Goal: Task Accomplishment & Management: Manage account settings

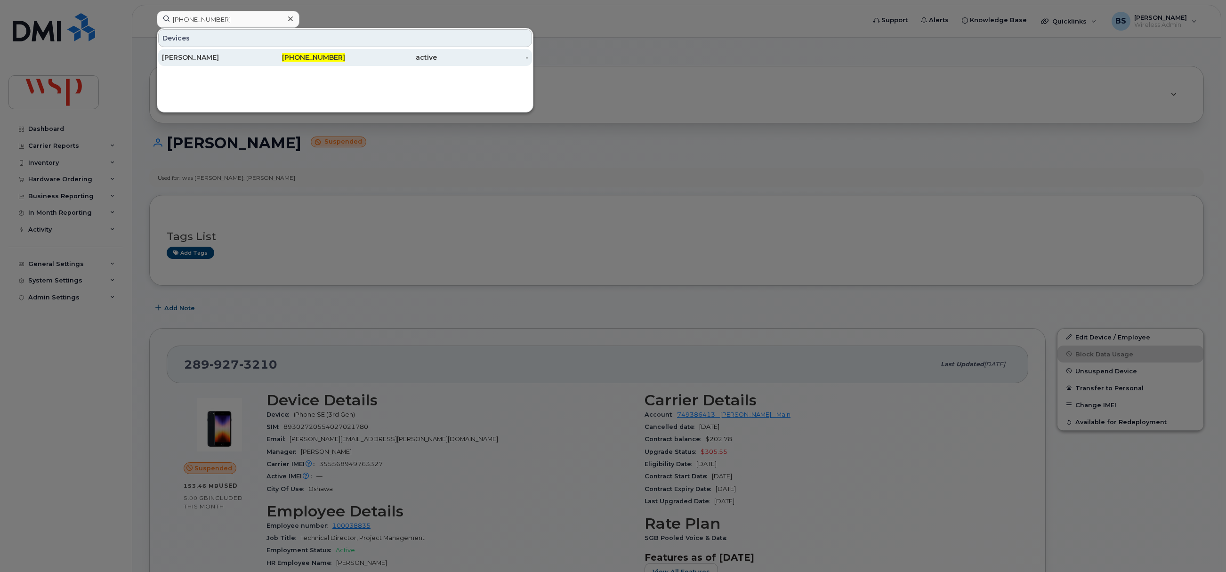
scroll to position [70, 0]
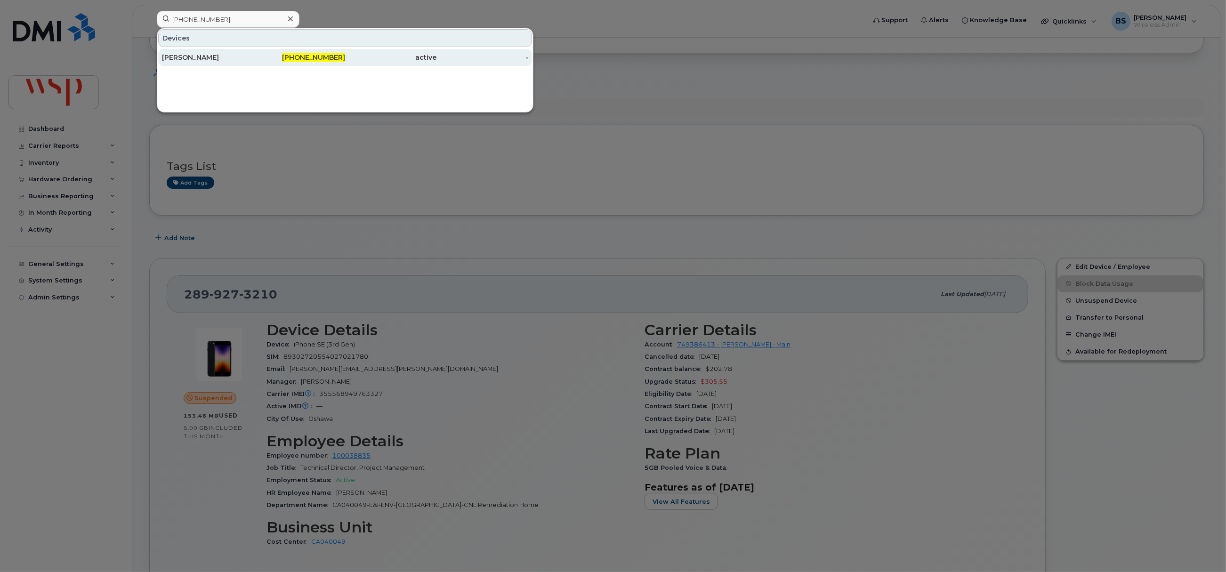
type input "416-219-8374"
drag, startPoint x: 179, startPoint y: 55, endPoint x: 295, endPoint y: 79, distance: 118.8
click at [179, 55] on div "[PERSON_NAME]" at bounding box center [208, 57] width 92 height 9
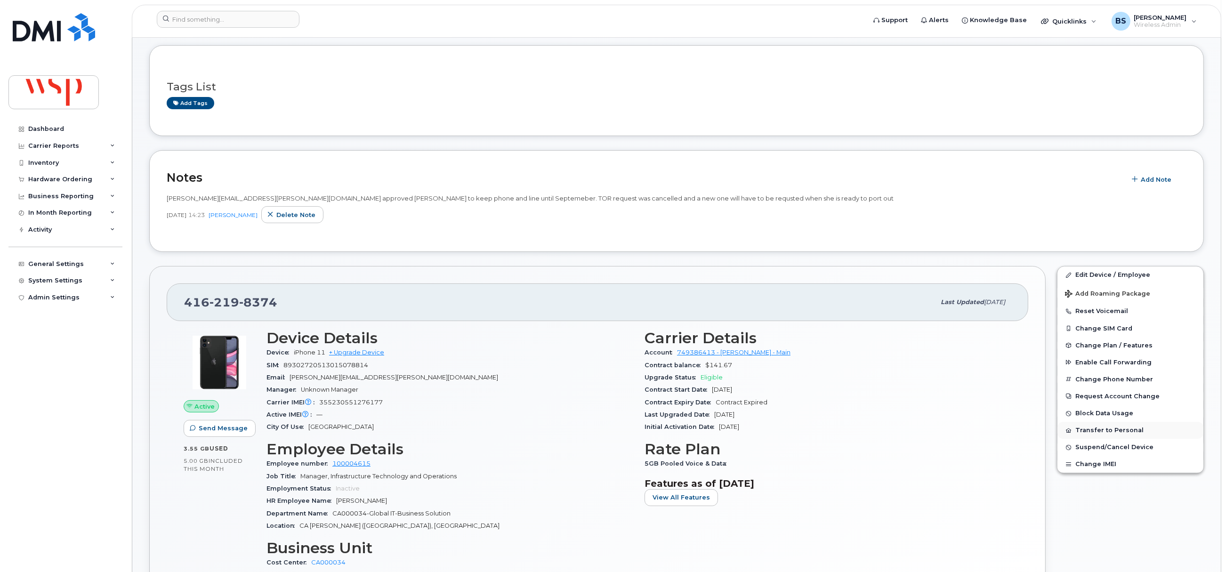
scroll to position [70, 0]
click at [1098, 429] on button "Transfer to Personal" at bounding box center [1131, 430] width 146 height 17
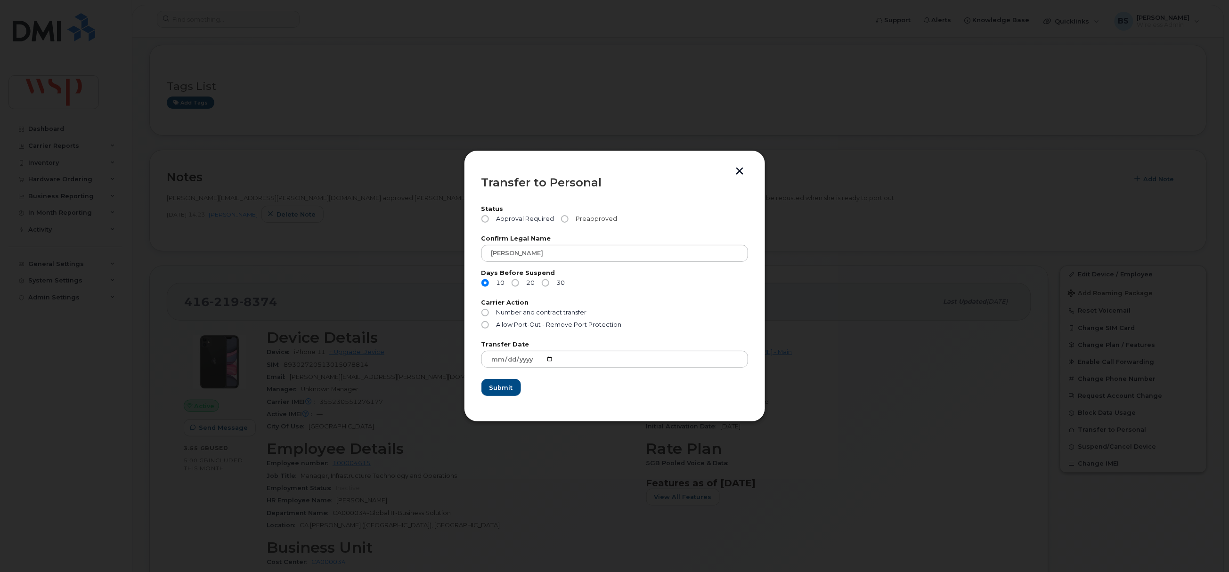
click at [597, 216] on span "Preapproved" at bounding box center [594, 219] width 45 height 8
click at [568, 216] on input "Preapproved" at bounding box center [565, 219] width 8 height 8
radio input "true"
click at [553, 280] on span "30" at bounding box center [559, 283] width 12 height 8
click at [549, 280] on input "30" at bounding box center [546, 283] width 8 height 8
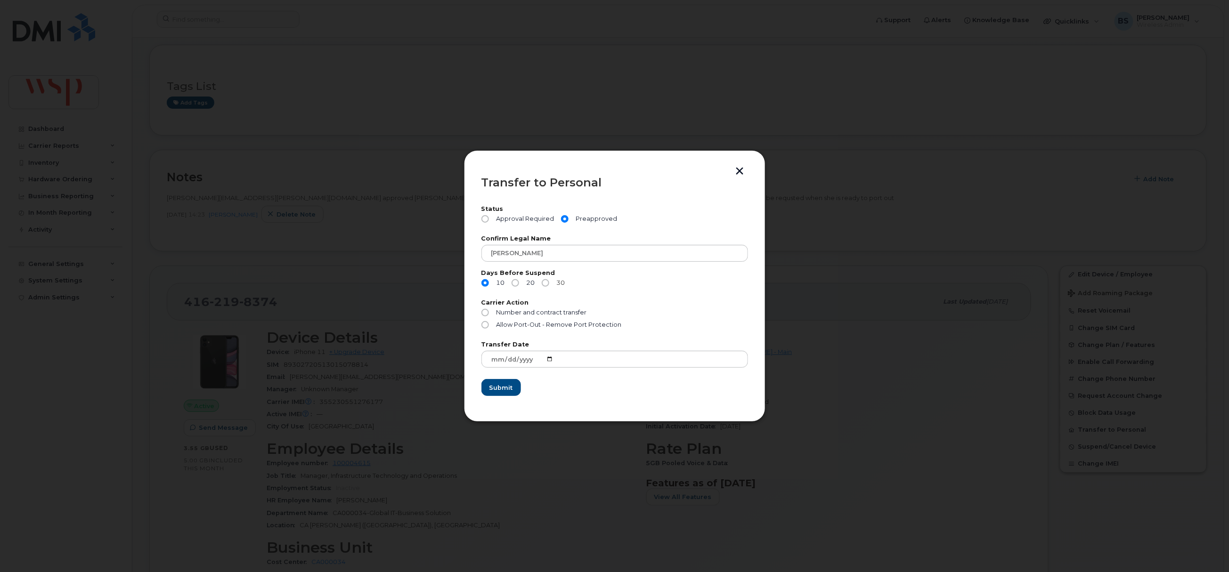
radio input "true"
drag, startPoint x: 741, startPoint y: 170, endPoint x: 742, endPoint y: 163, distance: 6.7
click at [742, 170] on button "button" at bounding box center [740, 172] width 14 height 10
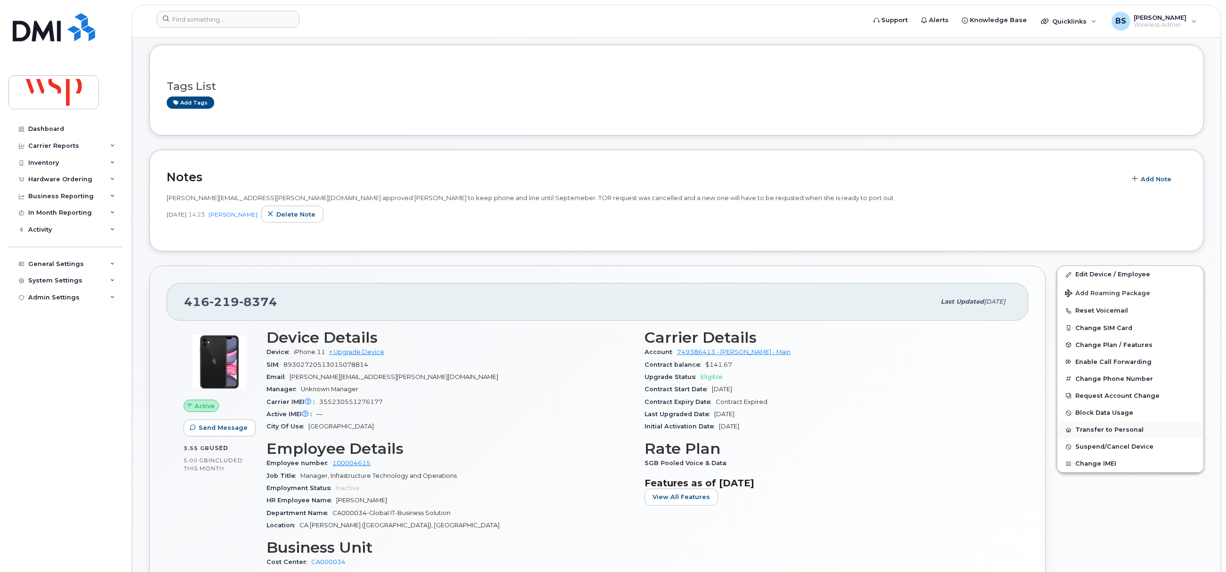
click at [1086, 430] on button "Transfer to Personal" at bounding box center [1131, 430] width 146 height 17
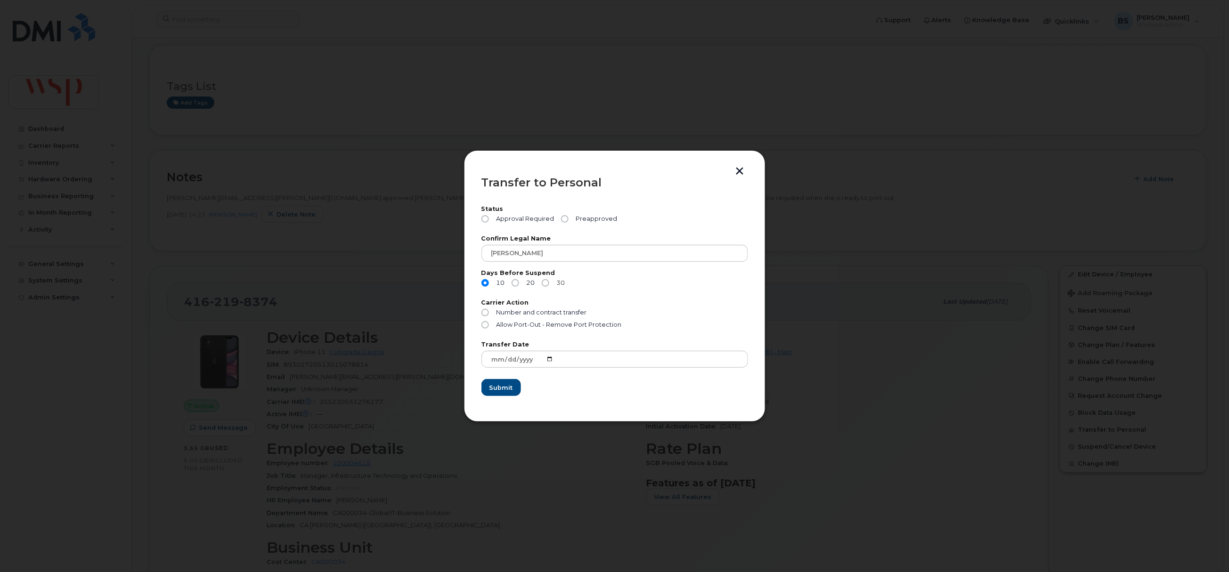
click at [550, 283] on label "30" at bounding box center [554, 283] width 24 height 8
click at [548, 285] on input "30" at bounding box center [546, 283] width 8 height 8
radio input "true"
click at [561, 216] on input "Preapproved" at bounding box center [565, 219] width 8 height 8
radio input "true"
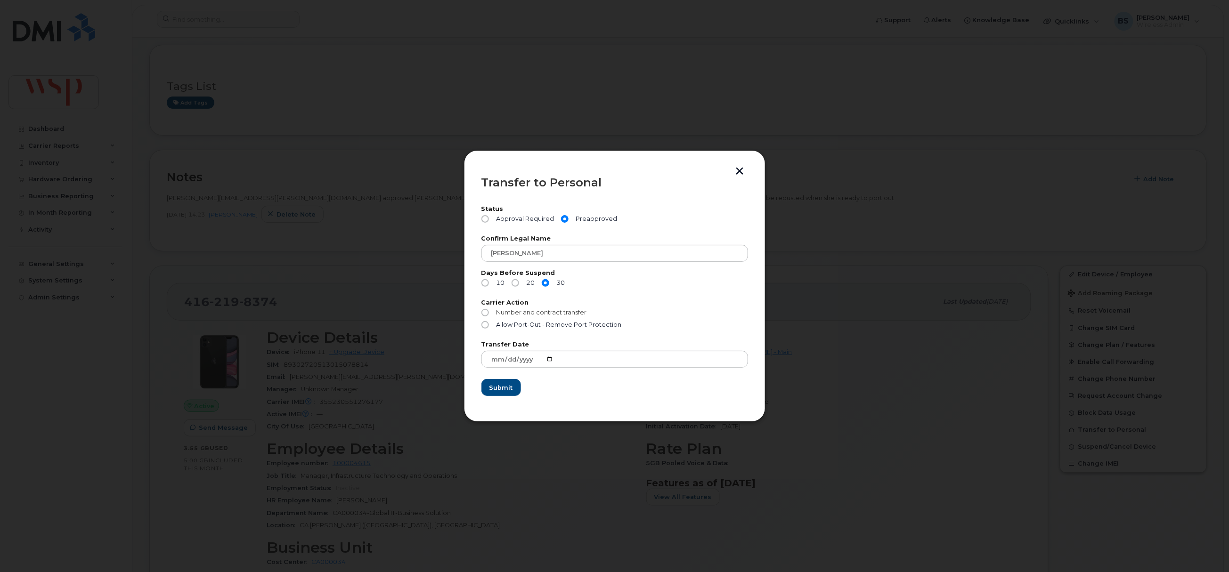
click at [525, 311] on span "Number and contract transfer" at bounding box center [541, 312] width 90 height 7
click at [489, 311] on input "Number and contract transfer" at bounding box center [485, 313] width 8 height 8
radio input "true"
click at [501, 387] on span "Submit" at bounding box center [501, 387] width 24 height 9
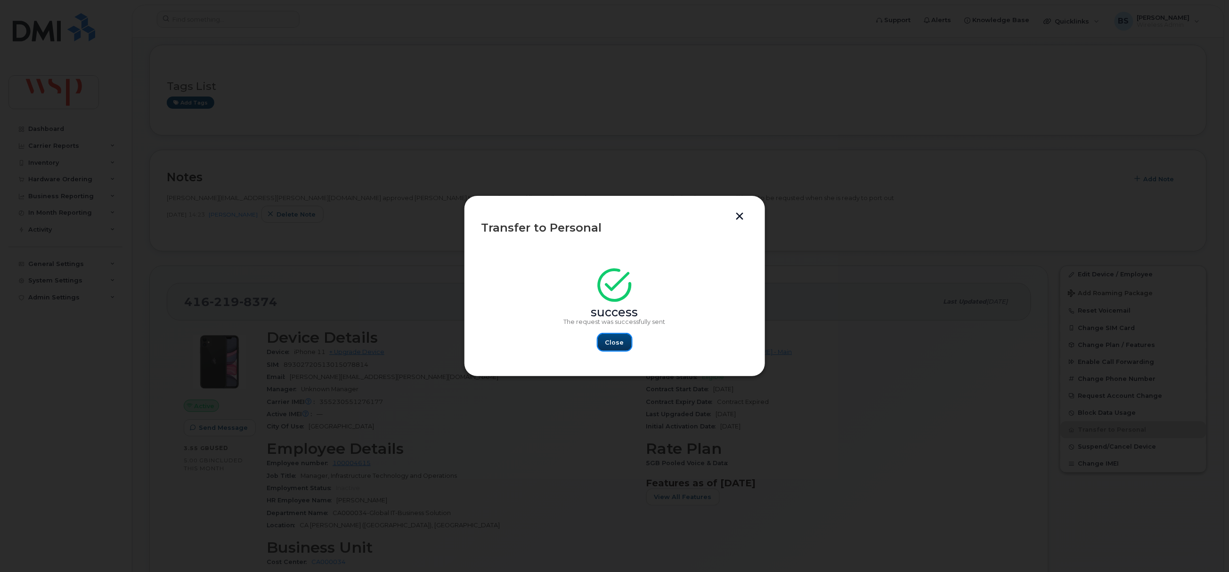
click at [617, 344] on span "Close" at bounding box center [614, 342] width 19 height 9
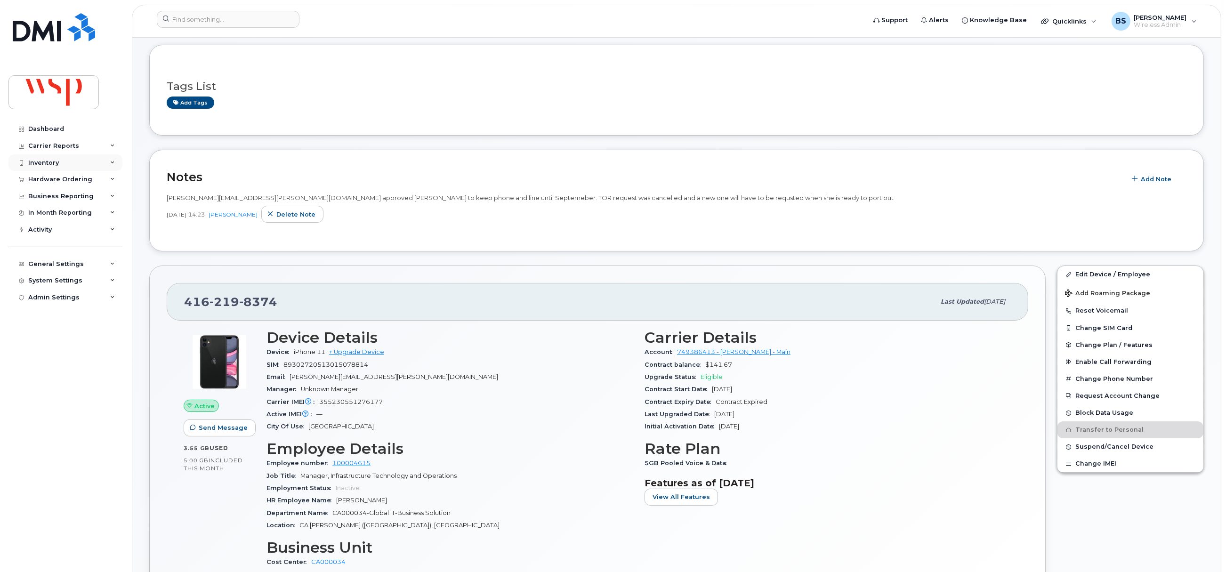
click at [50, 164] on div "Inventory" at bounding box center [43, 163] width 31 height 8
click at [45, 177] on div "Mobility Devices" at bounding box center [58, 180] width 53 height 8
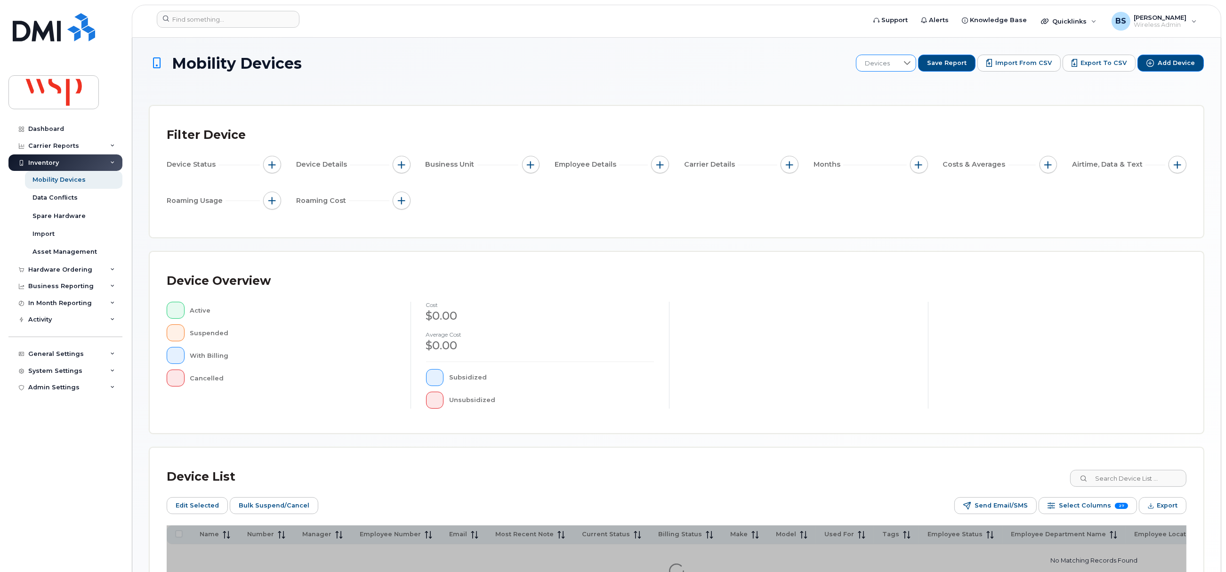
click at [889, 66] on span "Devices" at bounding box center [878, 63] width 42 height 17
click at [884, 109] on span "BRS" at bounding box center [878, 112] width 13 height 9
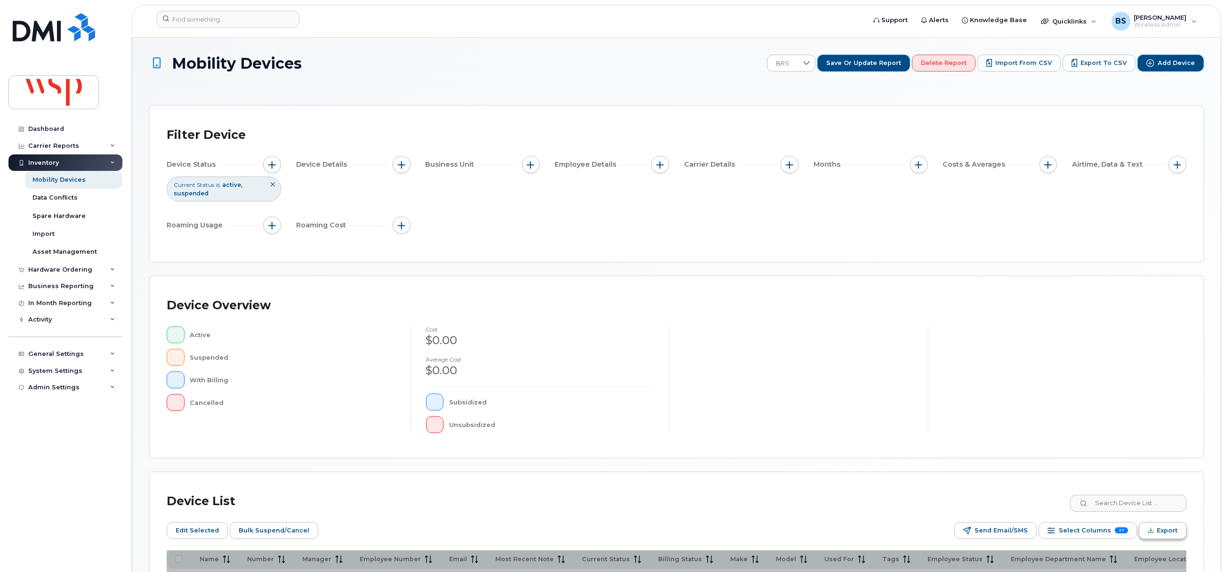
click at [1162, 532] on span "Export" at bounding box center [1167, 531] width 21 height 14
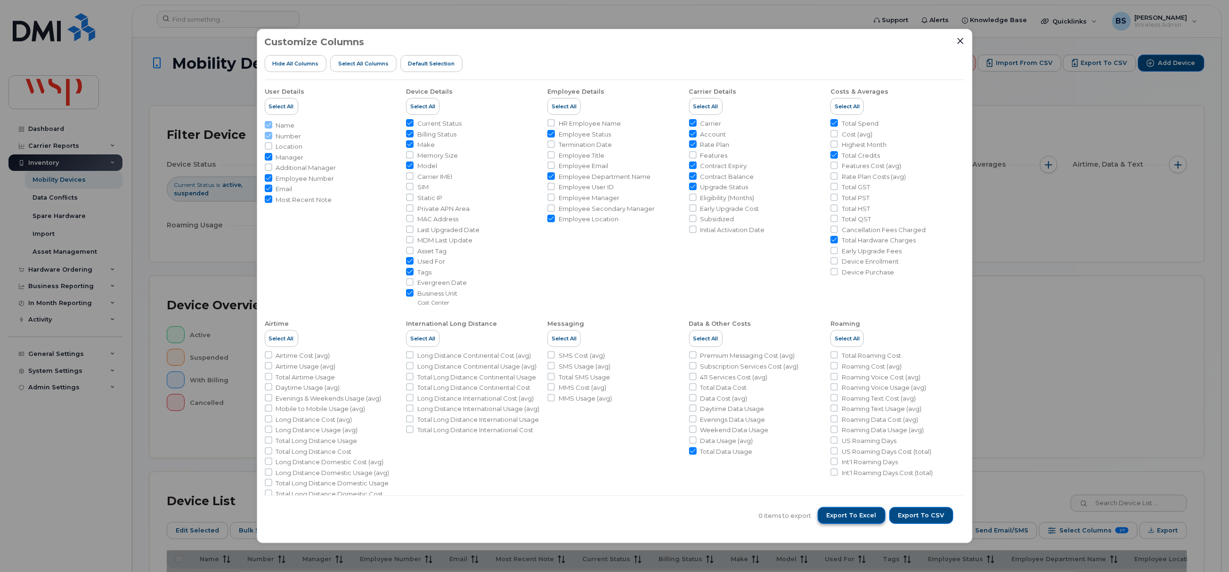
click at [862, 518] on span "Export to Excel" at bounding box center [852, 515] width 50 height 8
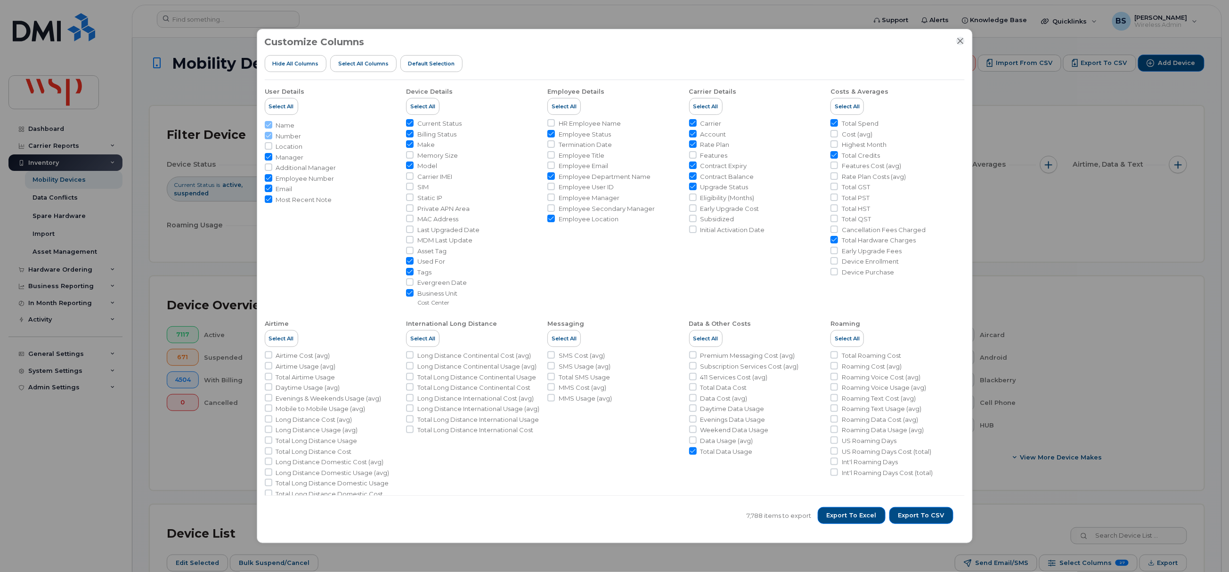
click at [960, 39] on icon "Close" at bounding box center [961, 41] width 8 height 8
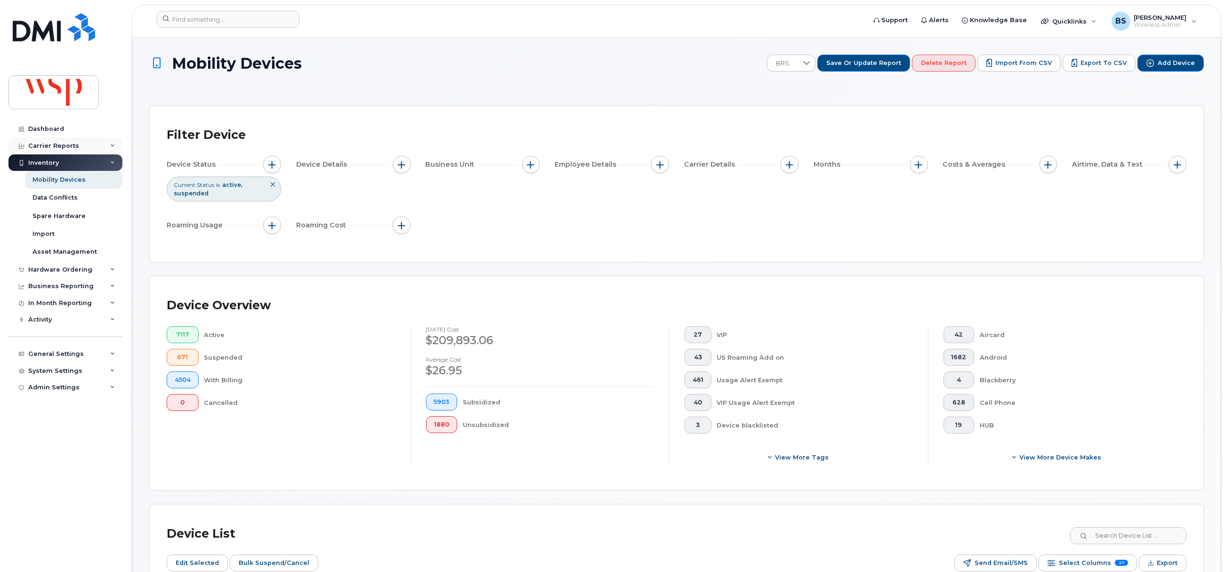
click at [52, 145] on div "Carrier Reports" at bounding box center [53, 146] width 51 height 8
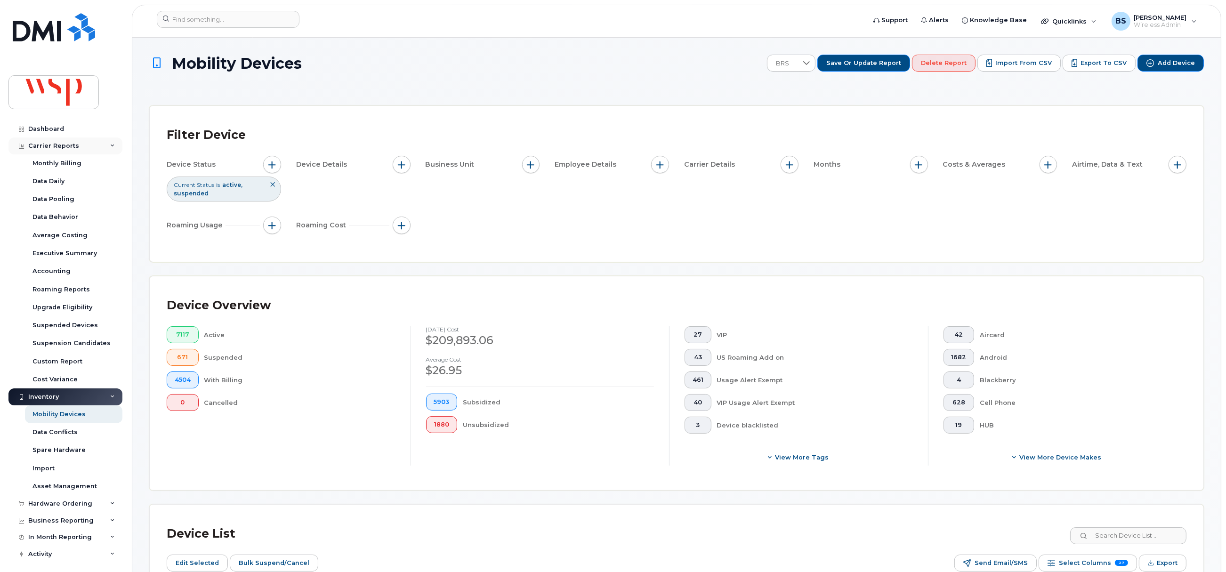
click at [58, 146] on div "Carrier Reports" at bounding box center [53, 146] width 51 height 8
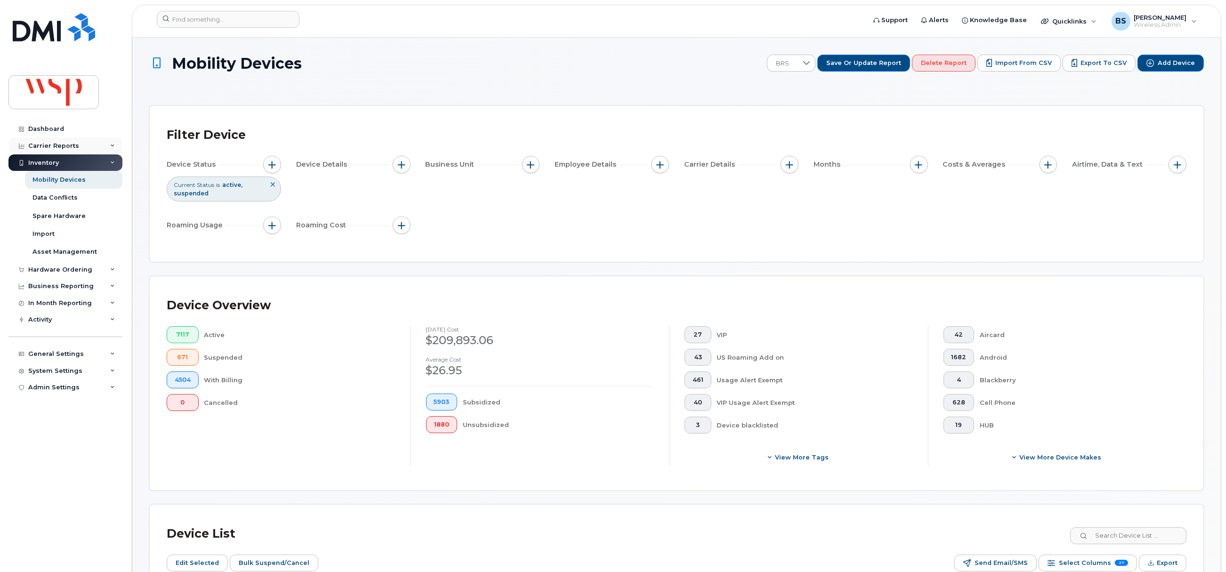
click at [46, 142] on div "Carrier Reports" at bounding box center [53, 146] width 51 height 8
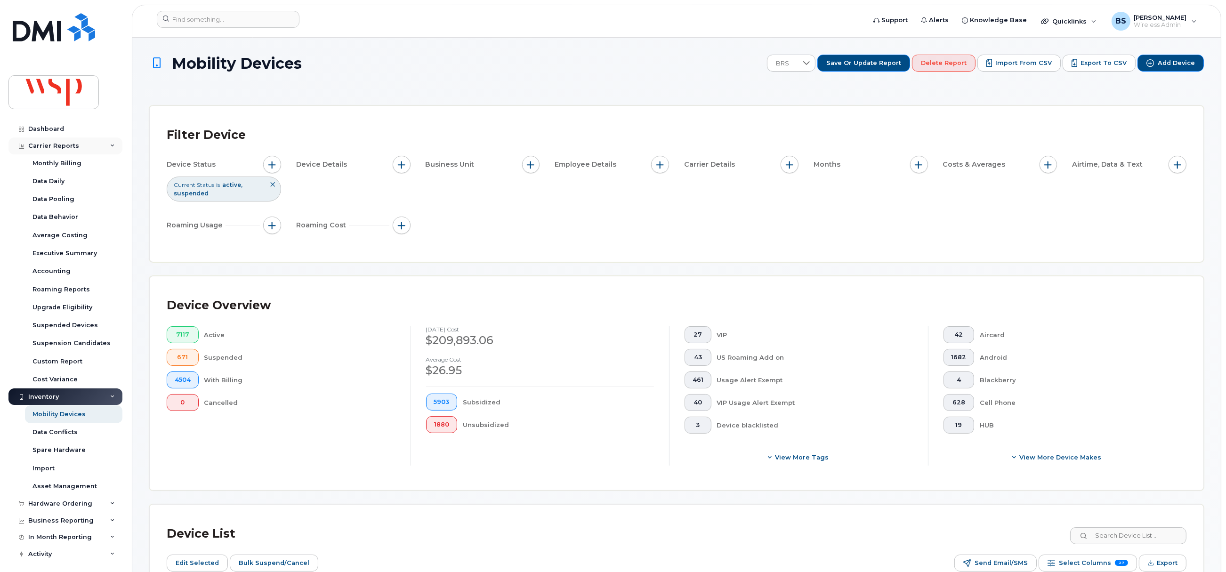
click at [47, 141] on div "Carrier Reports" at bounding box center [65, 146] width 114 height 17
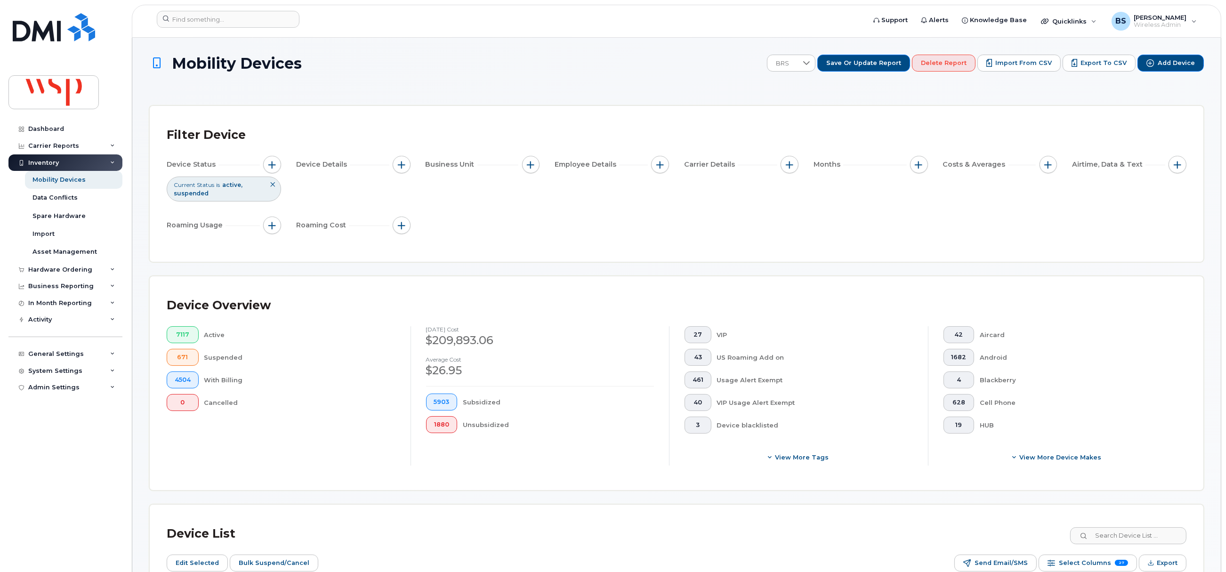
click at [47, 160] on div "Inventory" at bounding box center [43, 163] width 31 height 8
click at [47, 158] on div "Inventory" at bounding box center [65, 162] width 114 height 17
click at [57, 141] on div "Carrier Reports" at bounding box center [65, 146] width 114 height 17
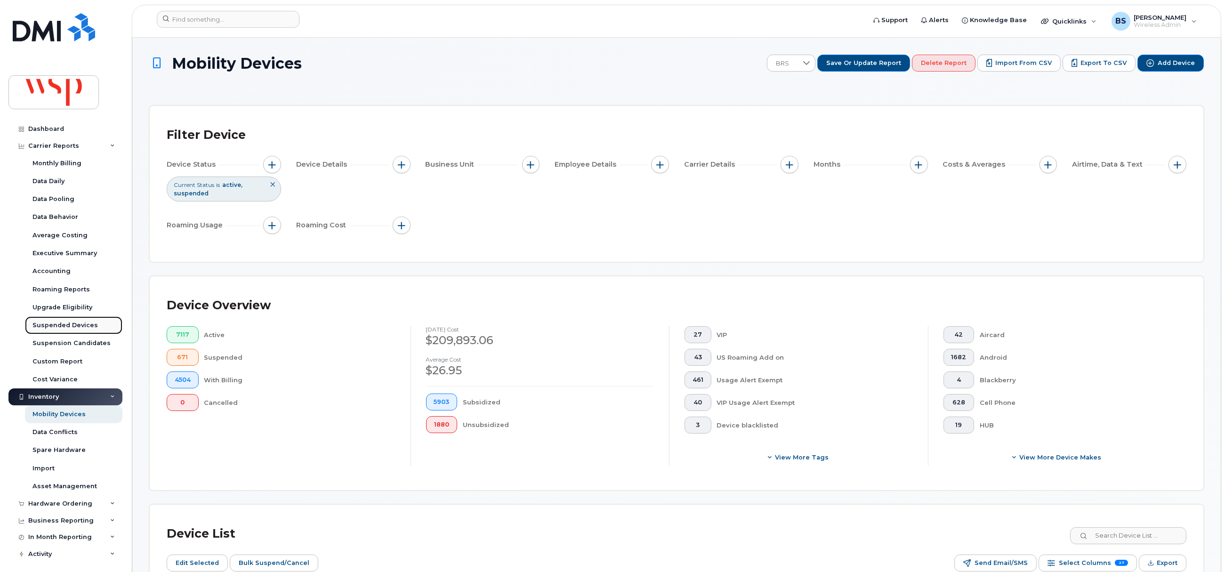
click at [61, 324] on div "Suspended Devices" at bounding box center [64, 325] width 65 height 8
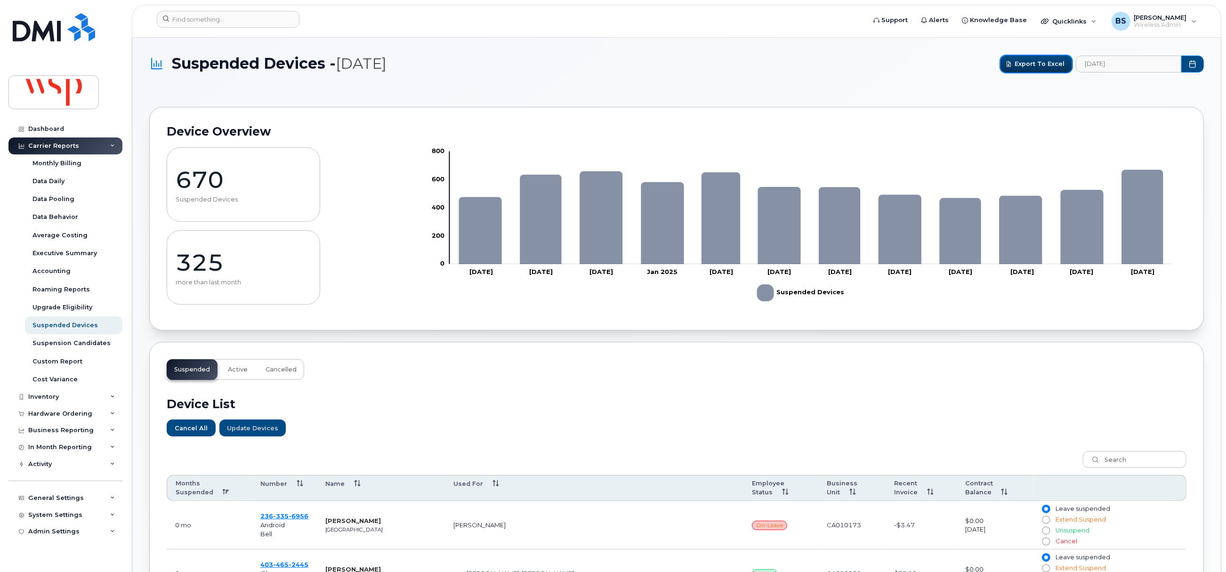
click at [1042, 60] on span "Export to Excel" at bounding box center [1040, 63] width 50 height 9
click at [229, 19] on input at bounding box center [228, 19] width 143 height 17
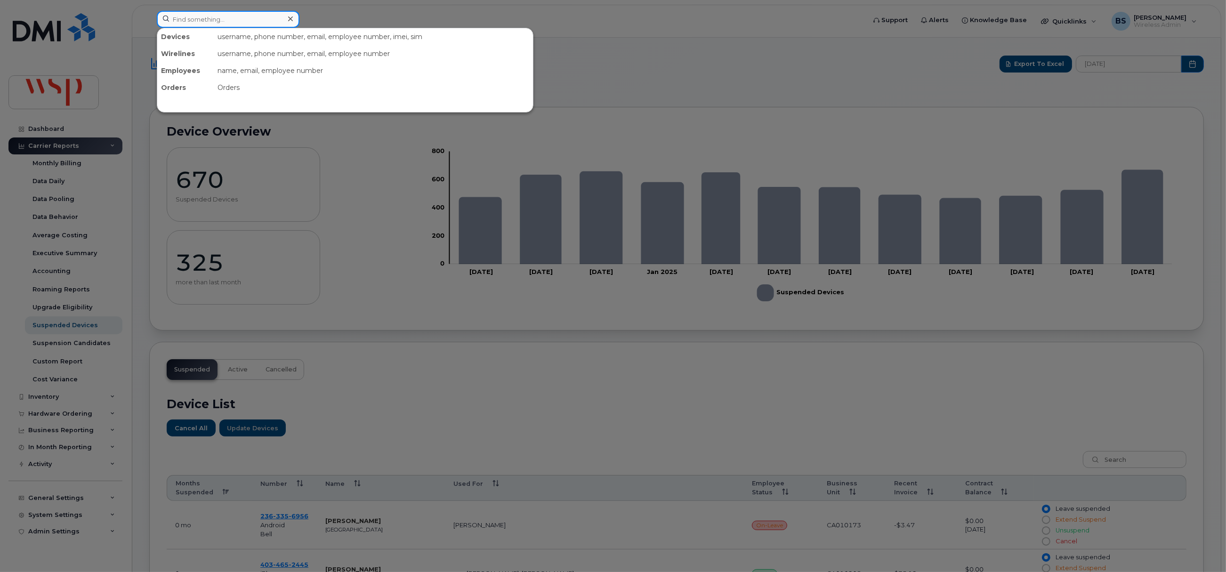
paste input "2262199476"
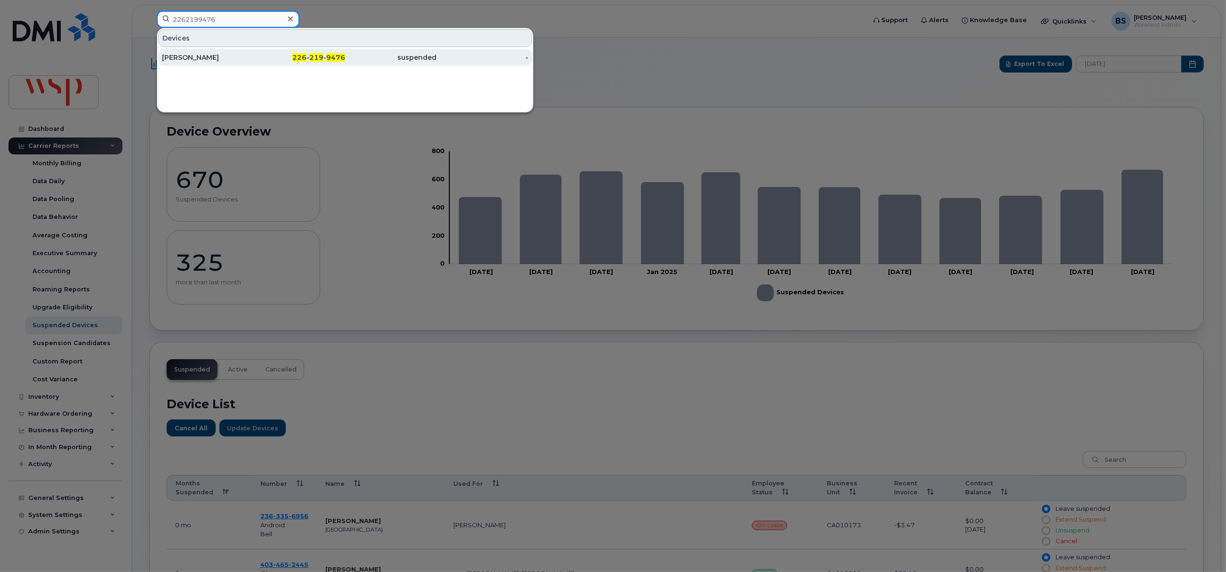
type input "2262199476"
click at [186, 57] on div "SARA LOVELL" at bounding box center [208, 57] width 92 height 9
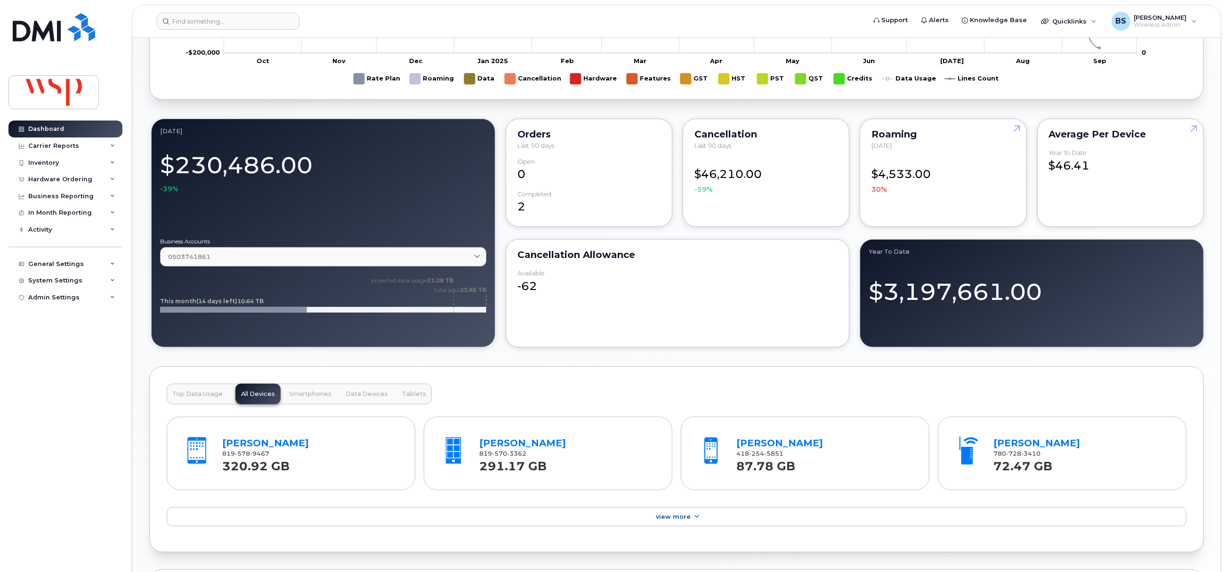
scroll to position [640, 0]
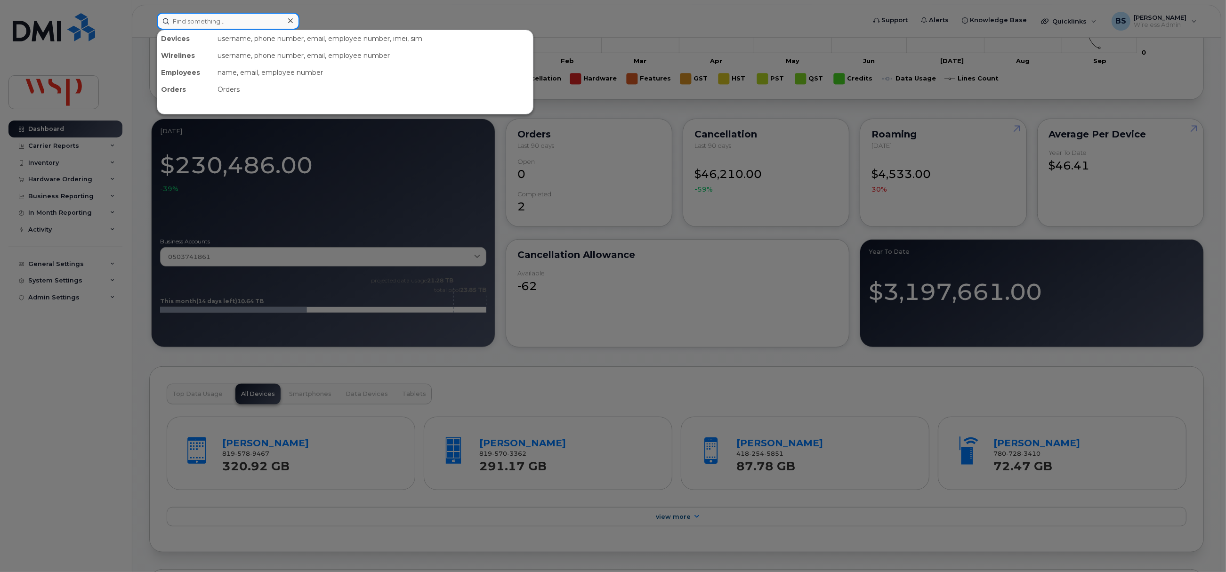
click at [224, 21] on input at bounding box center [228, 21] width 143 height 17
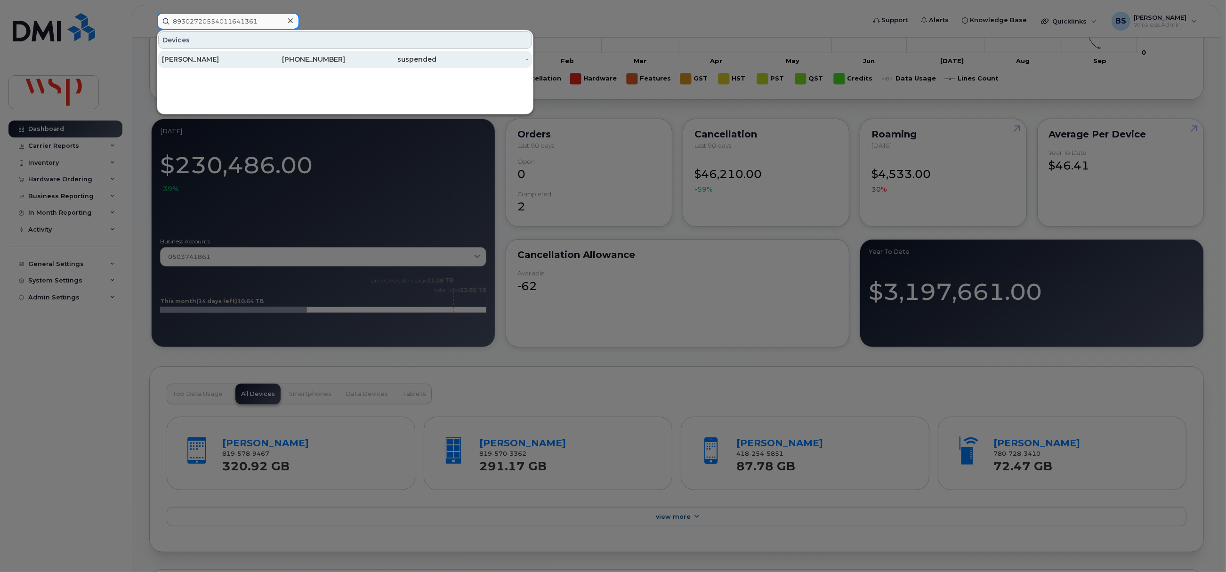
type input "89302720554011641361"
click at [186, 59] on div "PAUL BONNER" at bounding box center [208, 59] width 92 height 9
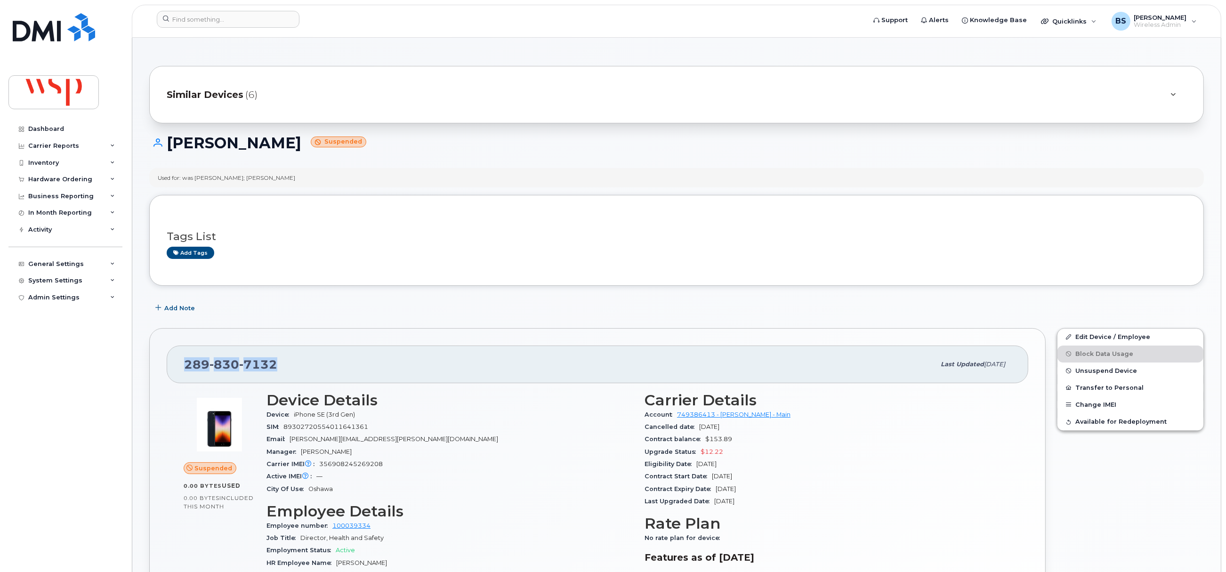
drag, startPoint x: 212, startPoint y: 371, endPoint x: 176, endPoint y: 373, distance: 36.8
click at [176, 373] on div "289 830 7132 Last updated Sep 17, 2025" at bounding box center [598, 365] width 862 height 38
copy span "289 830 7132"
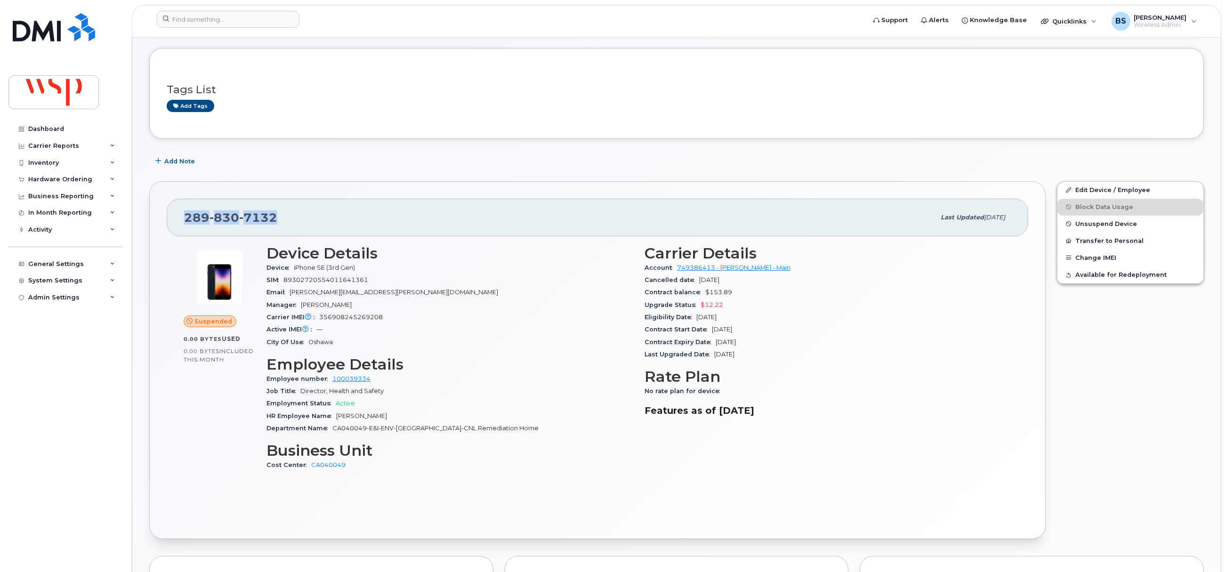
scroll to position [353, 0]
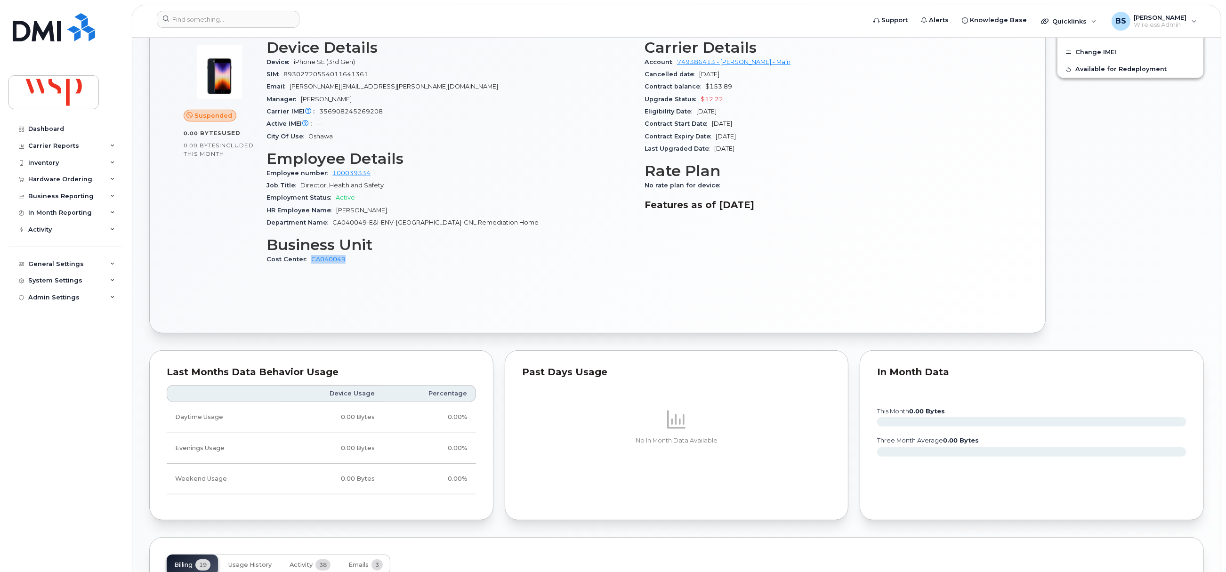
drag, startPoint x: 327, startPoint y: 268, endPoint x: 310, endPoint y: 268, distance: 17.0
click at [310, 268] on div "Device Details Device iPhone SE (3rd Gen) SIM 89302720554011641361 Email eli.th…" at bounding box center [450, 156] width 378 height 246
copy link "CA040049"
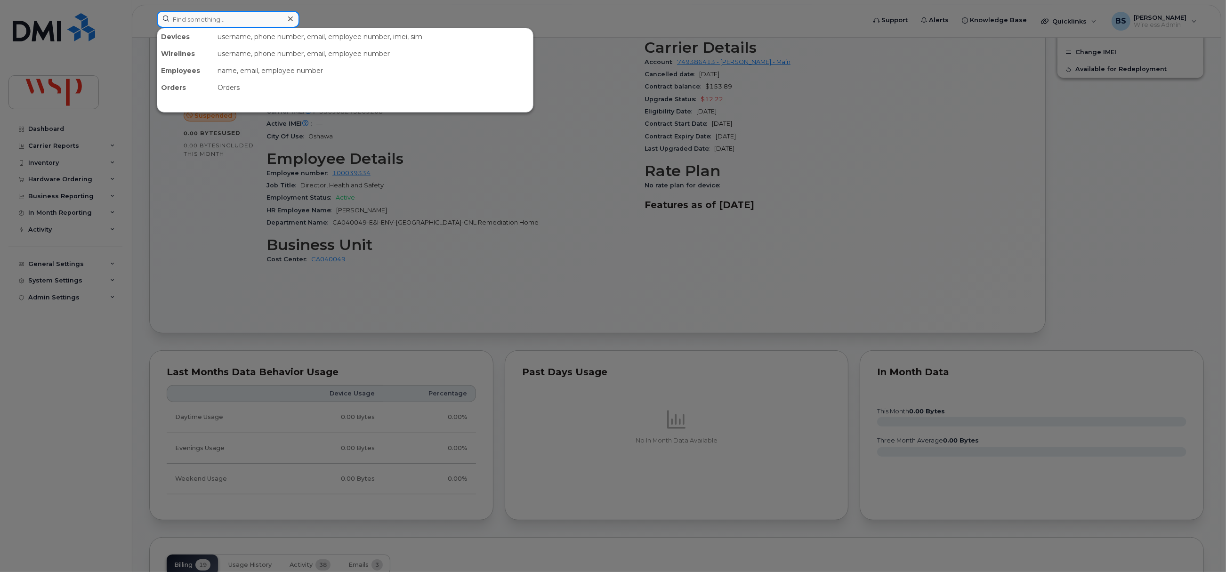
click at [238, 18] on input at bounding box center [228, 19] width 143 height 17
paste input "2366887876"
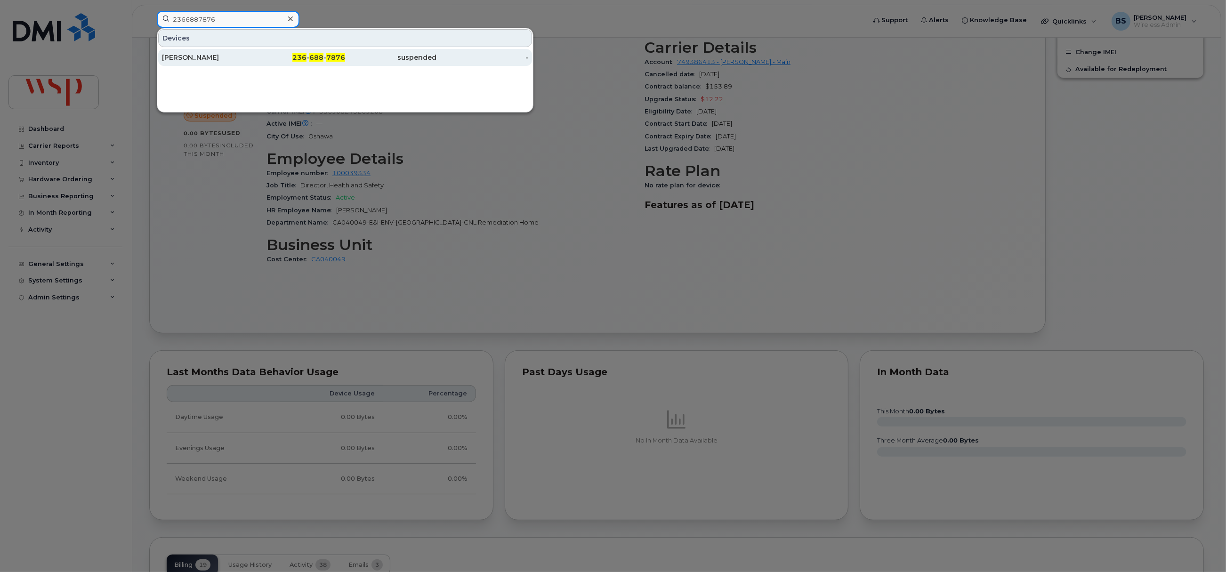
type input "2366887876"
click at [174, 57] on div "MARTYN WILLAN" at bounding box center [208, 57] width 92 height 9
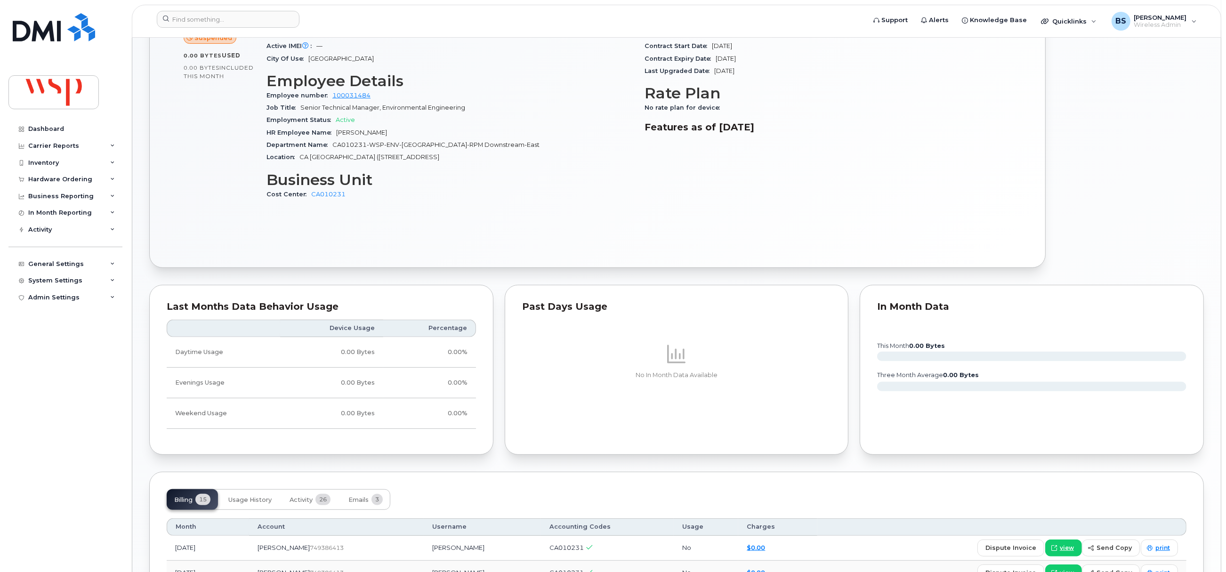
scroll to position [636, 0]
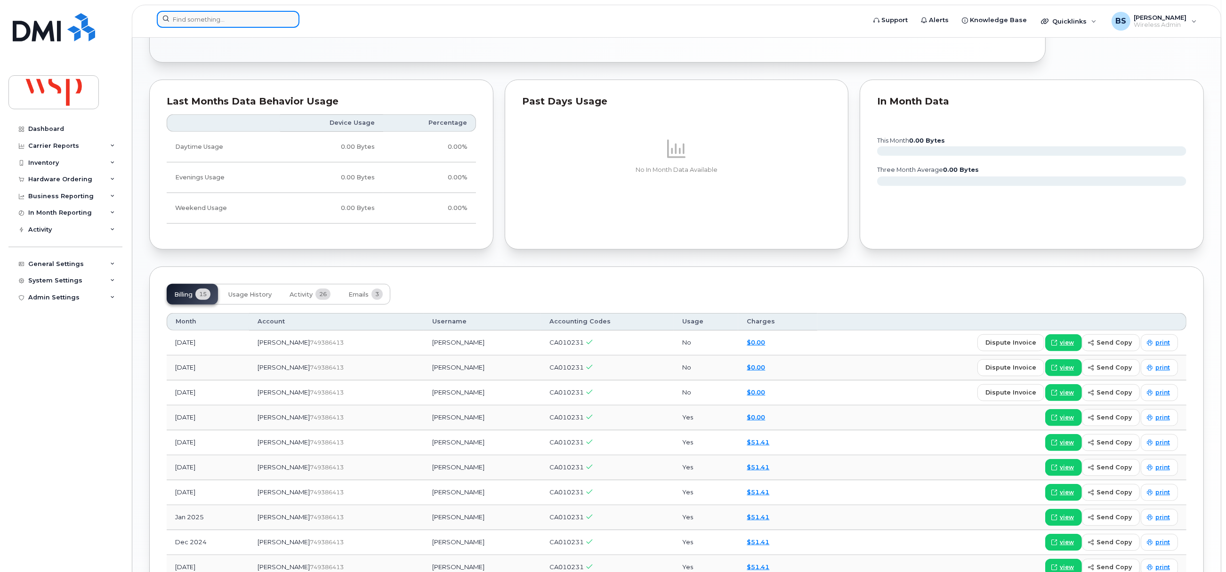
click at [196, 20] on input at bounding box center [228, 19] width 143 height 17
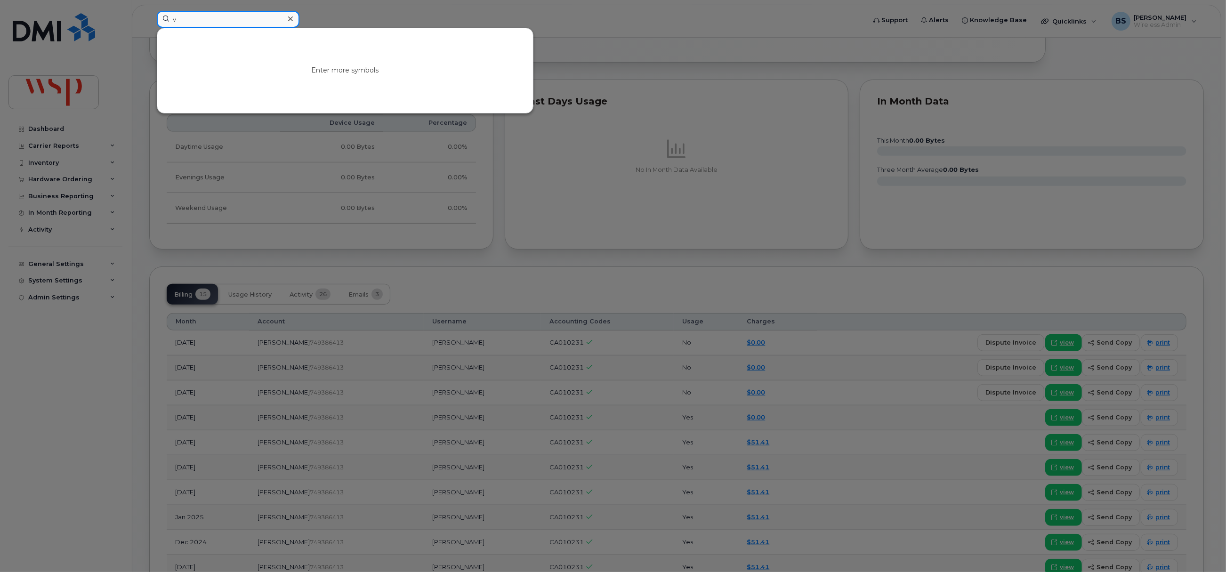
drag, startPoint x: 187, startPoint y: 26, endPoint x: 66, endPoint y: 25, distance: 121.0
click at [149, 31] on div "v Enter more symbols" at bounding box center [508, 21] width 718 height 21
paste input "2263383056"
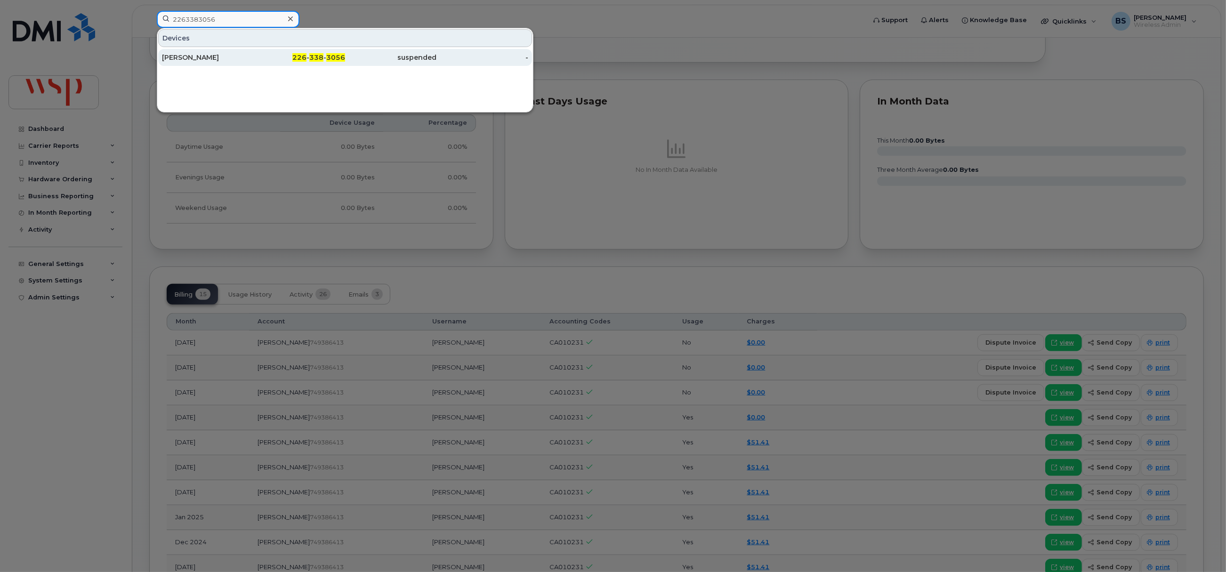
type input "2263383056"
click at [176, 57] on div "[PERSON_NAME]" at bounding box center [208, 57] width 92 height 9
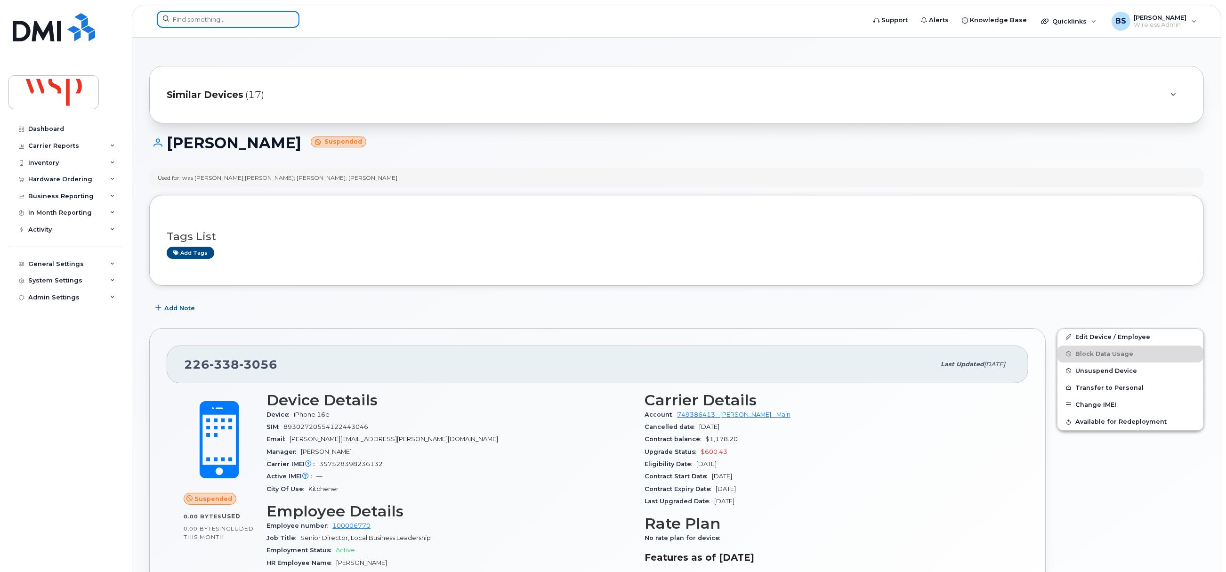
click at [193, 20] on input at bounding box center [228, 19] width 143 height 17
paste input "2363084358"
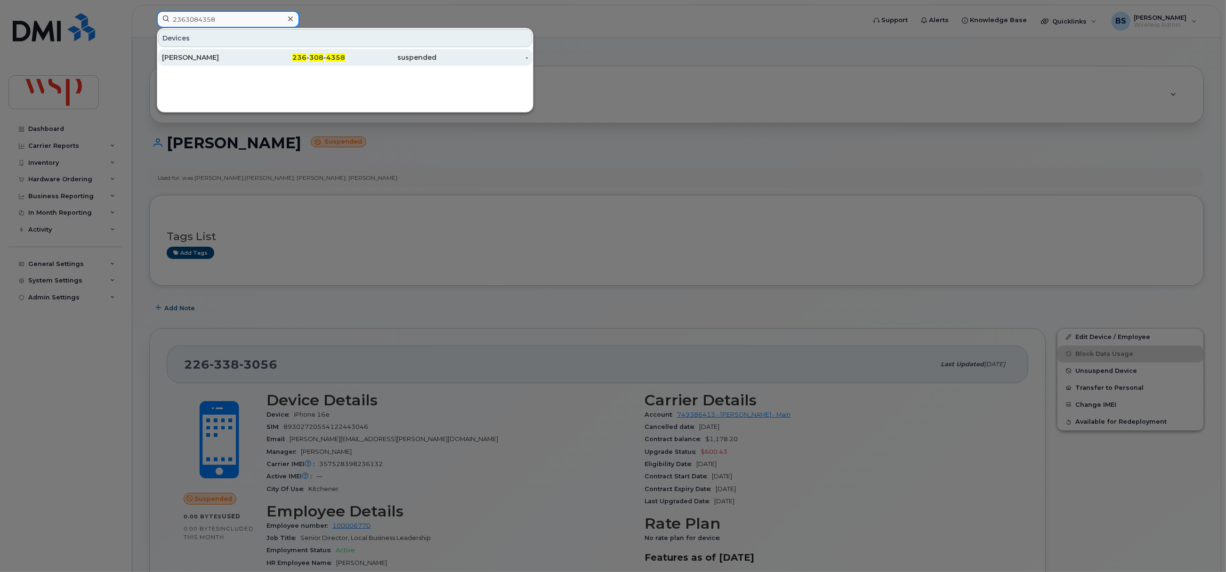
type input "2363084358"
click at [180, 55] on div "[PERSON_NAME]" at bounding box center [208, 57] width 92 height 9
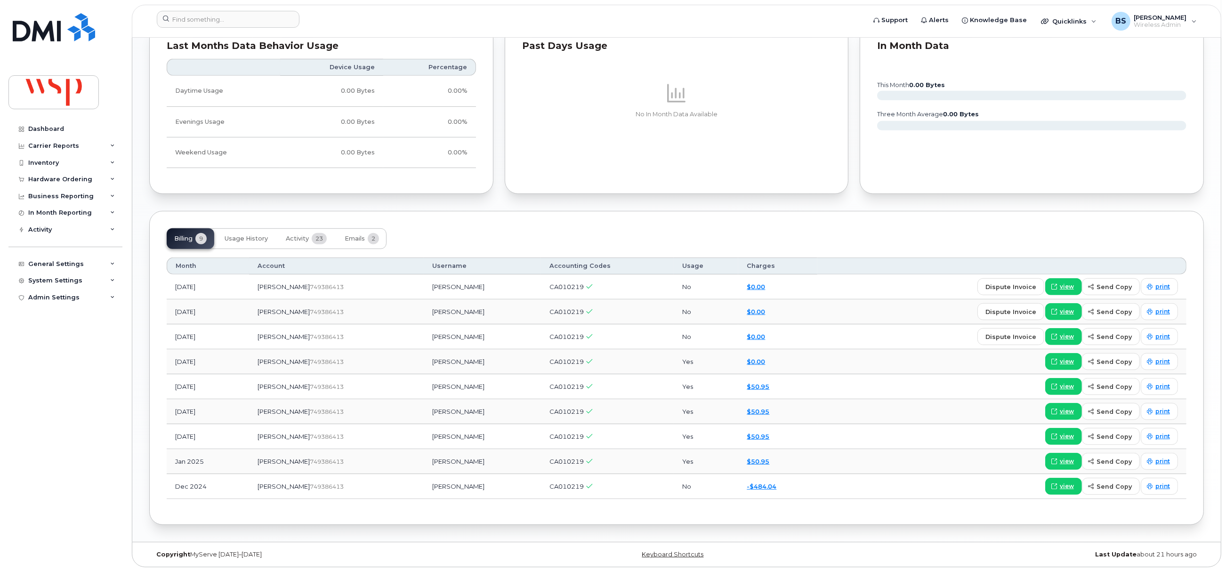
scroll to position [684, 0]
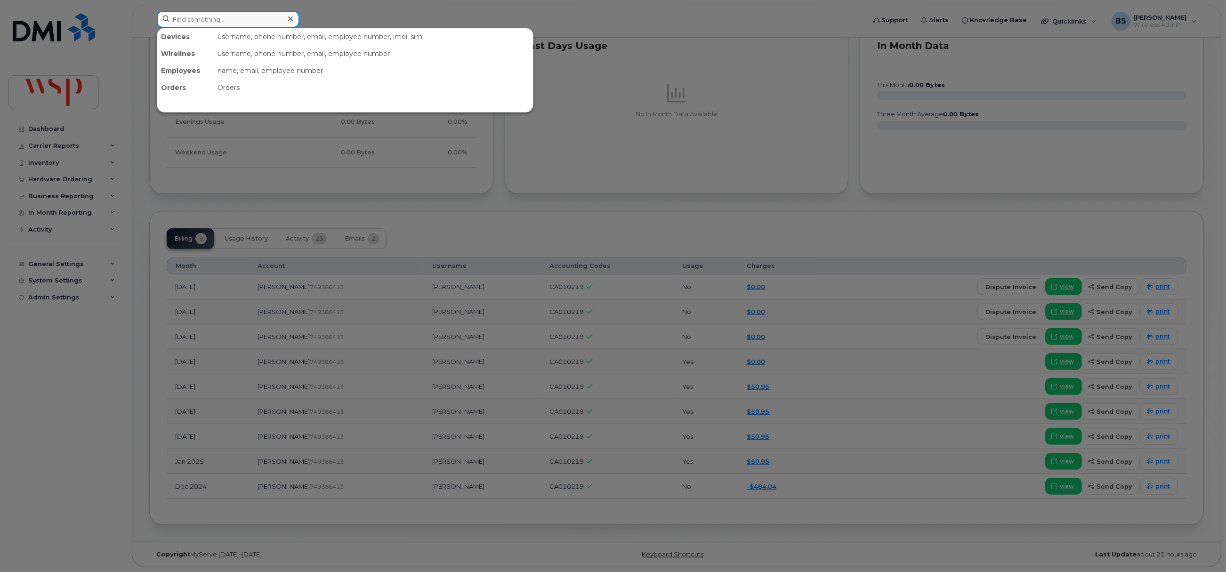
drag, startPoint x: 226, startPoint y: 24, endPoint x: 229, endPoint y: 21, distance: 5.0
click at [229, 28] on div "Devices username, phone number, email, employee number, imei, sim Wirelines use…" at bounding box center [508, 19] width 703 height 17
paste input "2366682125"
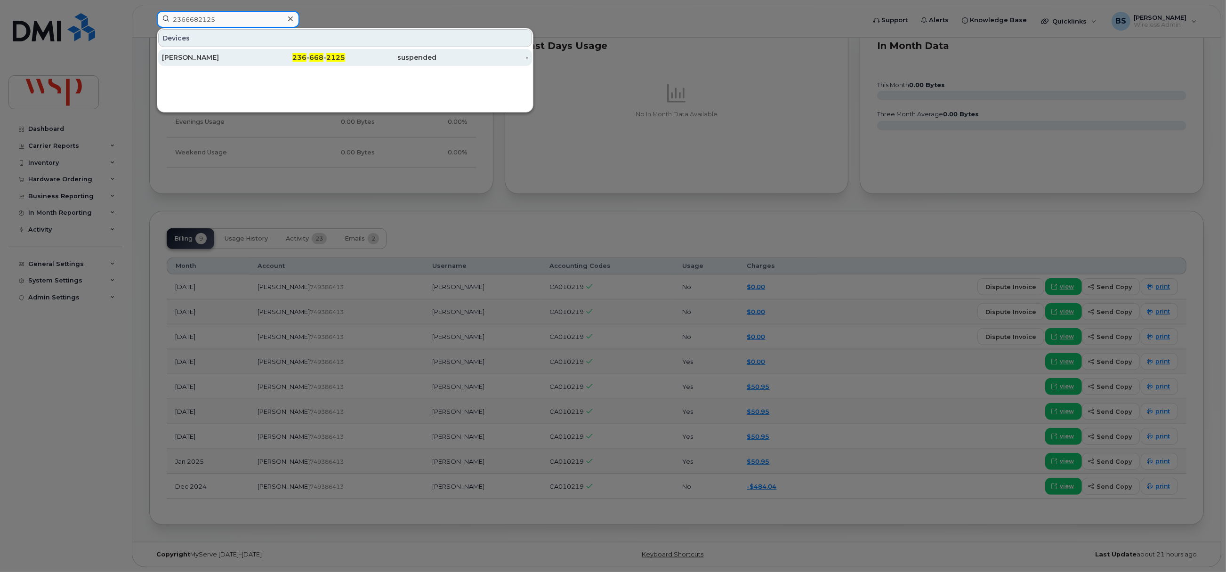
type input "2366682125"
click at [183, 56] on div "[PERSON_NAME]" at bounding box center [208, 57] width 92 height 9
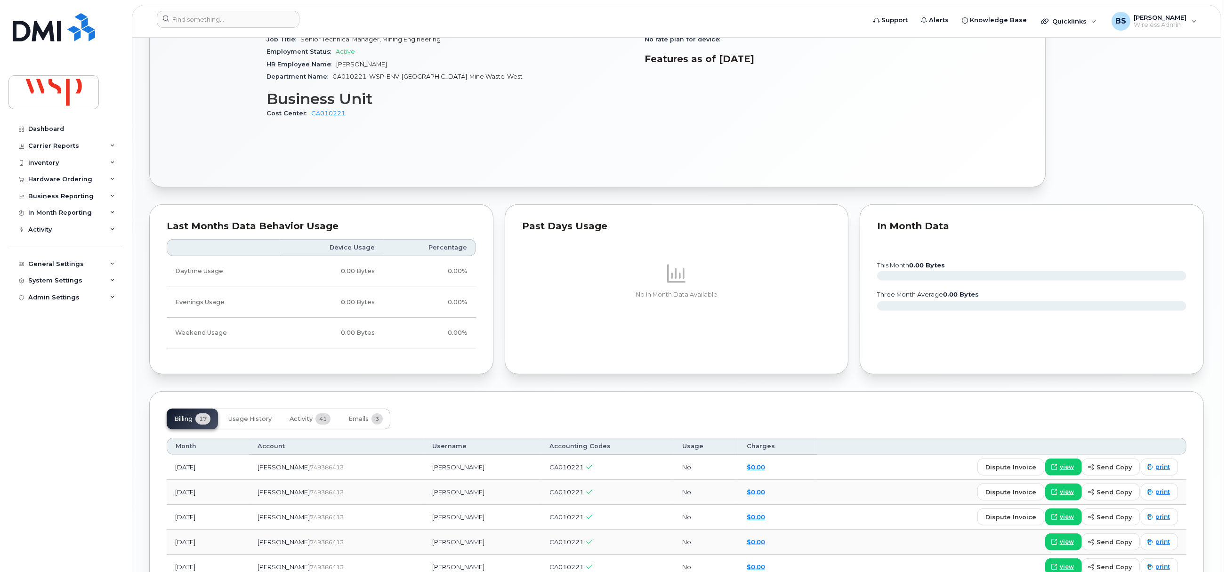
scroll to position [706, 0]
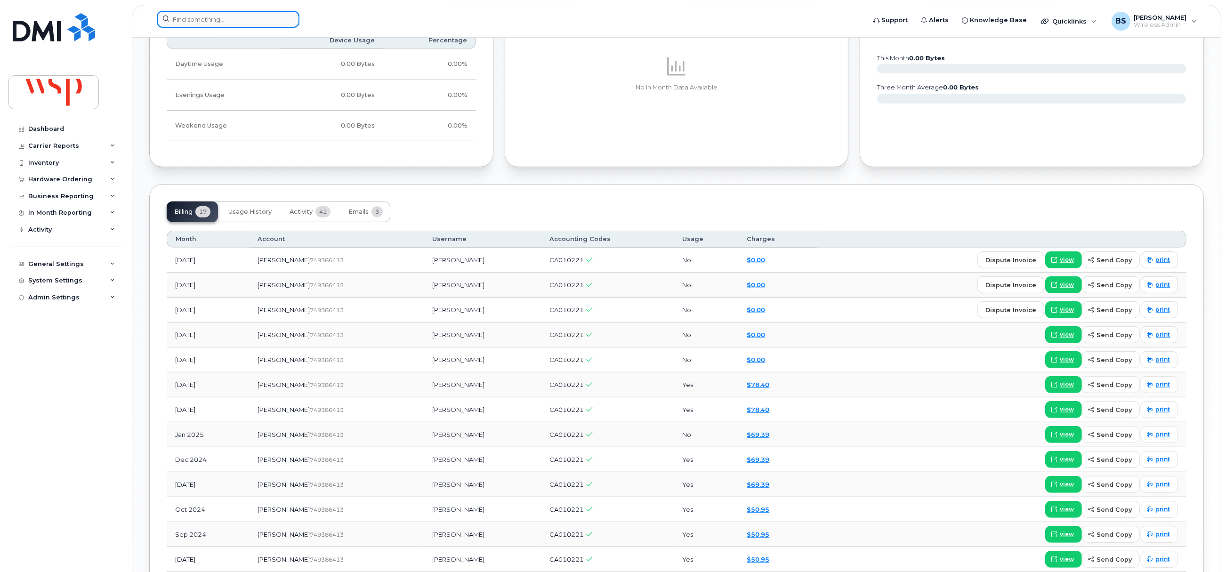
drag, startPoint x: 180, startPoint y: 16, endPoint x: 174, endPoint y: 21, distance: 7.7
click at [181, 16] on input at bounding box center [228, 19] width 143 height 17
paste input "2366682125"
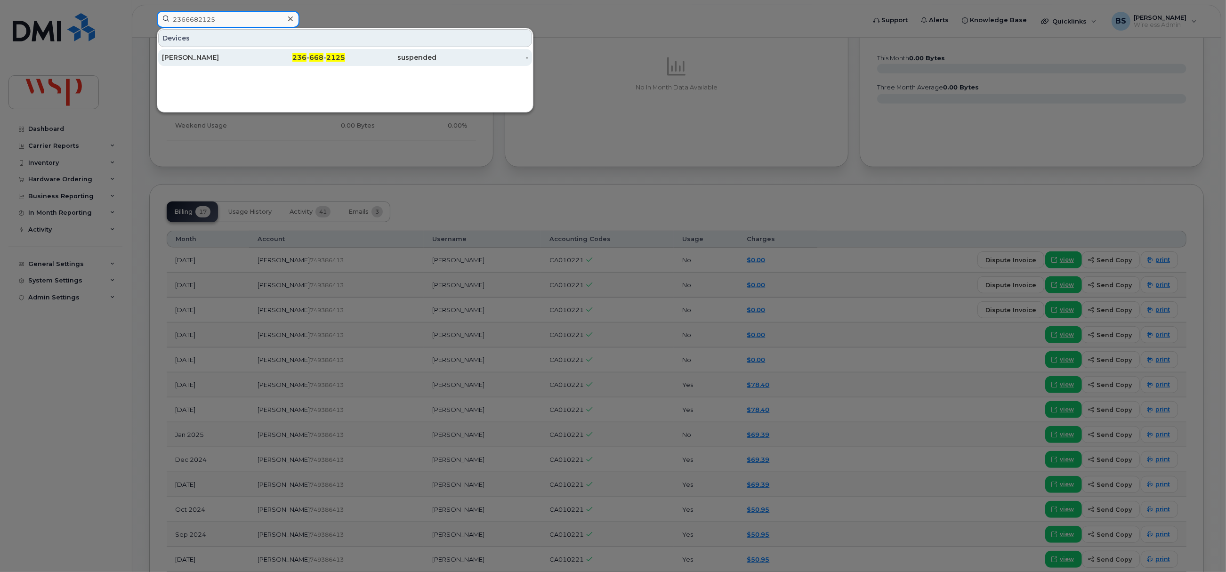
type input "2366682125"
click at [187, 55] on div "[PERSON_NAME]" at bounding box center [208, 57] width 92 height 9
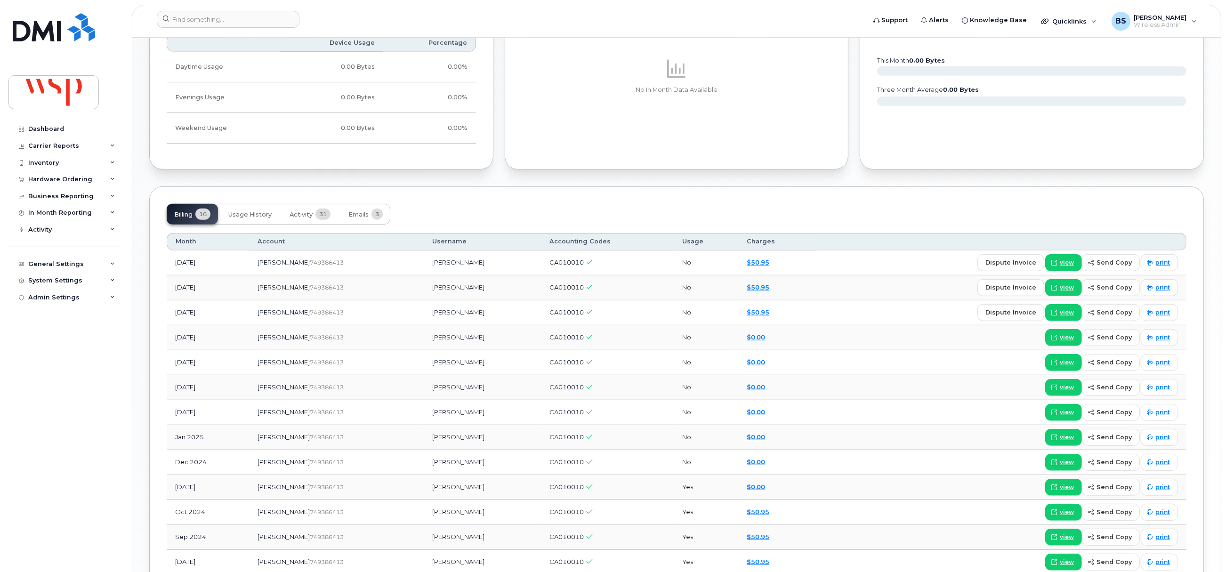
scroll to position [777, 0]
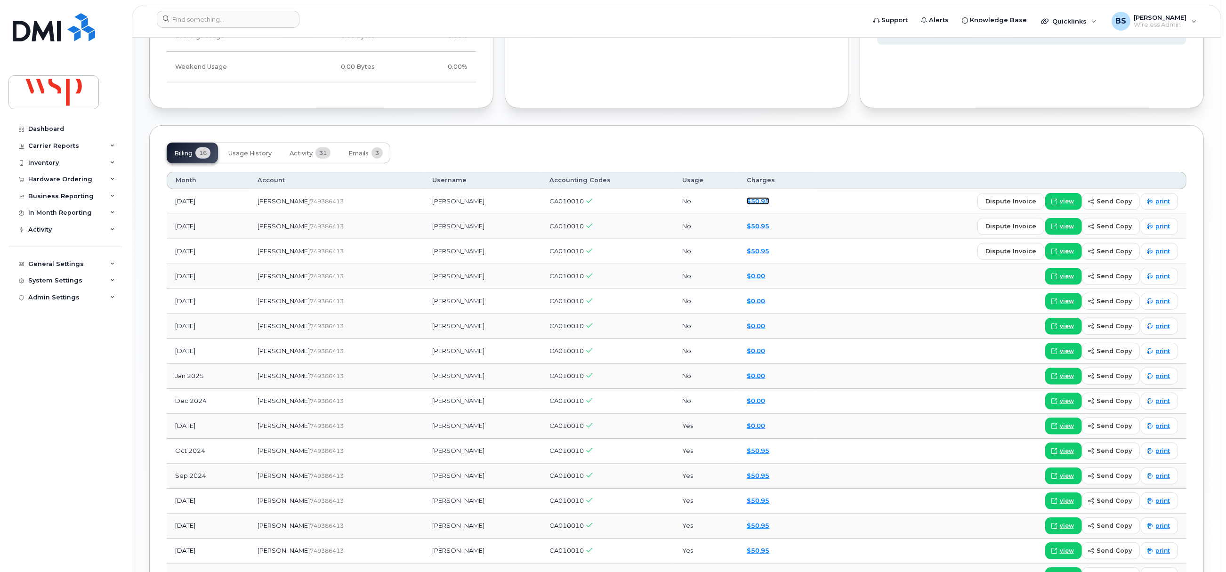
click at [747, 205] on link "$50.95" at bounding box center [758, 201] width 23 height 8
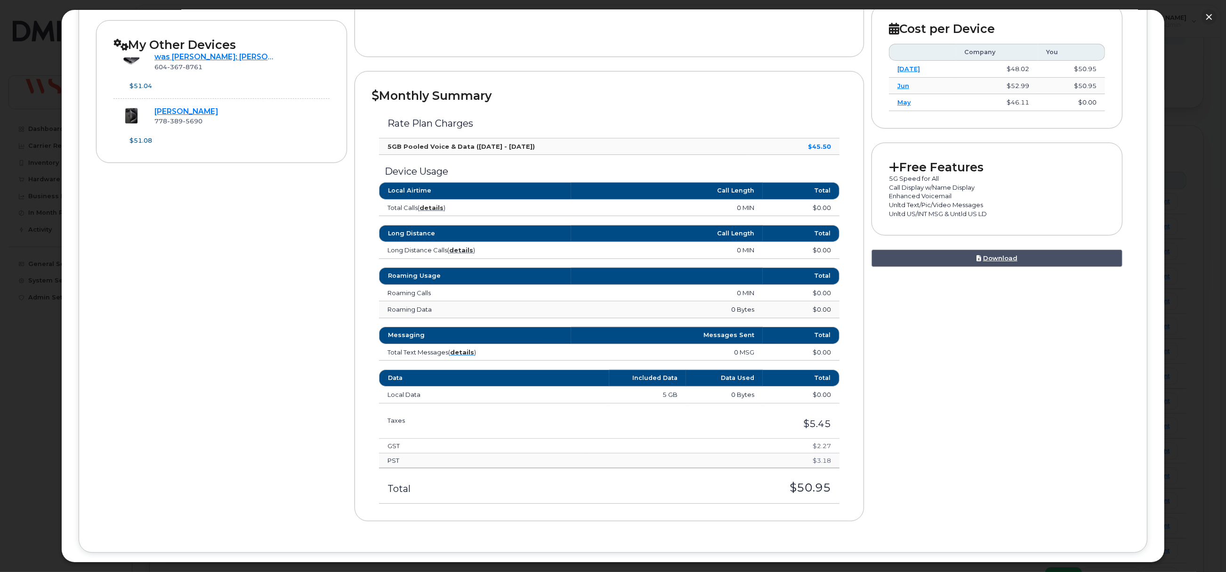
scroll to position [283, 0]
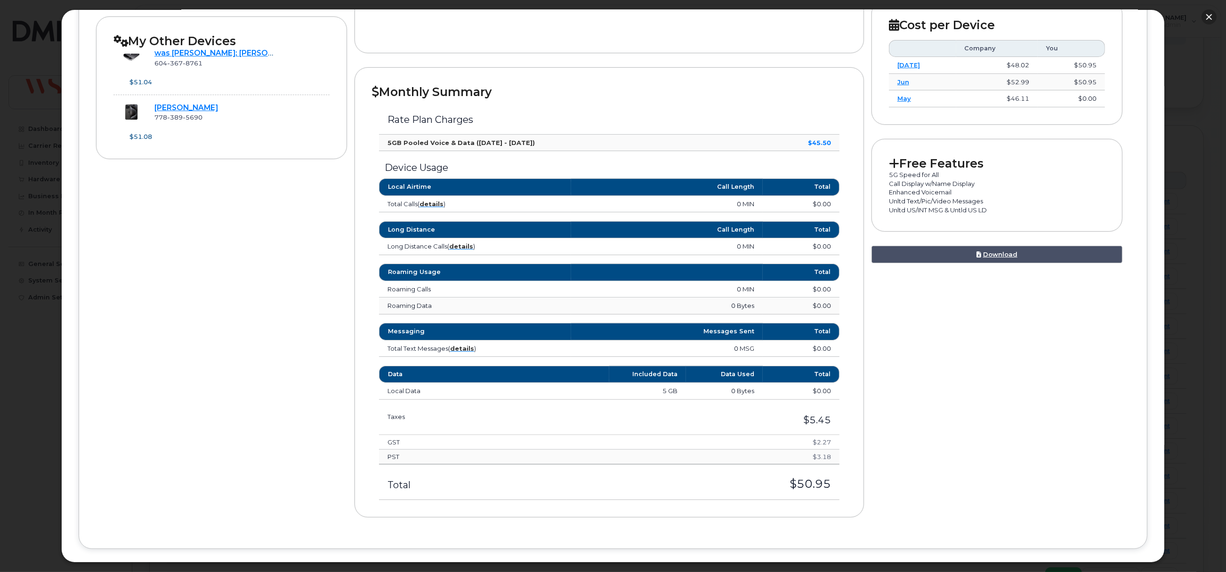
click at [1210, 12] on button "button" at bounding box center [1209, 16] width 15 height 15
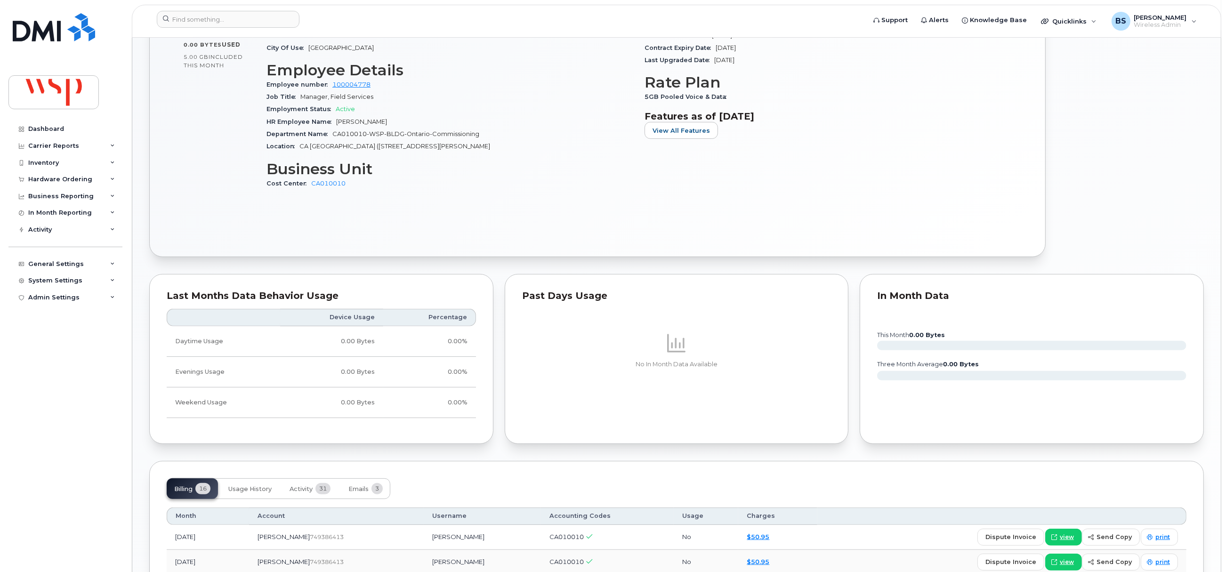
scroll to position [353, 0]
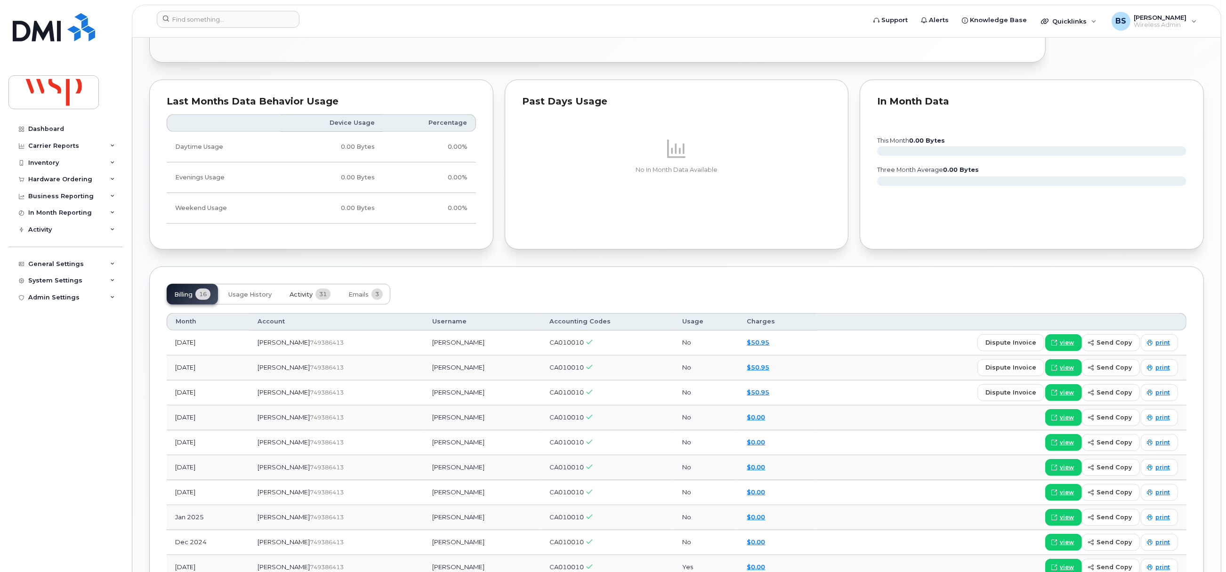
click at [299, 298] on span "Activity" at bounding box center [301, 295] width 23 height 8
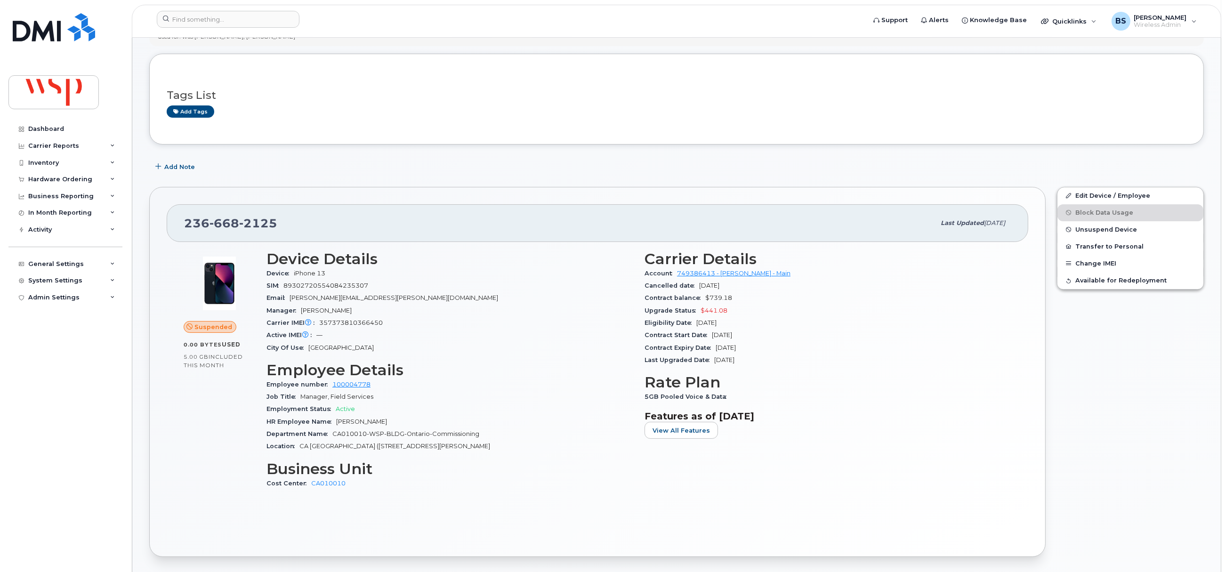
scroll to position [0, 0]
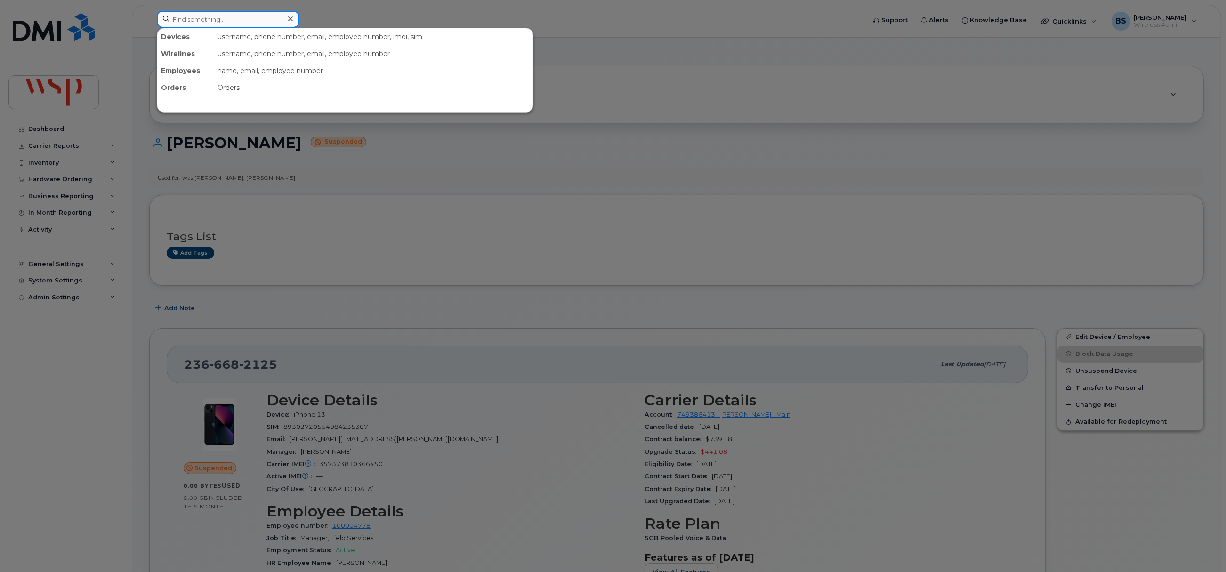
click at [200, 17] on input at bounding box center [228, 19] width 143 height 17
paste input "2368330114"
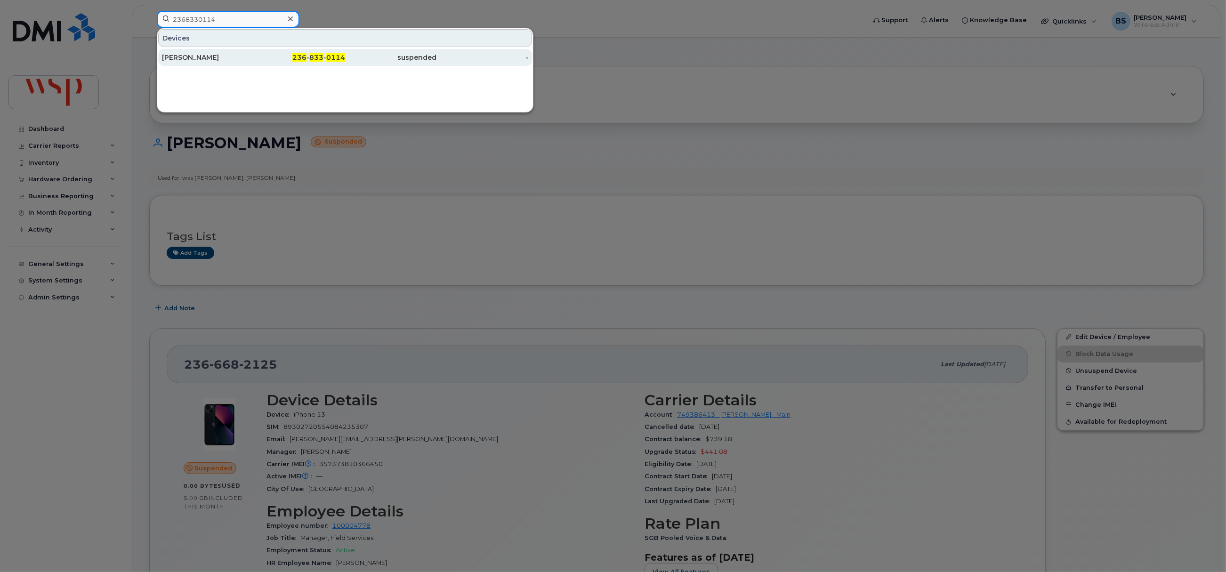
type input "2368330114"
click at [179, 57] on div "SARAH GAMBLE" at bounding box center [208, 57] width 92 height 9
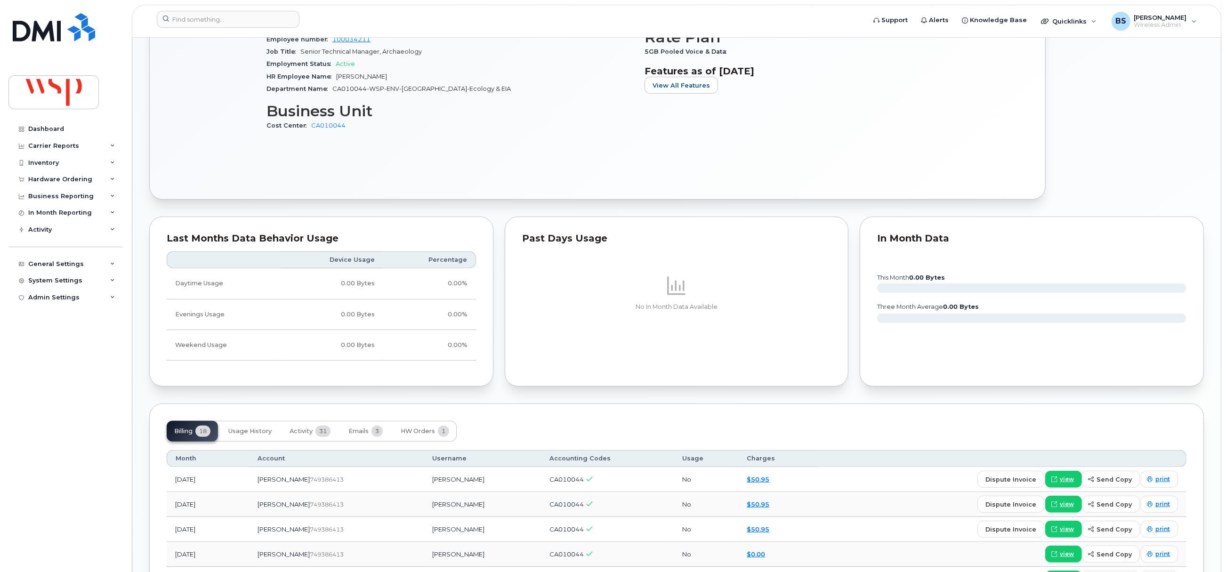
scroll to position [345, 0]
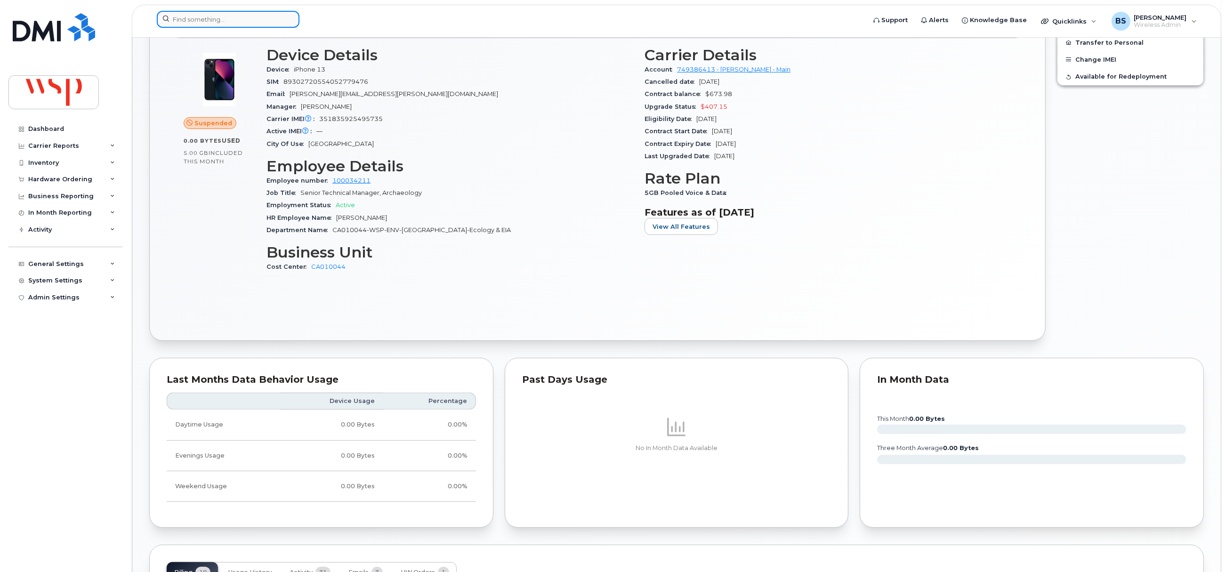
click at [280, 22] on input at bounding box center [228, 19] width 143 height 17
paste input "2492889407"
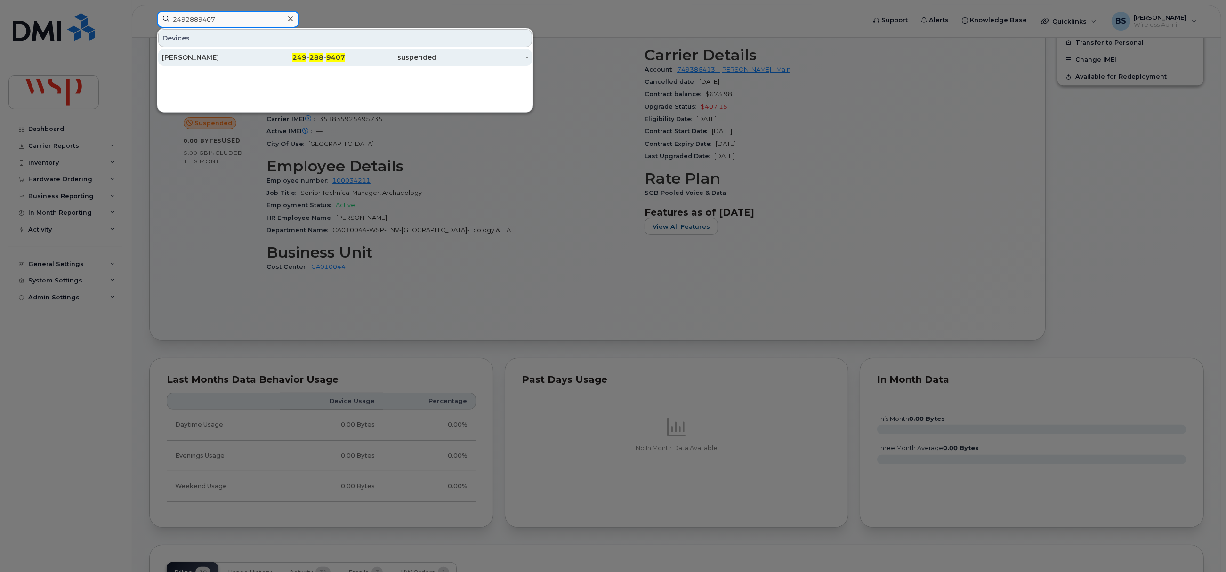
type input "2492889407"
click at [200, 56] on div "ALEXANDRE TANARA" at bounding box center [208, 57] width 92 height 9
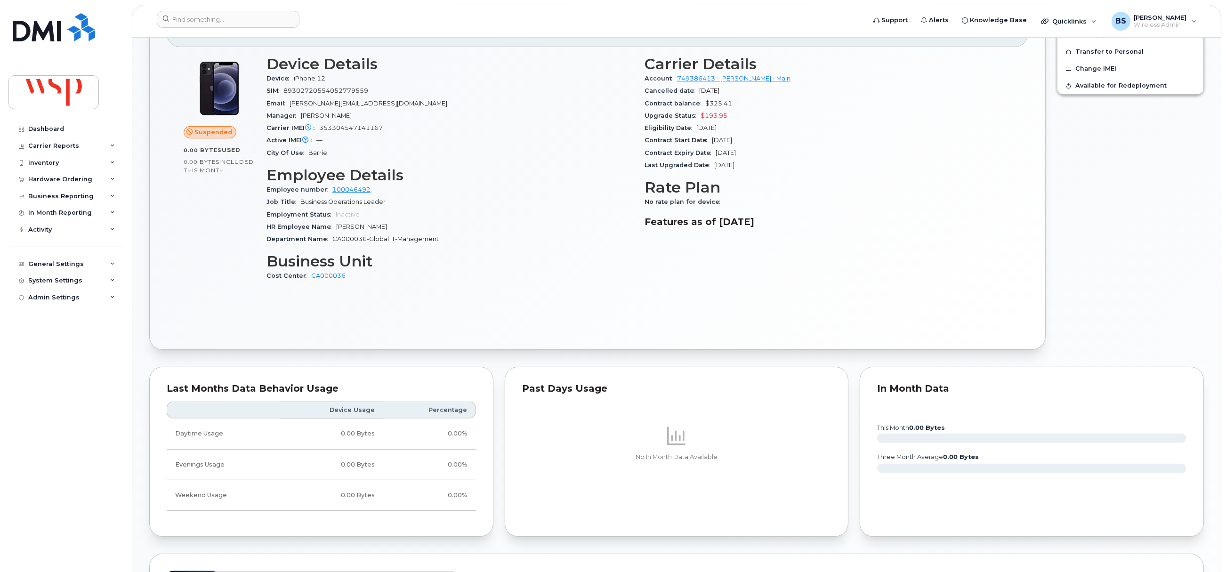
scroll to position [706, 0]
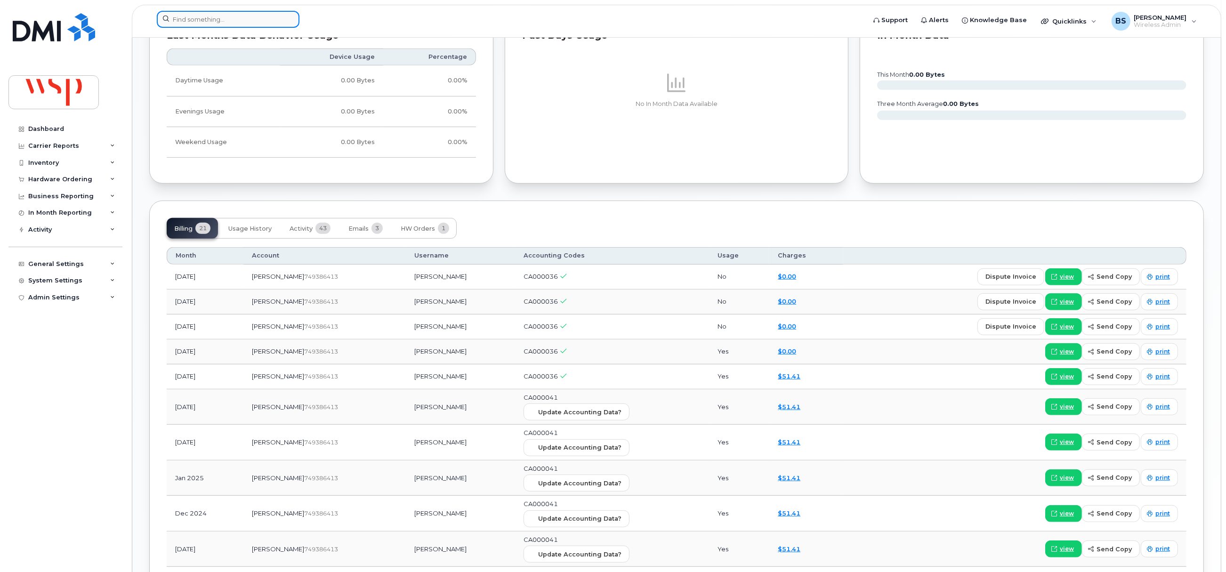
click at [247, 21] on input at bounding box center [228, 19] width 143 height 17
paste input "2498855291"
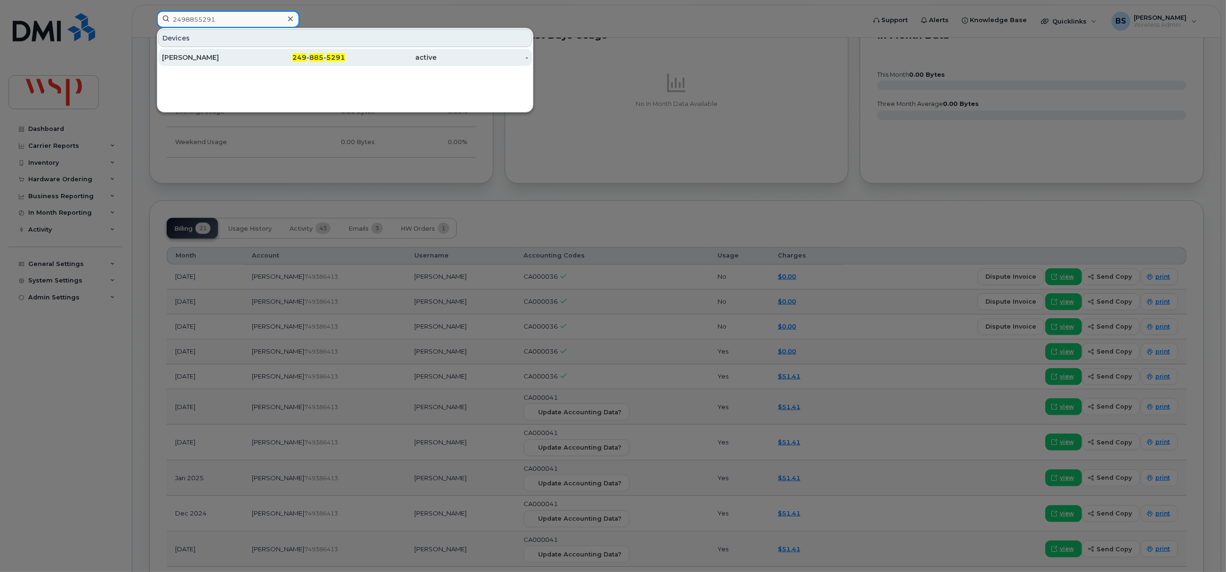
type input "2498855291"
click at [188, 57] on div "[PERSON_NAME]" at bounding box center [208, 57] width 92 height 9
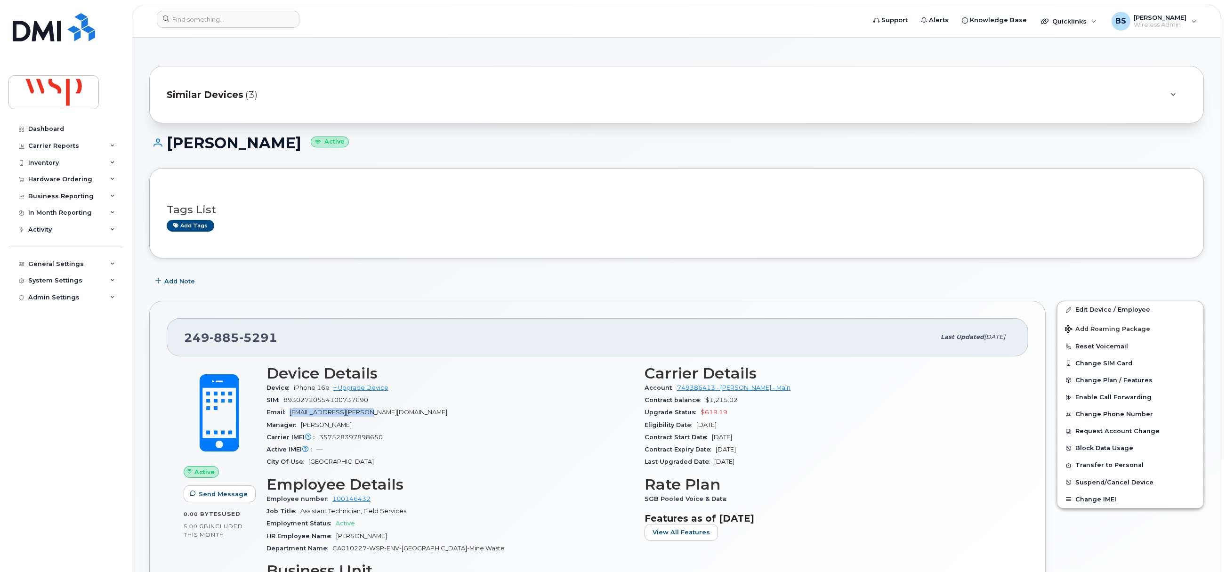
drag, startPoint x: 386, startPoint y: 418, endPoint x: 293, endPoint y: 415, distance: 93.3
click at [293, 415] on div "Email [EMAIL_ADDRESS][PERSON_NAME][DOMAIN_NAME]" at bounding box center [450, 412] width 367 height 12
copy span "[EMAIL_ADDRESS][PERSON_NAME][DOMAIN_NAME]"
click at [170, 280] on span "Add Note" at bounding box center [179, 281] width 31 height 9
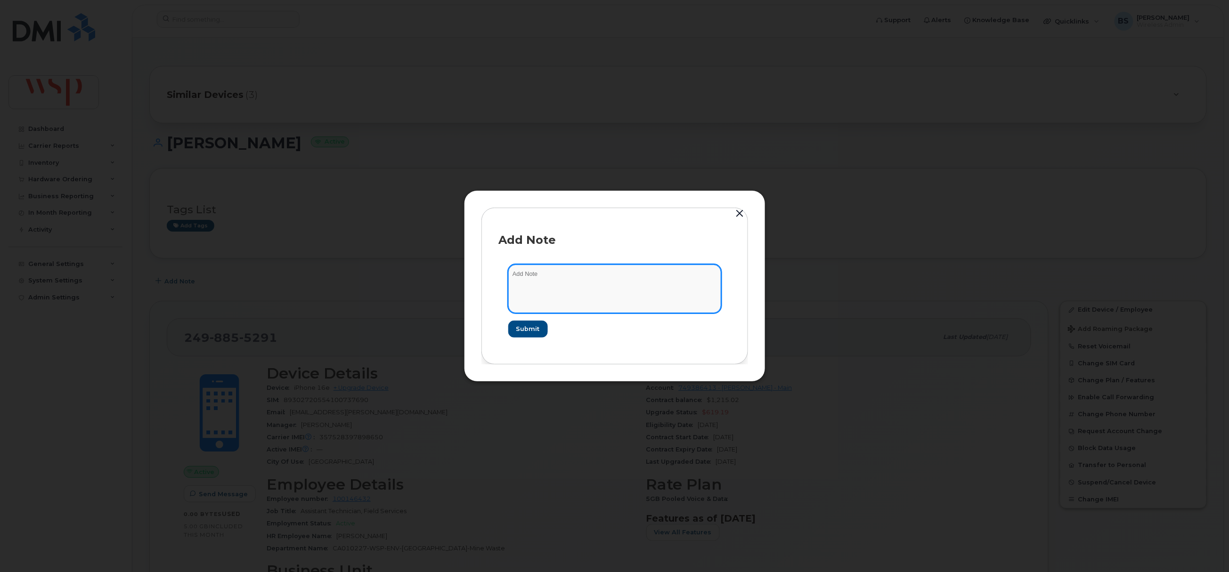
drag, startPoint x: 629, startPoint y: 298, endPoint x: 640, endPoint y: 299, distance: 10.8
click at [631, 298] on textarea at bounding box center [614, 289] width 213 height 48
type textarea "asked about low usage"
click at [531, 327] on span "Submit" at bounding box center [528, 329] width 24 height 9
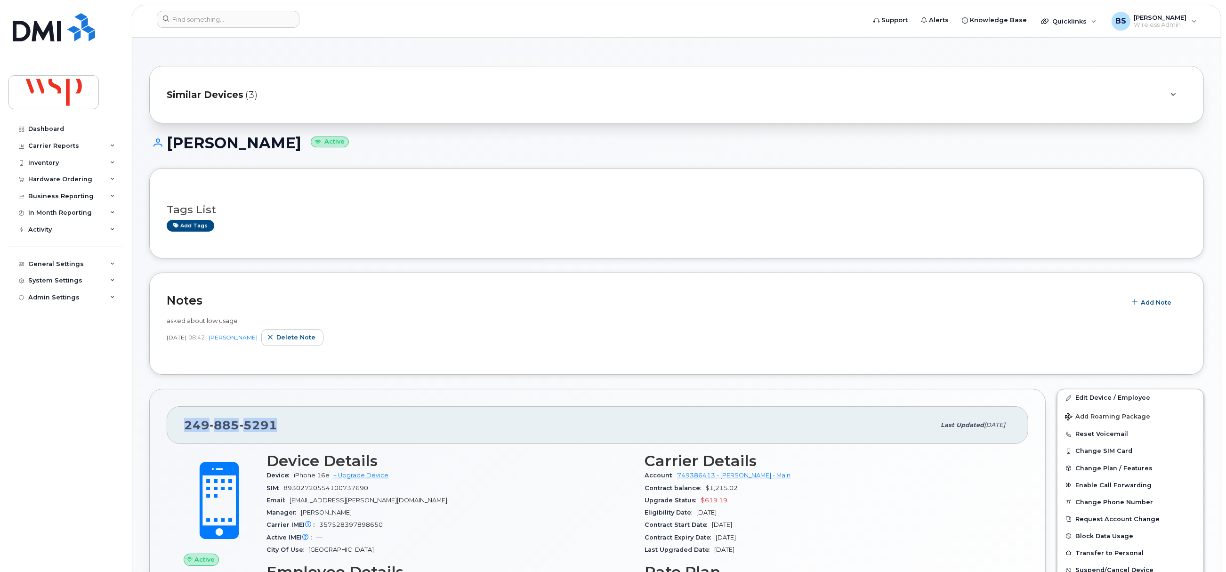
drag, startPoint x: 201, startPoint y: 428, endPoint x: 147, endPoint y: 427, distance: 54.2
click at [162, 430] on div "249 885 5291 Last updated Sep 17, 2025 Active Send Message 0.00 Bytes  used 5.0…" at bounding box center [597, 568] width 897 height 358
copy span "249 885 5291"
click at [203, 13] on input at bounding box center [228, 19] width 143 height 17
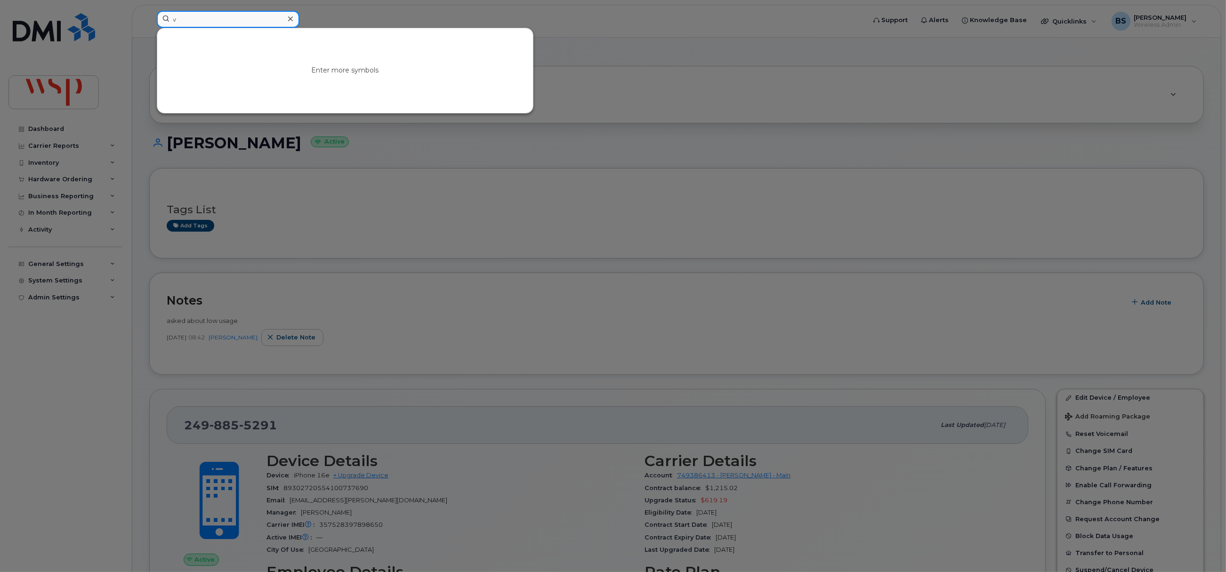
drag, startPoint x: 186, startPoint y: 23, endPoint x: 135, endPoint y: 32, distance: 52.0
click at [149, 32] on div "v Enter more symbols" at bounding box center [508, 21] width 718 height 21
paste input "2503171448"
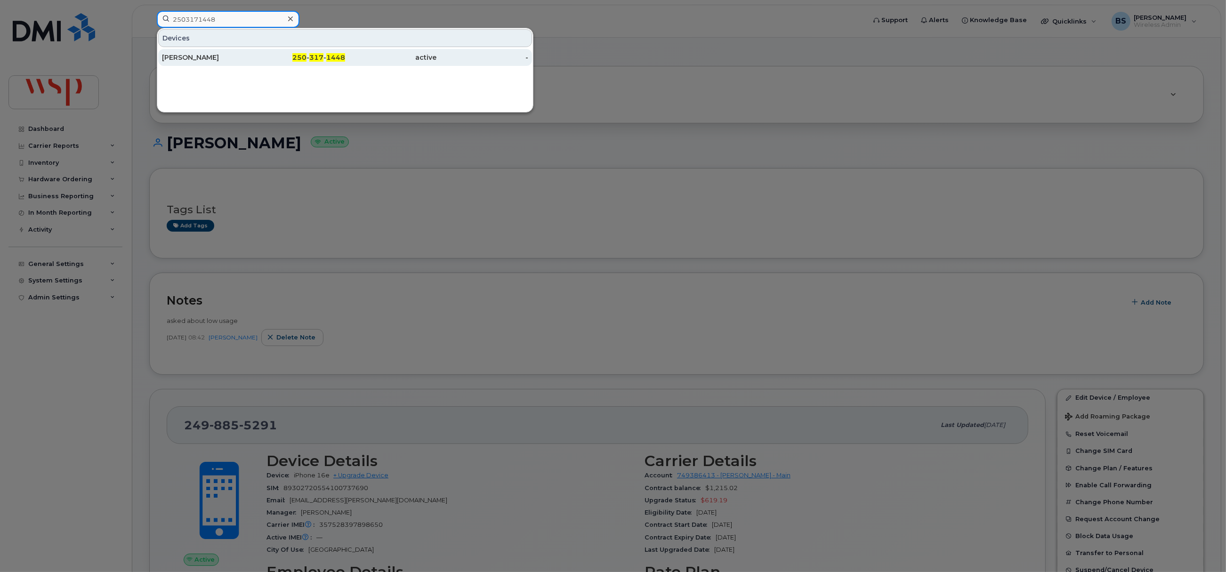
type input "2503171448"
click at [187, 58] on div "ASHLEY TYMSTRA" at bounding box center [208, 57] width 92 height 9
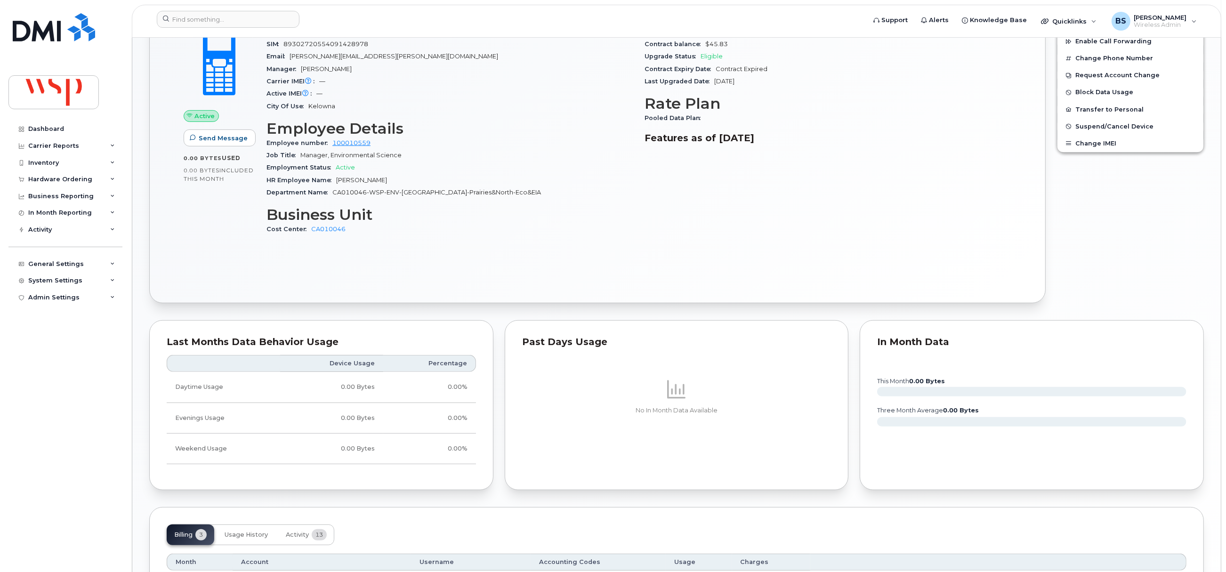
scroll to position [180, 0]
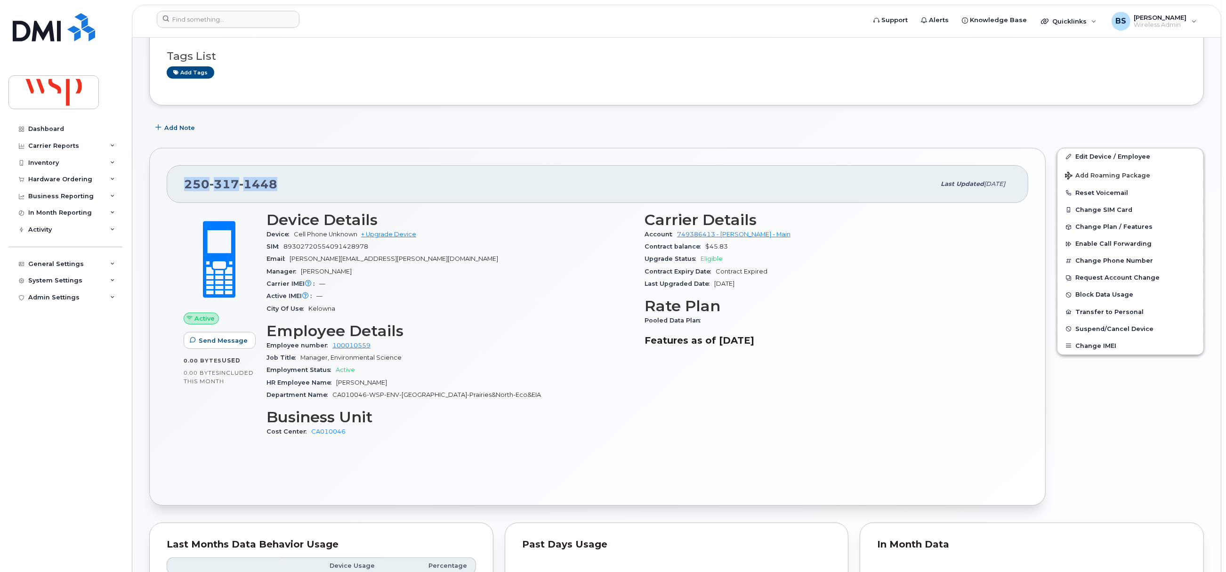
drag, startPoint x: 286, startPoint y: 184, endPoint x: 155, endPoint y: 184, distance: 130.9
click at [155, 184] on div "250 317 1448 Last updated Sep 17, 2025 Active Send Message 0.00 Bytes  used 0.0…" at bounding box center [597, 327] width 897 height 358
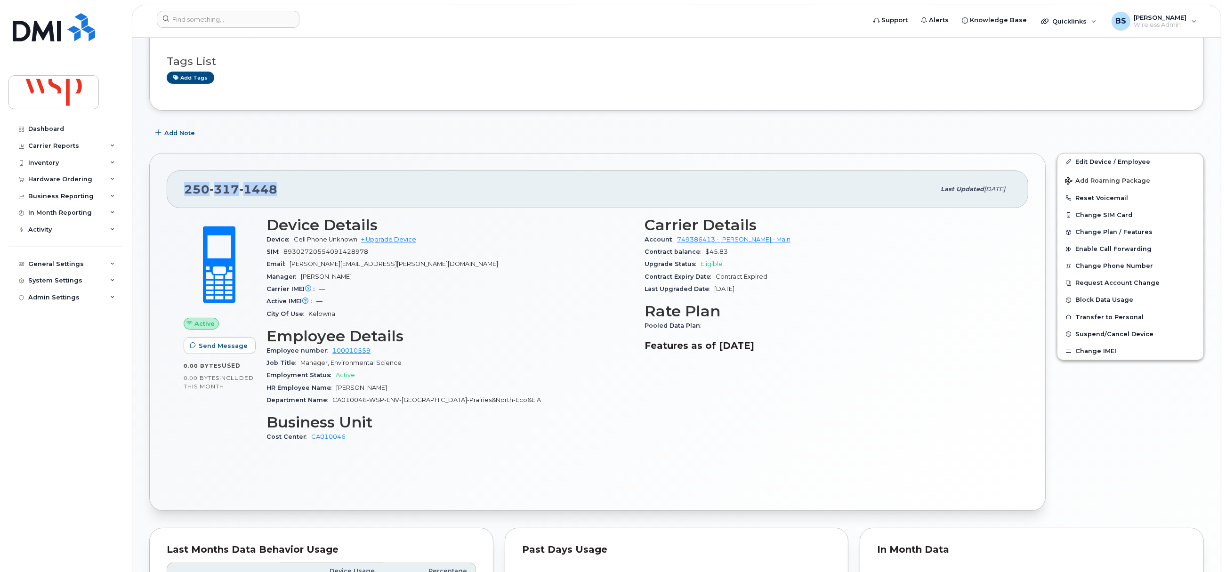
scroll to position [110, 0]
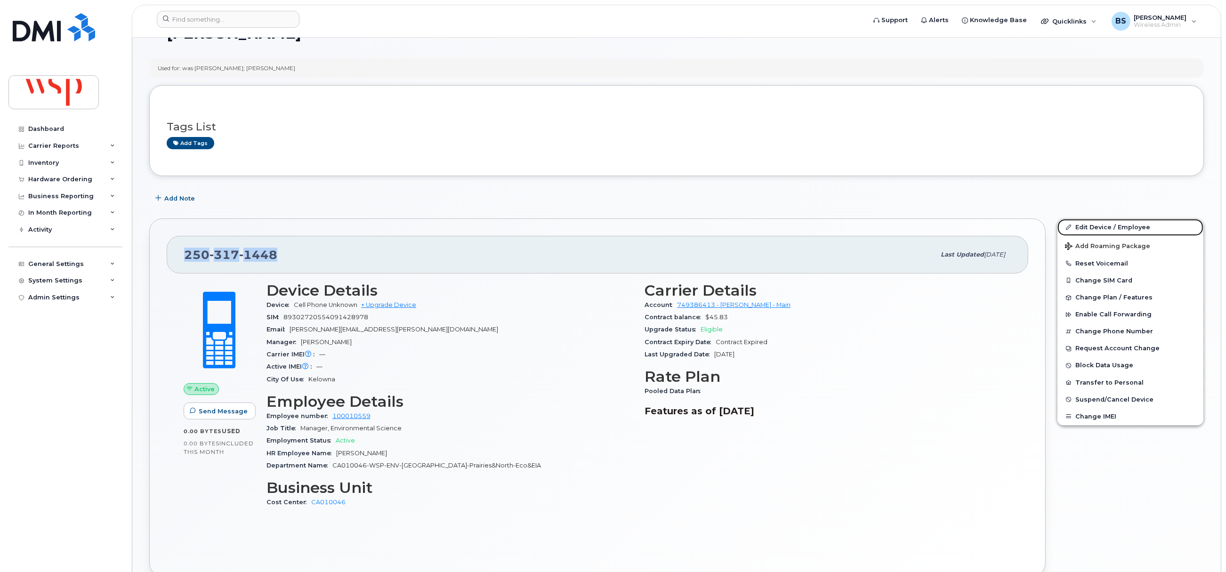
drag, startPoint x: 1087, startPoint y: 227, endPoint x: 891, endPoint y: 237, distance: 196.7
click at [1087, 227] on link "Edit Device / Employee" at bounding box center [1131, 227] width 146 height 17
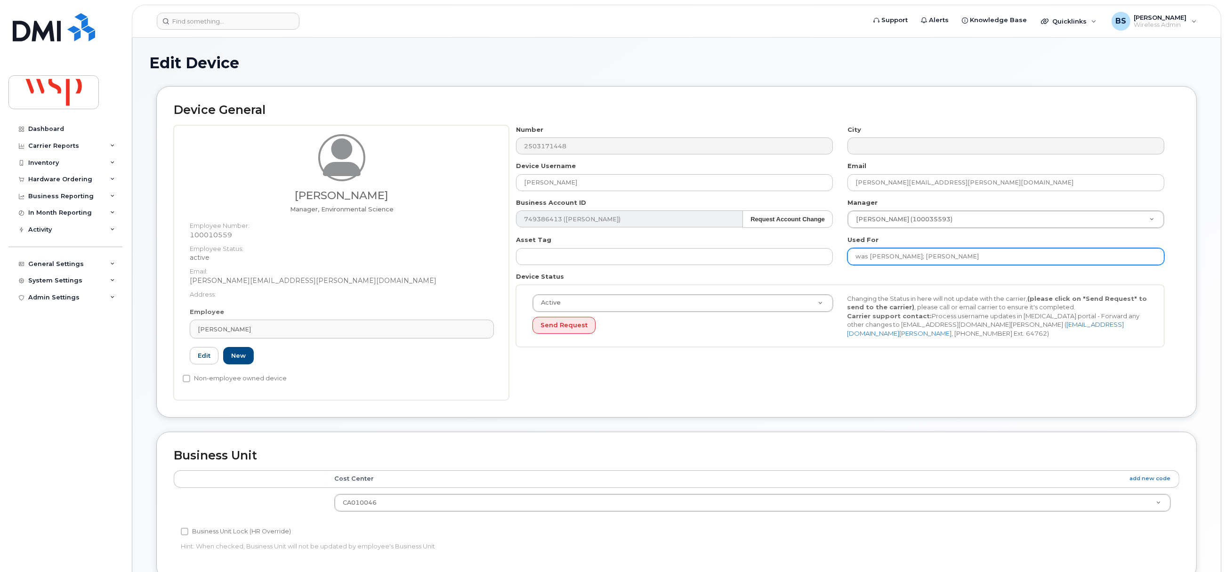
drag, startPoint x: 991, startPoint y: 256, endPoint x: 919, endPoint y: 255, distance: 72.1
click at [919, 255] on input "was [PERSON_NAME]; [PERSON_NAME]" at bounding box center [1006, 256] width 317 height 17
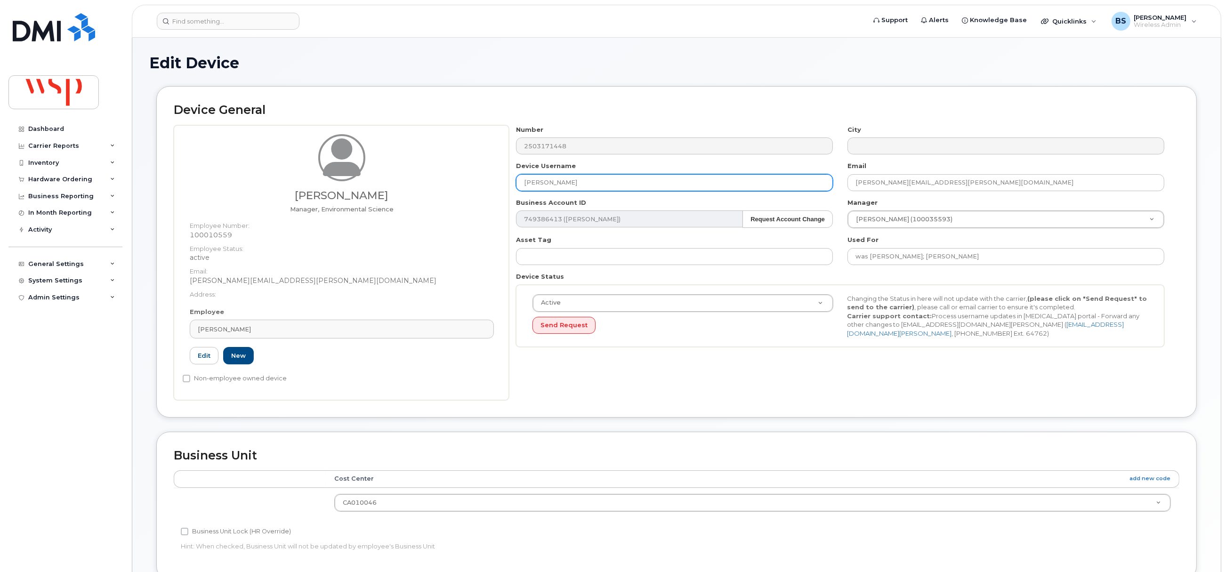
drag, startPoint x: 604, startPoint y: 182, endPoint x: 461, endPoint y: 186, distance: 142.8
click at [468, 184] on div "Claire McFee Manager, Environmental Science Employee Number: 100010559 Employee…" at bounding box center [677, 262] width 1006 height 275
paste input "[PERSON_NAME]"
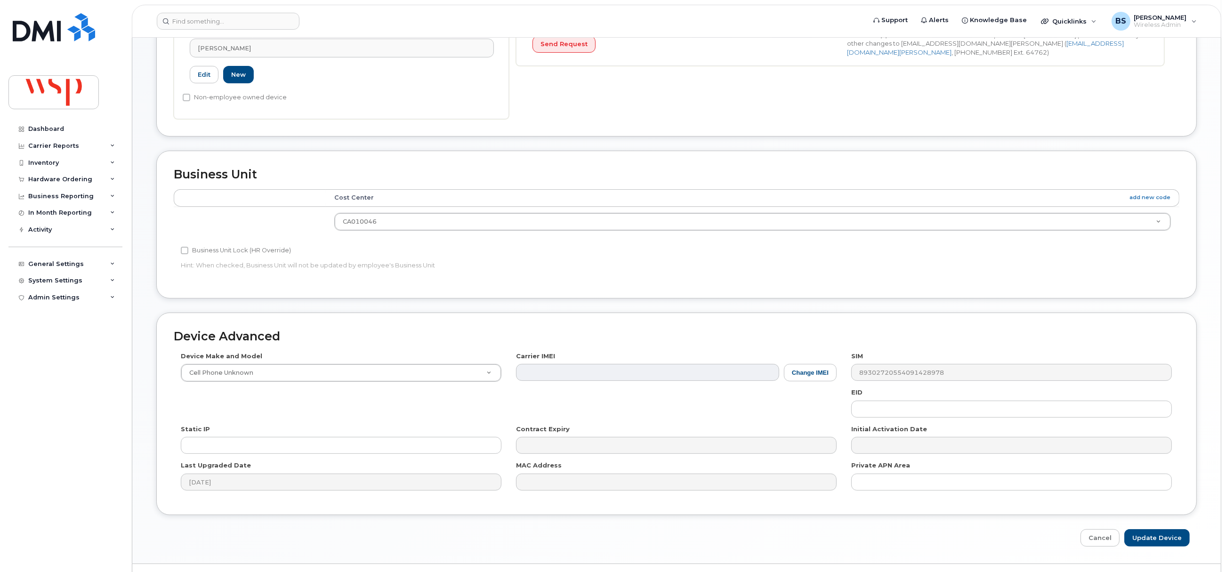
scroll to position [305, 0]
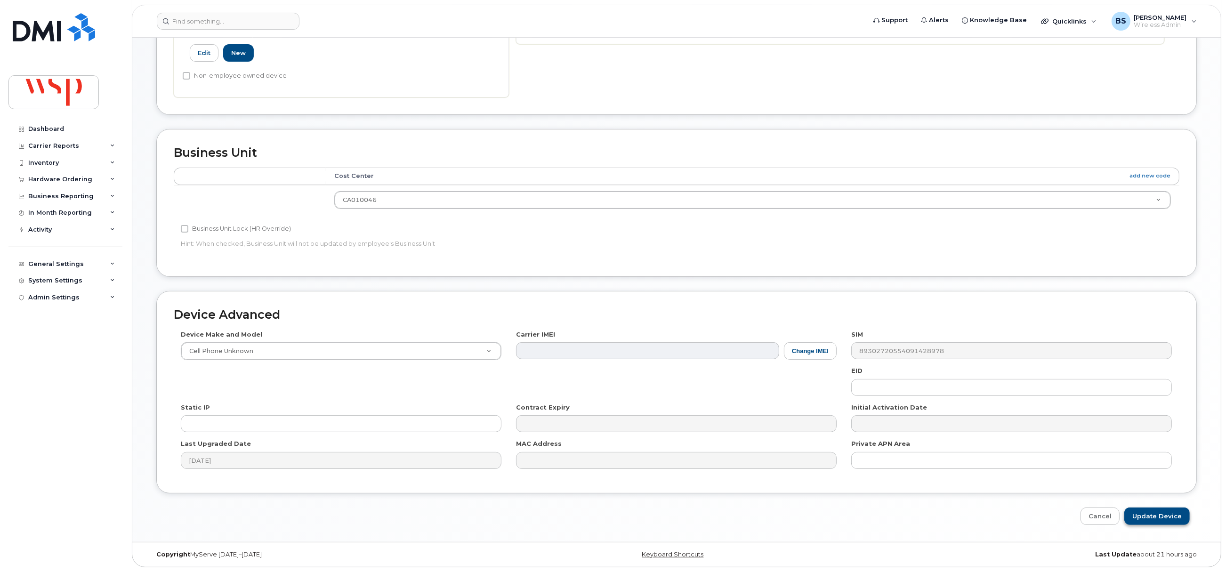
type input "[PERSON_NAME]"
click at [1171, 512] on input "Update Device" at bounding box center [1157, 516] width 65 height 17
type input "Saving..."
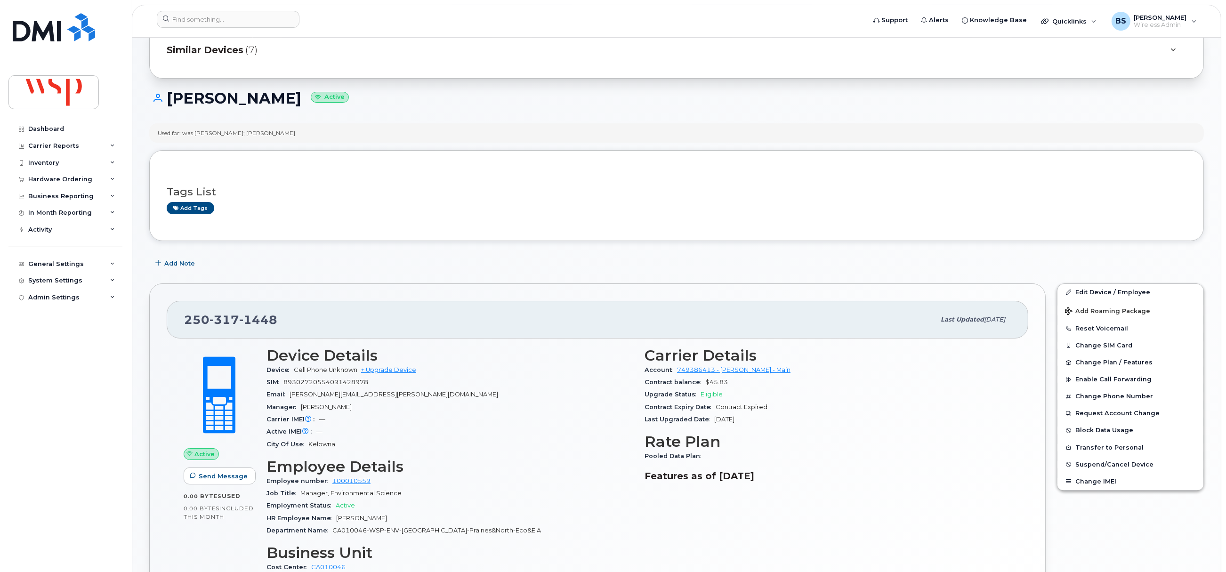
scroll to position [39, 0]
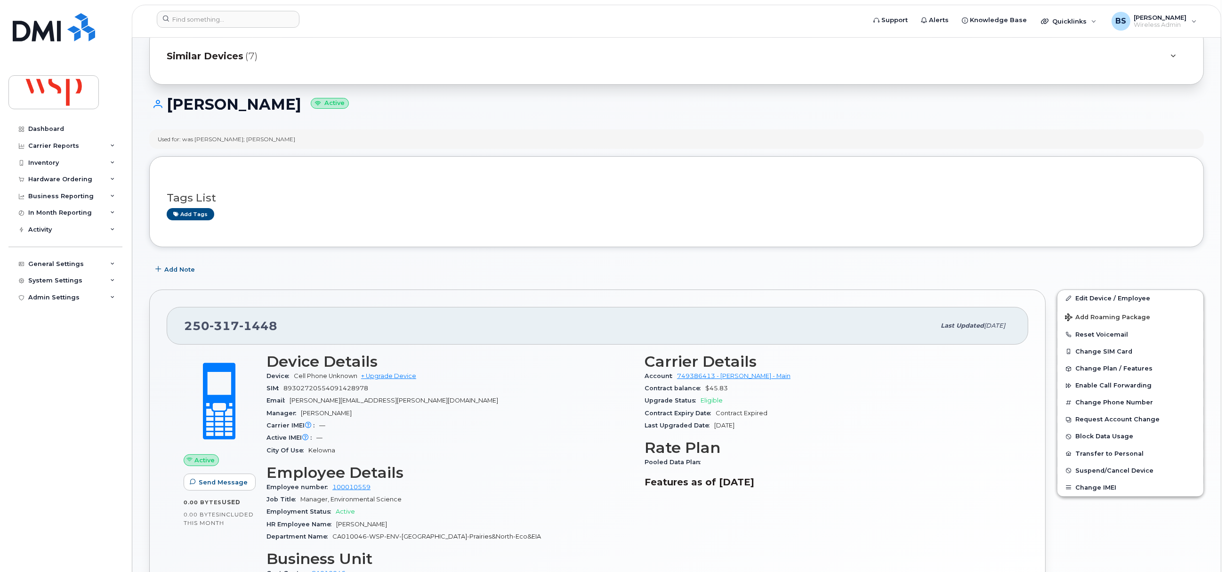
click at [222, 136] on div "Used for: was Ashley Tymstra; Claire McFee" at bounding box center [227, 139] width 138 height 8
copy div "Tymstra"
drag, startPoint x: 304, startPoint y: 336, endPoint x: 182, endPoint y: 333, distance: 121.6
click at [182, 333] on div "250 317 1448 Last updated Sep 17, 2025" at bounding box center [598, 326] width 862 height 38
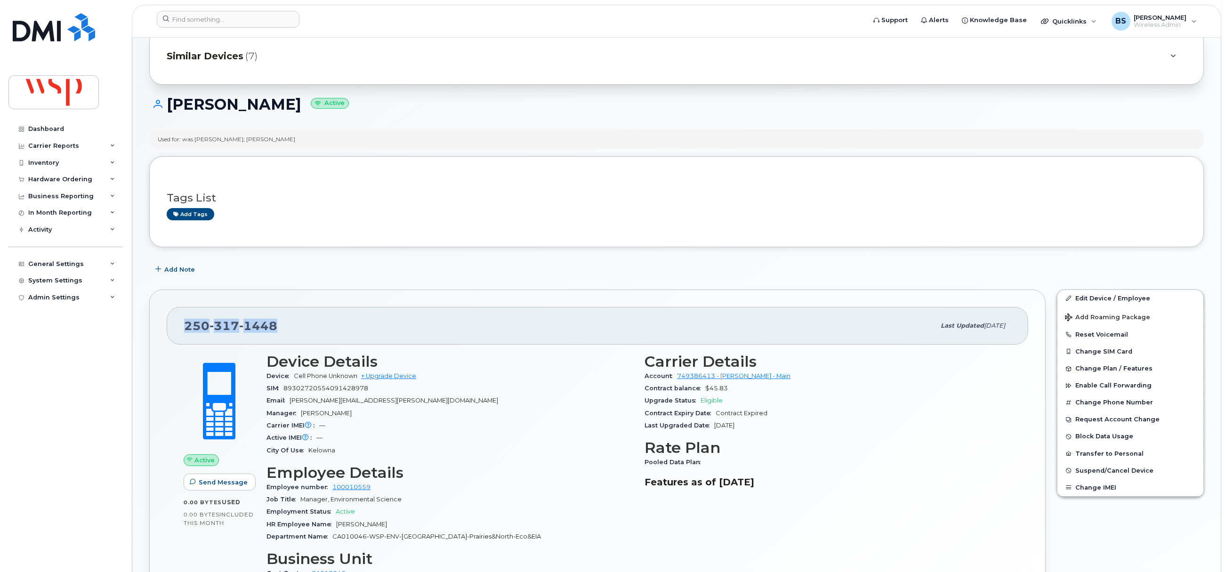
copy span "250 317 1448"
click at [166, 265] on span "Add Note" at bounding box center [179, 269] width 31 height 9
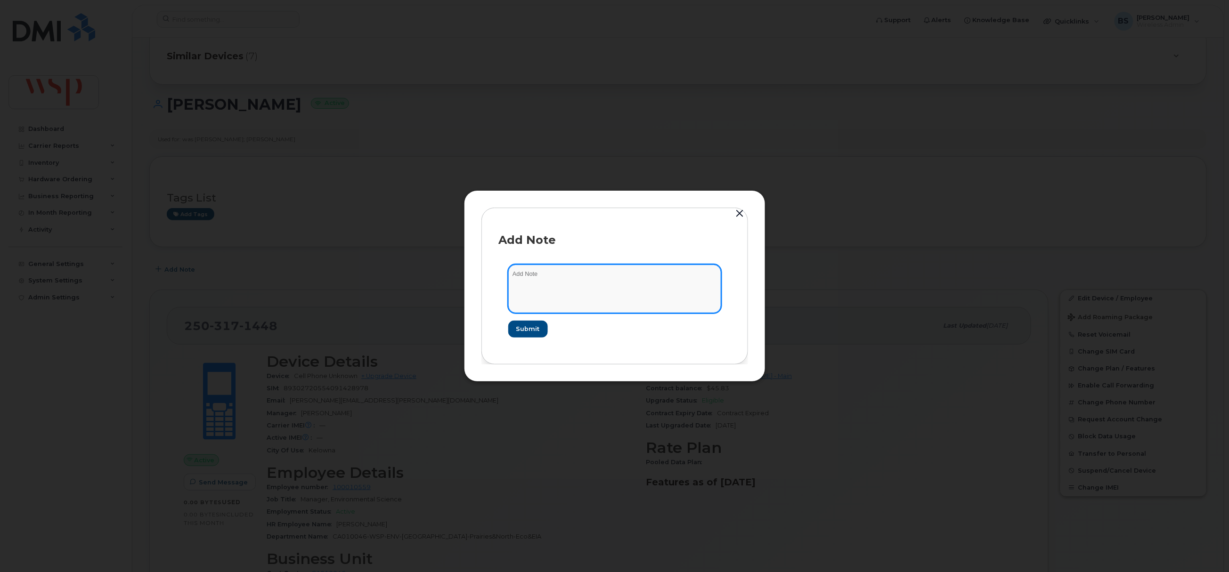
click at [579, 284] on textarea at bounding box center [614, 289] width 213 height 48
type textarea "asked about low usage"
click at [537, 325] on span "Submit" at bounding box center [528, 329] width 24 height 9
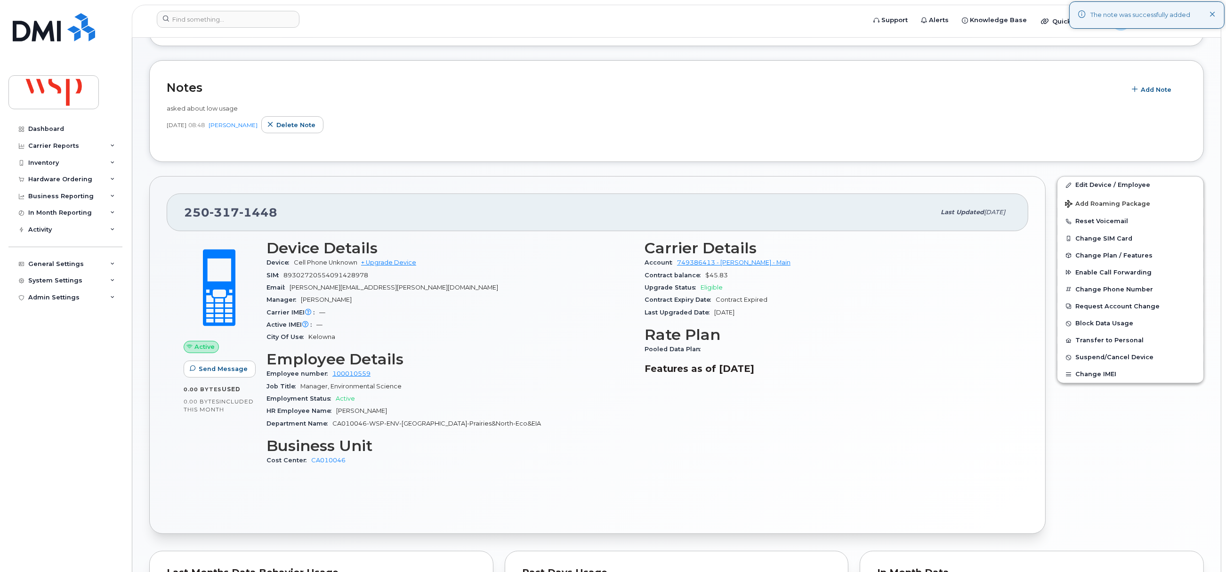
scroll to position [392, 0]
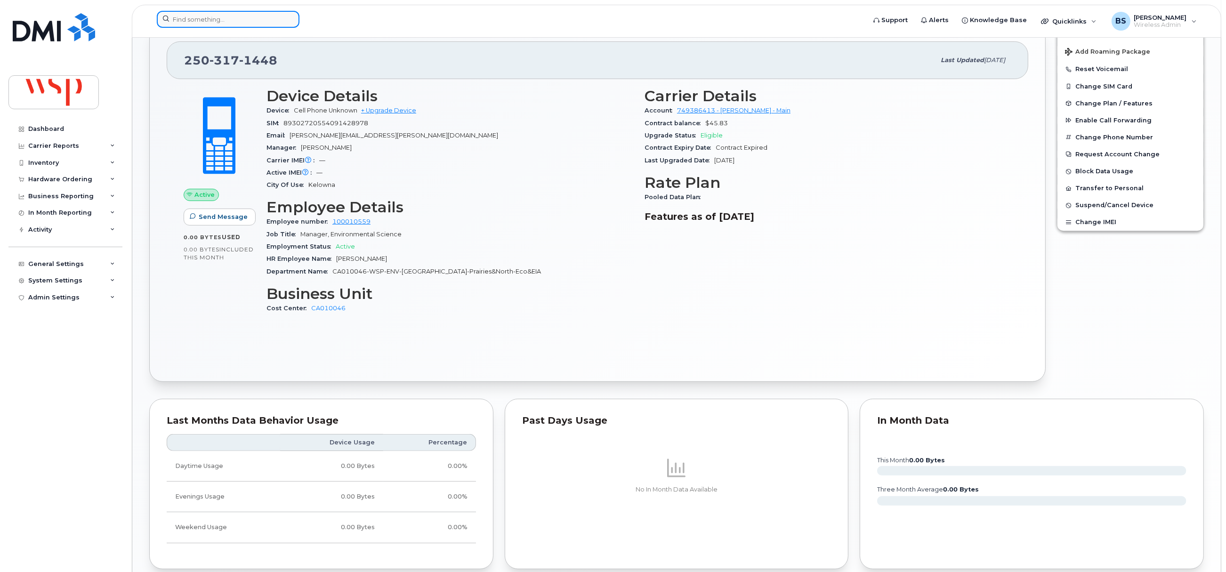
click at [255, 16] on input at bounding box center [228, 19] width 143 height 17
paste input "2503175560"
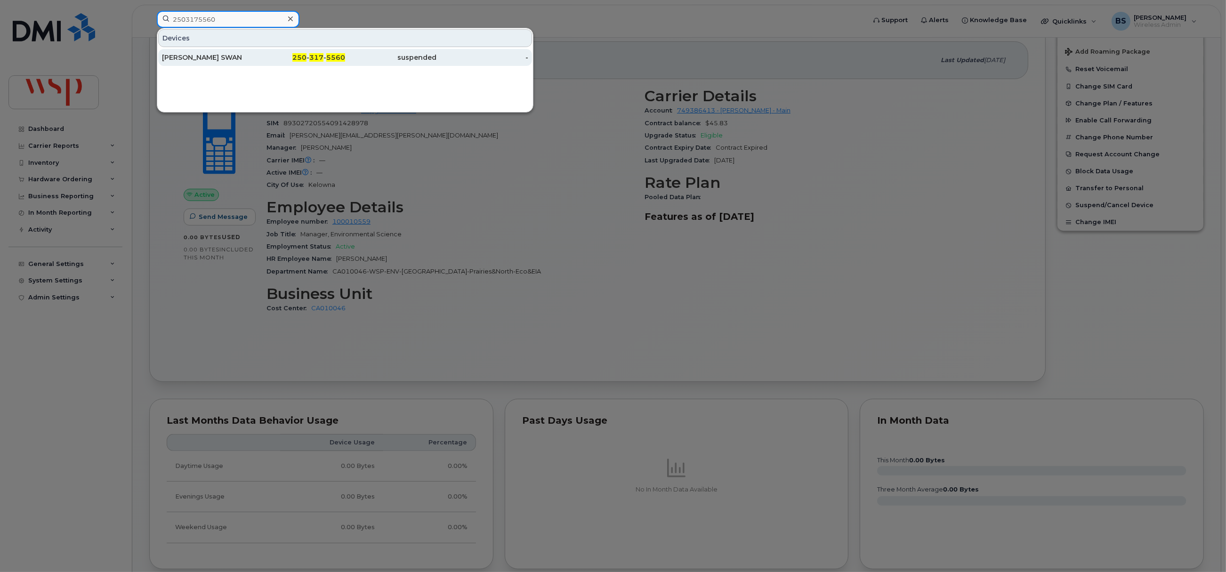
type input "2503175560"
drag, startPoint x: 181, startPoint y: 55, endPoint x: 245, endPoint y: 29, distance: 69.7
click at [181, 55] on div "AMY JENKINS SWAN" at bounding box center [208, 57] width 92 height 9
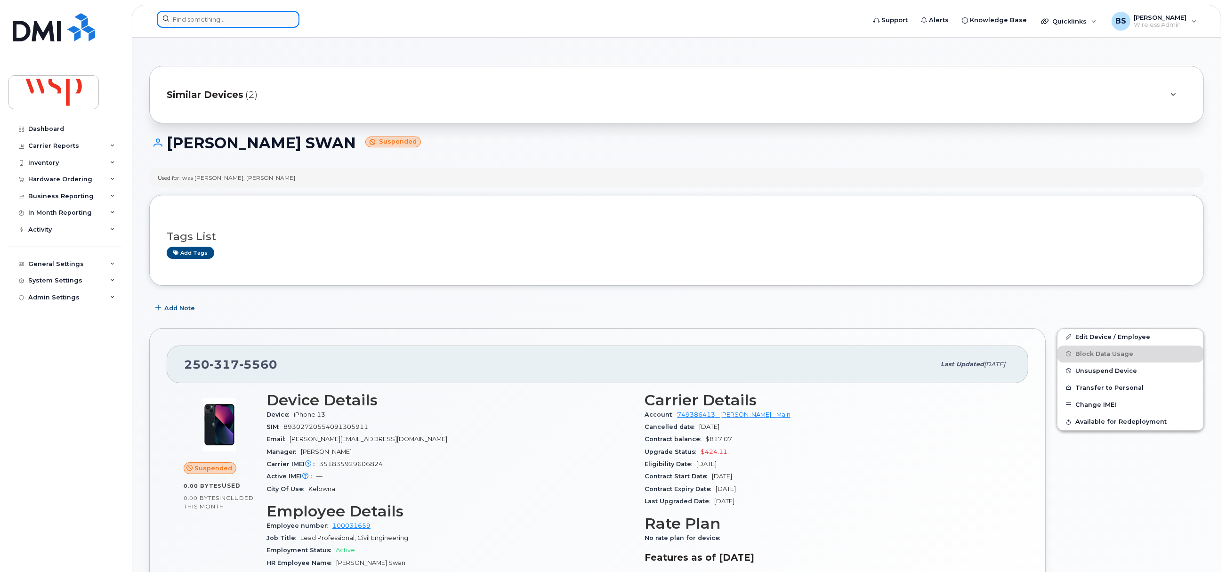
drag, startPoint x: 213, startPoint y: 21, endPoint x: 212, endPoint y: 12, distance: 9.0
click at [213, 21] on input at bounding box center [228, 19] width 143 height 17
paste input "2507142225"
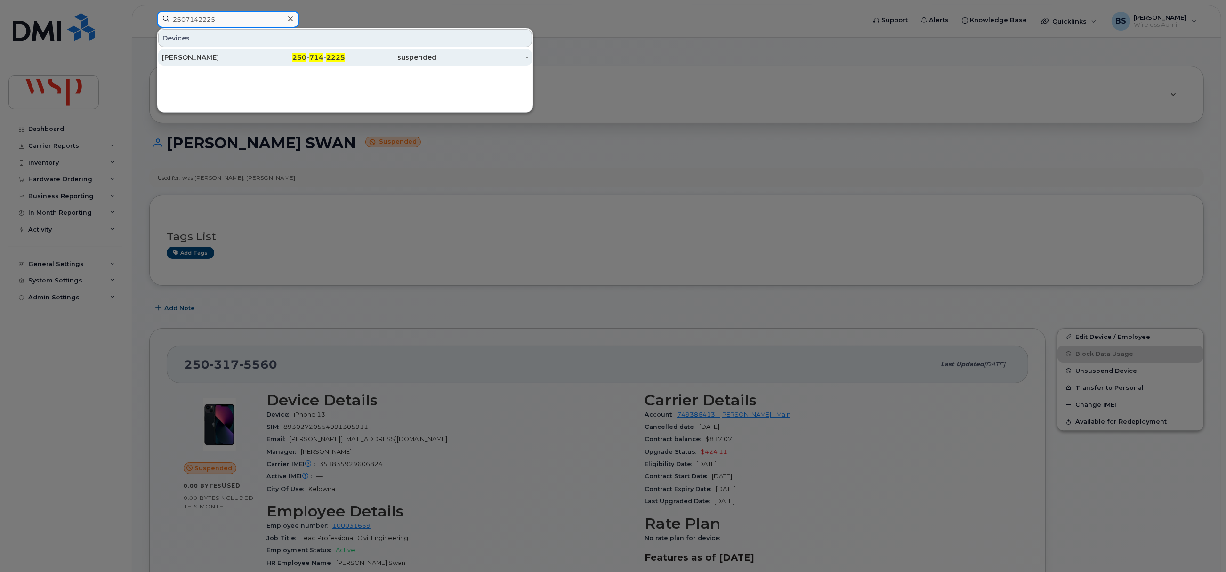
type input "2507142225"
drag, startPoint x: 171, startPoint y: 53, endPoint x: 195, endPoint y: 85, distance: 40.0
click at [171, 53] on div "[PERSON_NAME]" at bounding box center [208, 57] width 92 height 17
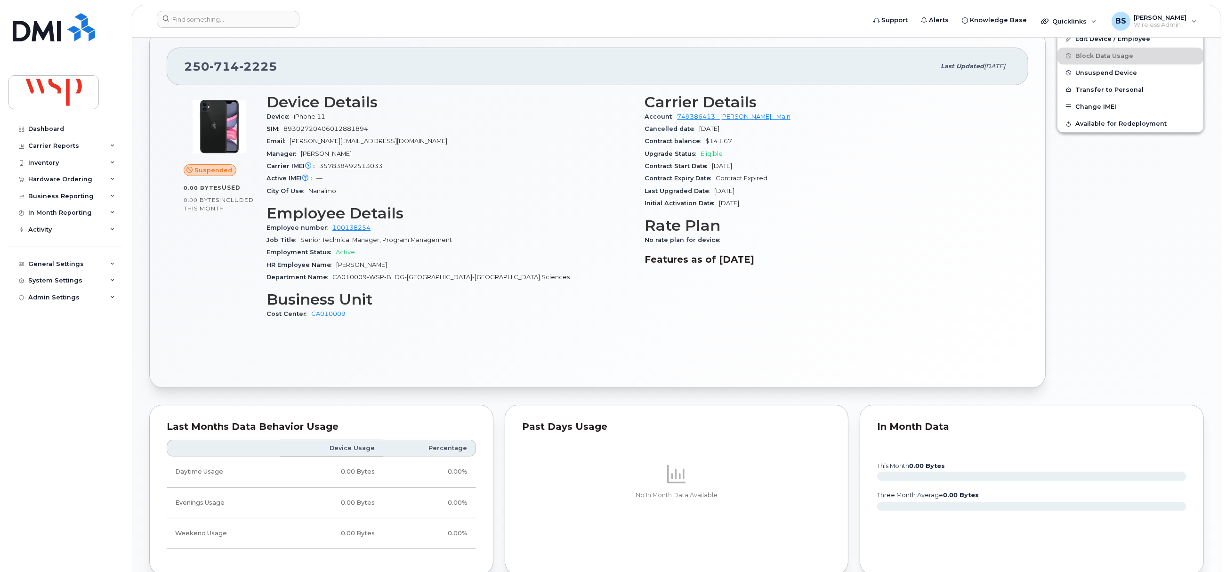
scroll to position [211, 0]
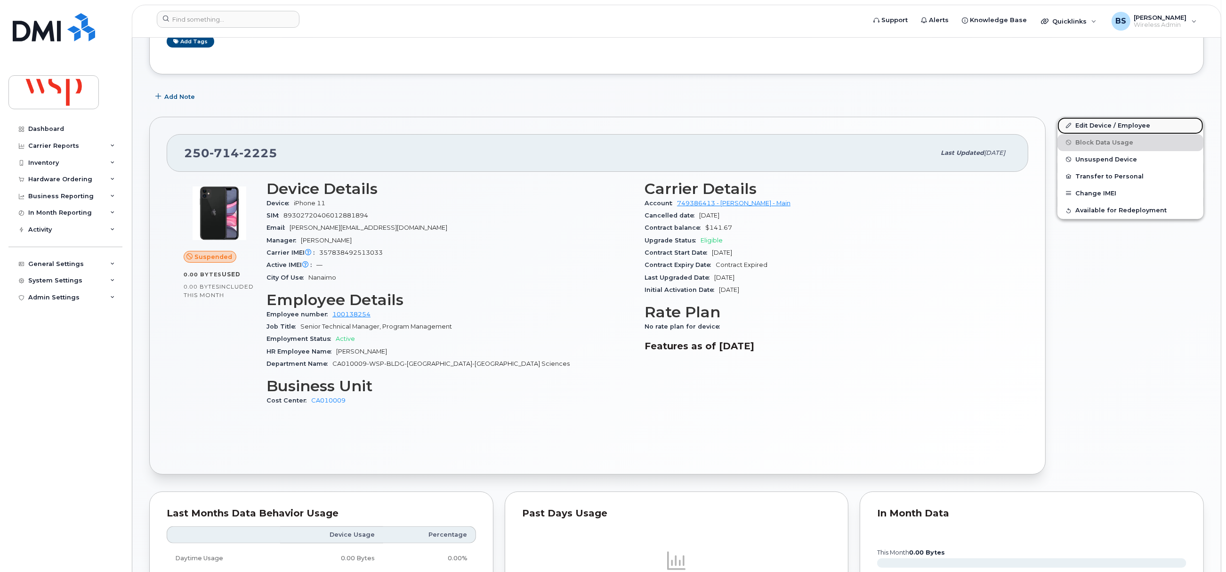
click at [1089, 126] on link "Edit Device / Employee" at bounding box center [1131, 125] width 146 height 17
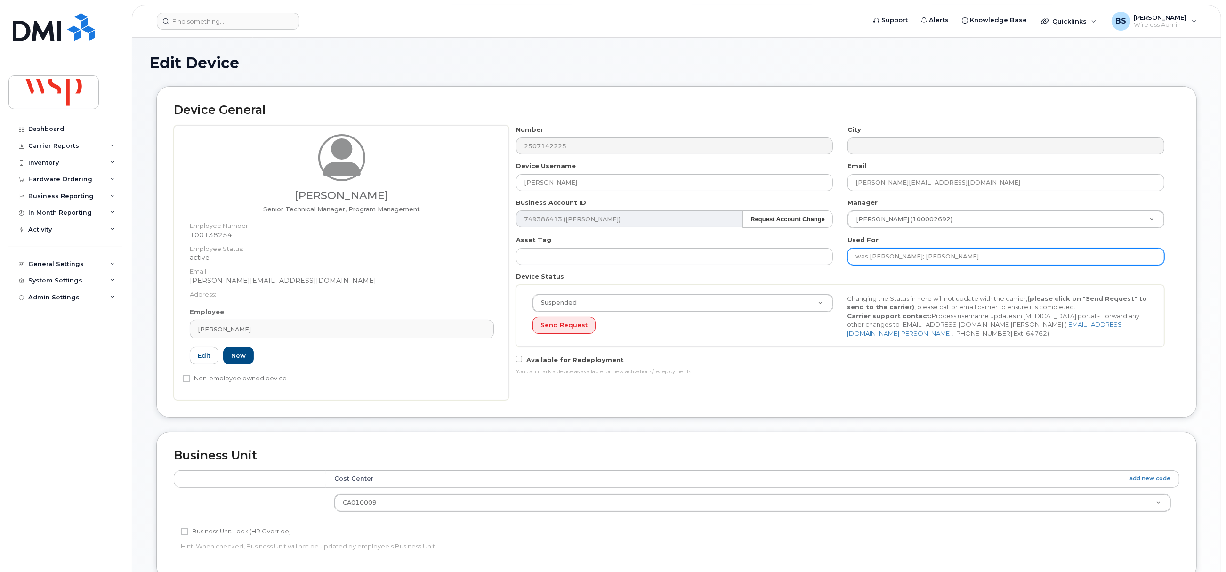
drag, startPoint x: 956, startPoint y: 254, endPoint x: 918, endPoint y: 255, distance: 38.2
click at [918, 255] on input "was [PERSON_NAME]; [PERSON_NAME]" at bounding box center [1006, 256] width 317 height 17
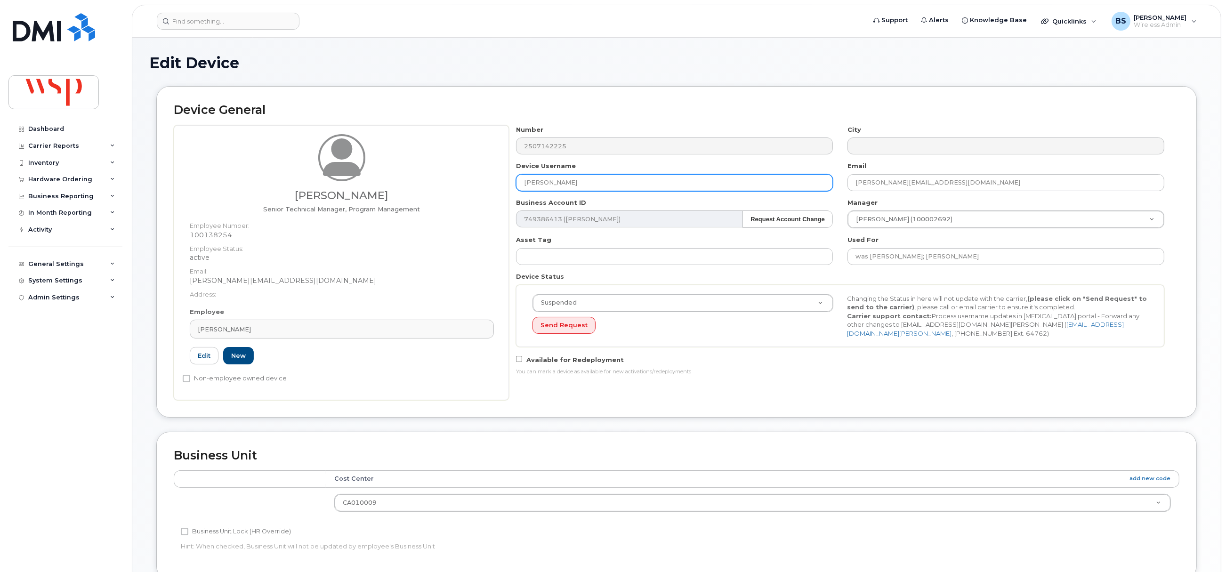
drag, startPoint x: 604, startPoint y: 182, endPoint x: 444, endPoint y: 176, distance: 160.2
click at [448, 177] on div "[PERSON_NAME] Senior Technical Manager, Program Management Employee Number: 100…" at bounding box center [677, 262] width 1006 height 275
paste input "[PERSON_NAME]"
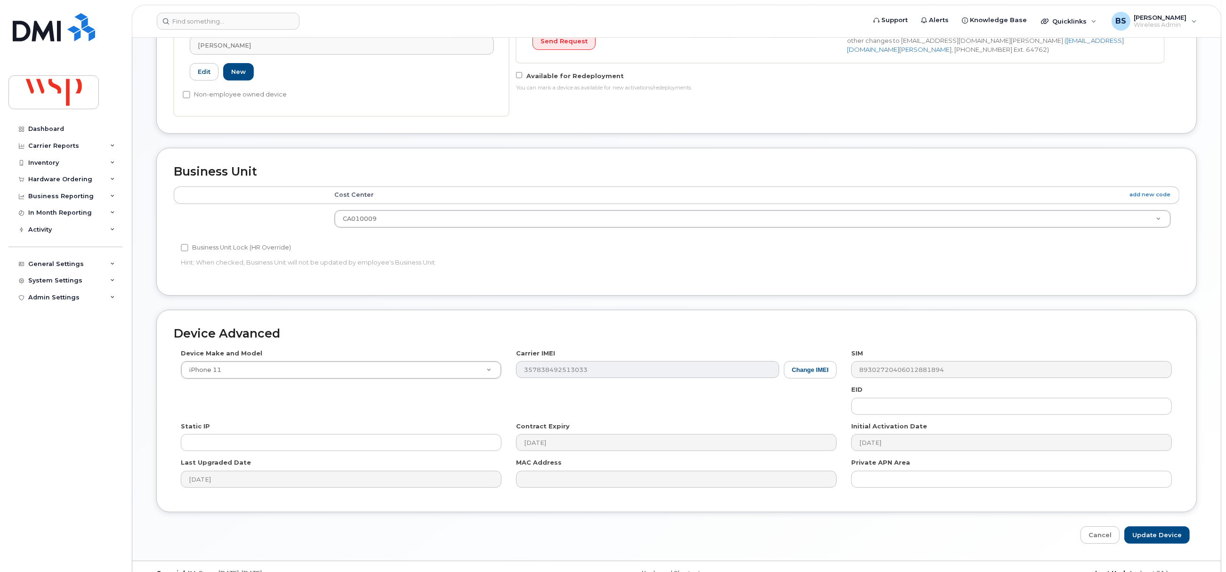
scroll to position [305, 0]
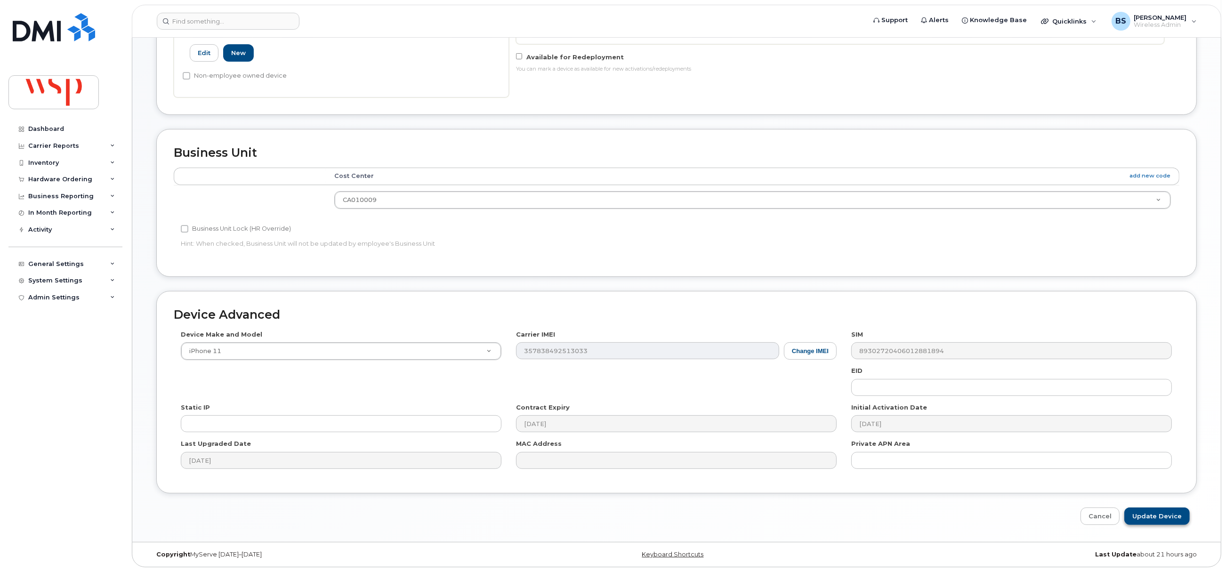
type input "[PERSON_NAME]"
click at [1149, 514] on input "Update Device" at bounding box center [1157, 516] width 65 height 17
type input "Saving..."
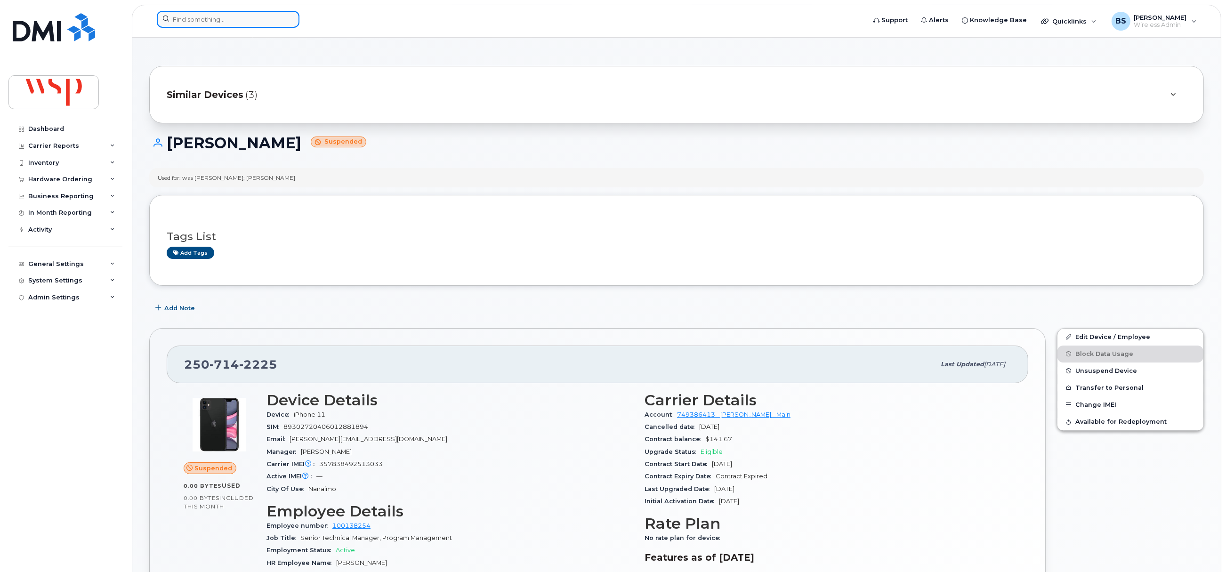
click at [222, 16] on input at bounding box center [228, 19] width 143 height 17
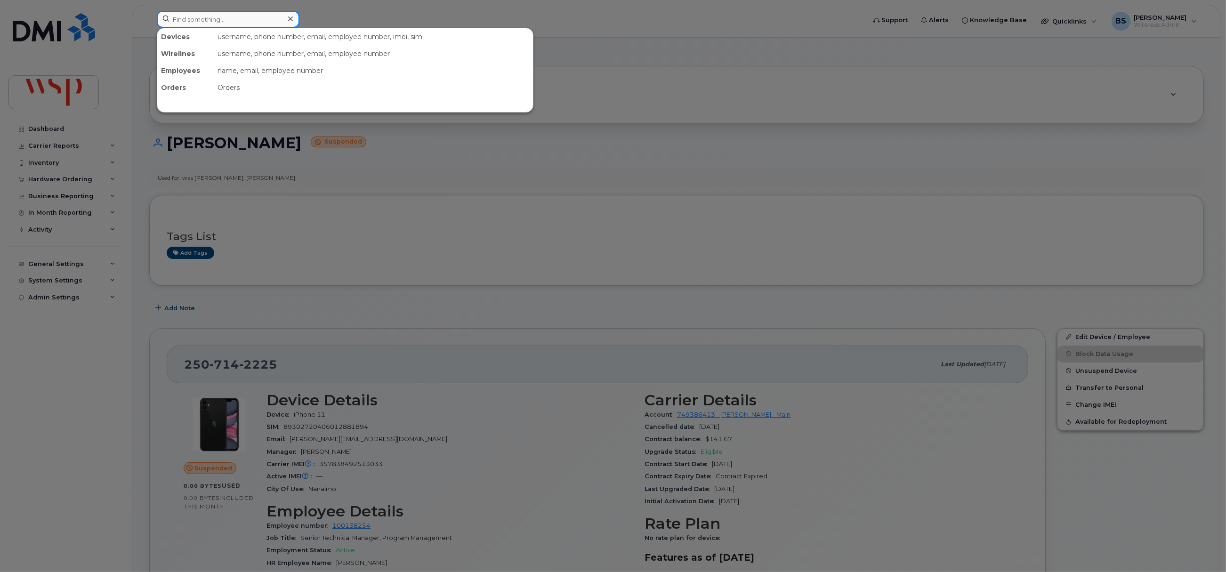
paste input "2633881287"
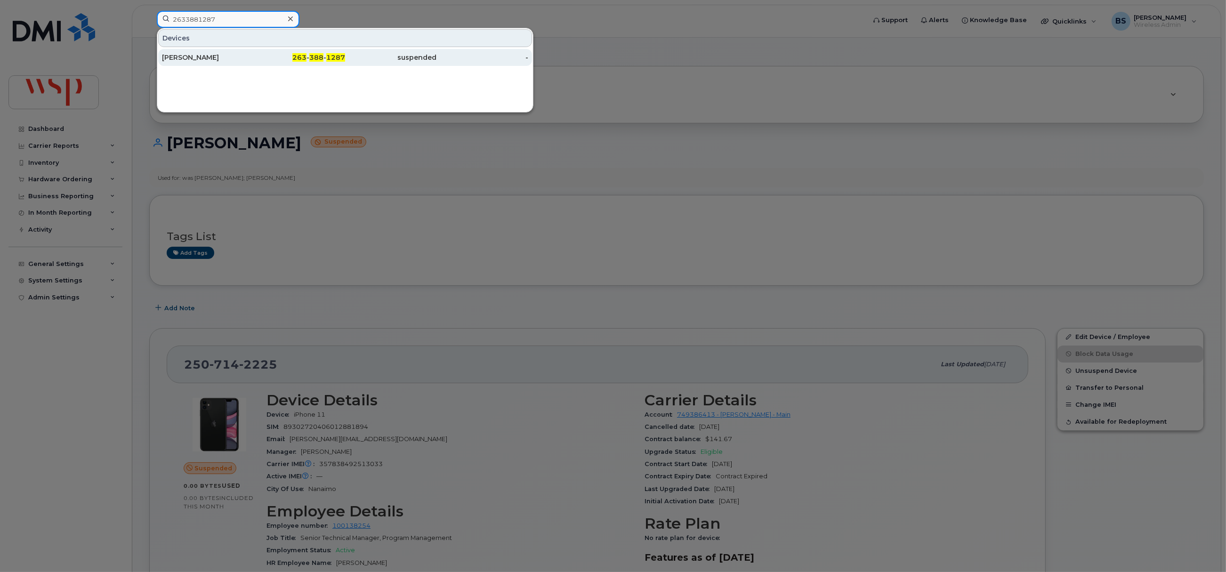
type input "2633881287"
click at [188, 57] on div "[PERSON_NAME]" at bounding box center [208, 57] width 92 height 9
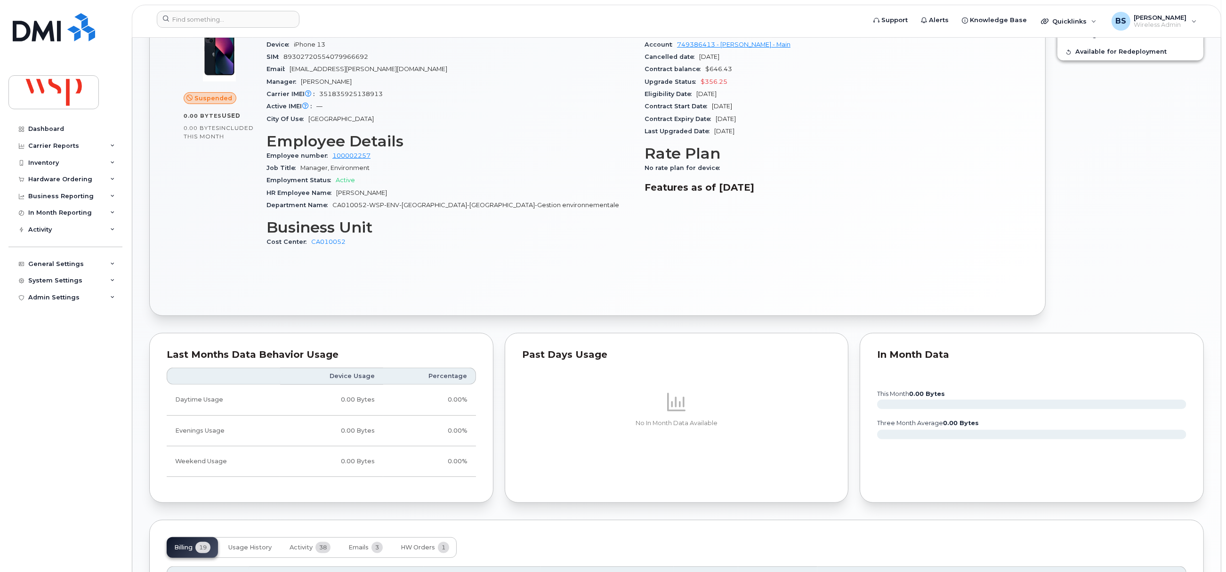
scroll to position [17, 0]
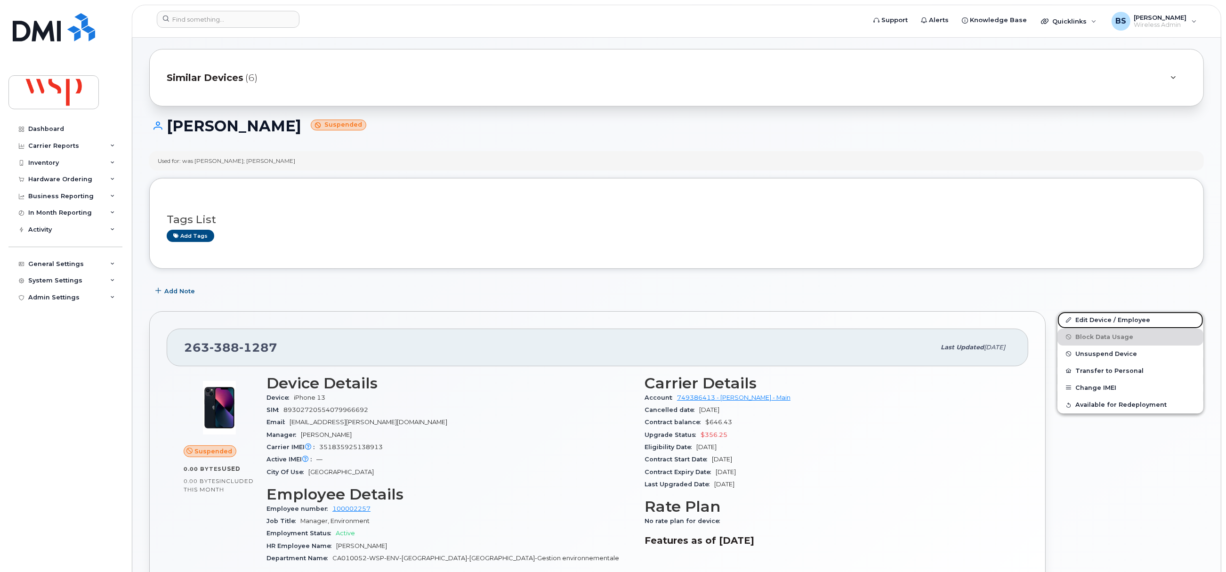
drag, startPoint x: 1089, startPoint y: 321, endPoint x: 842, endPoint y: 310, distance: 248.0
click at [1089, 321] on link "Edit Device / Employee" at bounding box center [1131, 320] width 146 height 17
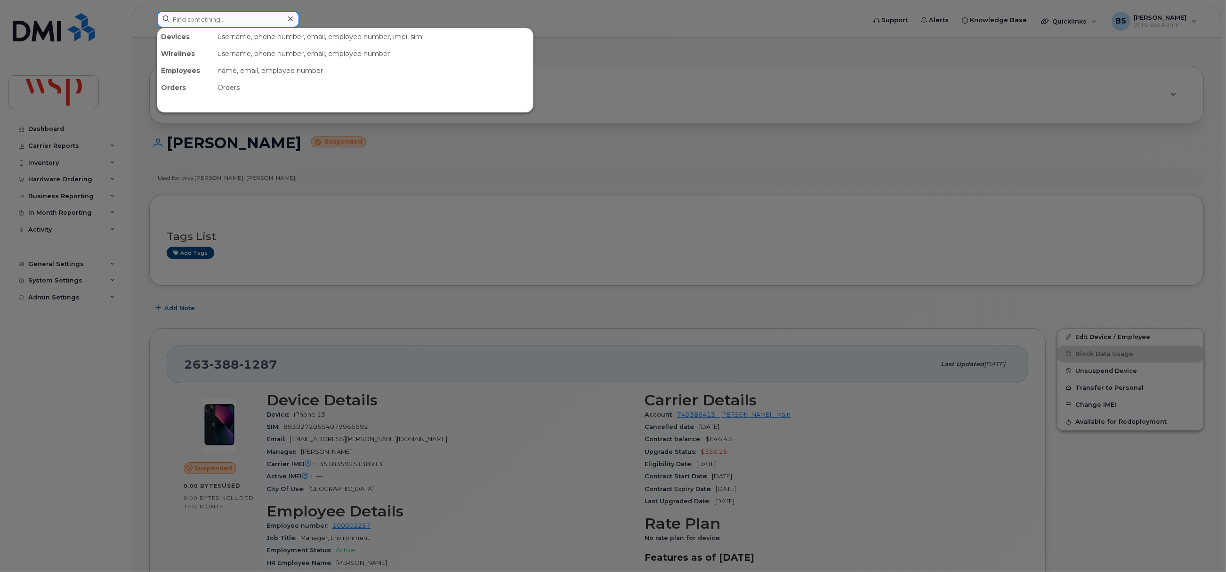
drag, startPoint x: 213, startPoint y: 16, endPoint x: 205, endPoint y: 11, distance: 8.6
click at [213, 16] on input at bounding box center [228, 19] width 143 height 17
paste input "2636886986"
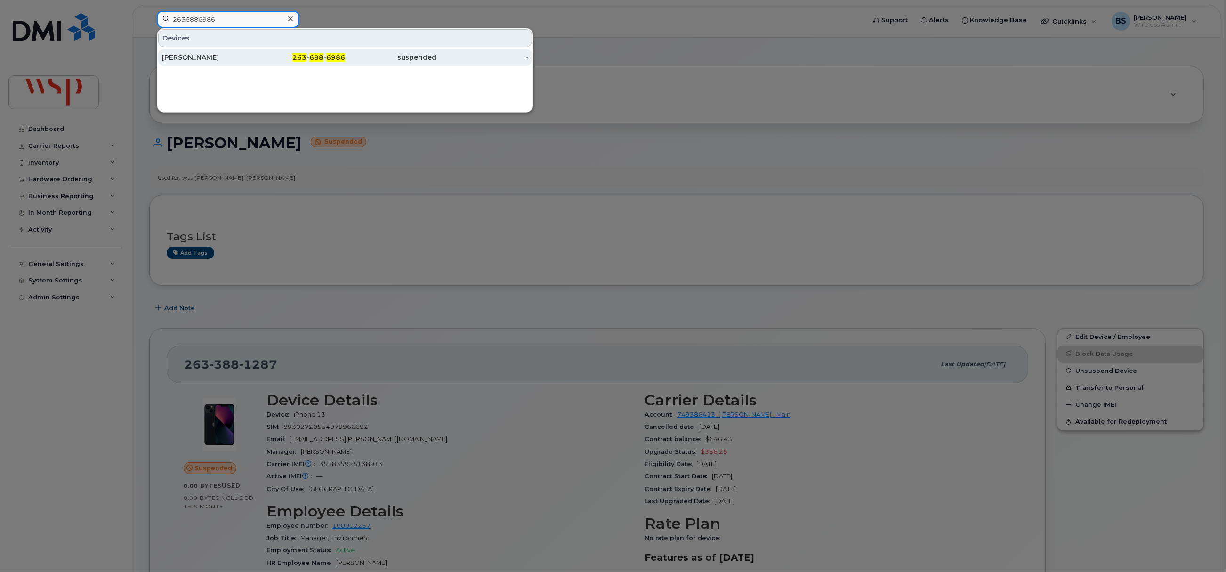
type input "2636886986"
click at [188, 56] on div "[PERSON_NAME]" at bounding box center [208, 57] width 92 height 9
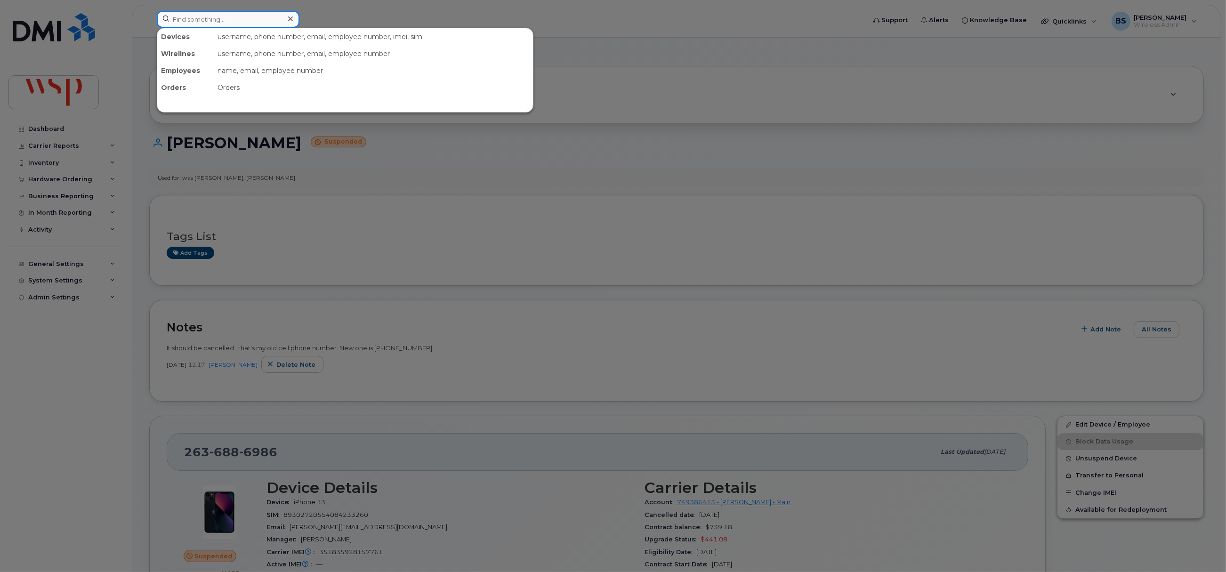
drag, startPoint x: 199, startPoint y: 22, endPoint x: 197, endPoint y: 31, distance: 9.1
click at [199, 22] on input at bounding box center [228, 19] width 143 height 17
paste input "2636889862"
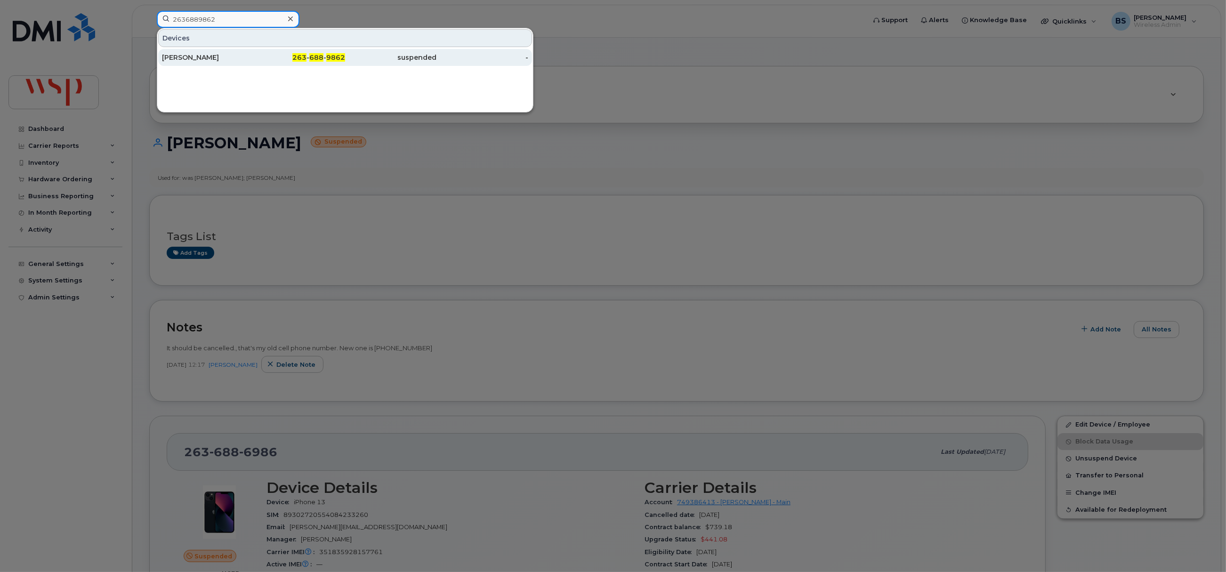
type input "2636889862"
drag, startPoint x: 172, startPoint y: 53, endPoint x: 278, endPoint y: 86, distance: 110.8
click at [172, 54] on div "NATHALIE BOURQUE" at bounding box center [208, 57] width 92 height 9
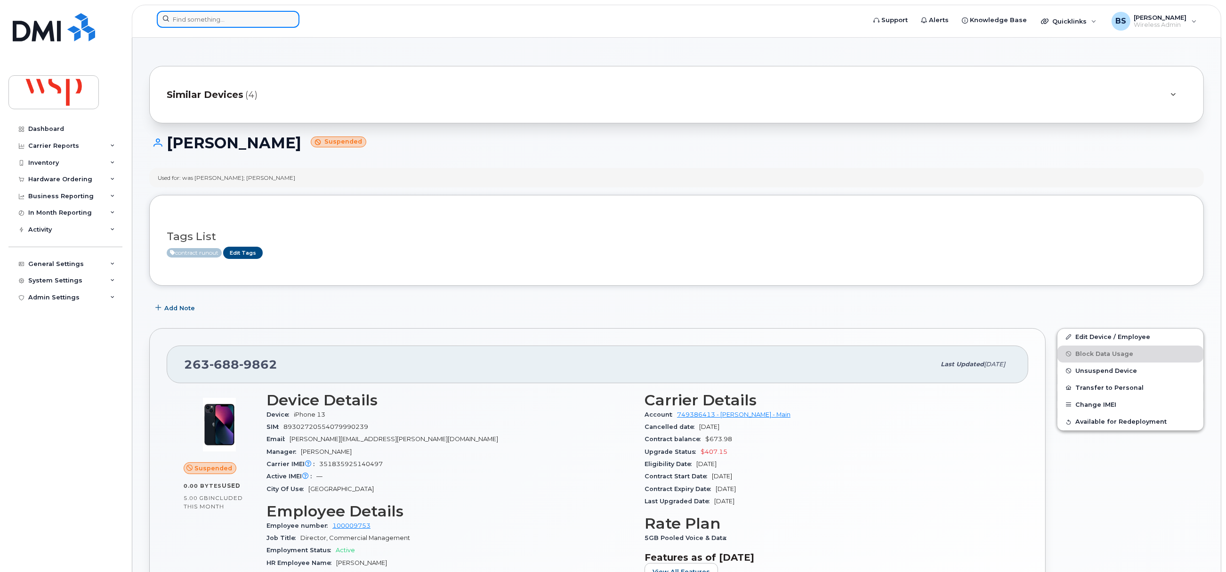
click at [212, 21] on input at bounding box center [228, 19] width 143 height 17
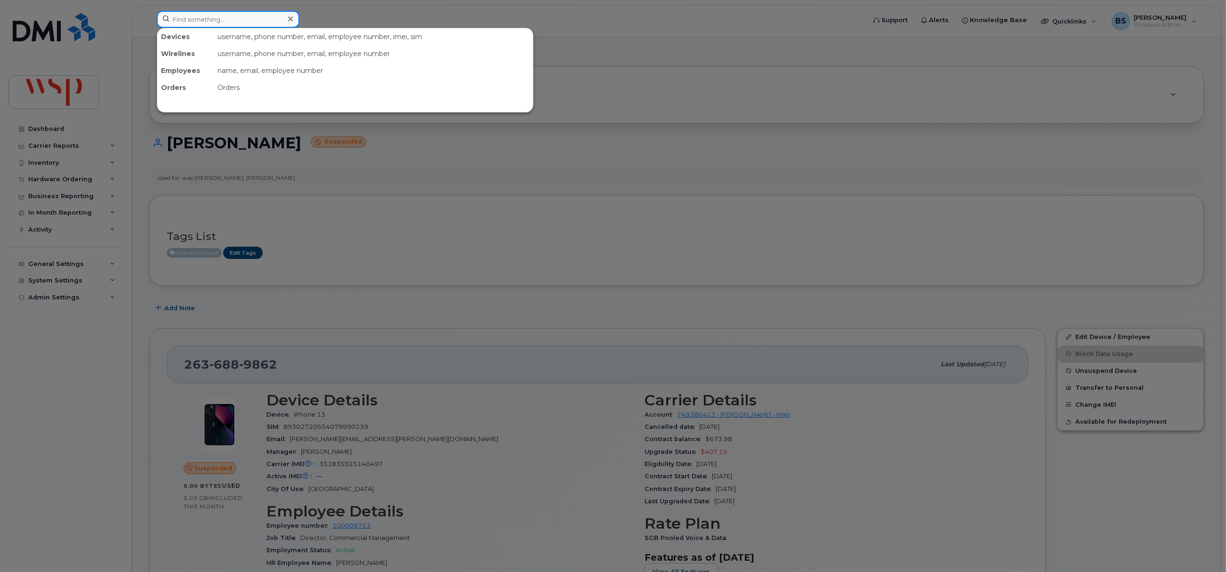
paste input "2637783036"
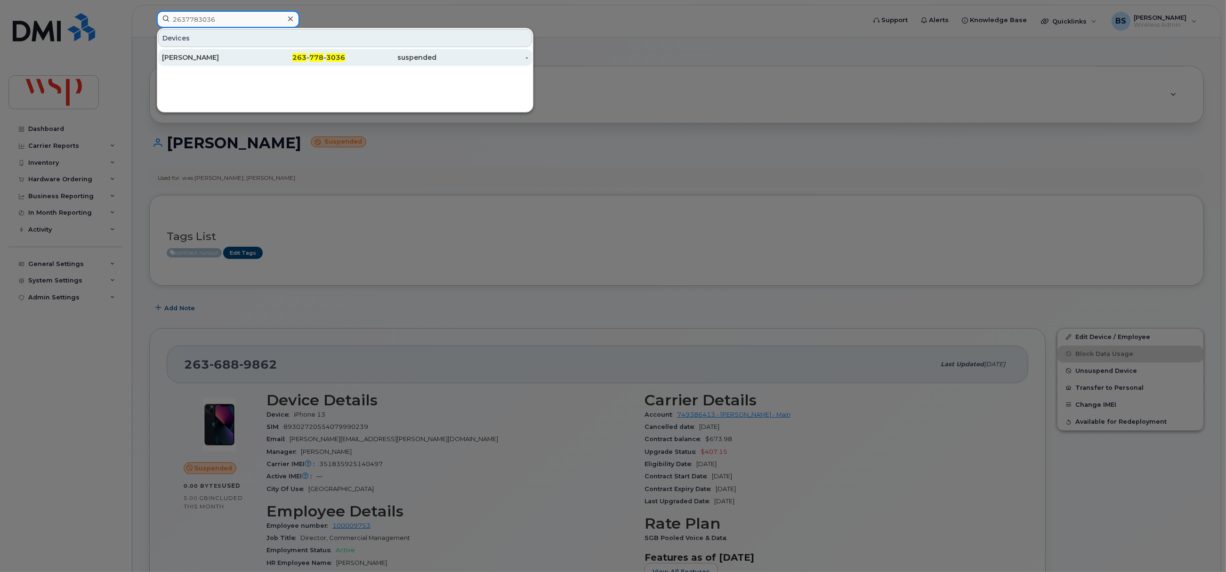
type input "2637783036"
click at [195, 54] on div "[PERSON_NAME]" at bounding box center [208, 57] width 92 height 9
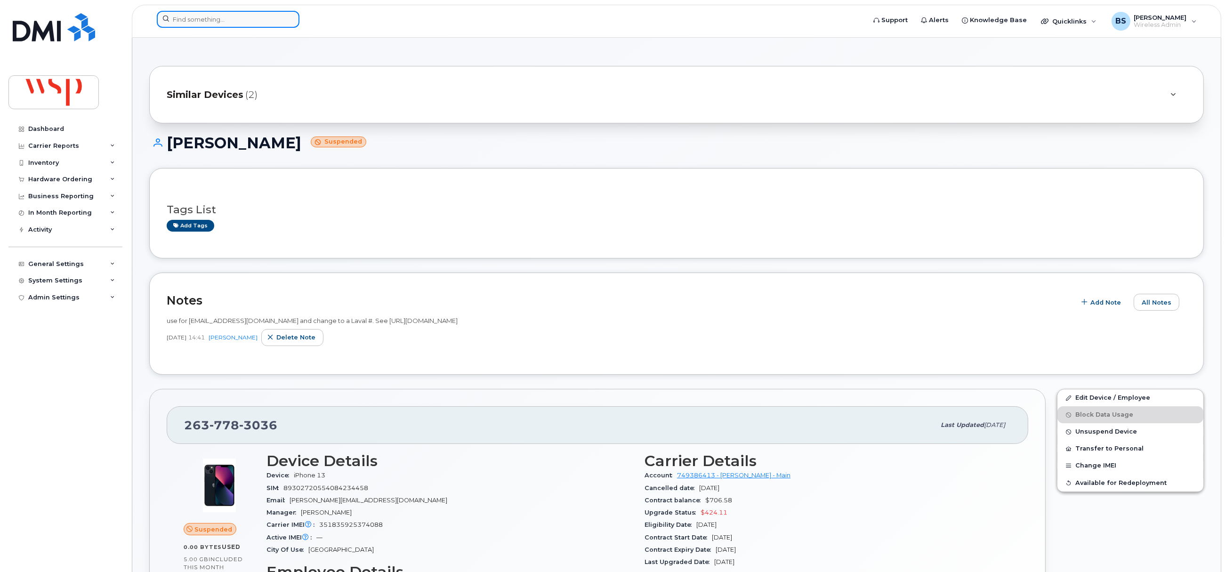
drag, startPoint x: 220, startPoint y: 21, endPoint x: 214, endPoint y: 24, distance: 6.3
click at [219, 21] on input at bounding box center [228, 19] width 143 height 17
paste input "2637783058"
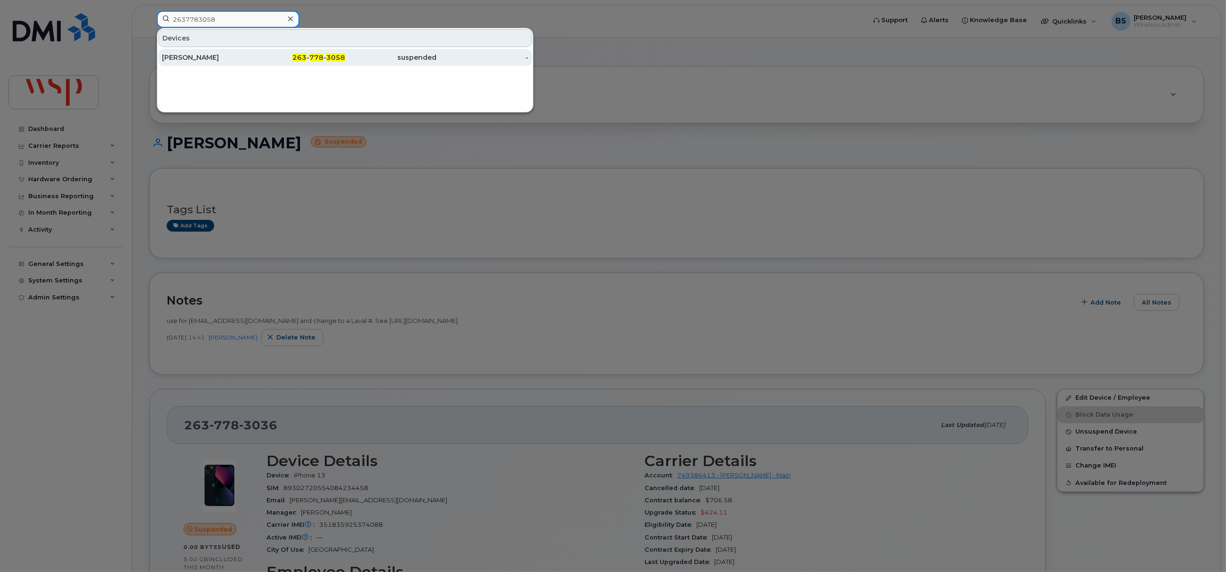
type input "2637783058"
click at [183, 57] on div "[PERSON_NAME]" at bounding box center [208, 57] width 92 height 9
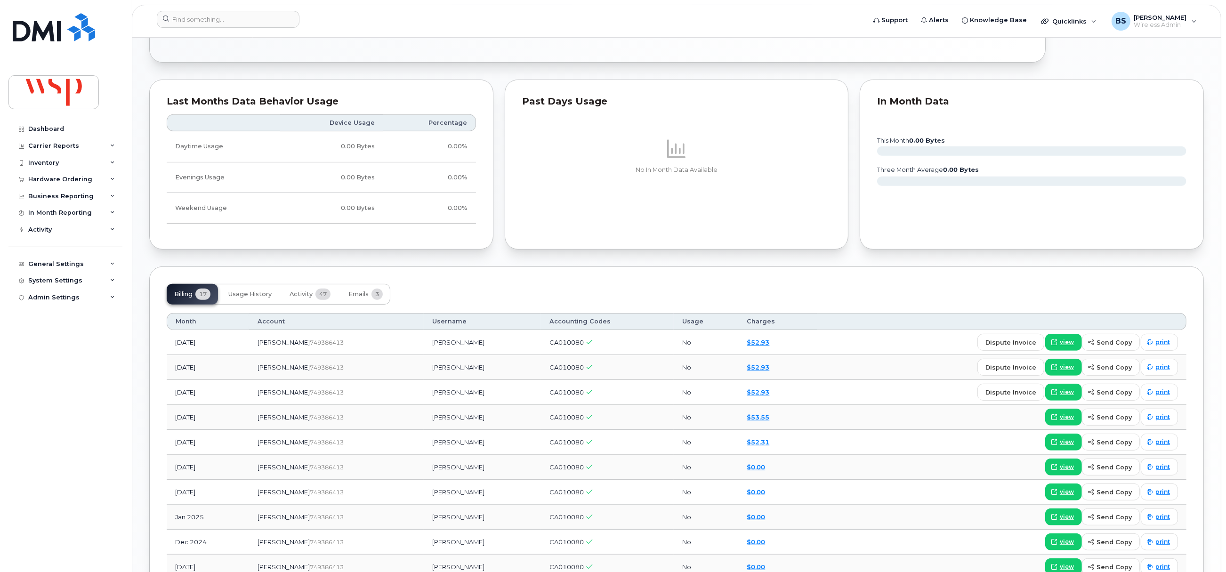
scroll to position [424, 0]
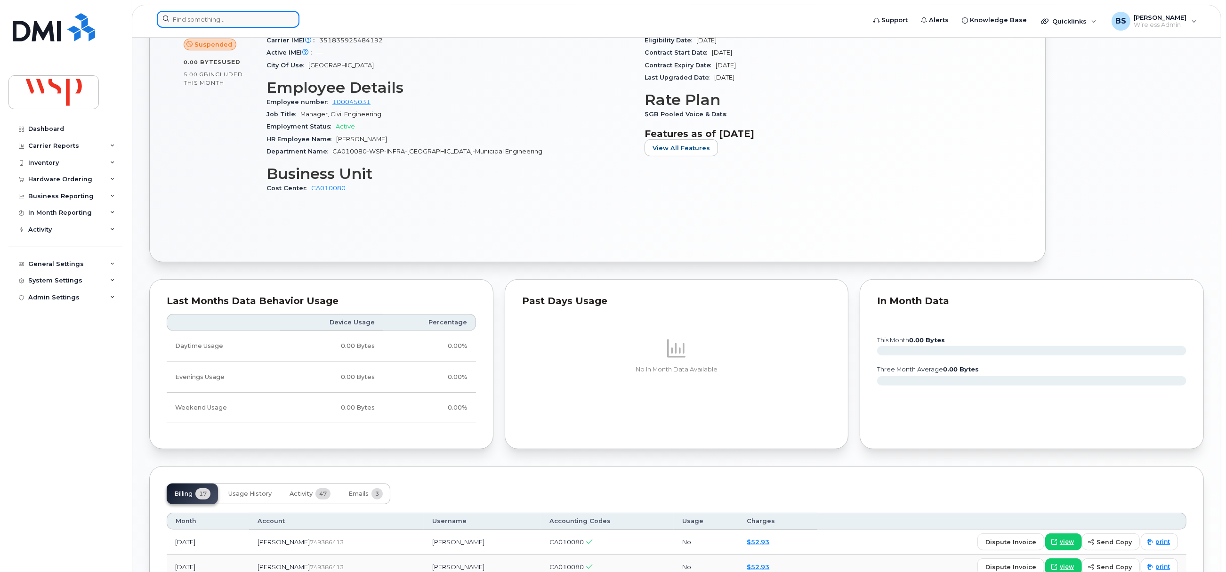
click at [198, 21] on input at bounding box center [228, 19] width 143 height 17
paste input "2637784847"
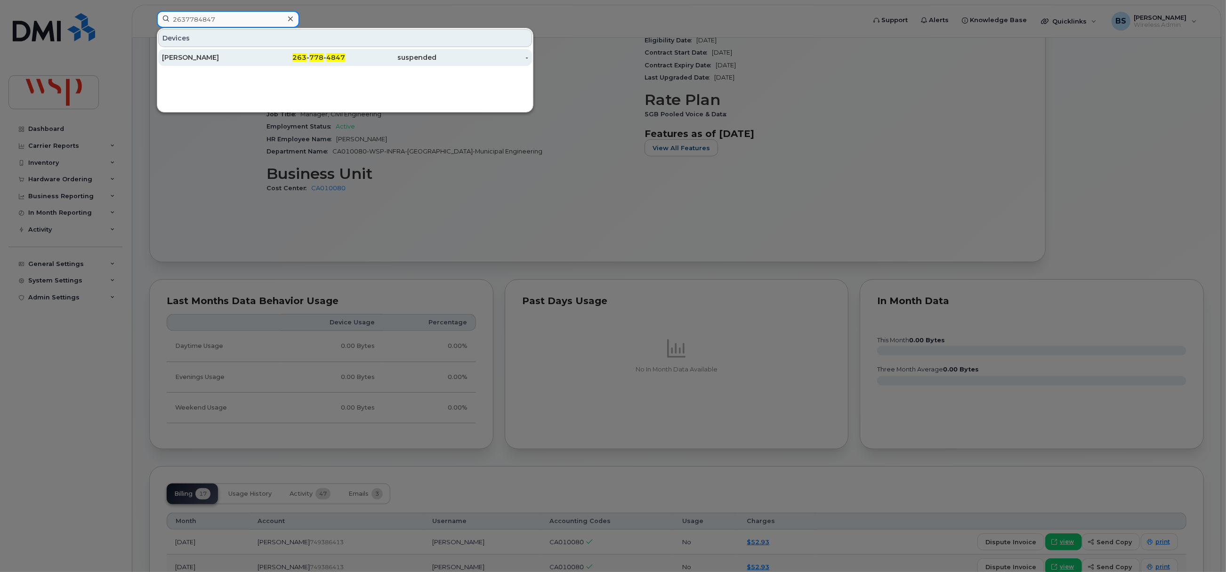
type input "2637784847"
drag, startPoint x: 184, startPoint y: 56, endPoint x: 187, endPoint y: 16, distance: 40.2
click at [184, 56] on div "ANTOINE BASBOUS" at bounding box center [208, 57] width 92 height 9
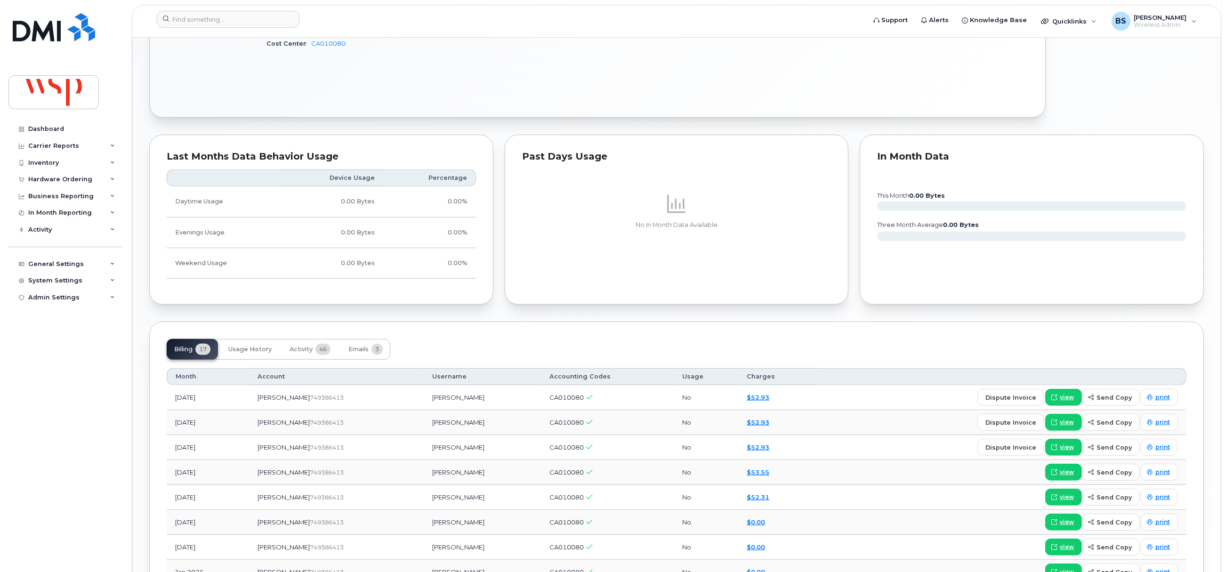
scroll to position [706, 0]
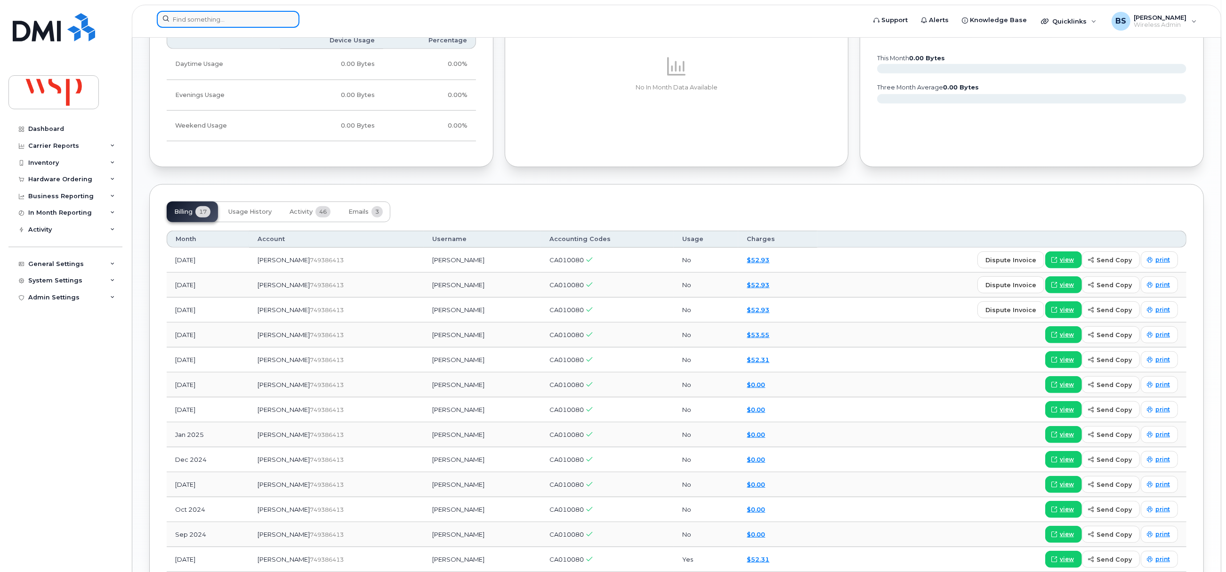
click at [191, 21] on input at bounding box center [228, 19] width 143 height 17
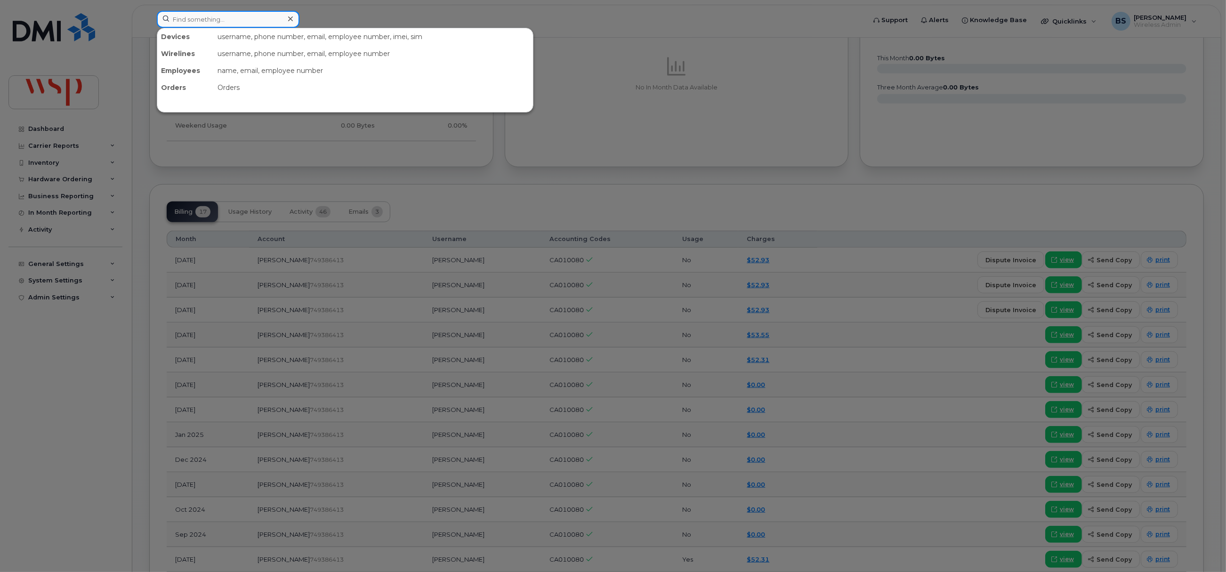
paste input "2637785842"
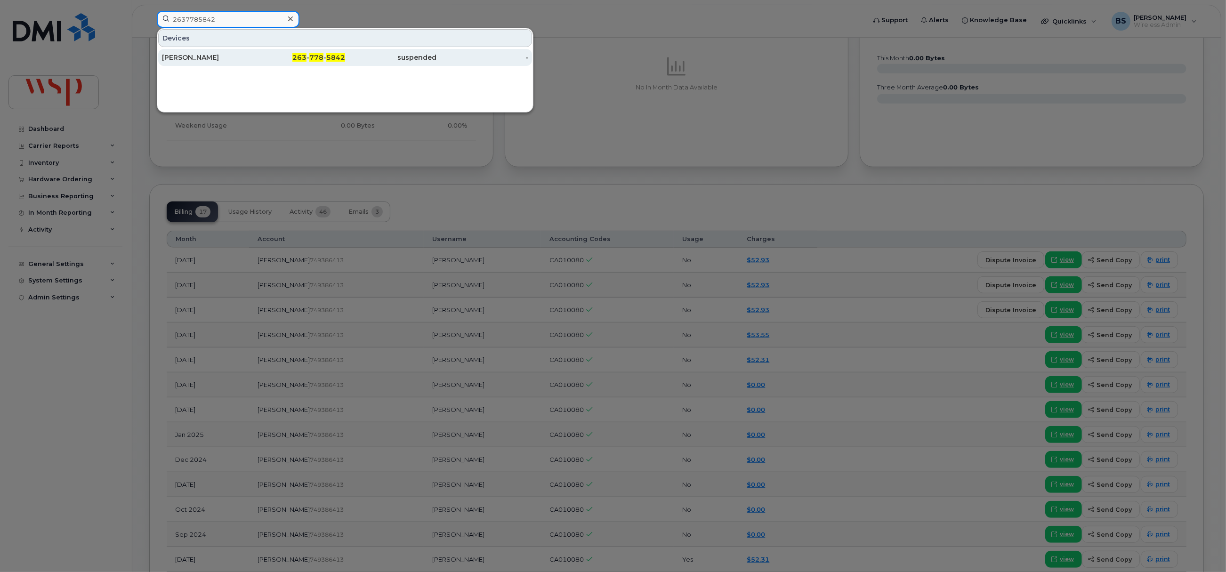
type input "2637785842"
drag, startPoint x: 188, startPoint y: 57, endPoint x: 190, endPoint y: 18, distance: 38.7
click at [188, 55] on div "ARTHUR BEGIN" at bounding box center [208, 57] width 92 height 9
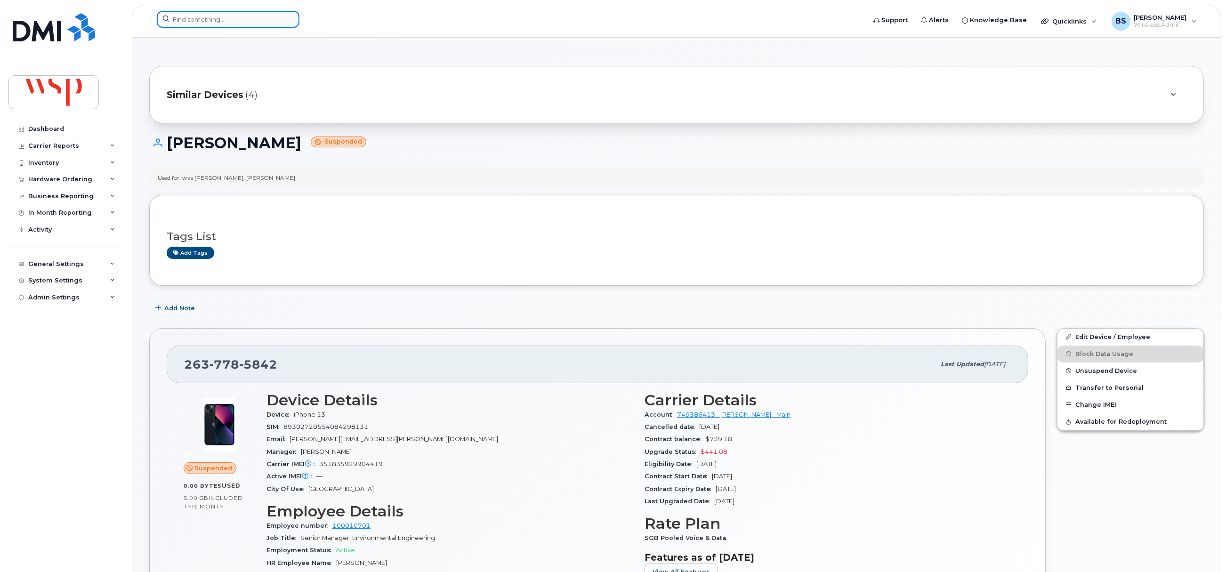
click at [234, 15] on input at bounding box center [228, 19] width 143 height 17
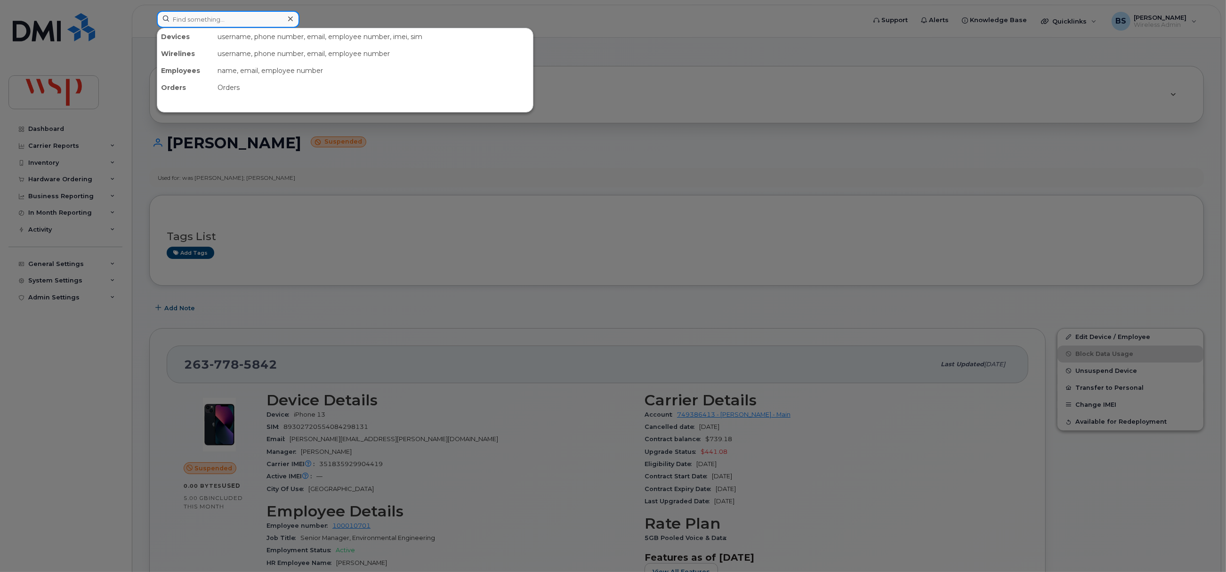
paste input "2892186712"
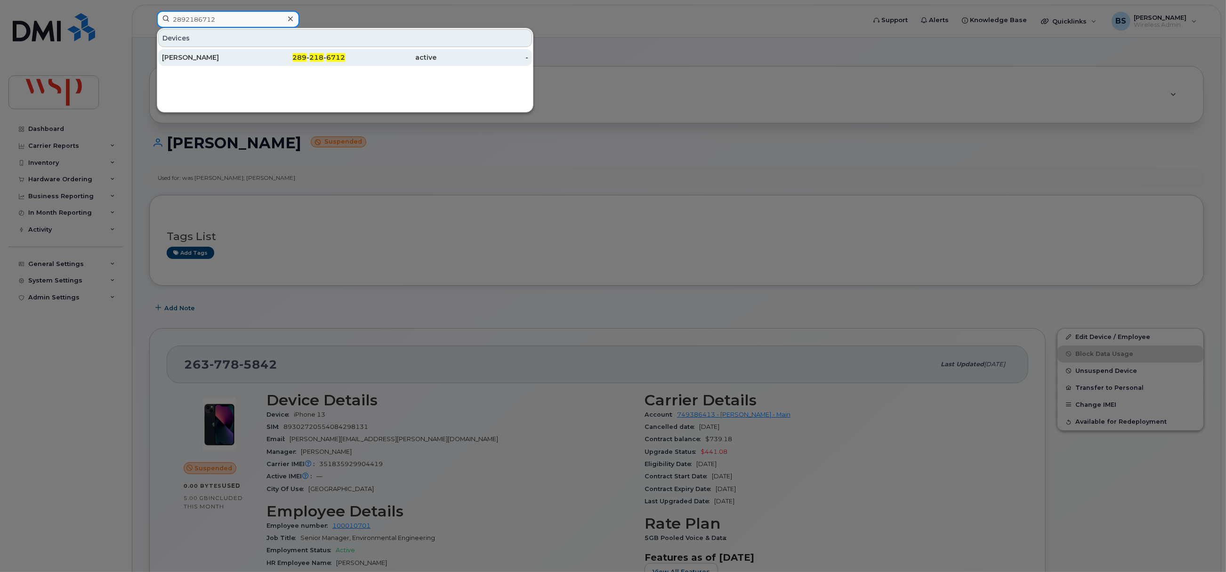
type input "2892186712"
click at [201, 55] on div "[PERSON_NAME]" at bounding box center [208, 57] width 92 height 9
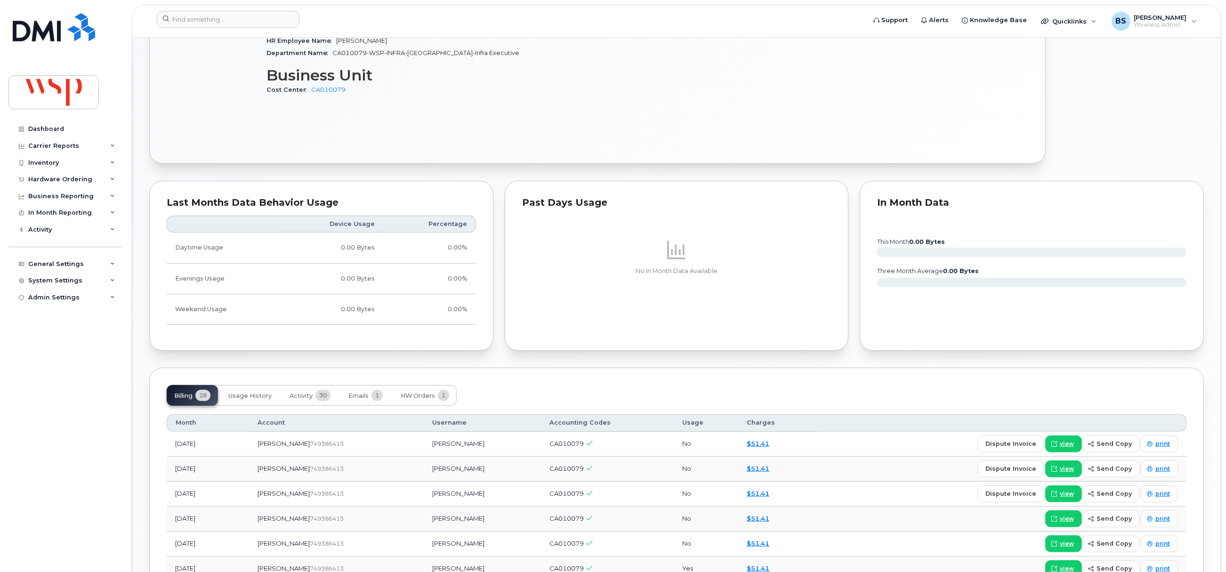
scroll to position [70, 0]
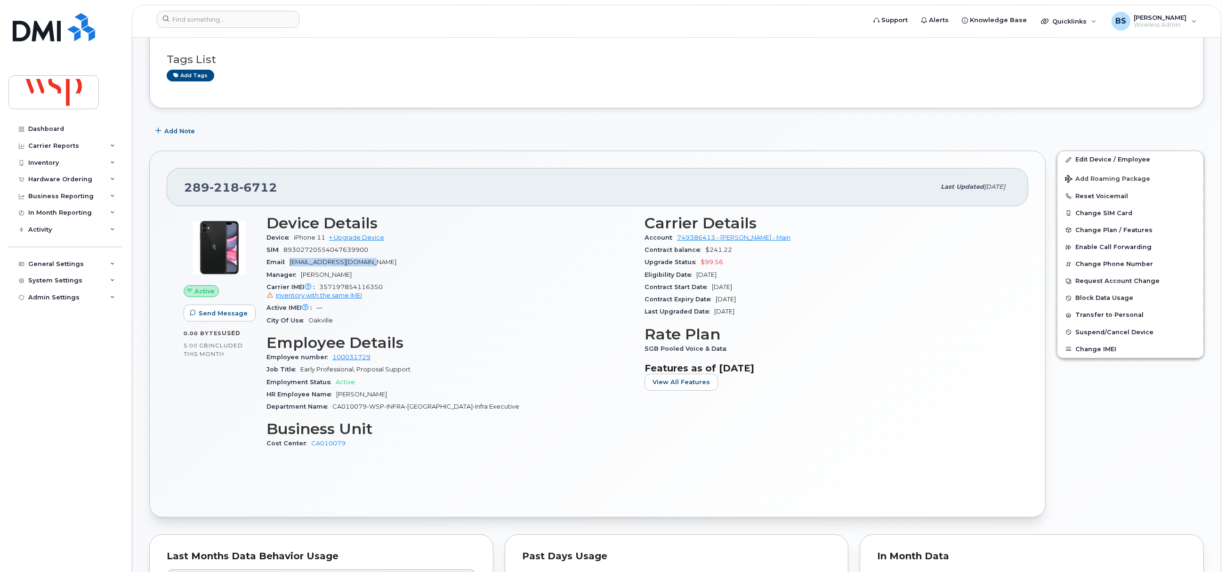
drag, startPoint x: 388, startPoint y: 260, endPoint x: 404, endPoint y: 244, distance: 22.3
click at [290, 266] on div "Email [EMAIL_ADDRESS][DOMAIN_NAME]" at bounding box center [450, 262] width 367 height 12
copy span "[EMAIL_ADDRESS][DOMAIN_NAME]"
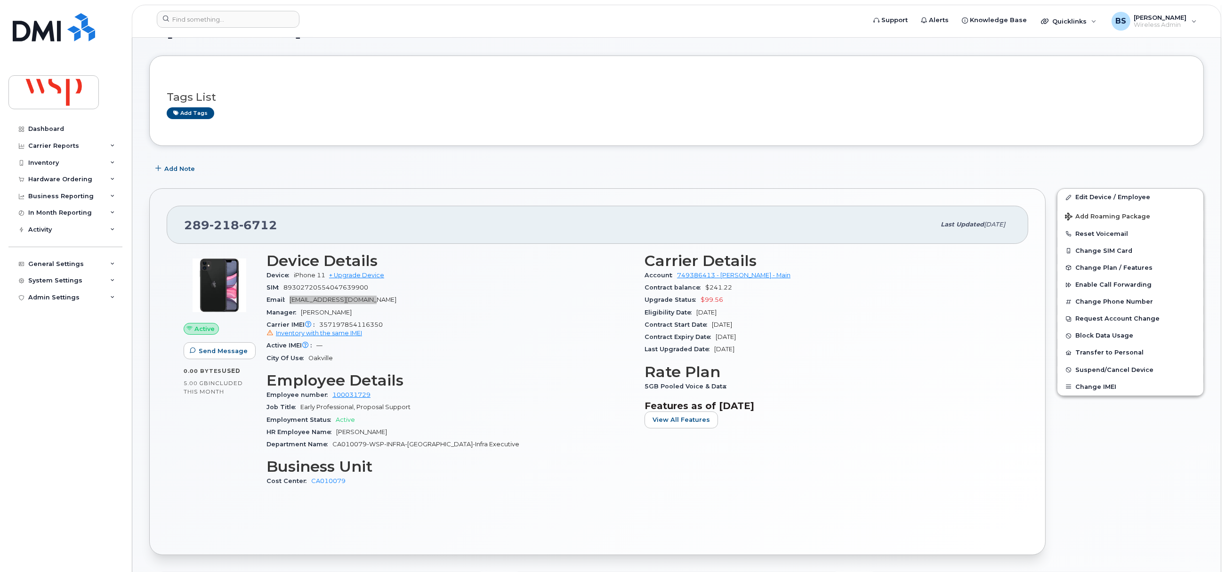
scroll to position [0, 0]
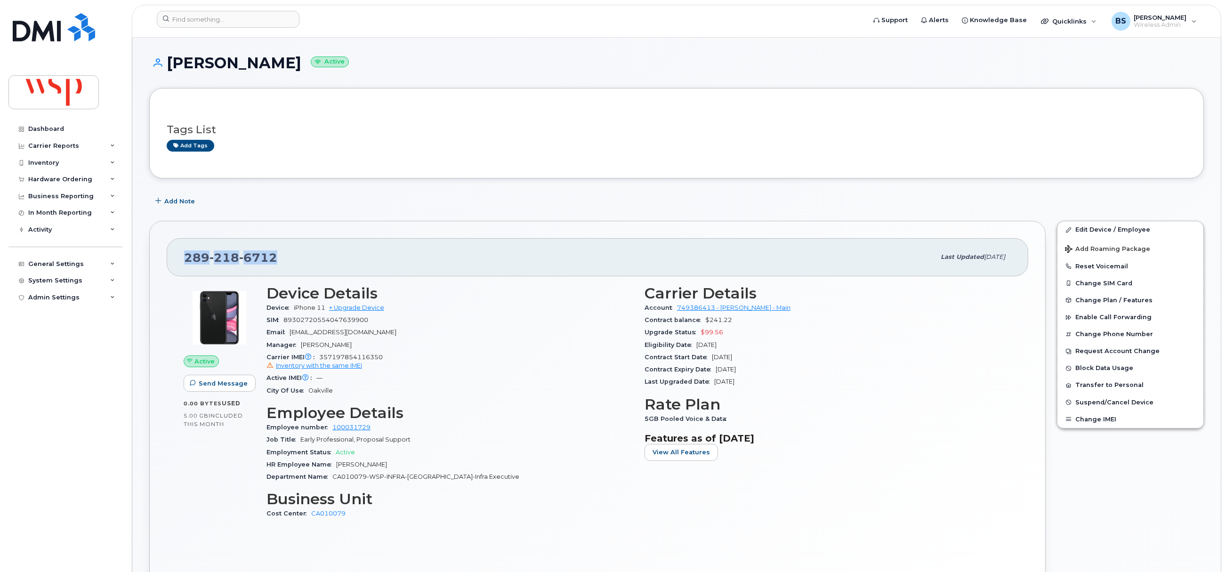
drag, startPoint x: 290, startPoint y: 260, endPoint x: 163, endPoint y: 260, distance: 126.7
click at [163, 260] on div "289 218 6712 Last updated Sep 17, 2025 Active Send Message 0.00 Bytes  used 5.0…" at bounding box center [597, 404] width 897 height 366
copy span "289 218 6712"
click at [181, 202] on span "Add Note" at bounding box center [179, 201] width 31 height 9
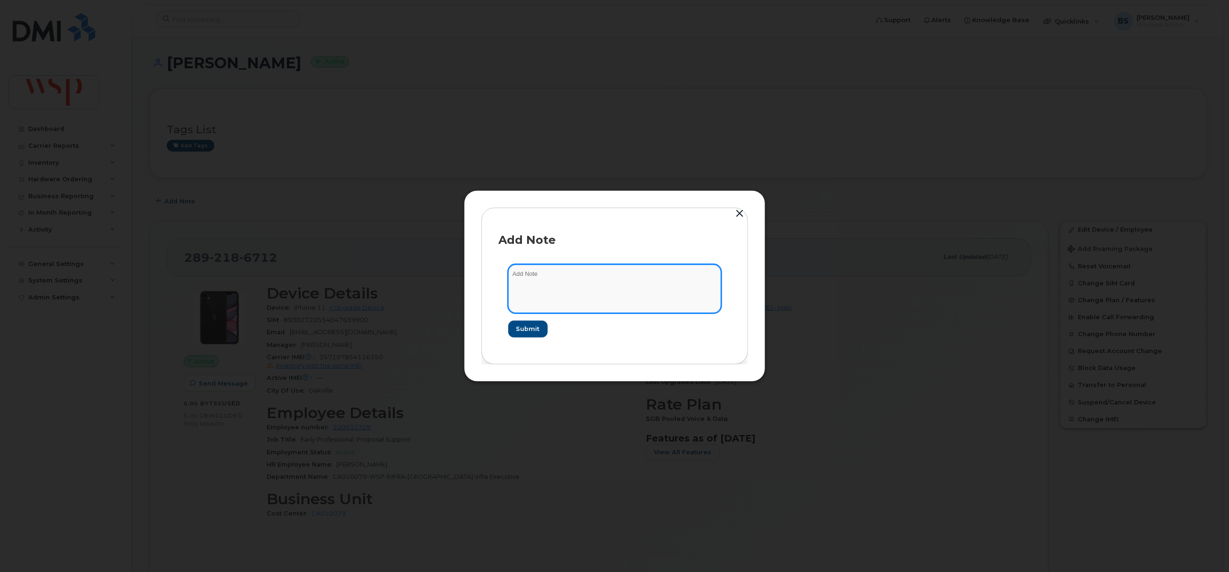
drag, startPoint x: 592, startPoint y: 280, endPoint x: 582, endPoint y: 292, distance: 15.4
click at [588, 285] on textarea at bounding box center [614, 289] width 213 height 48
click at [536, 271] on textarea "asked abiout low usage" at bounding box center [614, 289] width 213 height 48
type textarea "asked about low usage"
click at [530, 331] on span "Submit" at bounding box center [528, 329] width 24 height 9
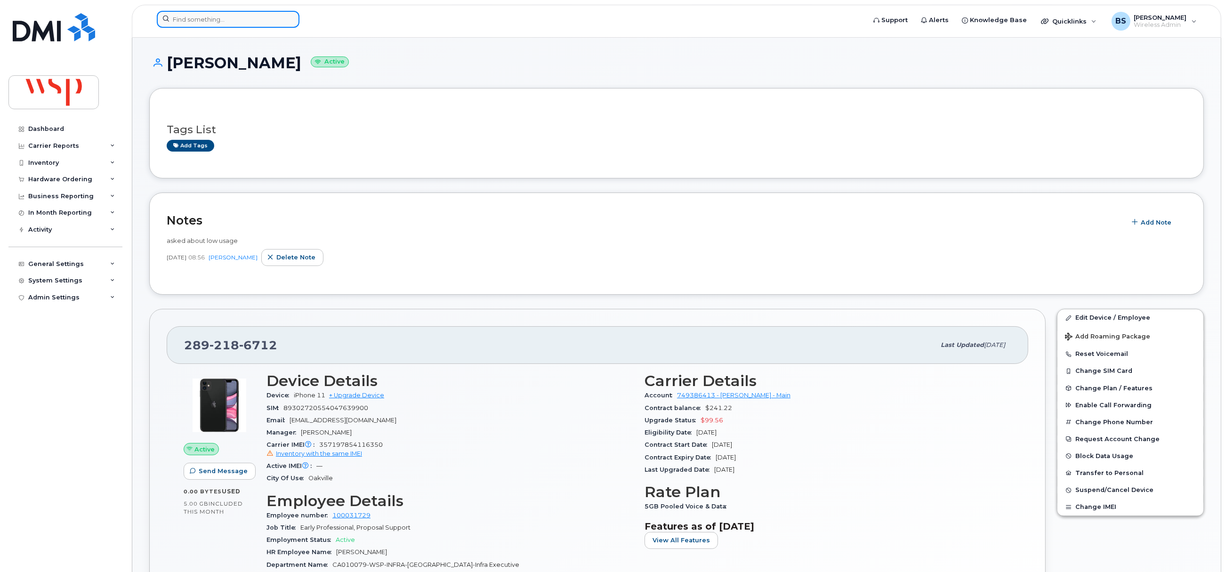
drag, startPoint x: 254, startPoint y: 20, endPoint x: 275, endPoint y: 13, distance: 21.9
click at [255, 20] on input at bounding box center [228, 19] width 143 height 17
paste input "2892440746"
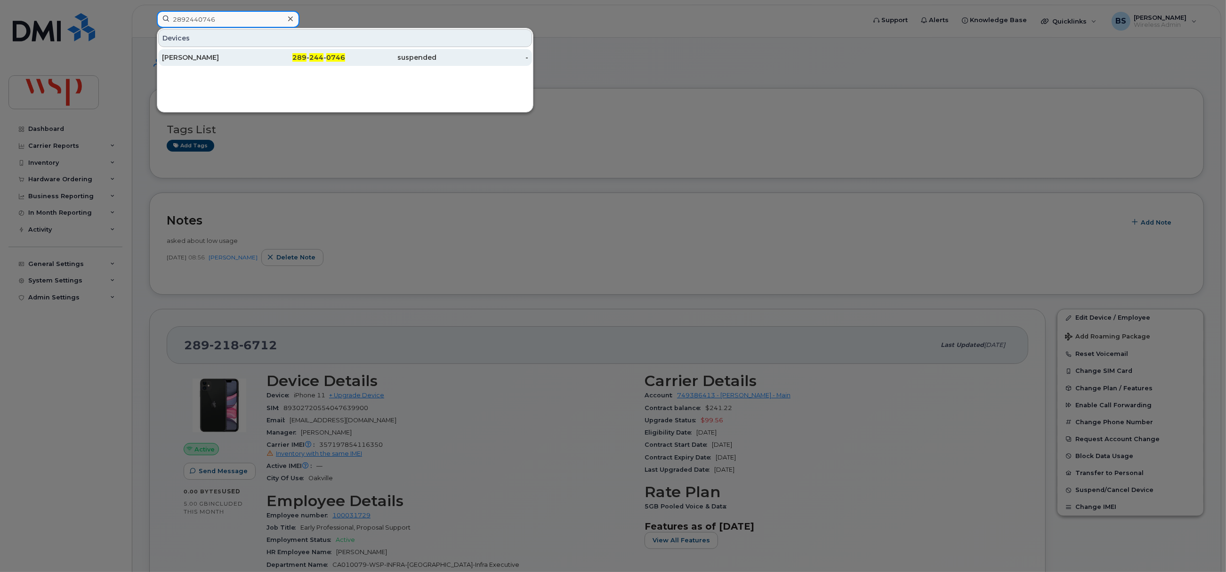
type input "2892440746"
click at [179, 54] on div "CAMERON WYNN" at bounding box center [208, 57] width 92 height 9
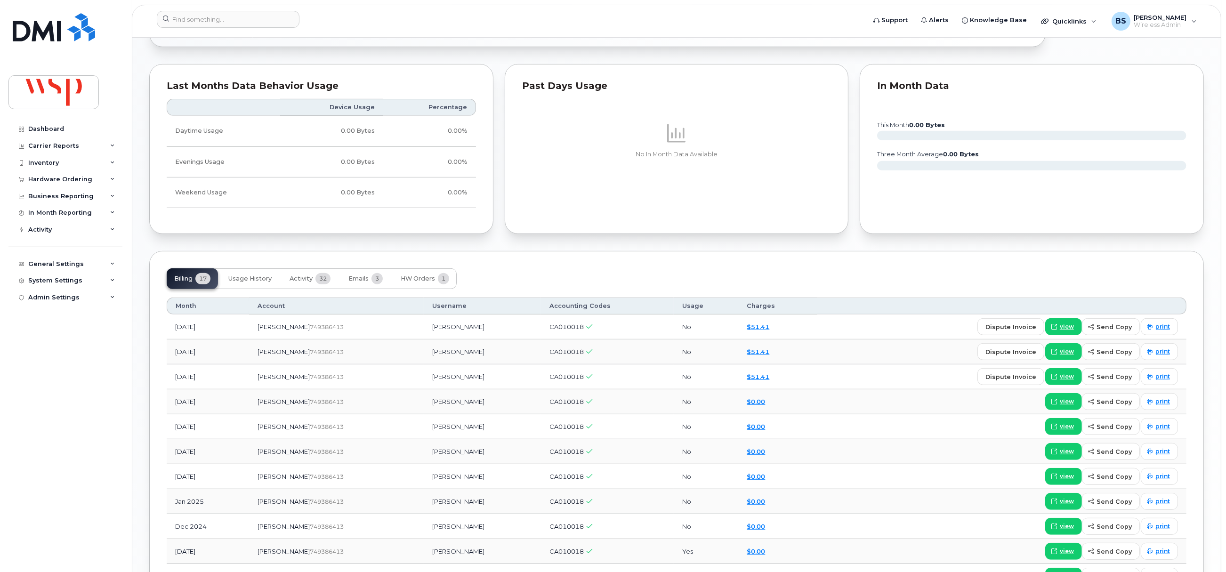
scroll to position [777, 0]
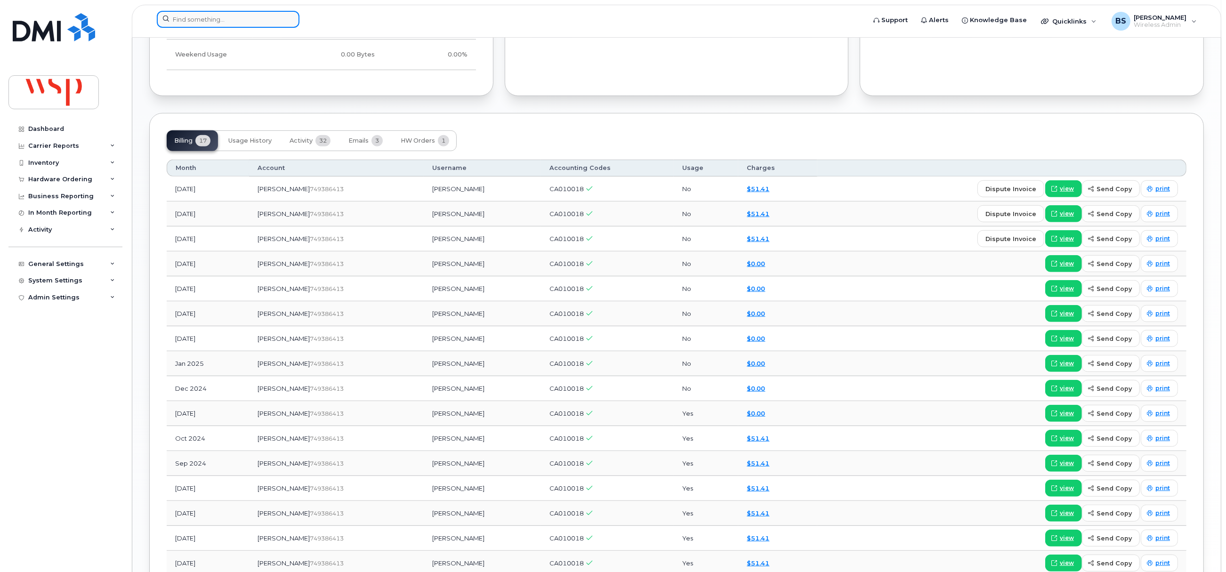
click at [233, 16] on input at bounding box center [228, 19] width 143 height 17
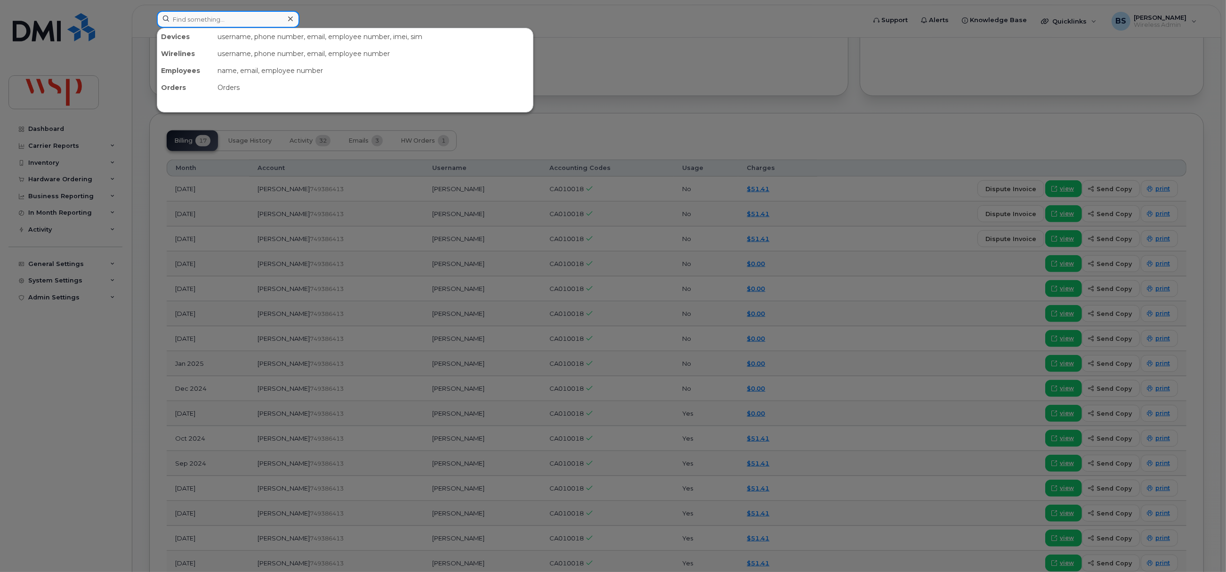
paste input "2892514180"
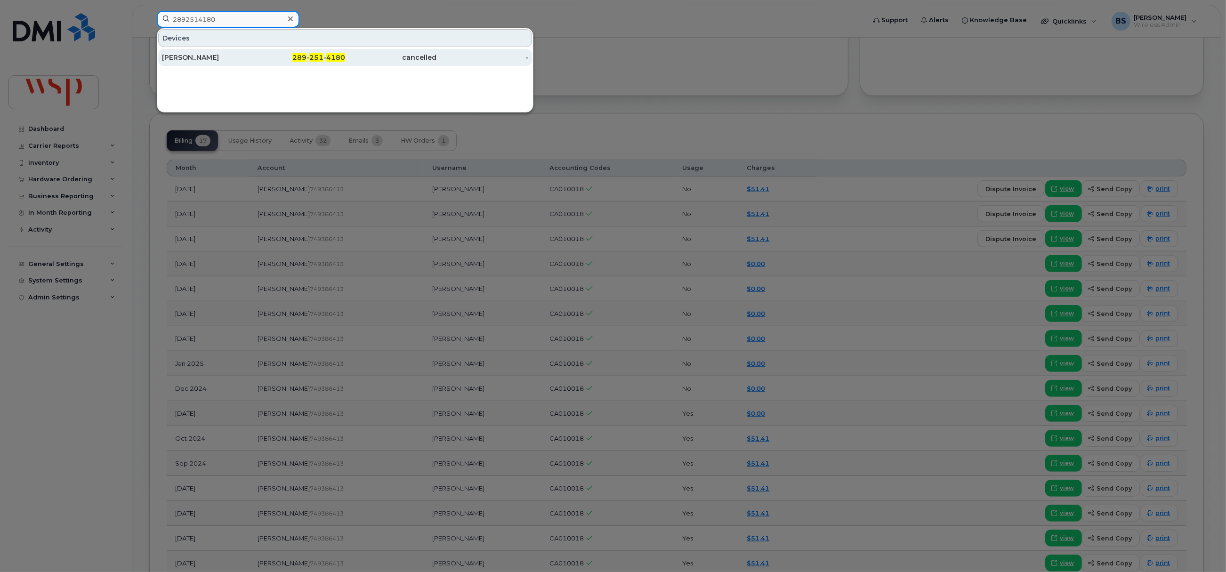
type input "2892514180"
click at [185, 56] on div "[PERSON_NAME]" at bounding box center [208, 57] width 92 height 9
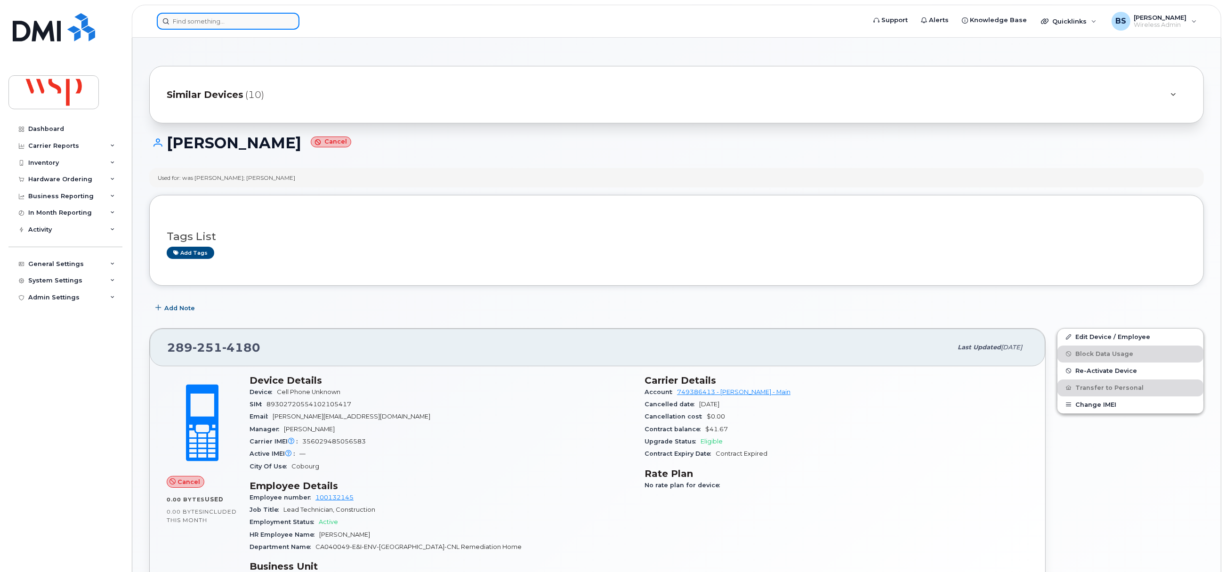
drag, startPoint x: 254, startPoint y: 16, endPoint x: 244, endPoint y: 21, distance: 11.6
click at [254, 16] on input at bounding box center [228, 21] width 143 height 17
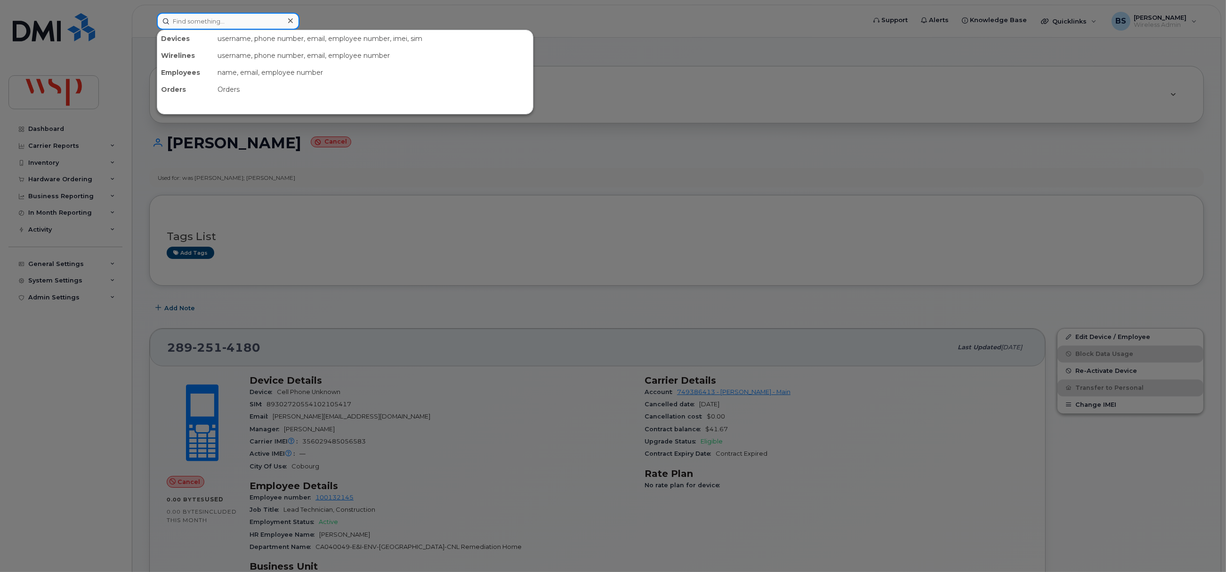
paste input "2498855291"
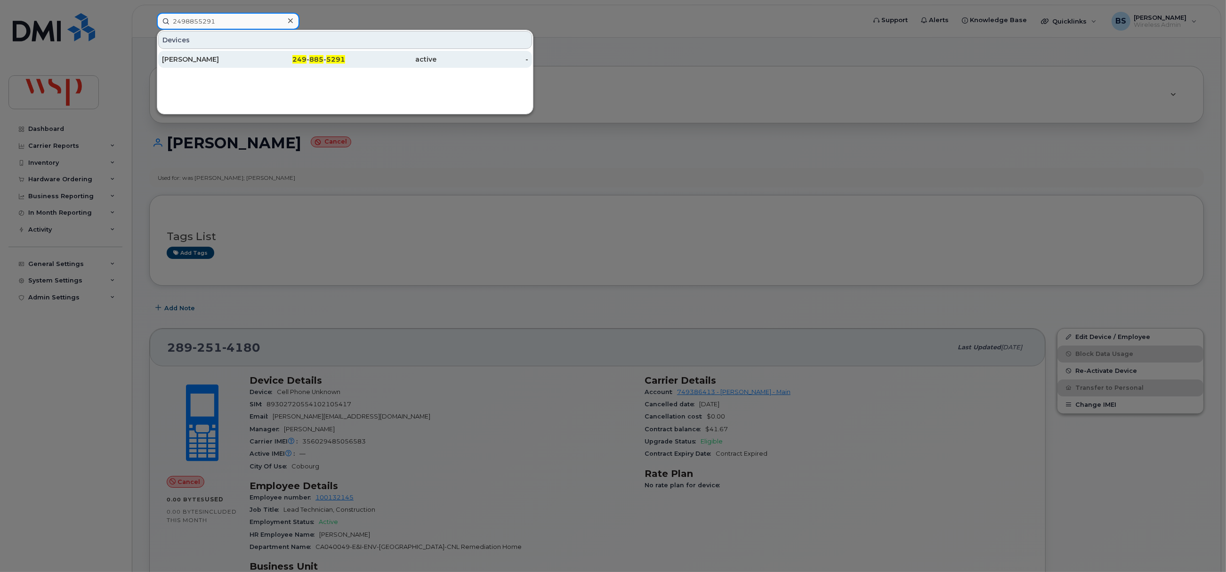
type input "2498855291"
click at [197, 55] on div "[PERSON_NAME]" at bounding box center [208, 59] width 92 height 17
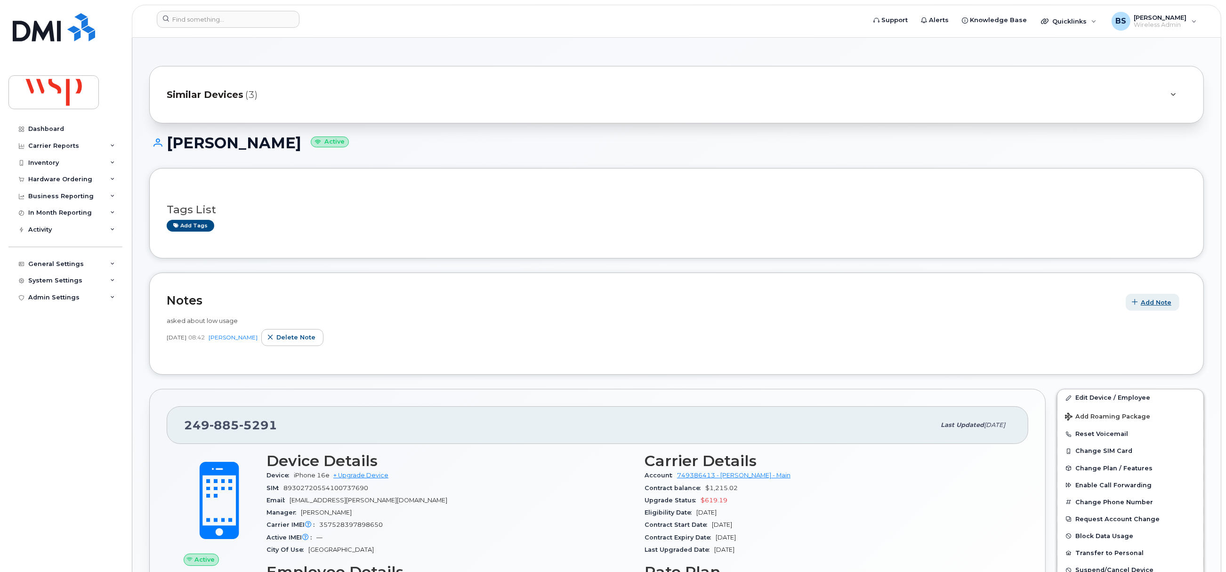
click at [1149, 307] on span "Add Note" at bounding box center [1156, 302] width 31 height 9
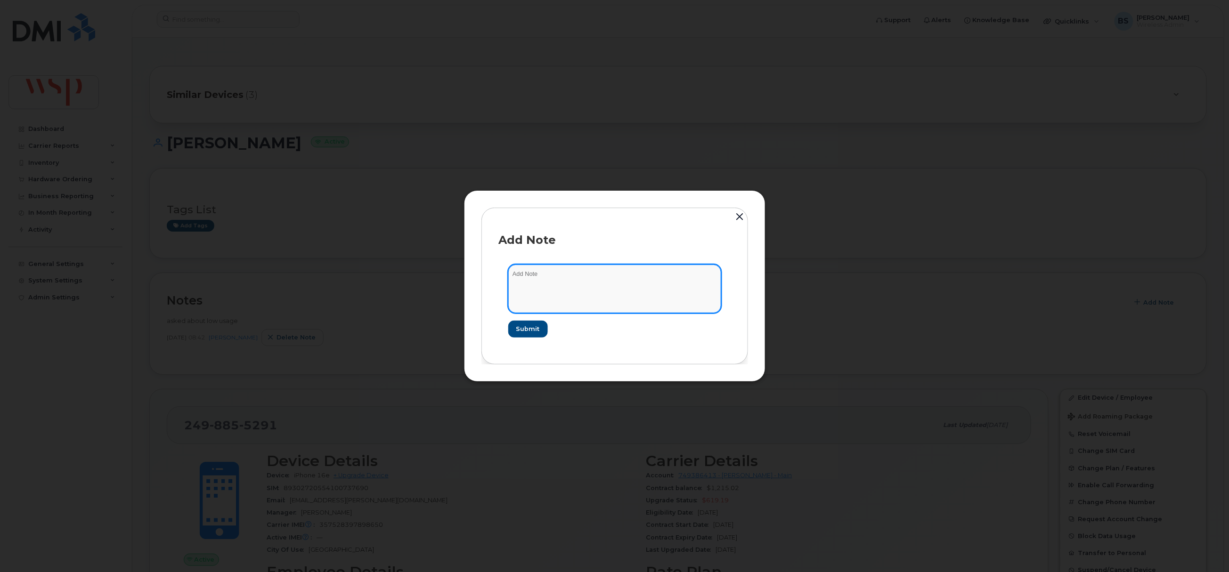
click at [618, 291] on textarea at bounding box center [614, 289] width 213 height 48
drag, startPoint x: 552, startPoint y: 289, endPoint x: 554, endPoint y: 298, distance: 9.7
click at [552, 289] on textarea at bounding box center [614, 289] width 213 height 48
type textarea "do not suspend for low usage"
click at [533, 321] on button "Submit" at bounding box center [527, 329] width 39 height 17
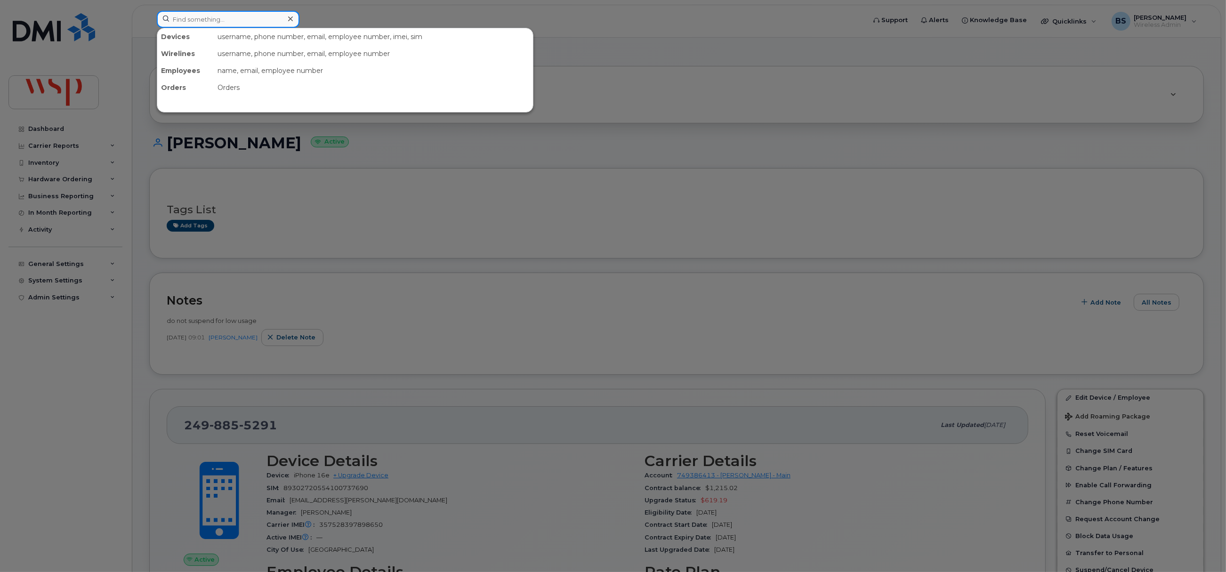
click at [199, 20] on input at bounding box center [228, 19] width 143 height 17
paste input "2892514180"
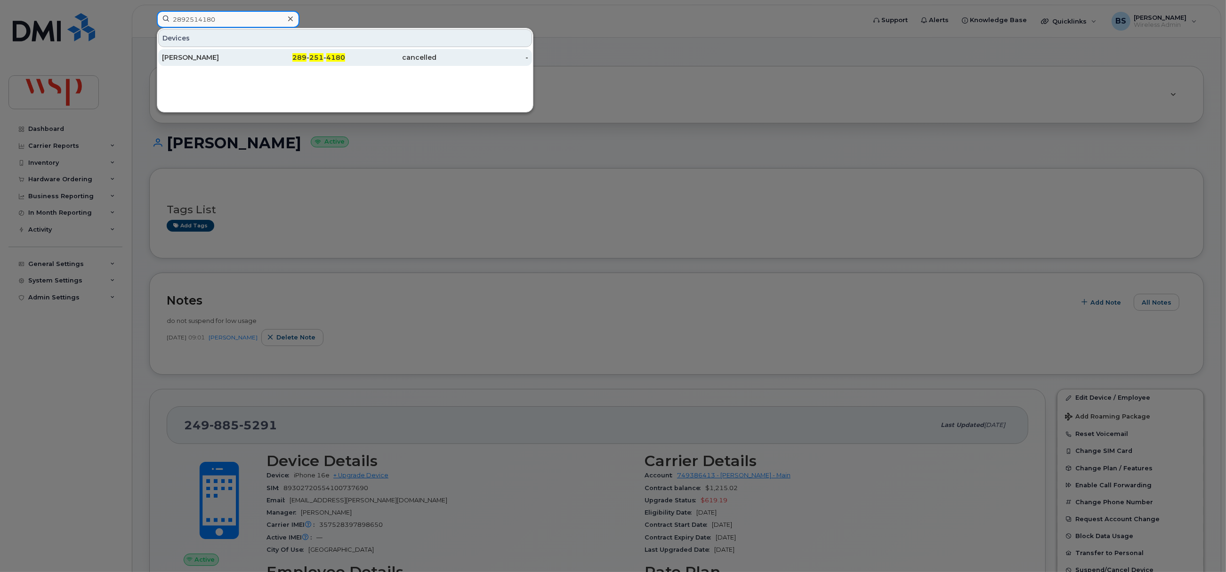
type input "2892514180"
click at [193, 57] on div "Joel Rider" at bounding box center [208, 57] width 92 height 9
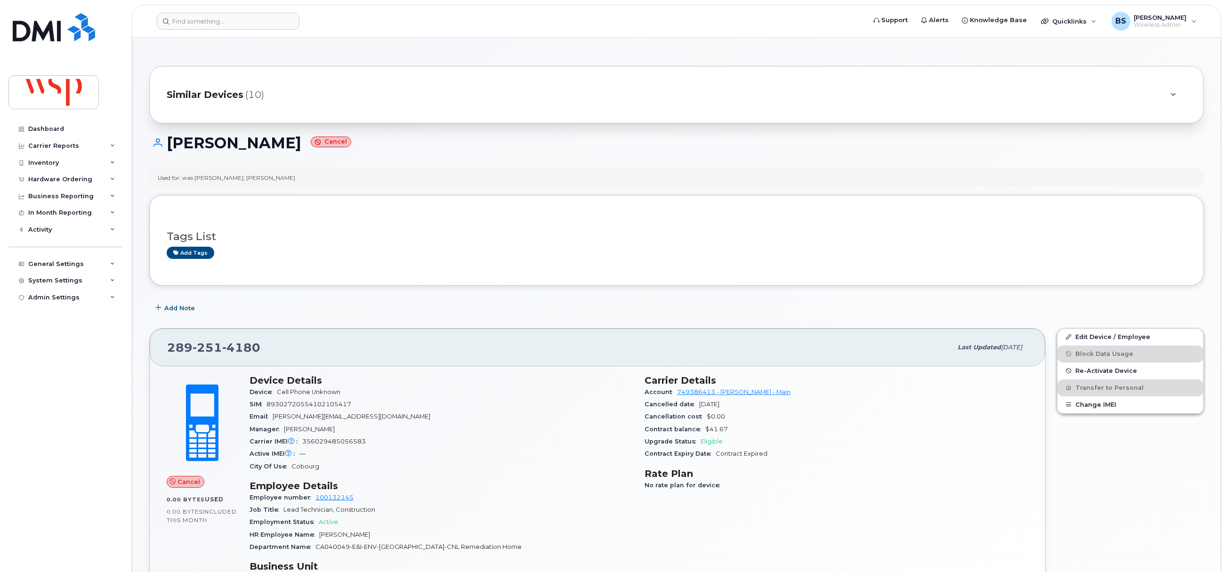
click at [662, 485] on span "No rate plan for device" at bounding box center [685, 485] width 80 height 7
click at [205, 23] on input at bounding box center [228, 21] width 143 height 17
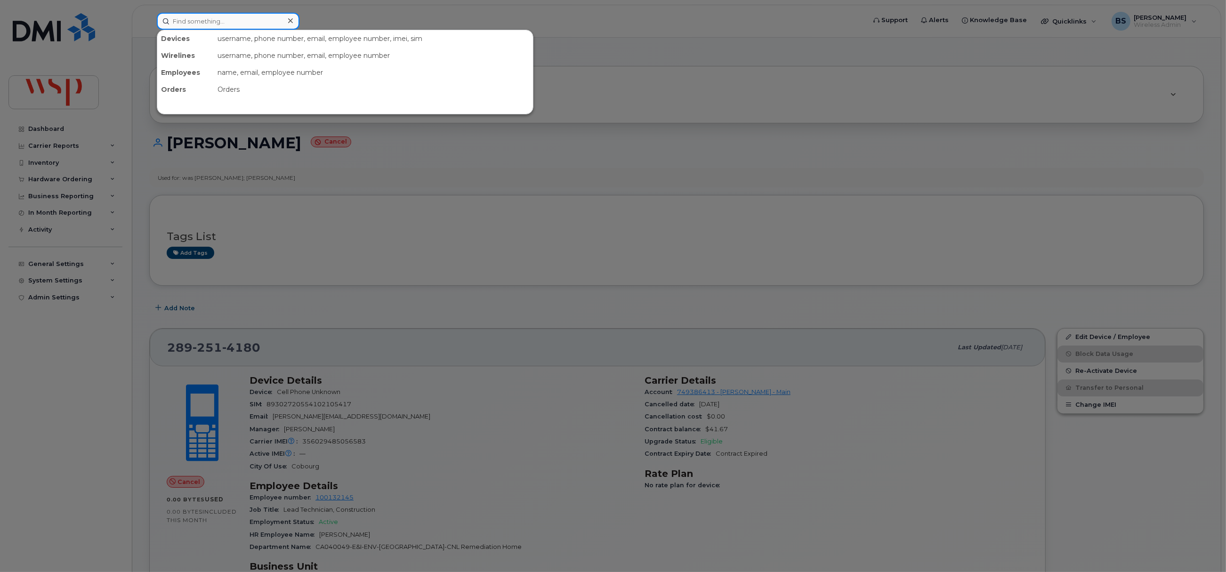
paste input "2503171448"
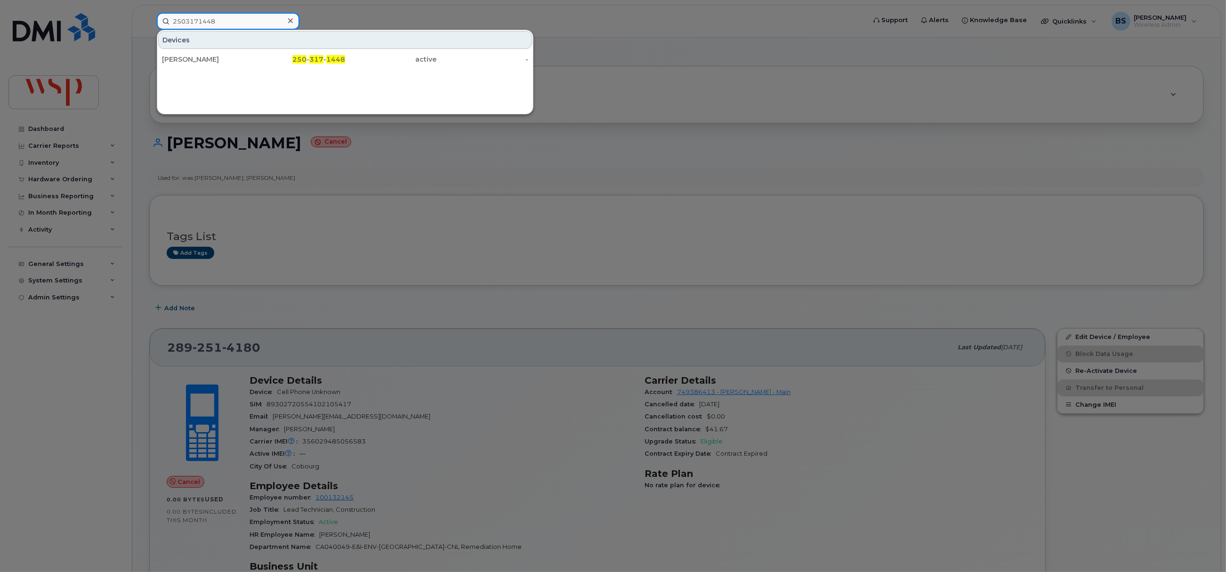
type input "2503171448"
drag, startPoint x: 202, startPoint y: 55, endPoint x: 297, endPoint y: 65, distance: 95.7
click at [190, 57] on div "[PERSON_NAME]" at bounding box center [208, 59] width 92 height 9
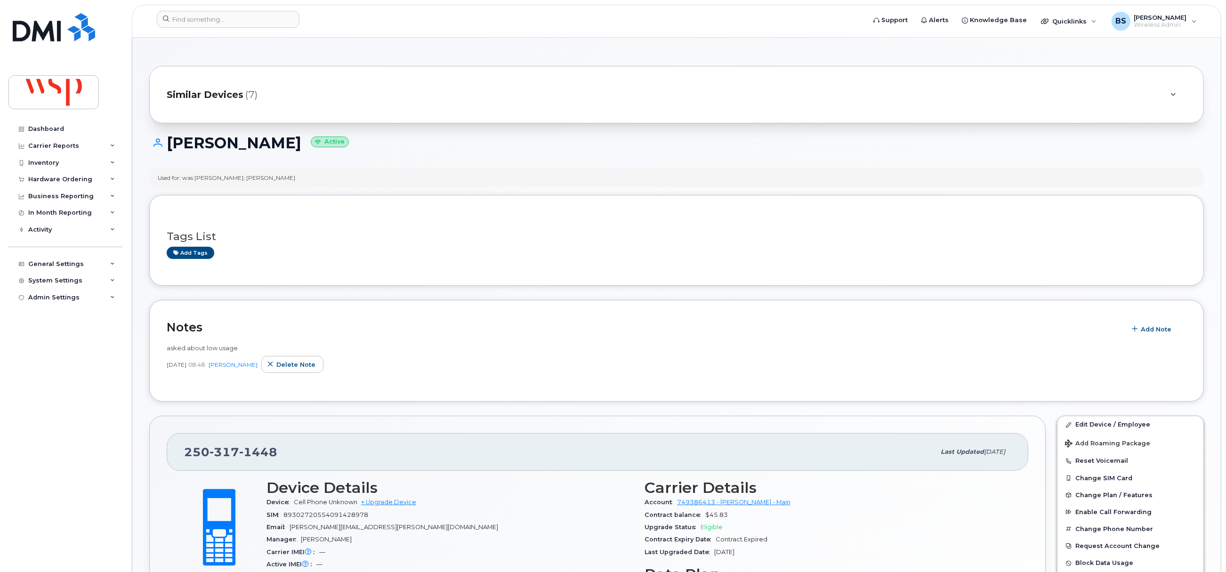
click at [198, 179] on div "Used for: was [PERSON_NAME]; [PERSON_NAME]" at bounding box center [227, 178] width 138 height 8
click at [206, 177] on div "Used for: was [PERSON_NAME]; [PERSON_NAME]" at bounding box center [227, 178] width 138 height 8
click at [222, 177] on div "Used for: was Ashley Tymstra; Claire McFee" at bounding box center [227, 178] width 138 height 8
copy div "[PERSON_NAME]"
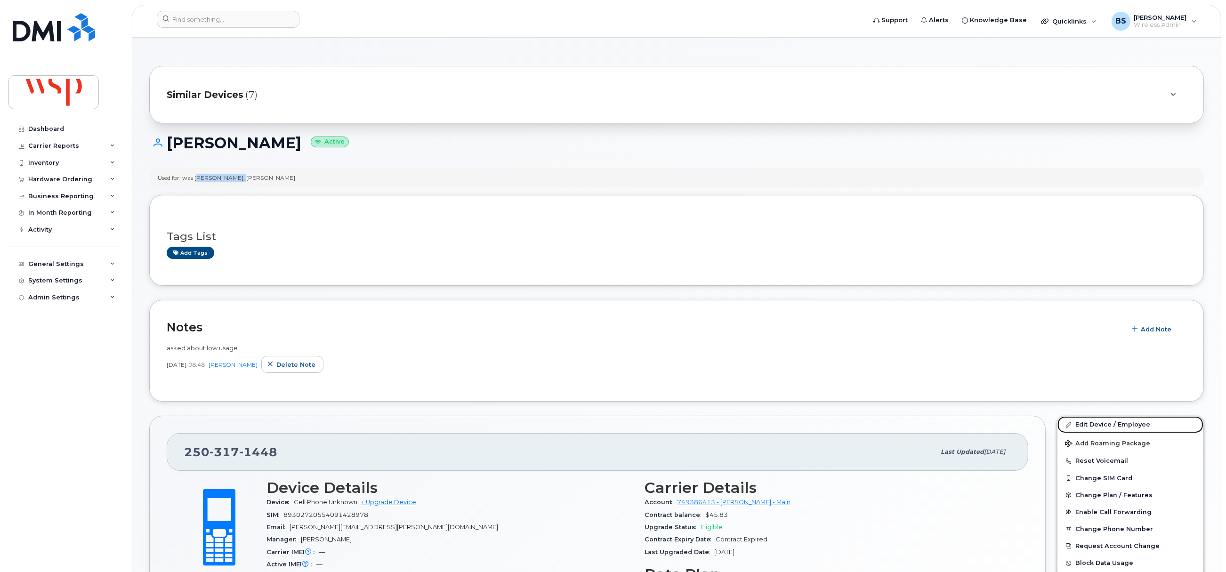
drag, startPoint x: 1089, startPoint y: 423, endPoint x: 707, endPoint y: 403, distance: 382.1
click at [1089, 423] on link "Edit Device / Employee" at bounding box center [1131, 424] width 146 height 17
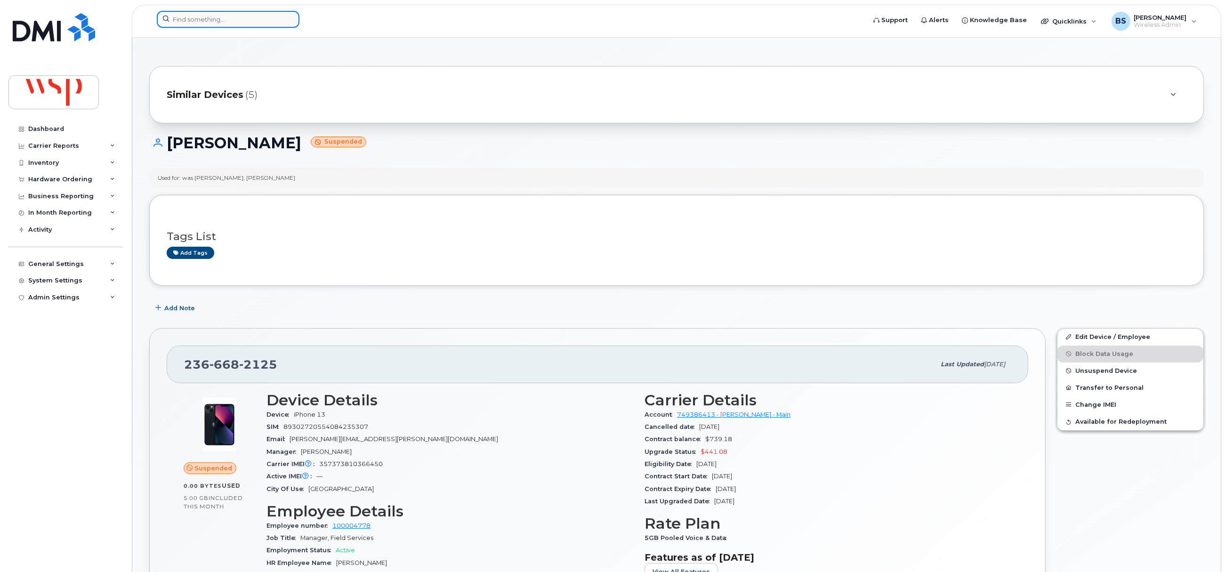
click at [263, 22] on input at bounding box center [228, 19] width 143 height 17
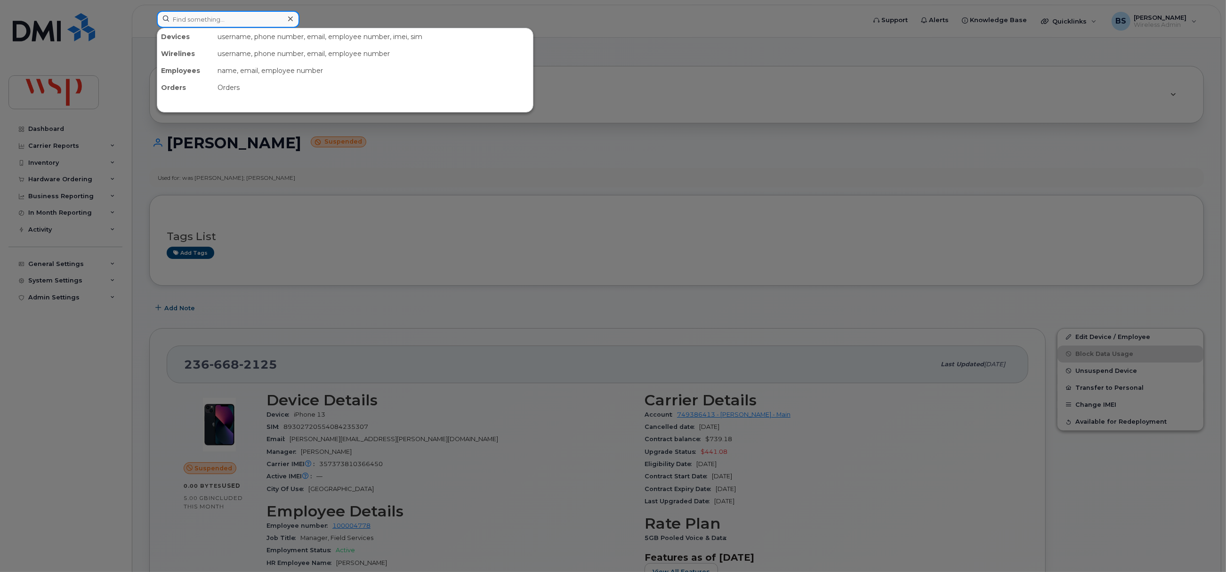
paste input "Ashley Tymstra"
click at [176, 21] on input "Ashley Tymstra" at bounding box center [228, 19] width 143 height 17
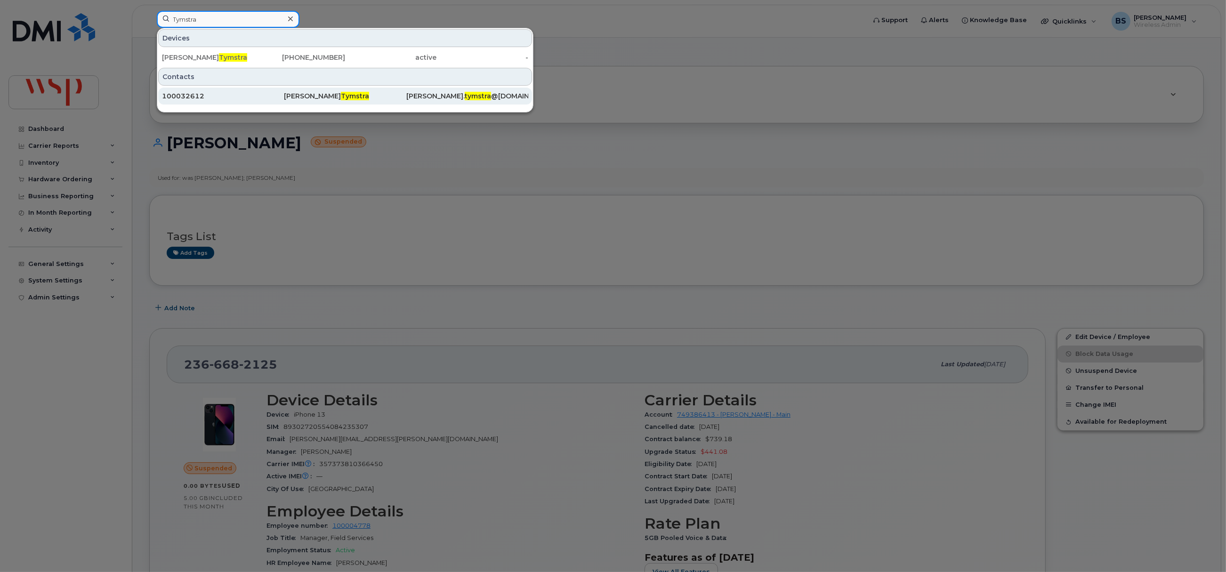
type input "Tymstra"
drag, startPoint x: 300, startPoint y: 94, endPoint x: 316, endPoint y: 101, distance: 17.1
click at [300, 94] on div "Alicia Tymstra" at bounding box center [345, 95] width 122 height 9
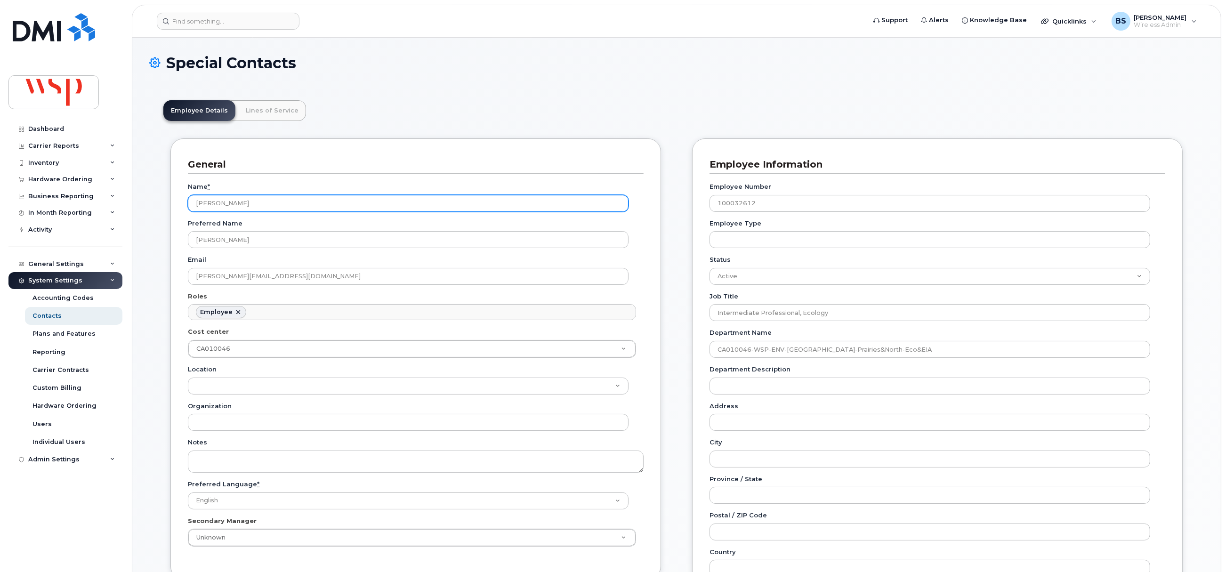
click at [204, 198] on input "Alicia Tymstra" at bounding box center [408, 203] width 441 height 17
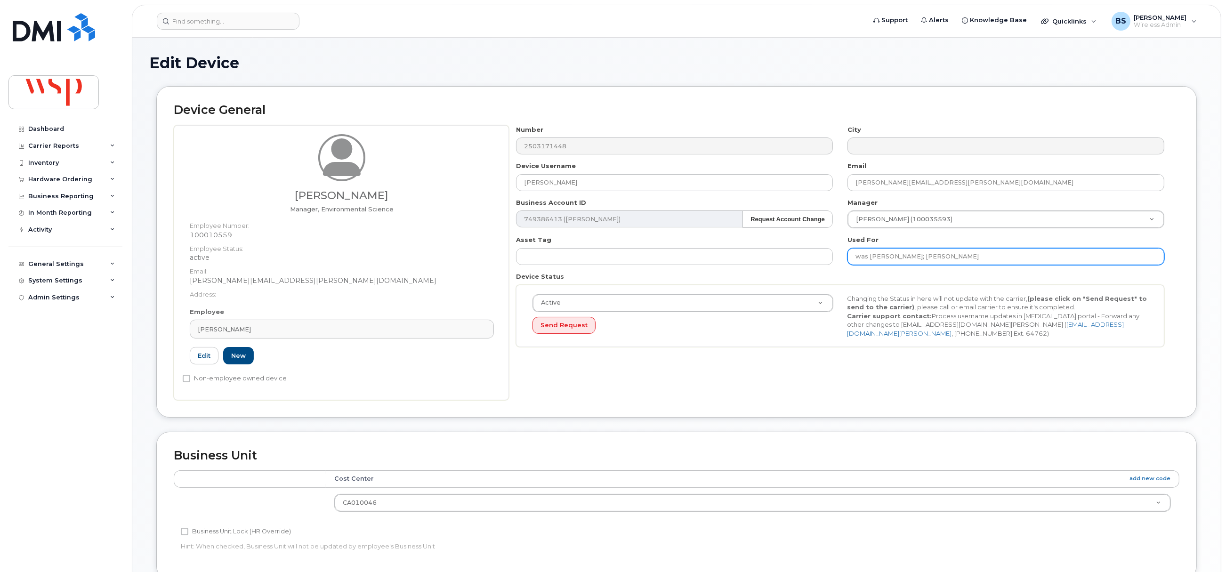
click at [873, 255] on input "was [PERSON_NAME]; [PERSON_NAME]" at bounding box center [1006, 256] width 317 height 17
paste input "[PERSON_NAME]"
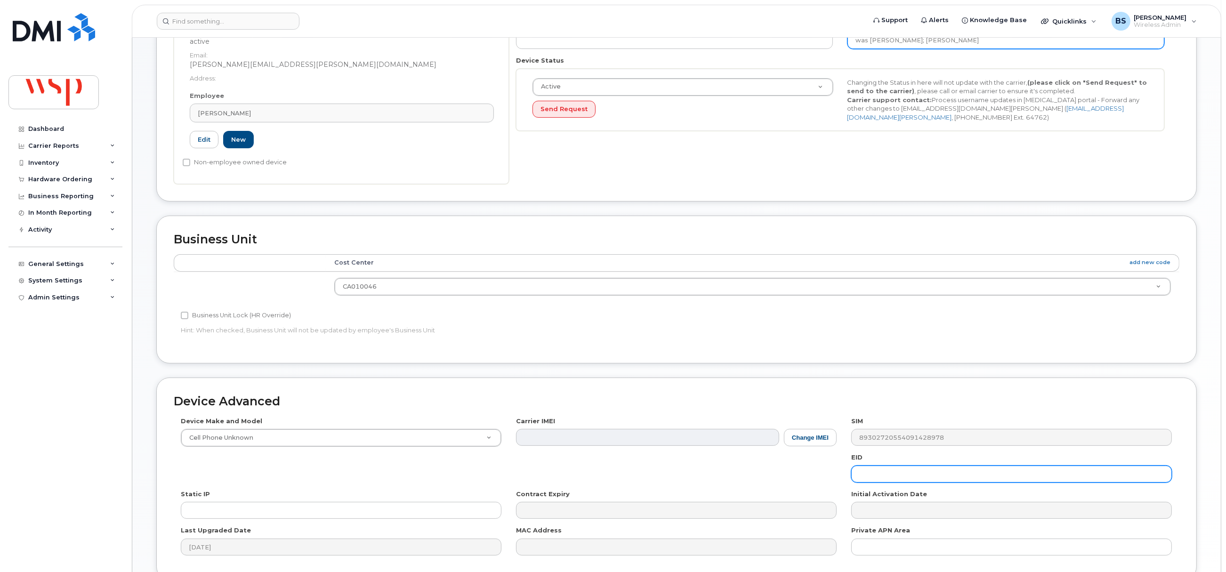
scroll to position [305, 0]
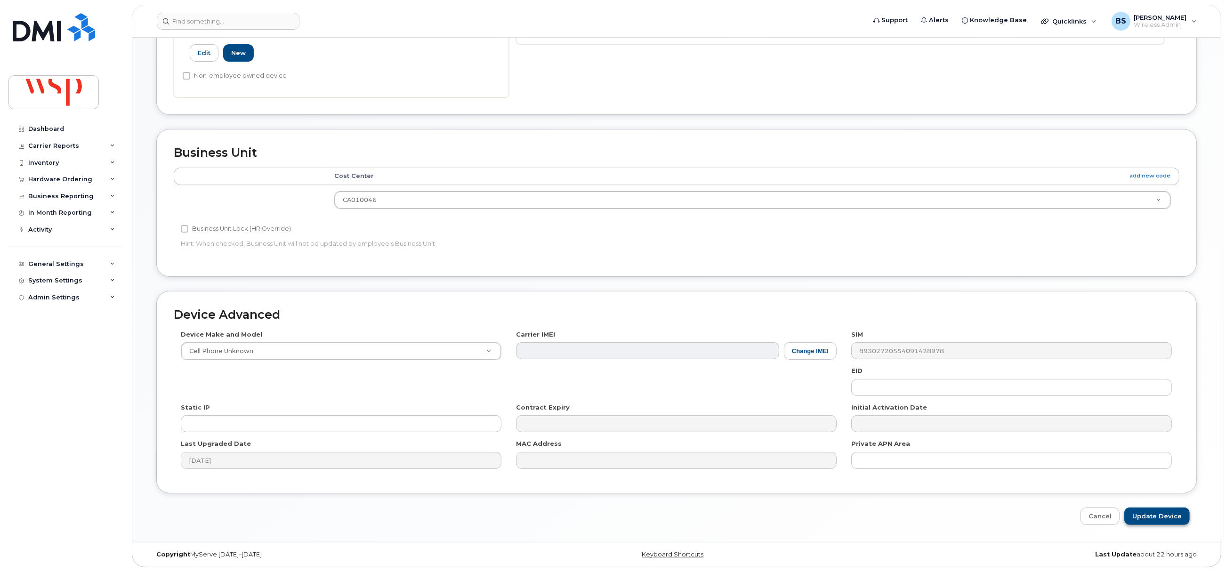
type input "was [PERSON_NAME]; [PERSON_NAME]"
drag, startPoint x: 1168, startPoint y: 512, endPoint x: 1159, endPoint y: 511, distance: 9.1
click at [1167, 512] on input "Update Device" at bounding box center [1157, 516] width 65 height 17
type input "Saving..."
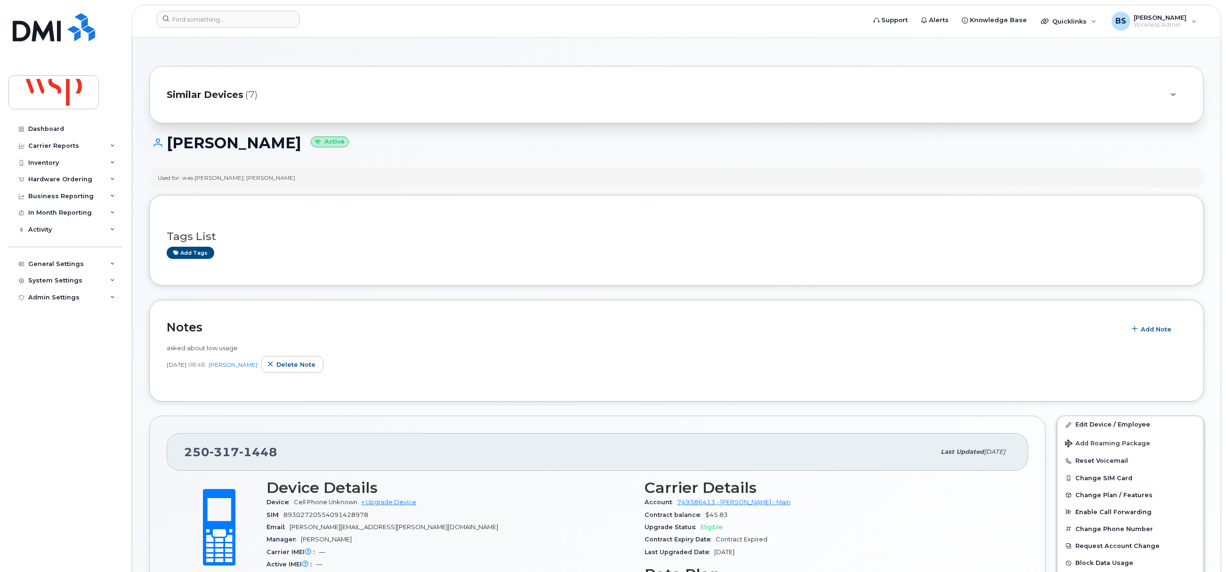
click at [222, 178] on div "Used for: was Alicia Tymstra; Claire McFee" at bounding box center [227, 178] width 138 height 8
copy div "Tymstra"
click at [245, 21] on input at bounding box center [228, 19] width 143 height 17
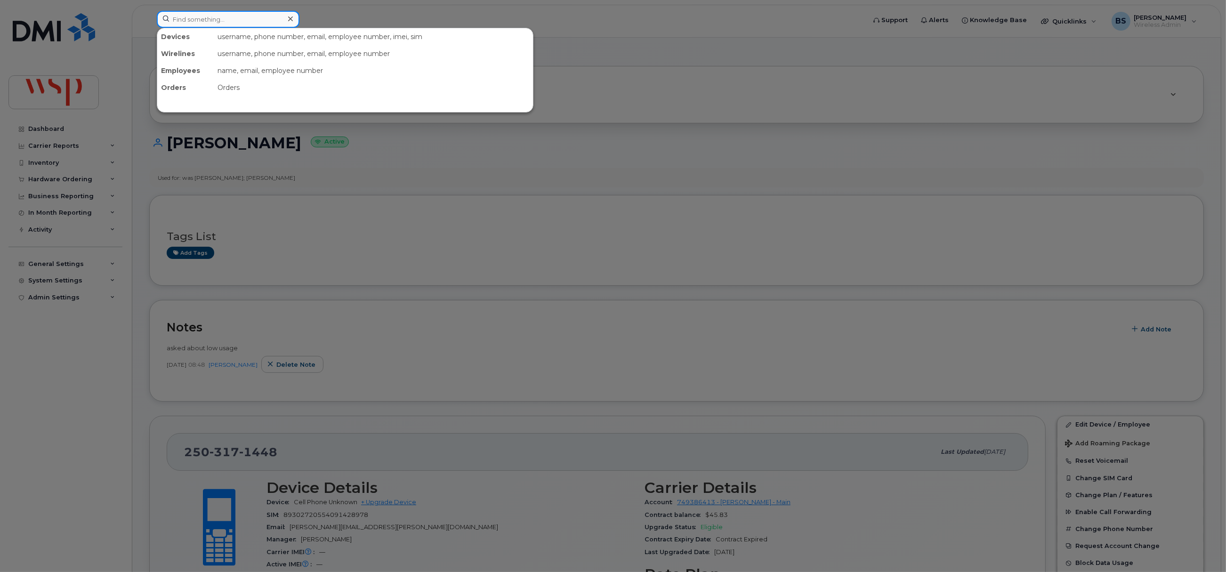
paste input "2892519856"
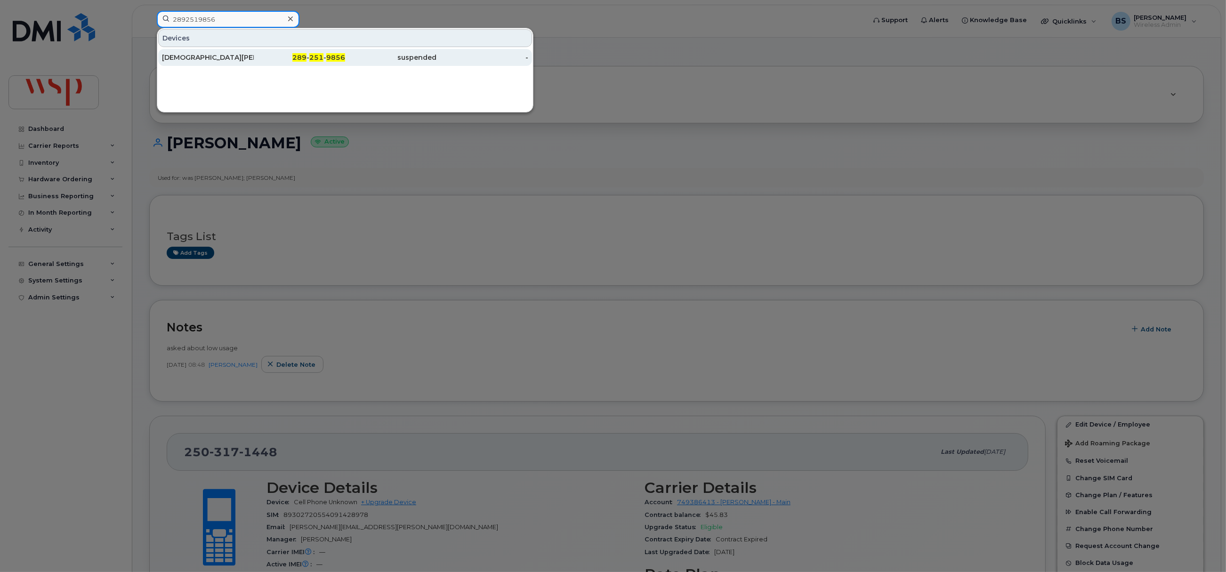
type input "2892519856"
drag, startPoint x: 181, startPoint y: 55, endPoint x: 204, endPoint y: 70, distance: 27.4
click at [181, 55] on div "KRISTEN RUSSELL" at bounding box center [208, 57] width 92 height 9
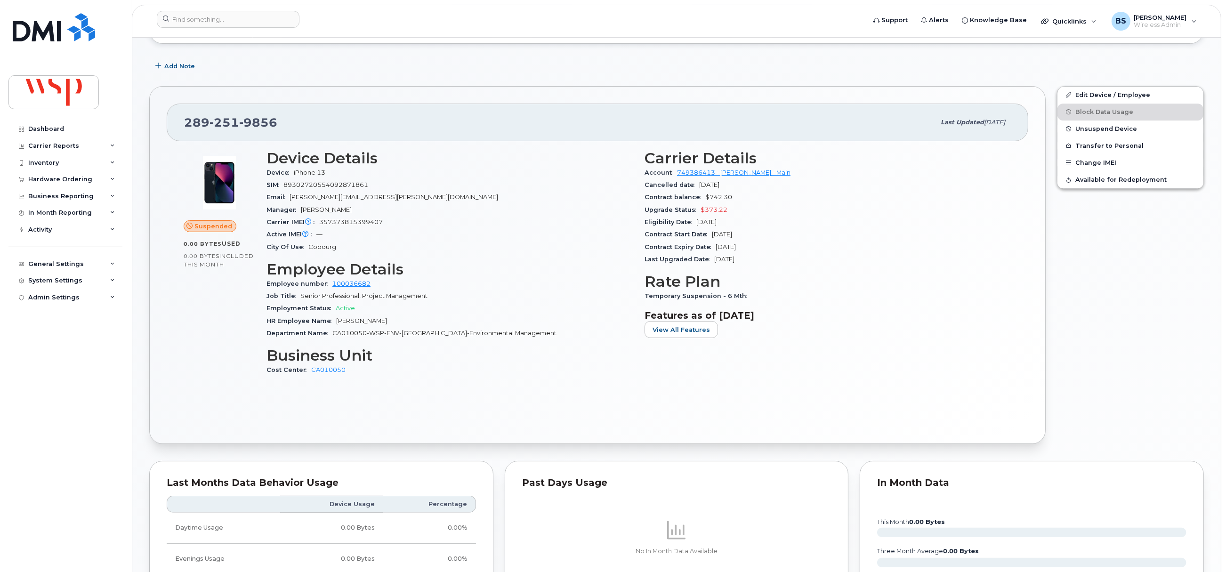
scroll to position [57, 0]
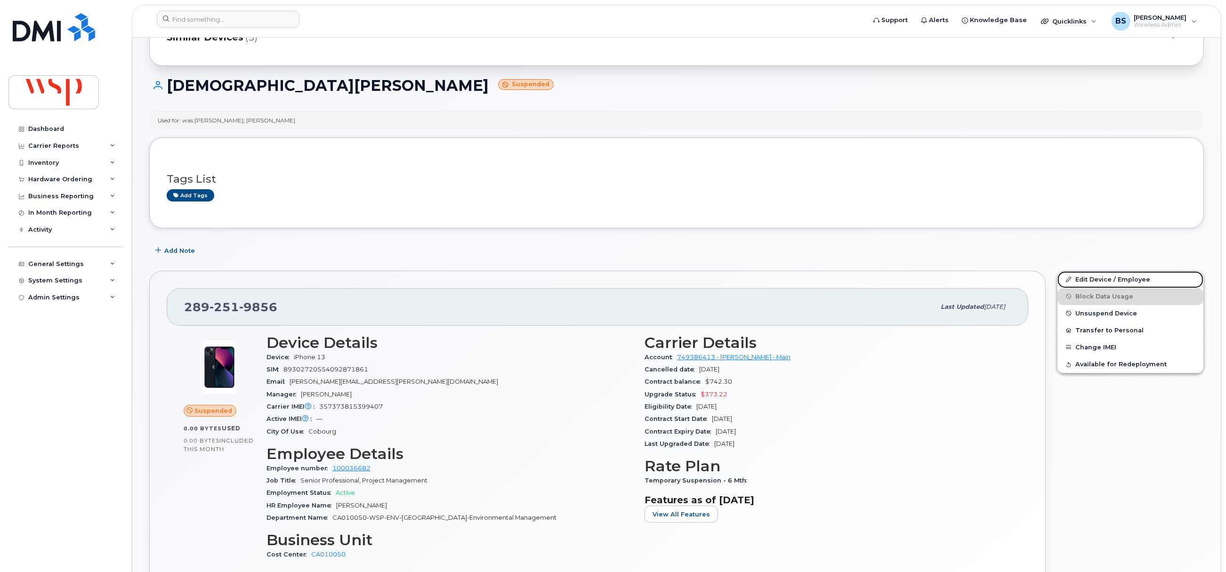
drag, startPoint x: 1081, startPoint y: 278, endPoint x: 949, endPoint y: 335, distance: 143.0
click at [1080, 278] on link "Edit Device / Employee" at bounding box center [1131, 279] width 146 height 17
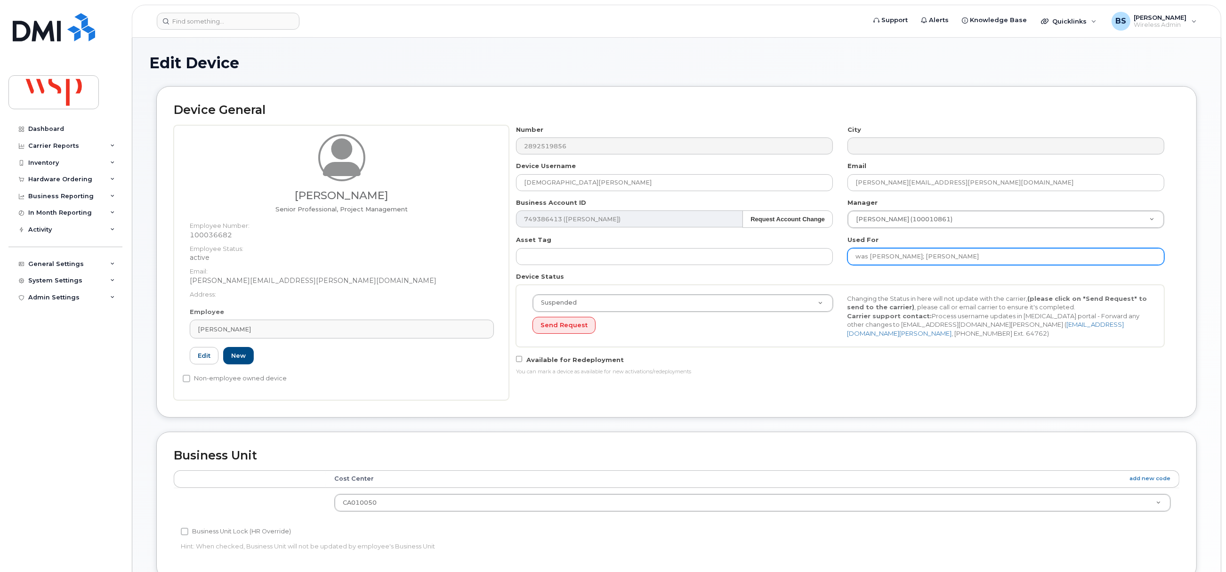
drag, startPoint x: 1013, startPoint y: 259, endPoint x: 928, endPoint y: 260, distance: 84.3
click at [928, 260] on input "was [PERSON_NAME]; [PERSON_NAME]" at bounding box center [1006, 256] width 317 height 17
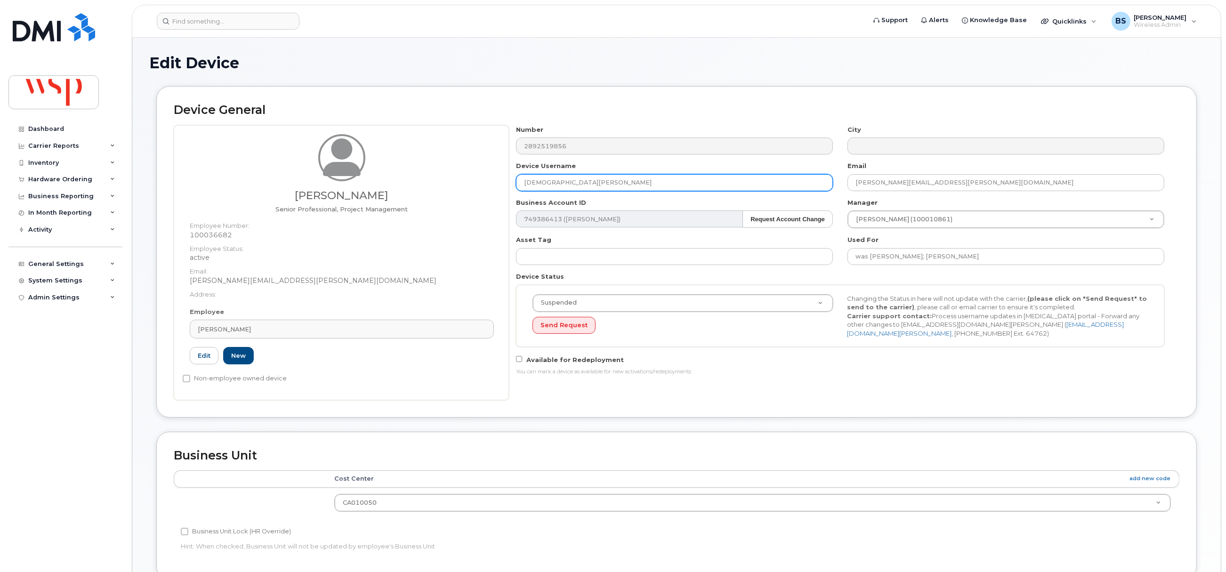
drag, startPoint x: 598, startPoint y: 184, endPoint x: 473, endPoint y: 183, distance: 124.8
click at [475, 183] on div "[PERSON_NAME] Senior Professional, Project Management Employee Number: 10003668…" at bounding box center [677, 262] width 1006 height 275
paste input "[PERSON_NAME]"
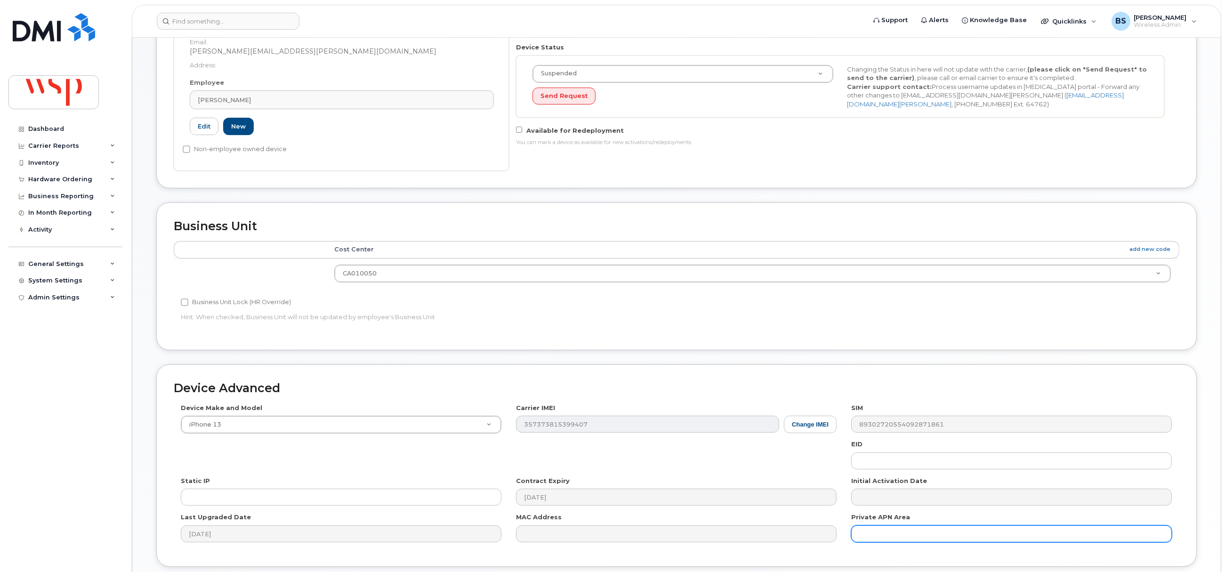
scroll to position [305, 0]
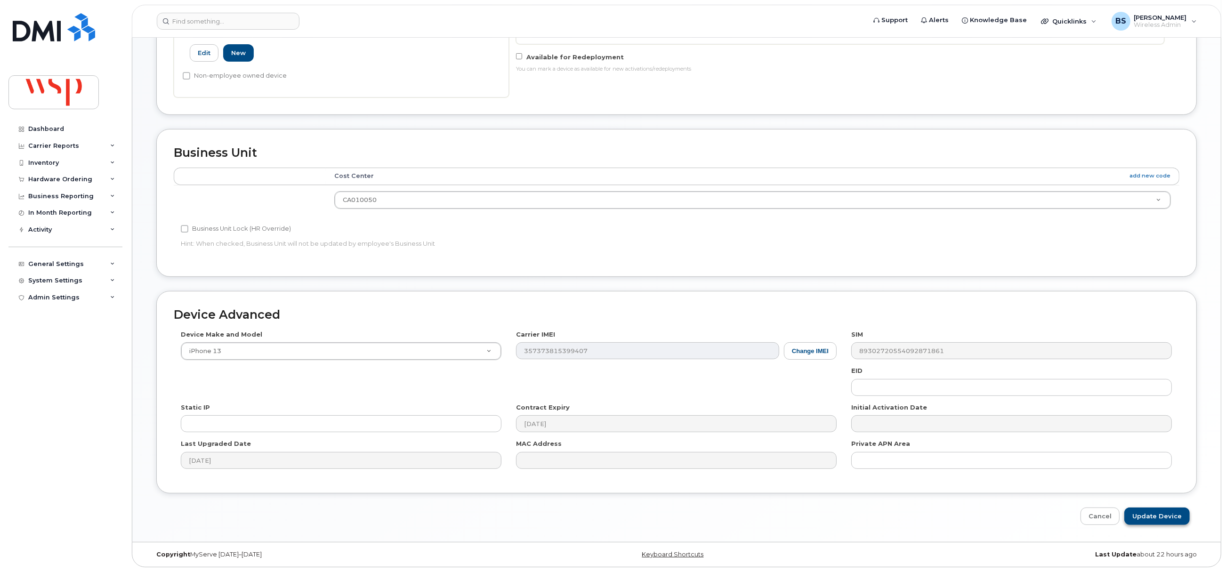
type input "[PERSON_NAME]"
click at [1141, 512] on input "Update Device" at bounding box center [1157, 516] width 65 height 17
type input "Saving..."
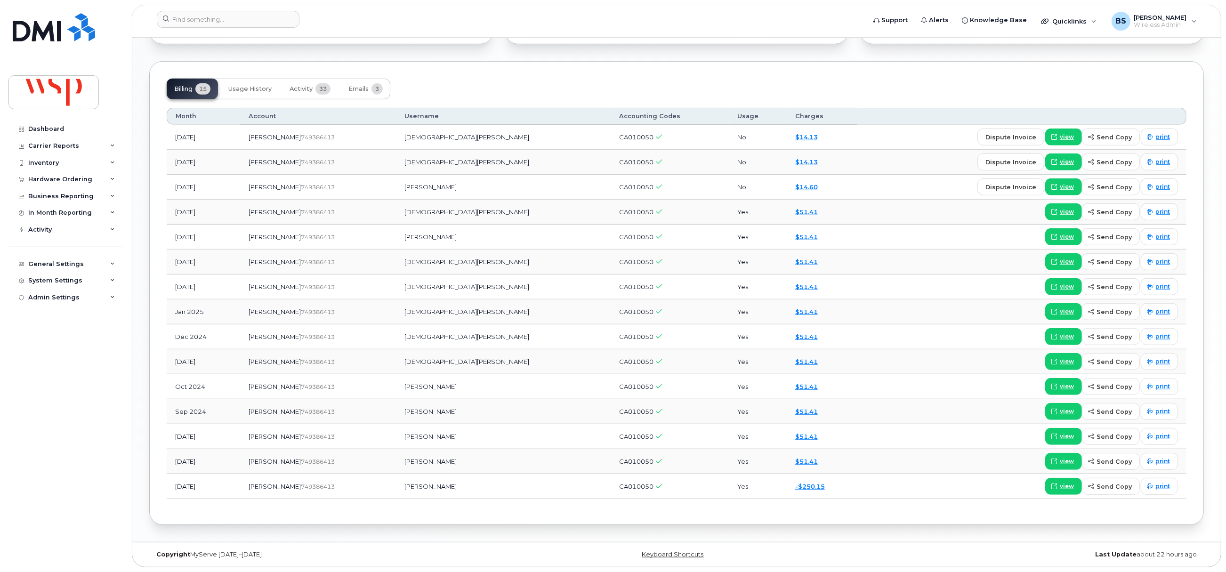
scroll to position [411, 0]
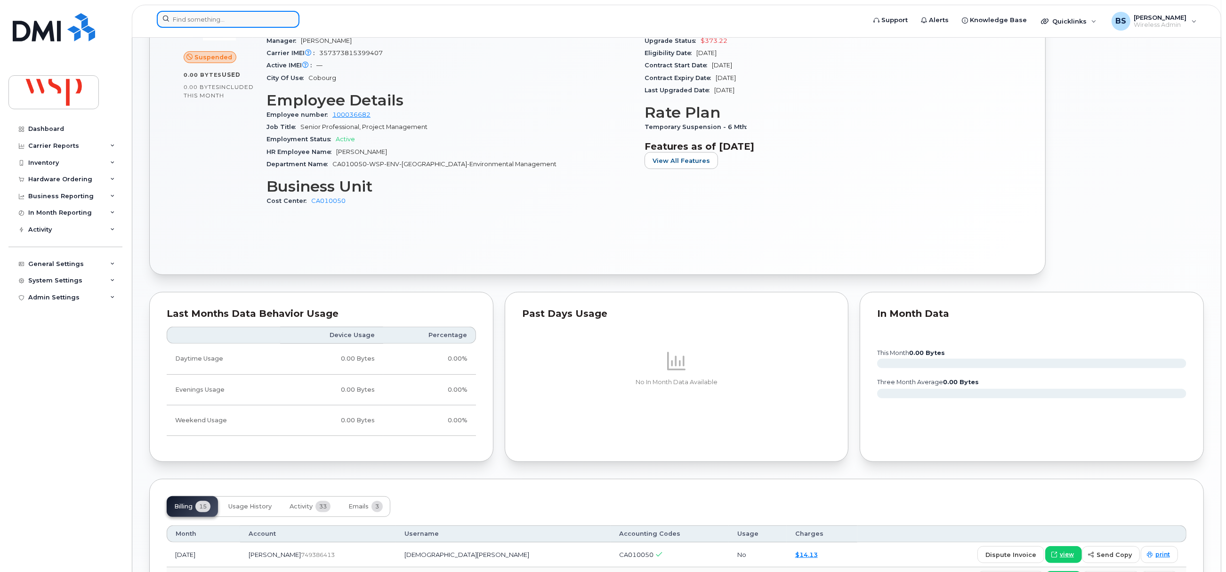
click at [221, 22] on input at bounding box center [228, 19] width 143 height 17
paste input "2899284695"
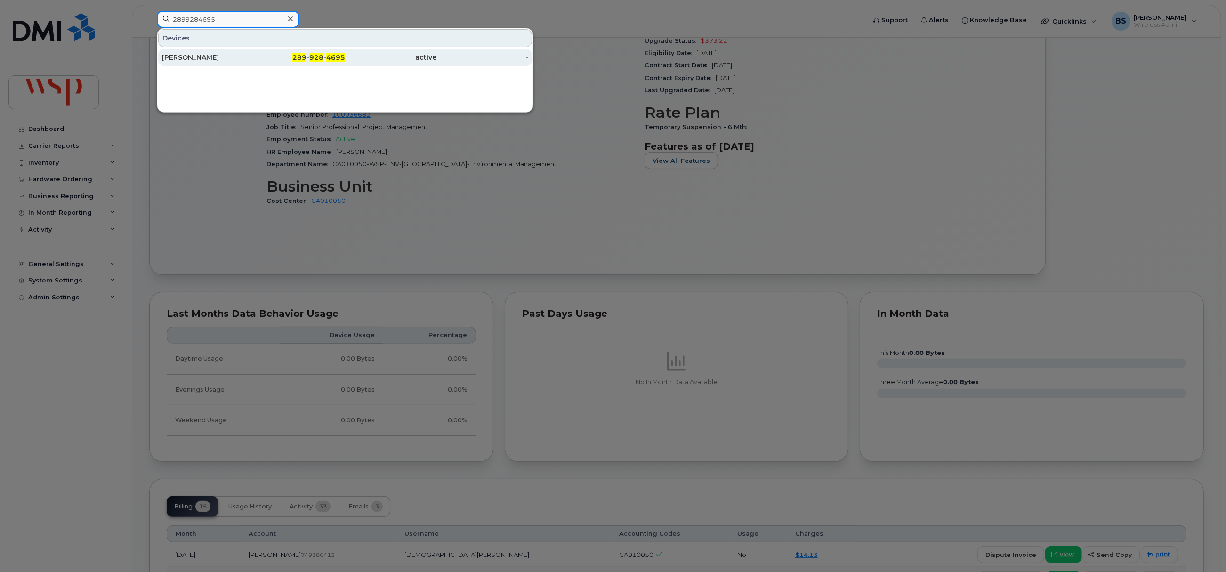
type input "2899284695"
click at [187, 56] on div "AIDAN ADAMSON" at bounding box center [208, 57] width 92 height 9
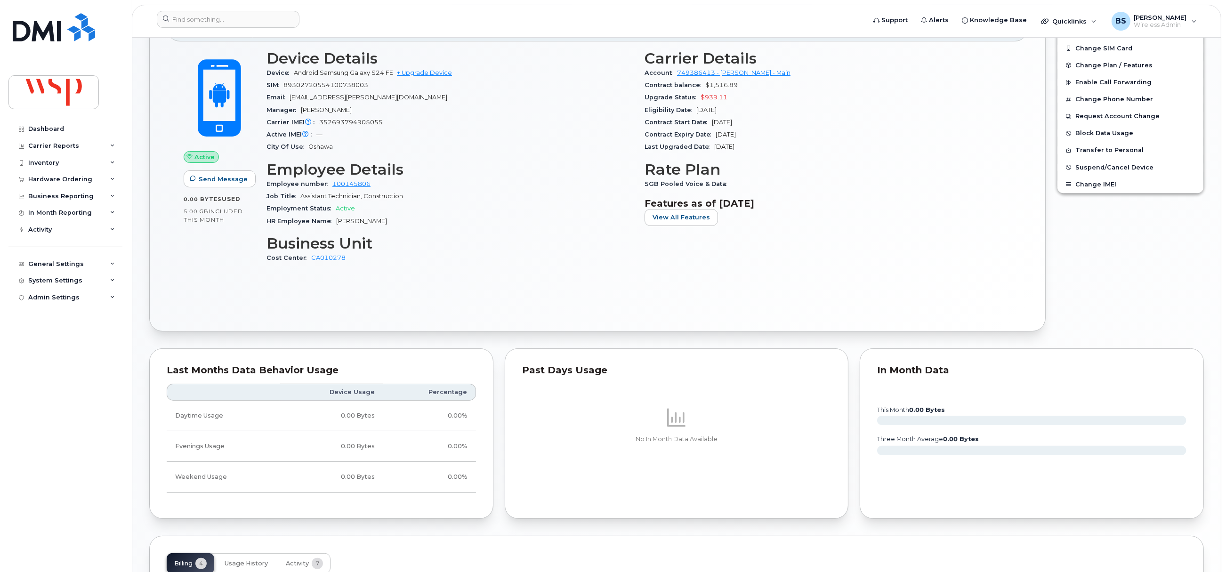
scroll to position [15, 0]
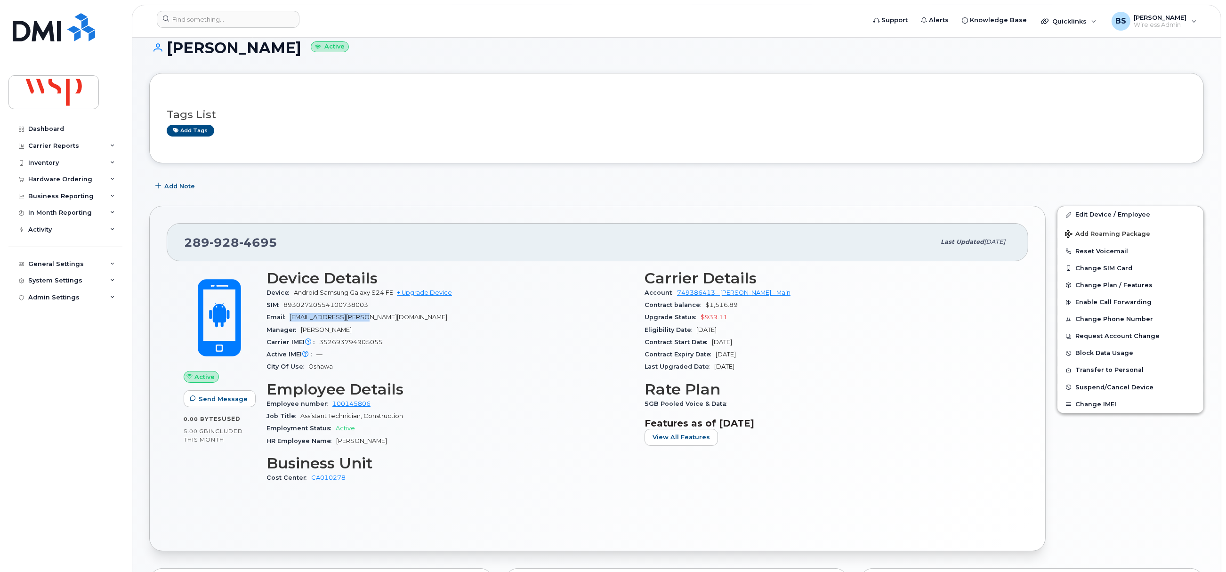
drag, startPoint x: 375, startPoint y: 316, endPoint x: 292, endPoint y: 322, distance: 83.1
click at [292, 322] on div "Email aidan.adamson@wsp.com" at bounding box center [450, 317] width 367 height 12
copy span "aidan.adamson@wsp.com"
click at [314, 50] on h1 "AIDAN ADAMSON Active" at bounding box center [676, 48] width 1055 height 16
drag, startPoint x: 309, startPoint y: 47, endPoint x: 166, endPoint y: 57, distance: 143.1
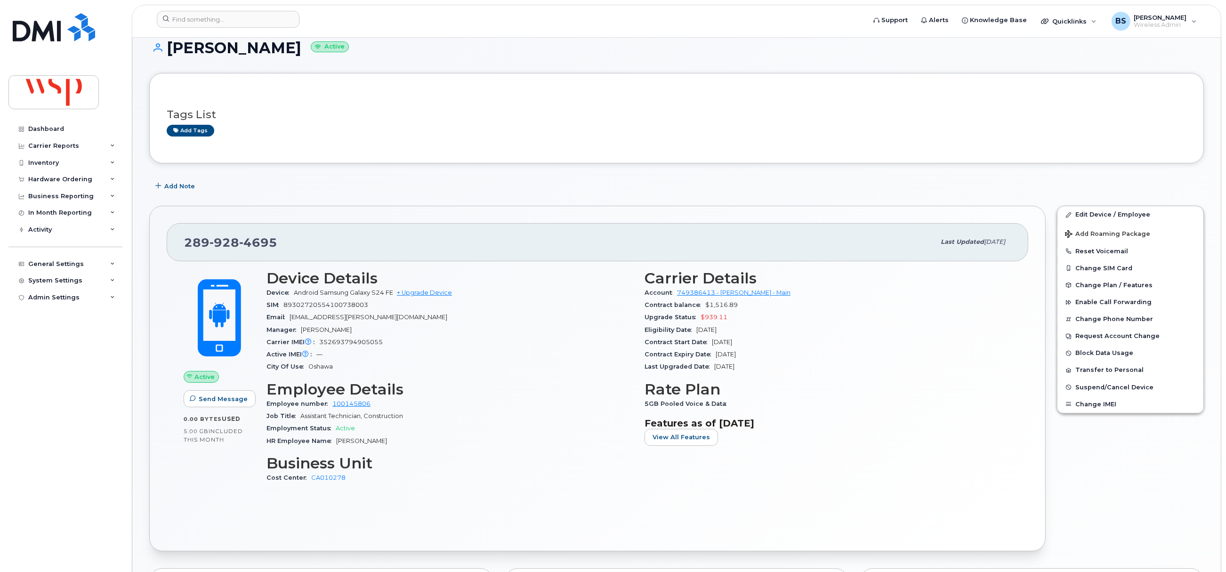
click at [166, 57] on div "AIDAN ADAMSON Active" at bounding box center [676, 56] width 1055 height 33
copy h1 "AIDAN ADAMSON"
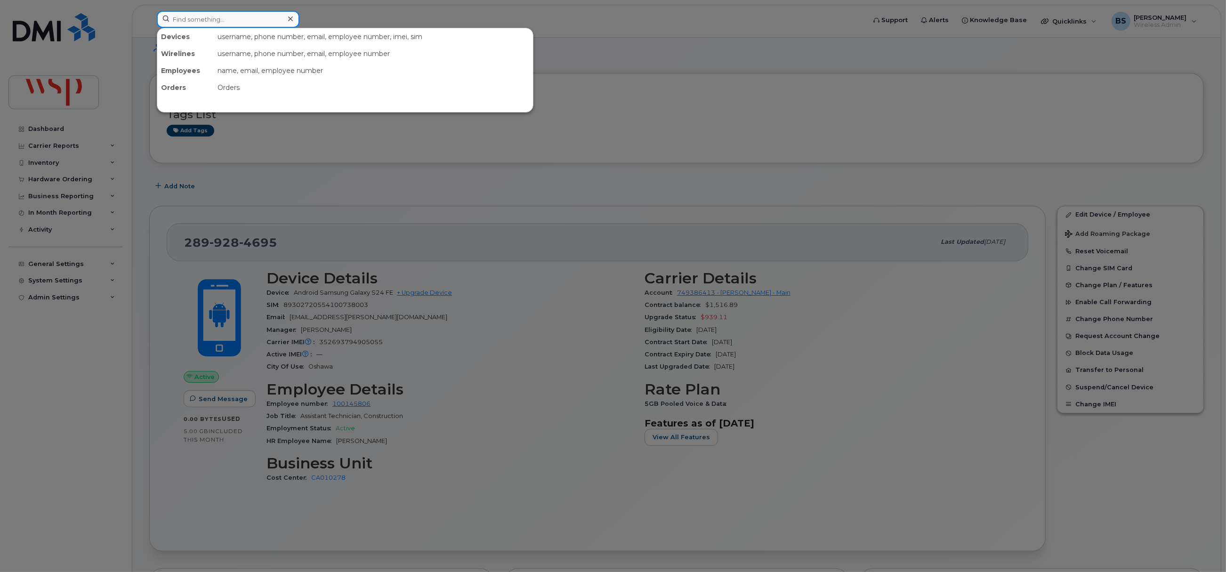
drag, startPoint x: 258, startPoint y: 20, endPoint x: 108, endPoint y: 24, distance: 149.3
click at [149, 24] on div "Devices username, phone number, email, employee number, imei, sim Wirelines use…" at bounding box center [508, 21] width 718 height 21
paste input "Aidan Adamson"
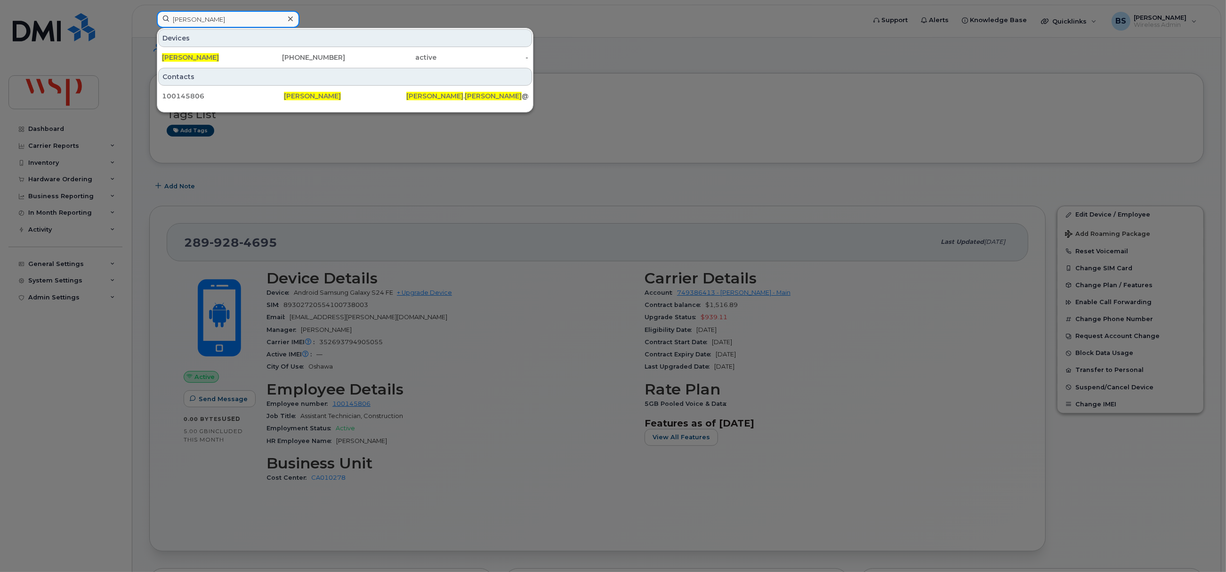
type input "Aidan Adamson"
click at [562, 212] on div at bounding box center [613, 286] width 1226 height 572
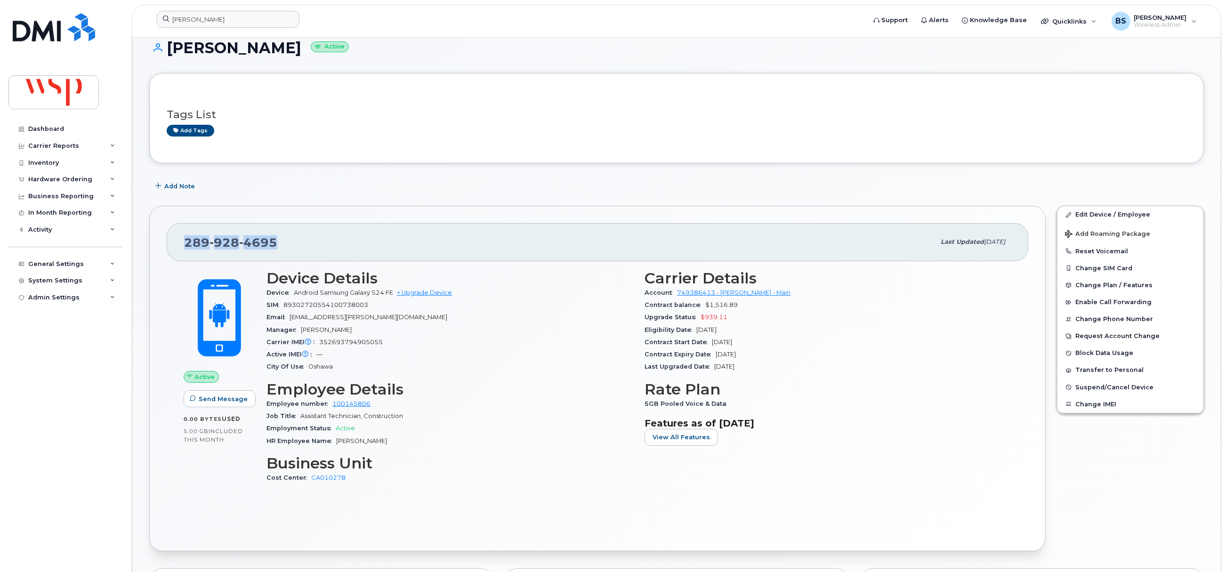
drag, startPoint x: 283, startPoint y: 241, endPoint x: 173, endPoint y: 242, distance: 109.7
click at [177, 242] on div "289 928 4695 Last updated Sep 17, 2025" at bounding box center [598, 242] width 862 height 38
copy span "289 928 4695"
click at [173, 184] on span "Add Note" at bounding box center [179, 186] width 31 height 9
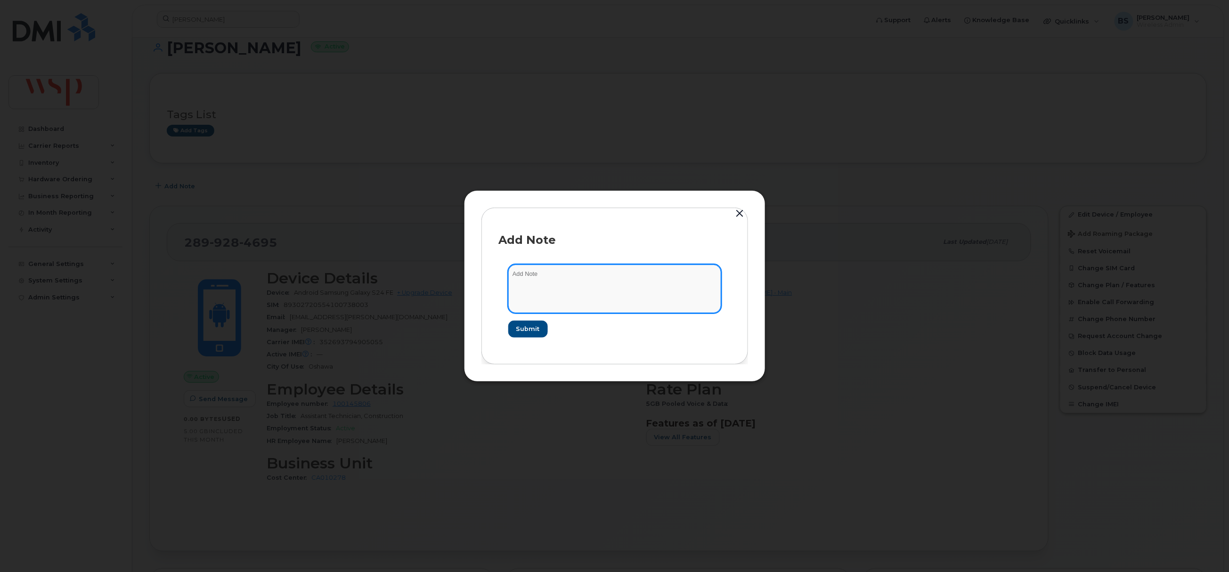
click at [568, 279] on textarea at bounding box center [614, 289] width 213 height 48
paste textarea "jennifer.boak@wsp.com"
type textarea "asked jennifer.boak@wsp.com about low usage"
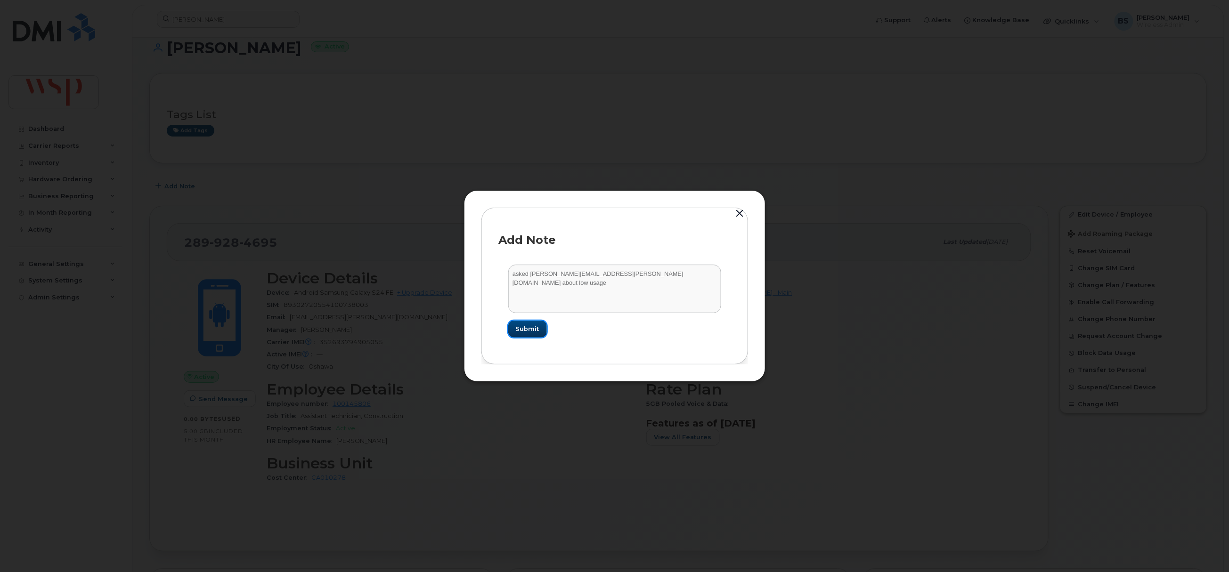
click at [531, 325] on span "Submit" at bounding box center [528, 329] width 24 height 9
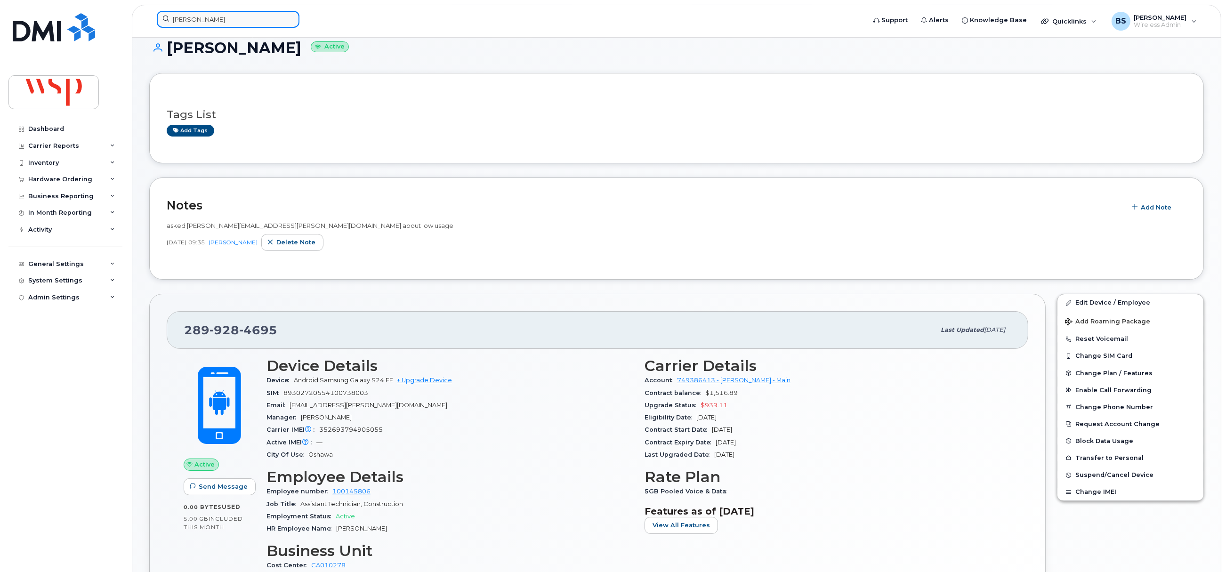
click at [226, 23] on input "Aidan Adamson" at bounding box center [228, 19] width 143 height 17
paste input "2899624107"
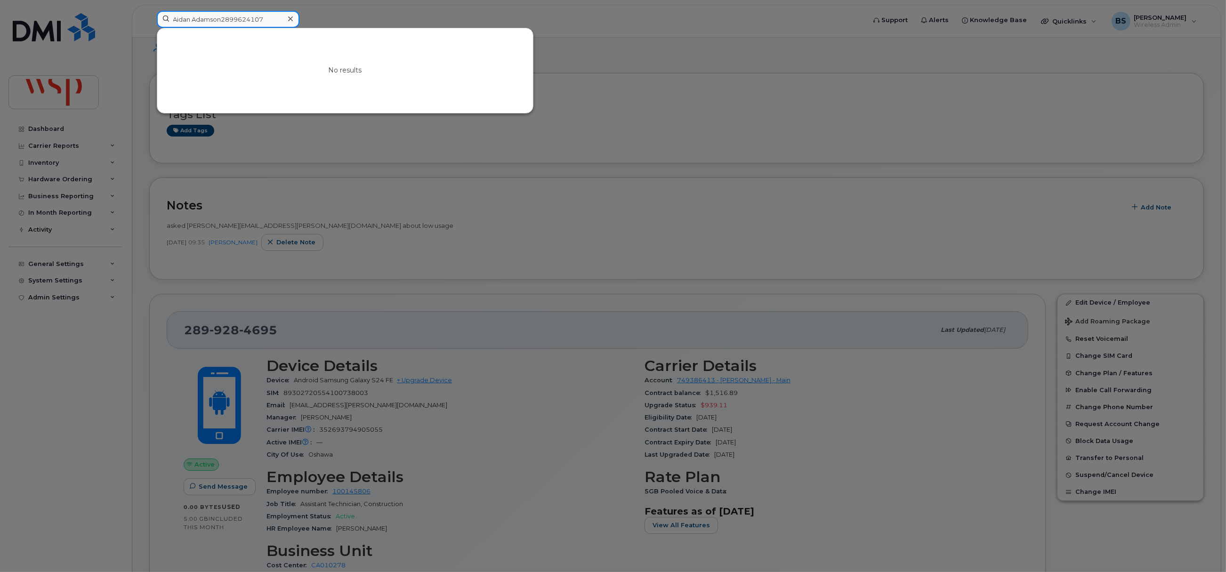
type input "Aidan Adamson2899624107"
click at [288, 18] on icon at bounding box center [290, 19] width 5 height 8
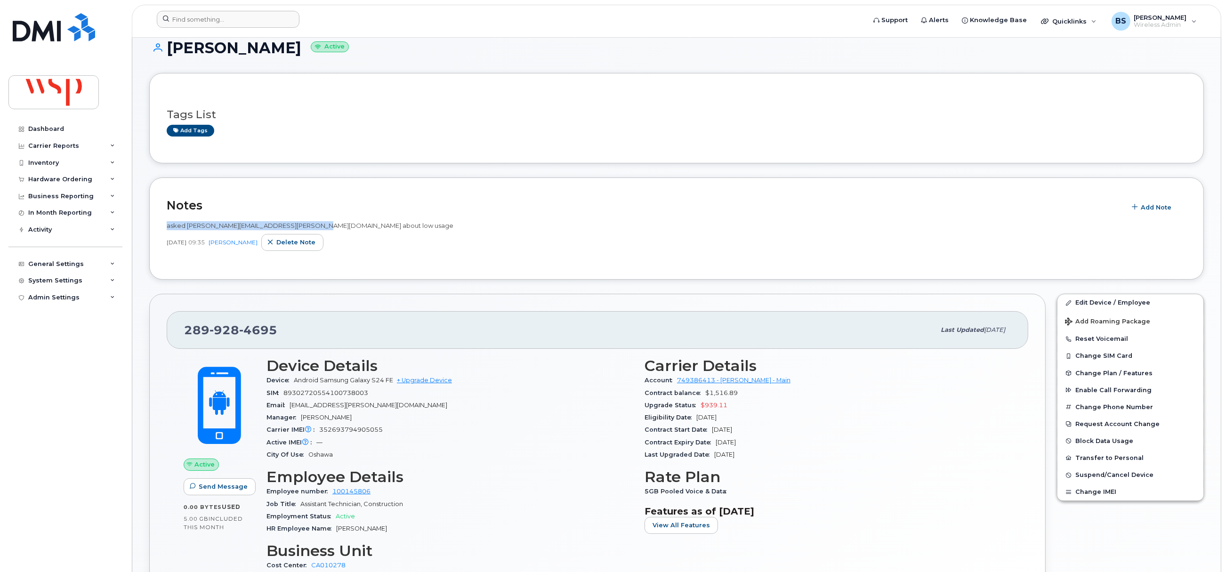
drag, startPoint x: 326, startPoint y: 227, endPoint x: 141, endPoint y: 227, distance: 184.6
click at [158, 227] on div "Notes Add Note asked jennifer.boak@wsp.com about low usage Sep 17, 2025 09:35 B…" at bounding box center [676, 229] width 1055 height 102
copy span "asked jennifer.boak@wsp.com about low usage"
click at [311, 239] on span "Delete note" at bounding box center [295, 242] width 39 height 9
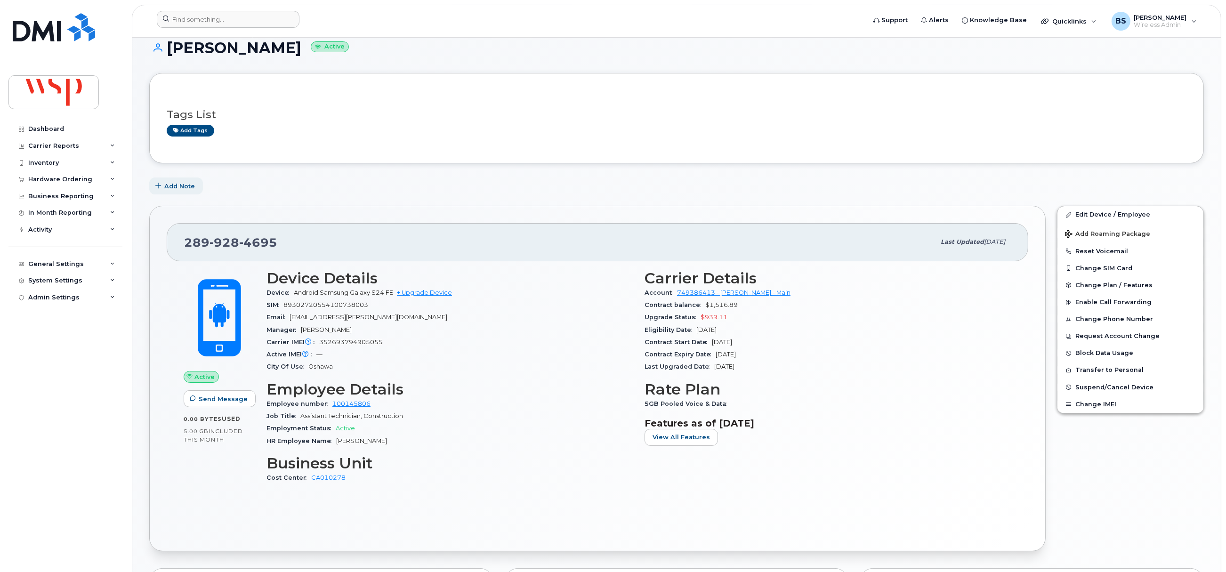
click at [181, 182] on span "Add Note" at bounding box center [179, 186] width 31 height 9
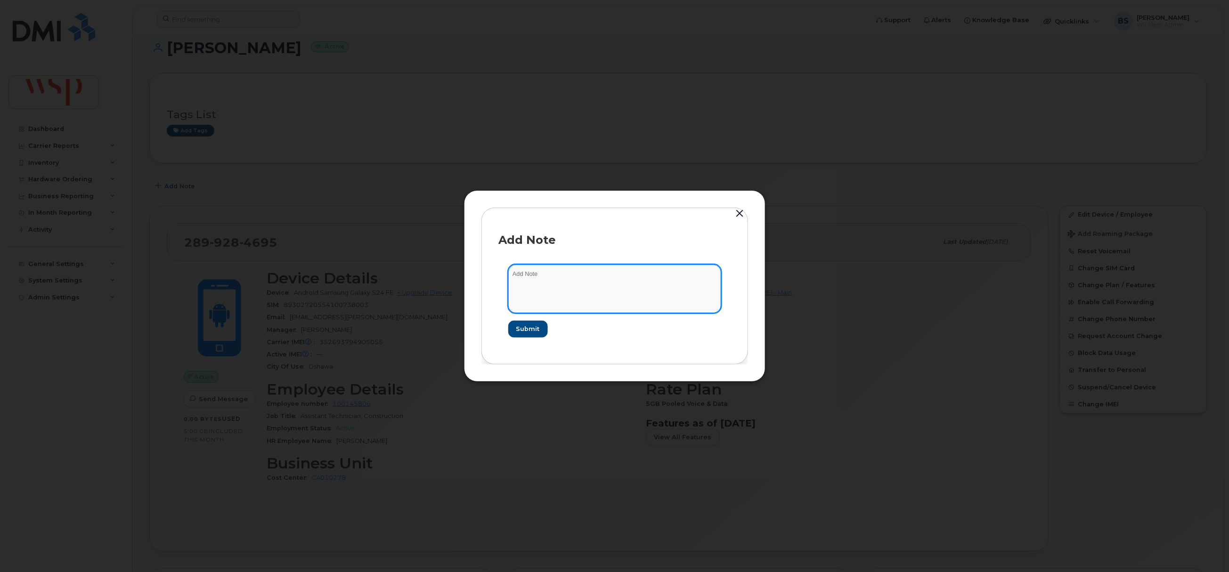
click at [552, 280] on textarea at bounding box center [614, 289] width 213 height 48
paste textarea "asked jennifer.boak@wsp.com about low usage"
click at [597, 273] on textarea "asked jennifer.boak@wsp.com about low usage" at bounding box center [614, 289] width 213 height 48
paste textarea "Keith Fleming"
click at [707, 275] on textarea "asked jennifer.boak@wsp.com and then Keith Fleming about low usage" at bounding box center [614, 289] width 213 height 48
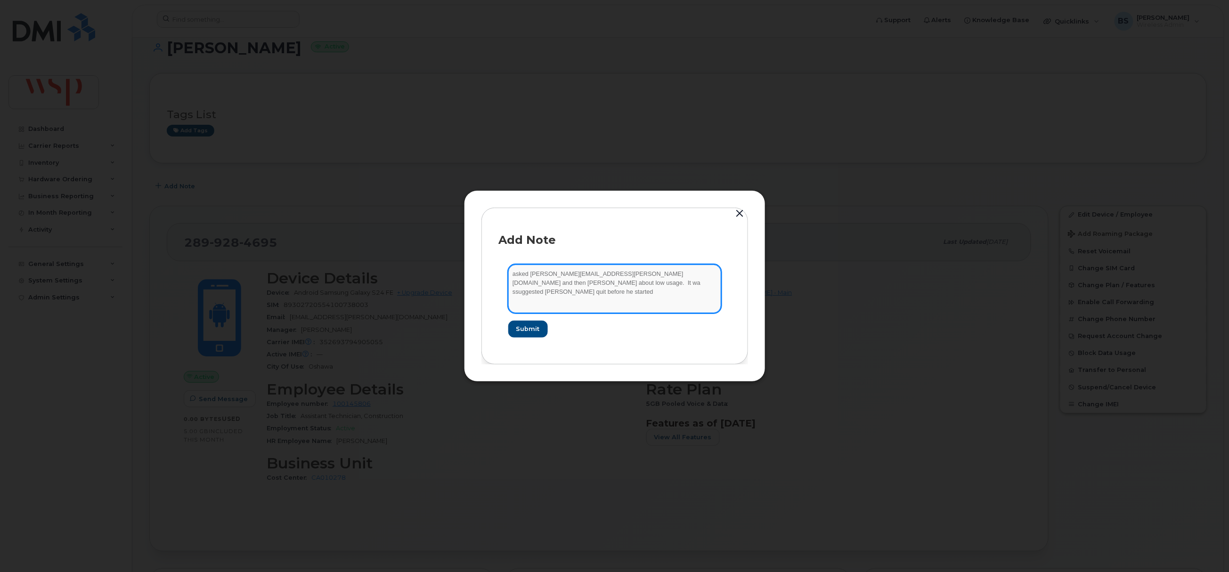
click at [518, 280] on textarea "asked jennifer.boak@wsp.com and then Keith Fleming about low usage. It wa ssugg…" at bounding box center [614, 289] width 213 height 48
type textarea "asked jennifer.boak@wsp.com and then Keith Fleming about low usage. It was sugg…"
drag, startPoint x: 540, startPoint y: 330, endPoint x: 536, endPoint y: 323, distance: 7.8
click at [539, 326] on button "Submit" at bounding box center [527, 329] width 39 height 17
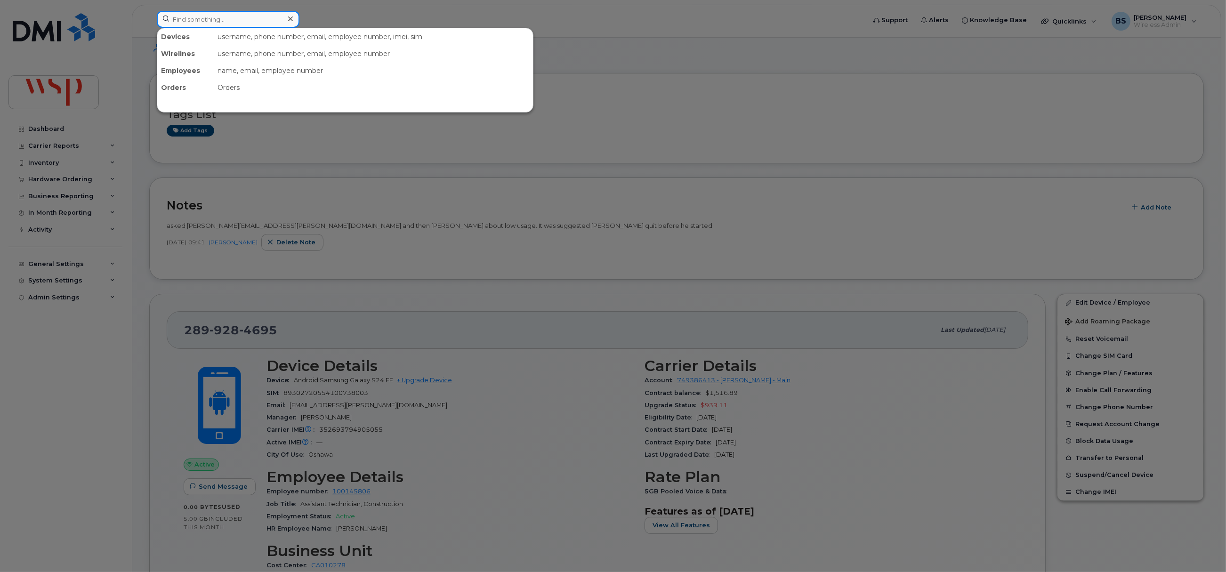
click at [217, 21] on input at bounding box center [228, 19] width 143 height 17
paste input "2899624107"
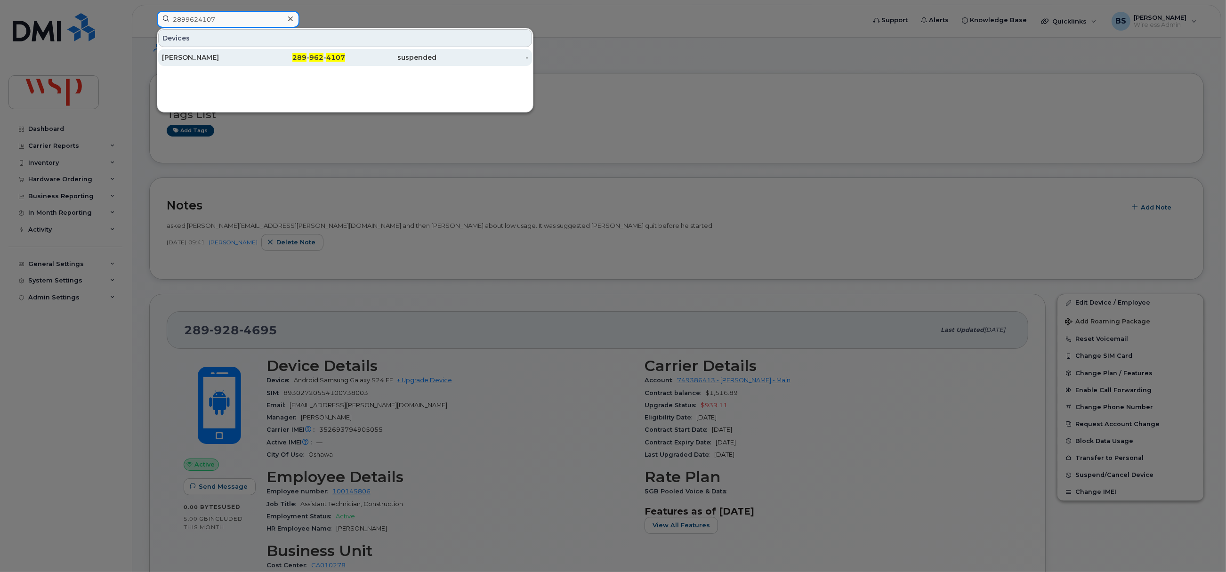
type input "2899624107"
click at [196, 57] on div "SERGE BIANCHIN" at bounding box center [208, 57] width 92 height 9
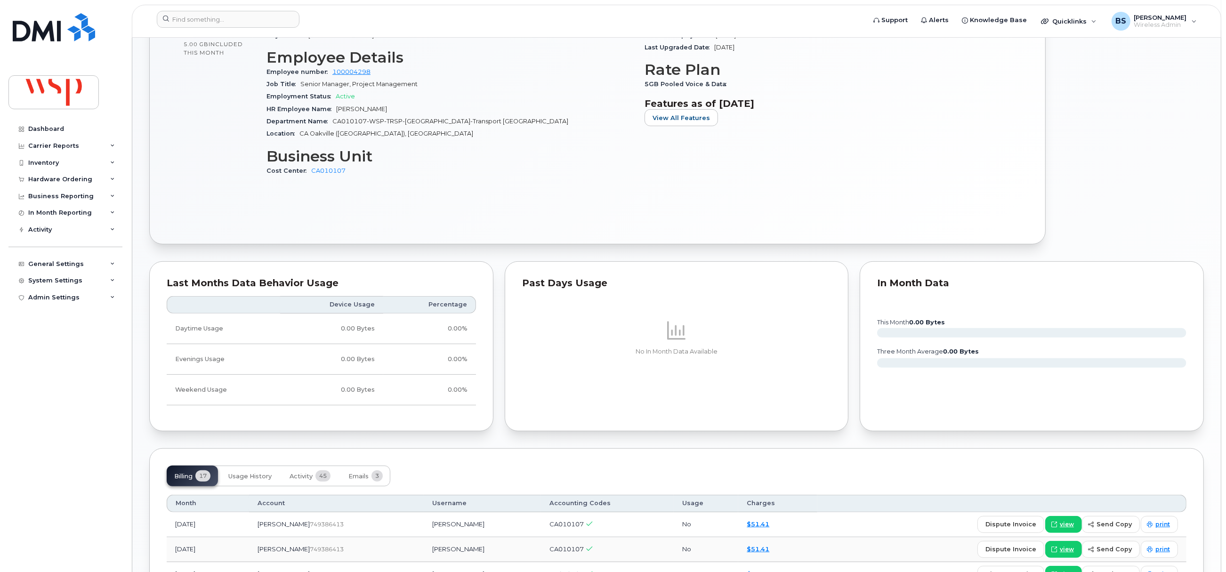
scroll to position [565, 0]
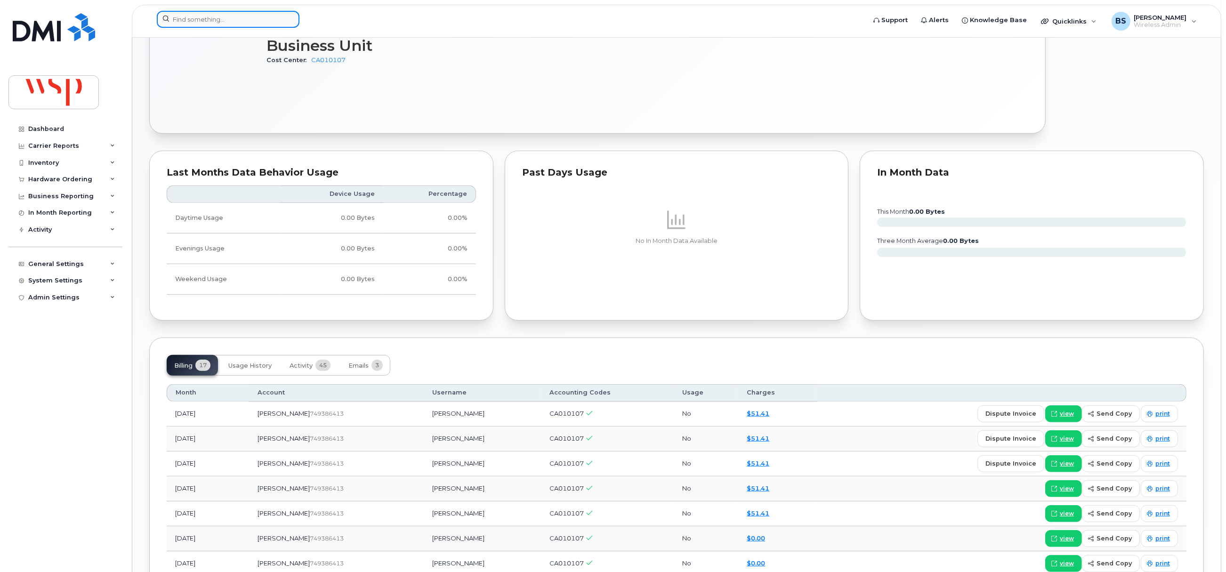
click at [174, 16] on input at bounding box center [228, 19] width 143 height 17
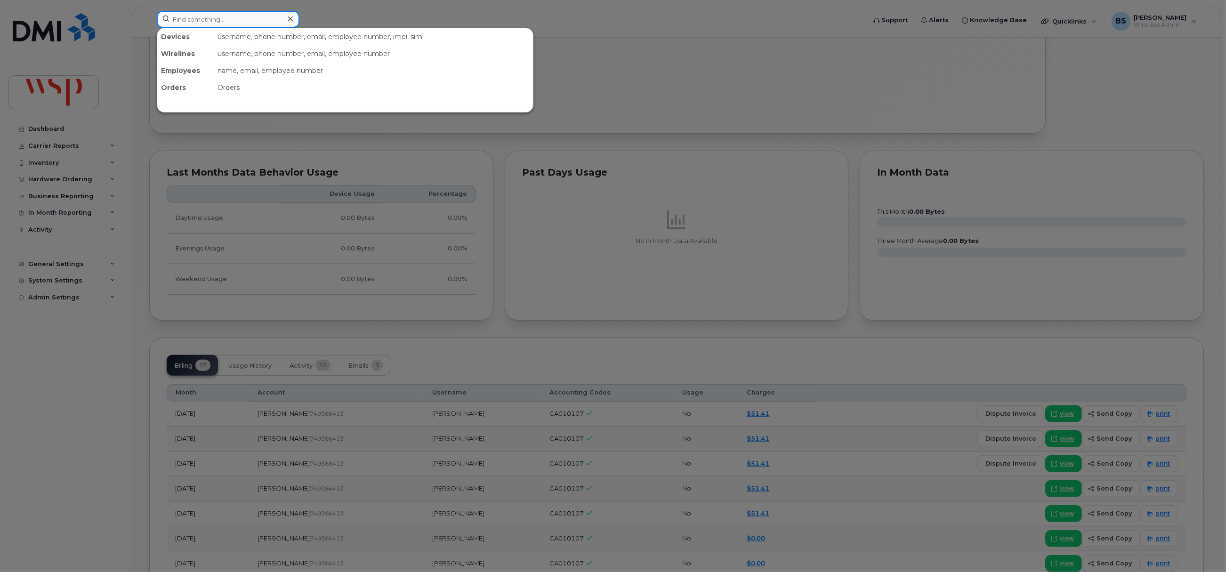
paste input "3062411134"
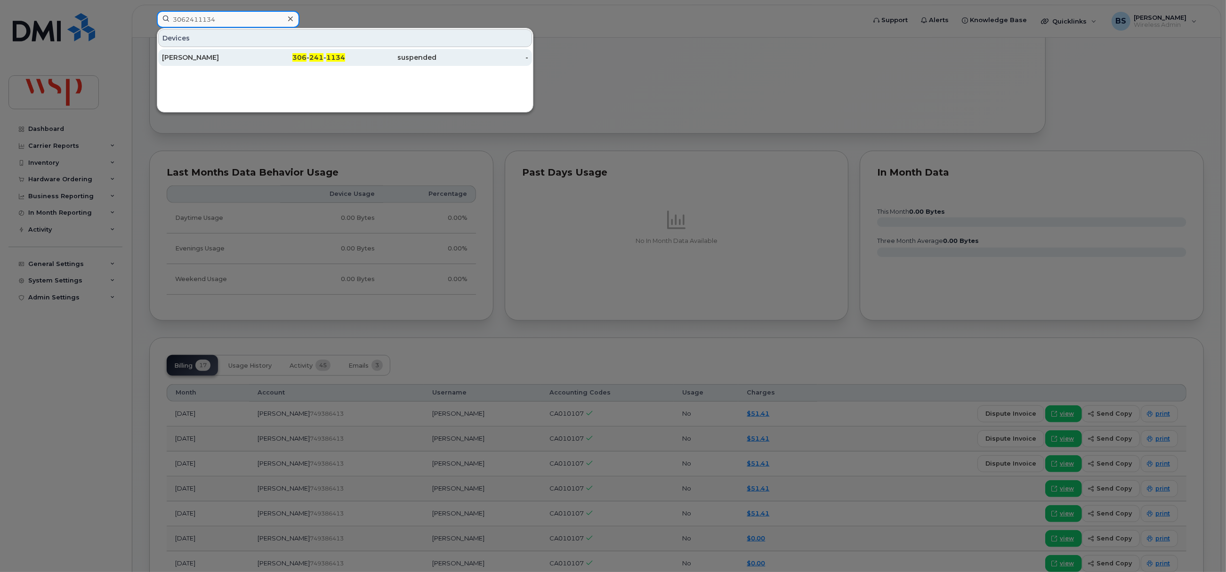
type input "3062411134"
click at [202, 54] on div "PEYTON FREDLUND" at bounding box center [208, 57] width 92 height 9
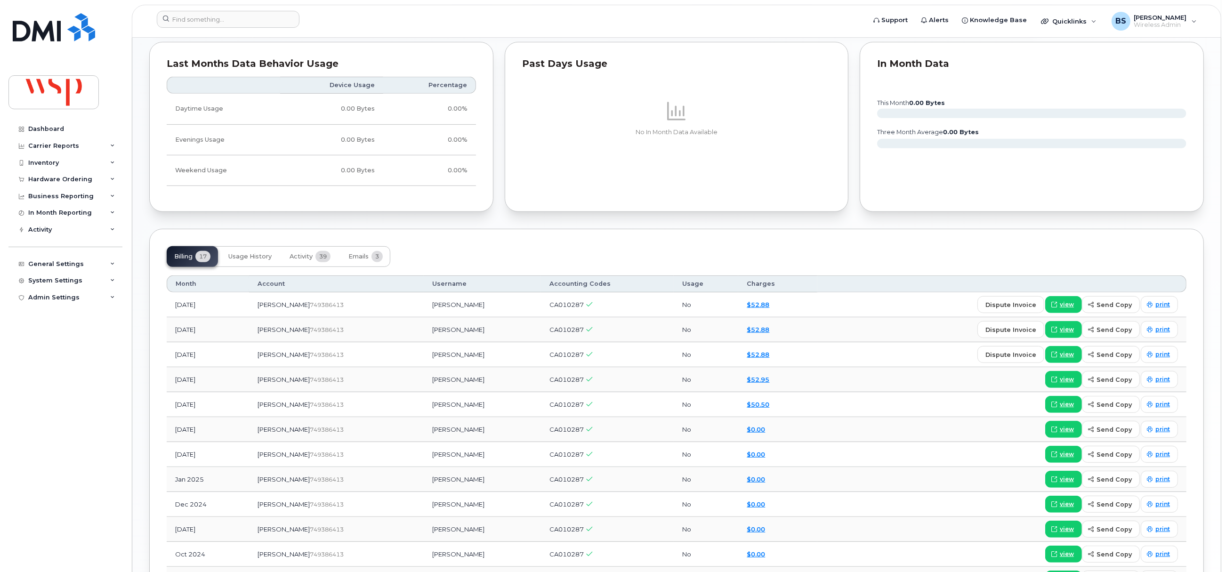
scroll to position [848, 0]
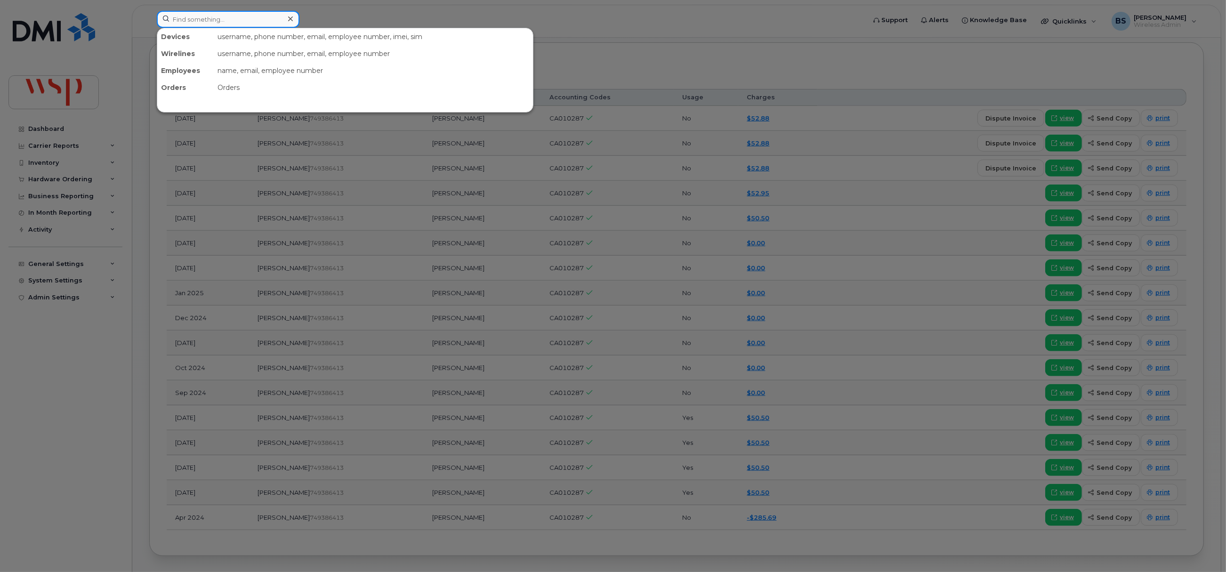
drag, startPoint x: 238, startPoint y: 15, endPoint x: 232, endPoint y: 16, distance: 5.8
click at [235, 16] on input at bounding box center [228, 19] width 143 height 17
paste input "3062411147"
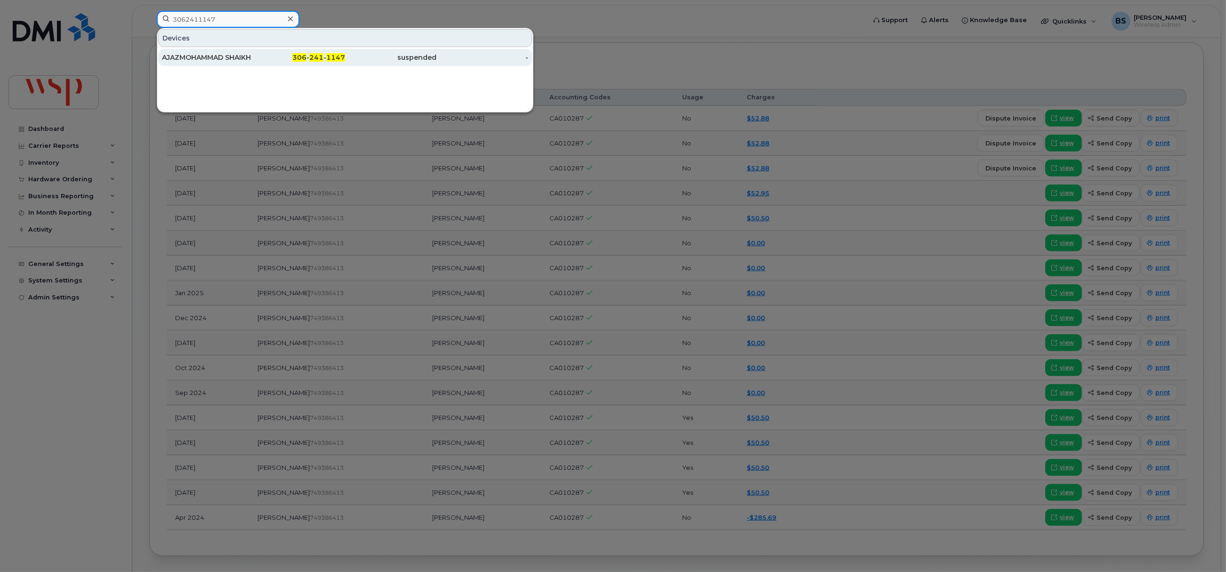
type input "3062411147"
click at [196, 55] on div "AJAZMOHAMMAD SHAIKH" at bounding box center [208, 57] width 92 height 9
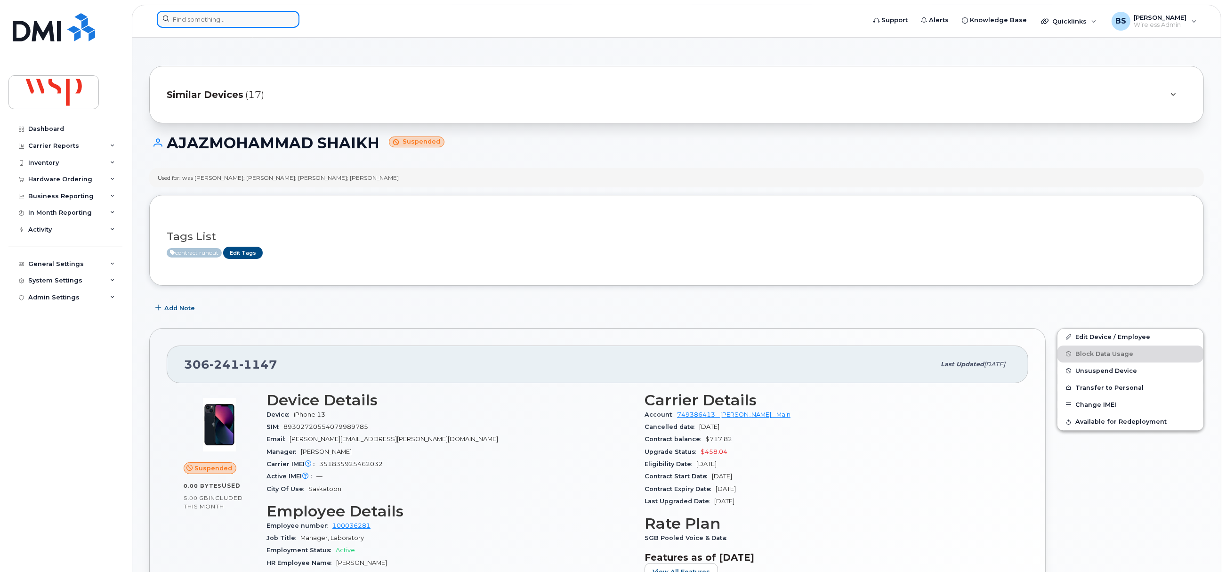
click at [249, 18] on input at bounding box center [228, 19] width 143 height 17
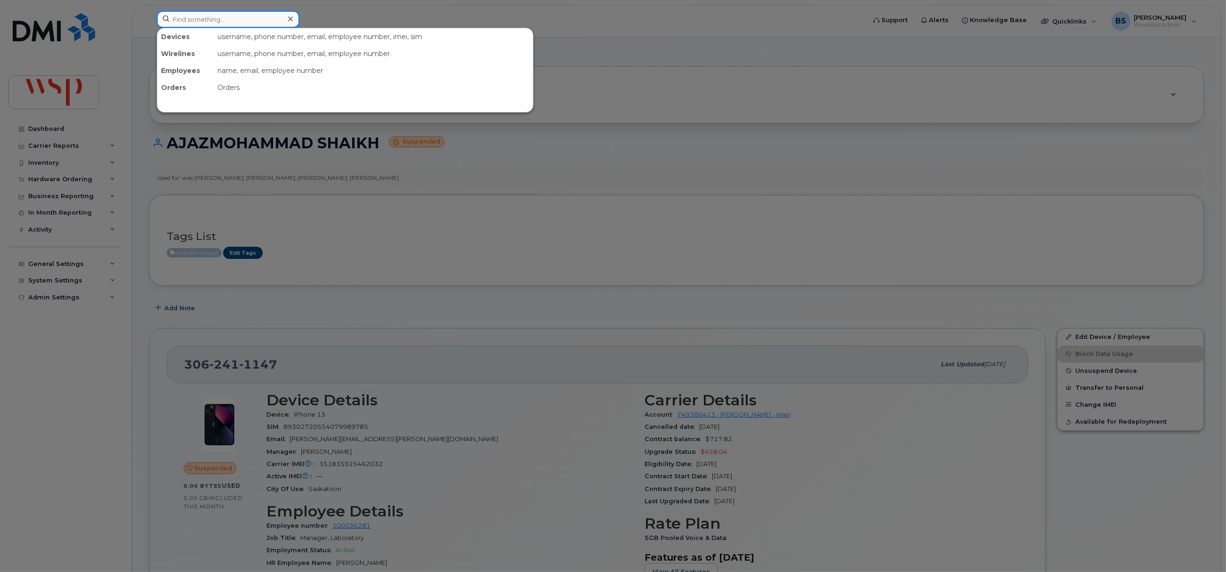
paste input "3062411822"
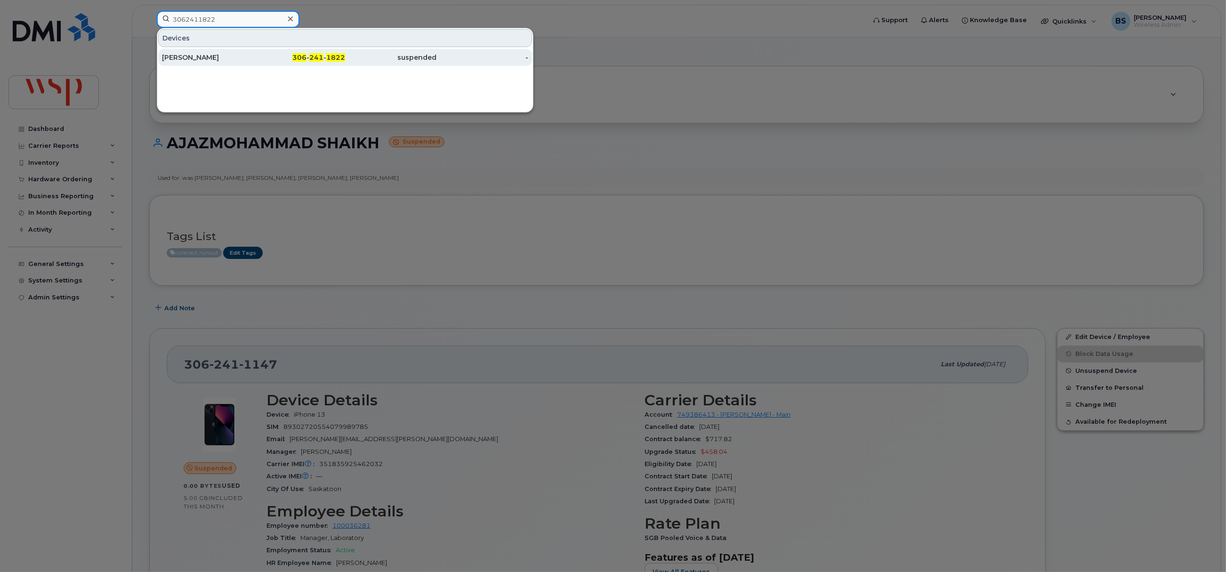
type input "3062411822"
click at [203, 55] on div "[PERSON_NAME]" at bounding box center [208, 57] width 92 height 9
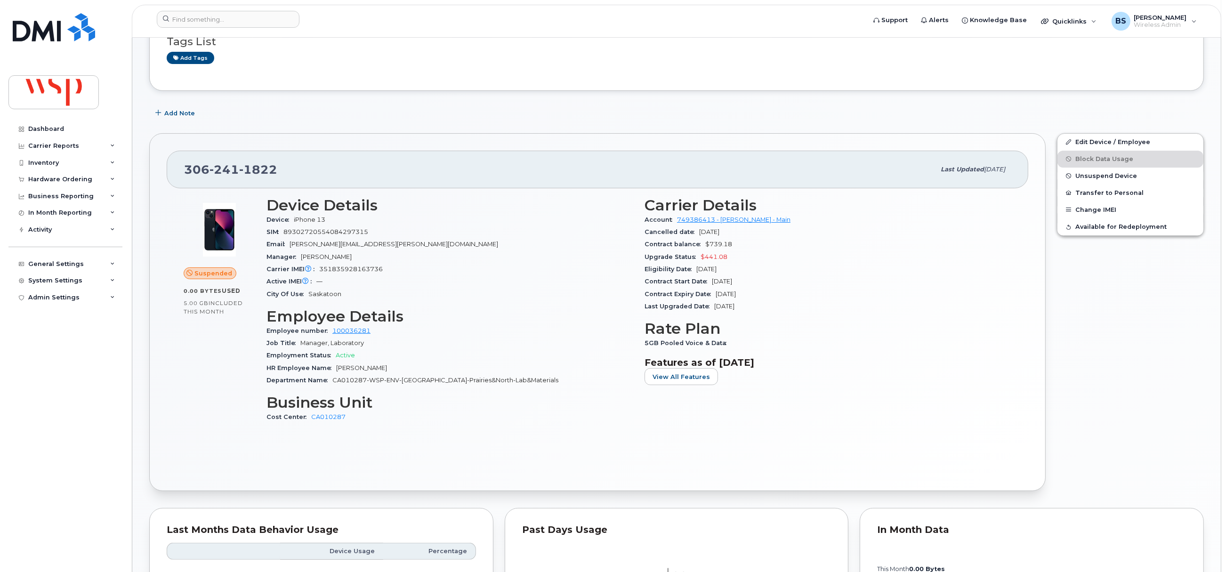
scroll to position [12, 0]
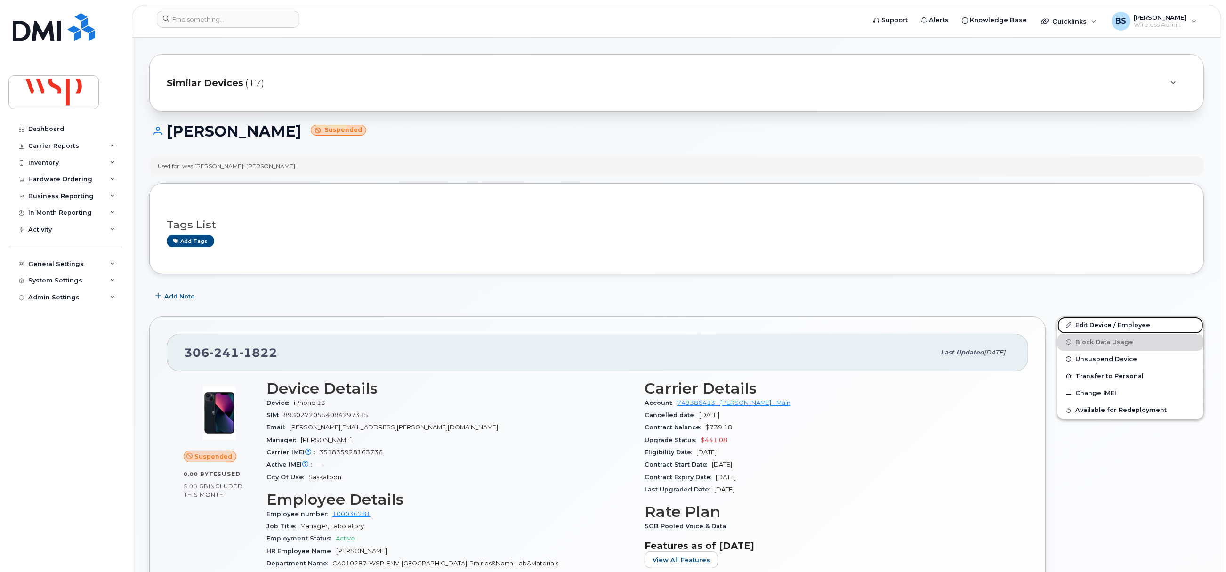
drag, startPoint x: 1089, startPoint y: 325, endPoint x: 859, endPoint y: 289, distance: 232.6
click at [1089, 325] on link "Edit Device / Employee" at bounding box center [1131, 325] width 146 height 17
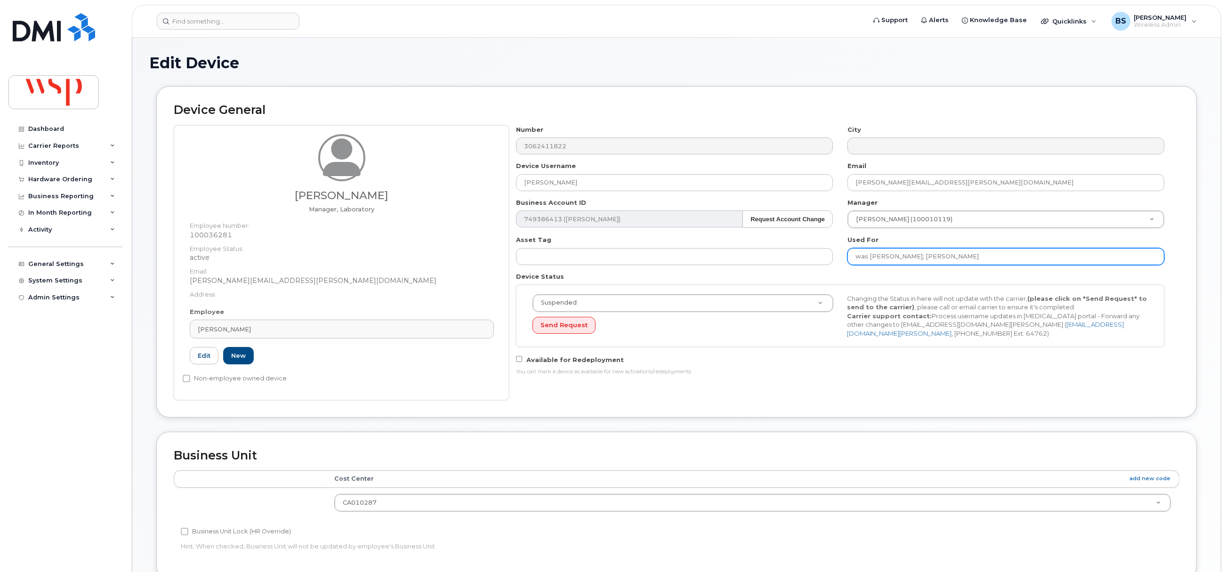
drag, startPoint x: 997, startPoint y: 253, endPoint x: 924, endPoint y: 259, distance: 73.7
click at [924, 259] on input "was William Preciado; Stephanie Huber" at bounding box center [1006, 256] width 317 height 17
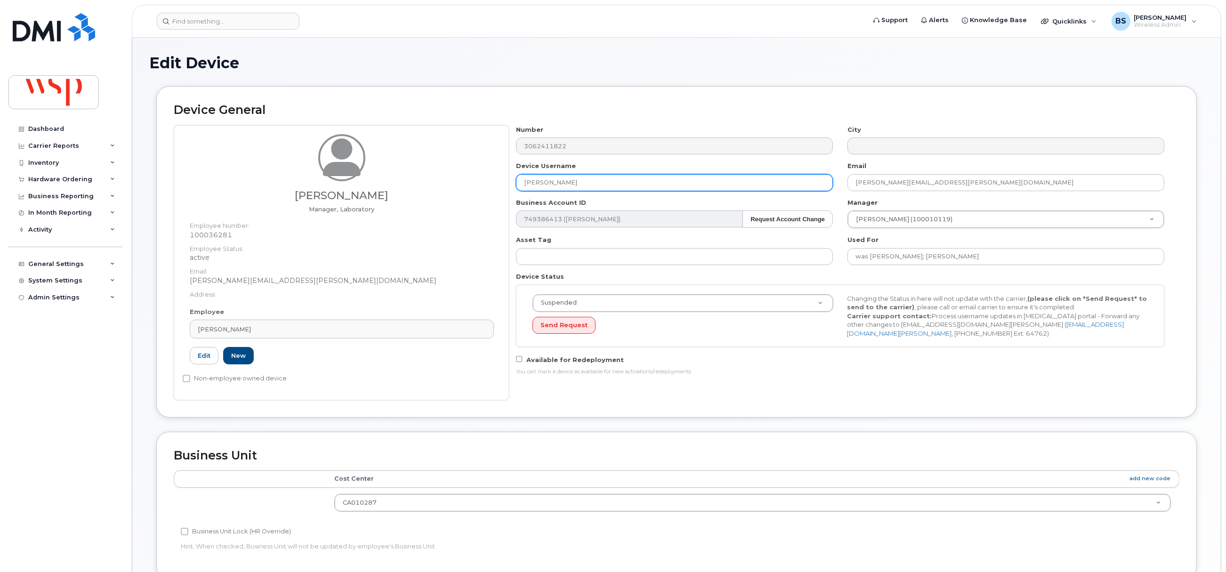
click at [490, 175] on div "Stephanie Huber Manager, Laboratory Employee Number: 100036281 Employee Status:…" at bounding box center [677, 262] width 1006 height 275
paste input "[PERSON_NAME]"
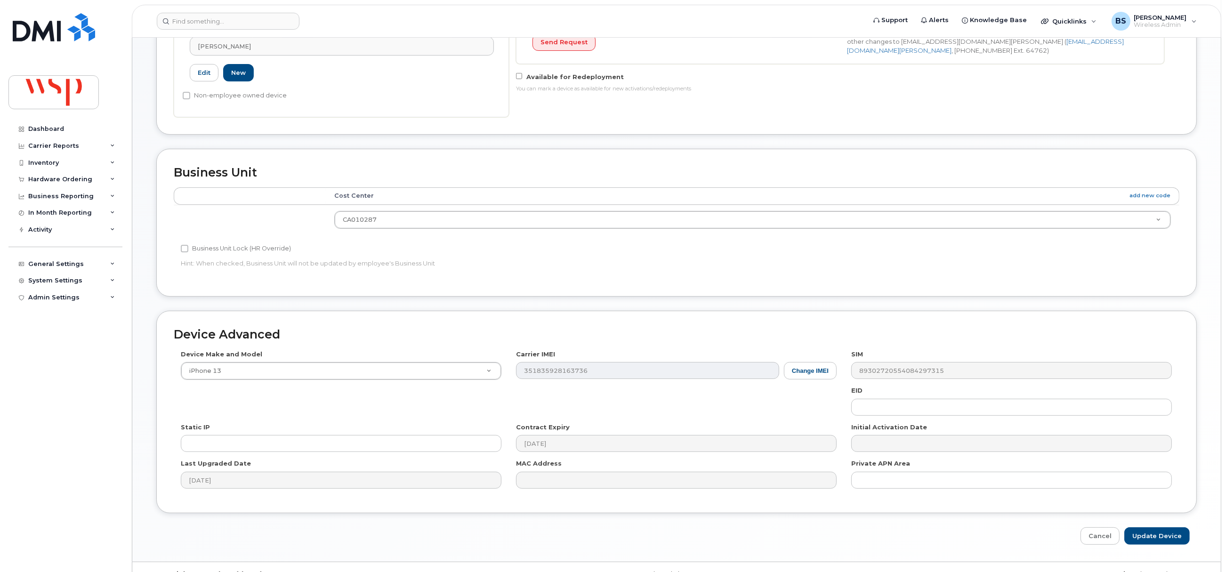
scroll to position [305, 0]
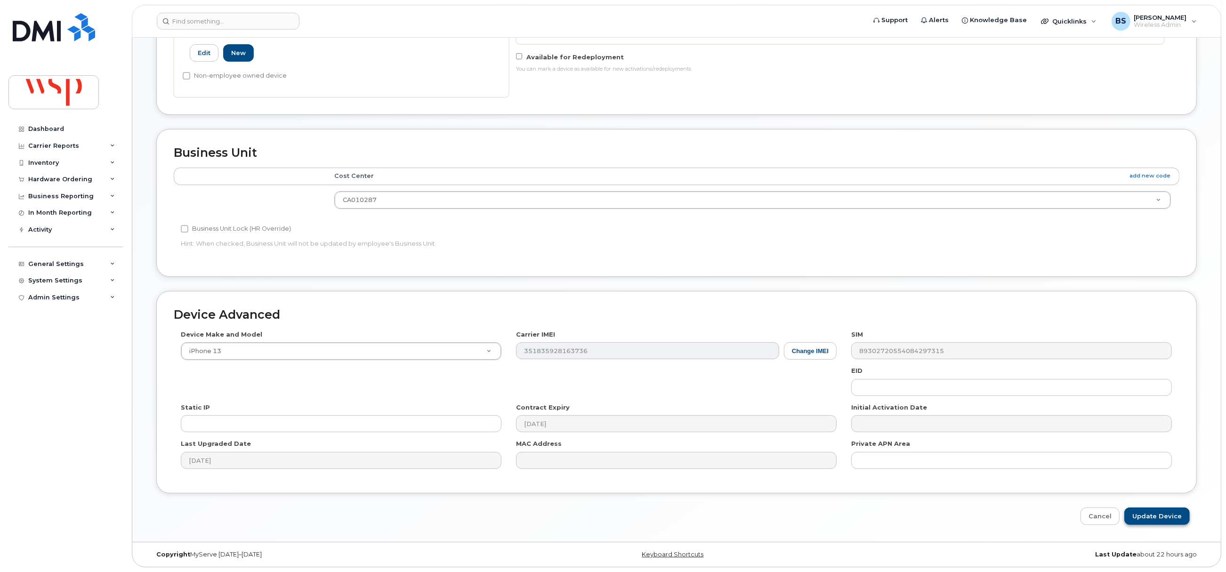
type input "[PERSON_NAME]"
click at [1149, 511] on input "Update Device" at bounding box center [1157, 516] width 65 height 17
type input "Saving..."
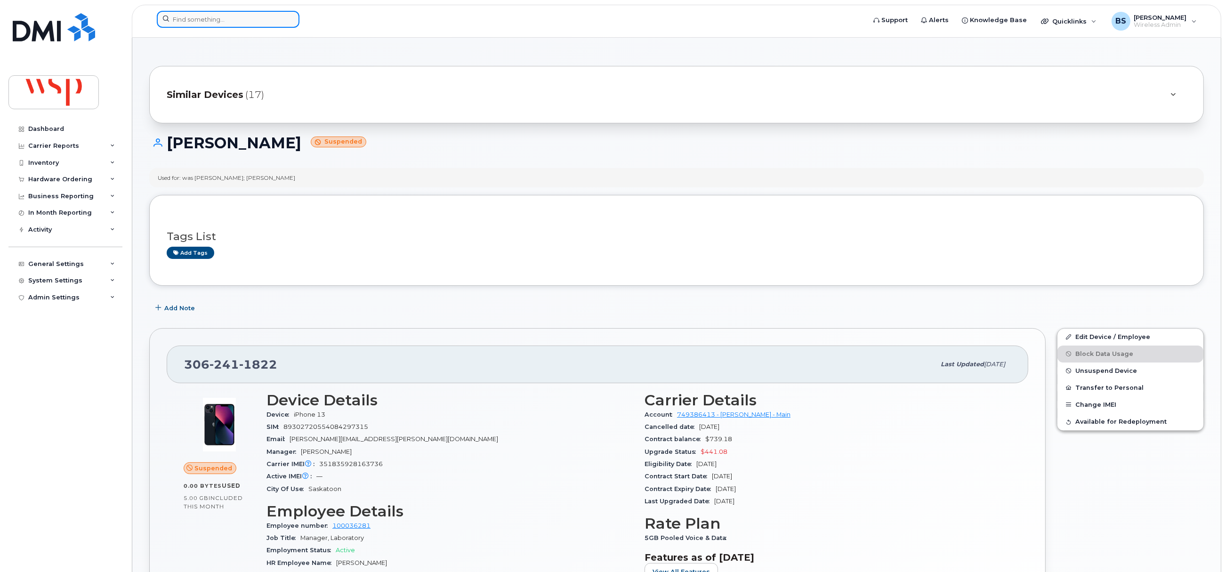
click at [196, 18] on input at bounding box center [228, 19] width 143 height 17
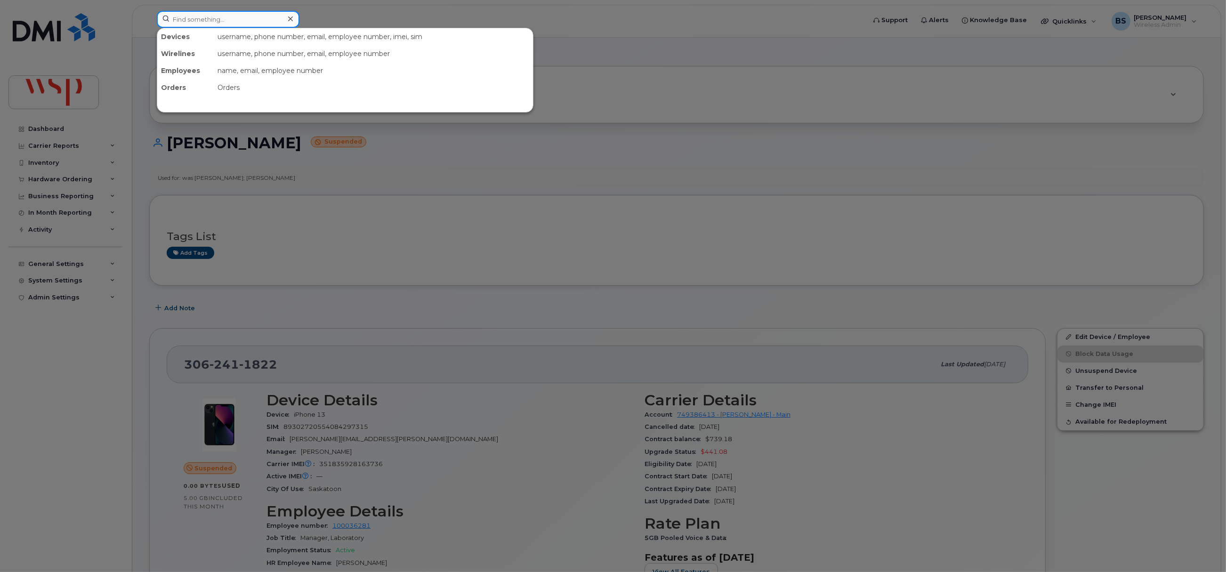
paste input "3062416940"
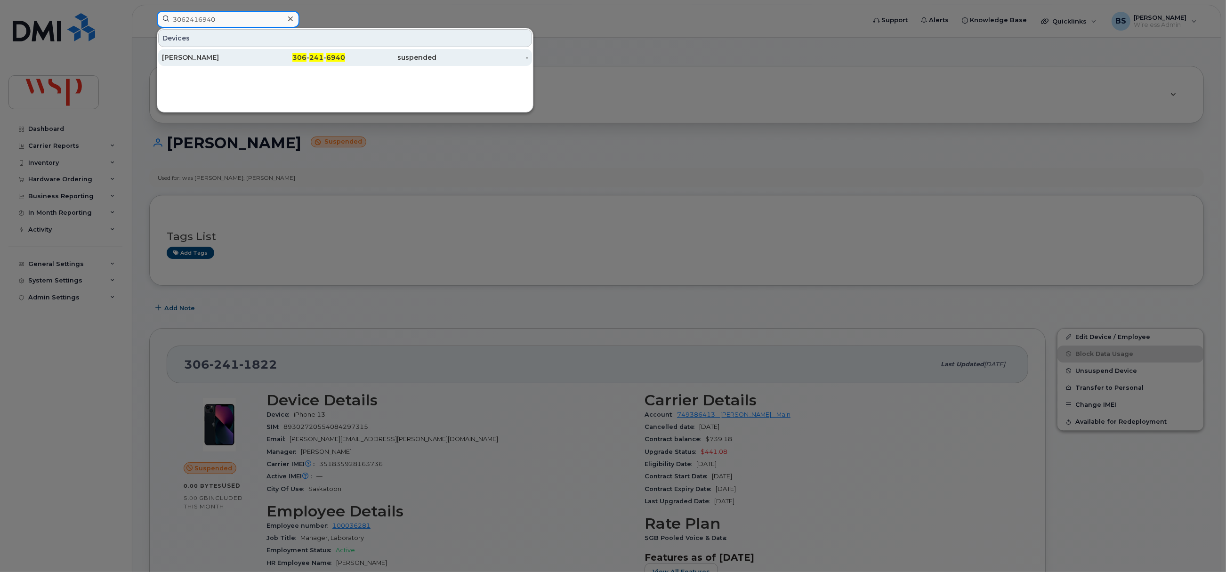
type input "3062416940"
click at [209, 55] on div "STEPHANIE HUBER" at bounding box center [208, 57] width 92 height 9
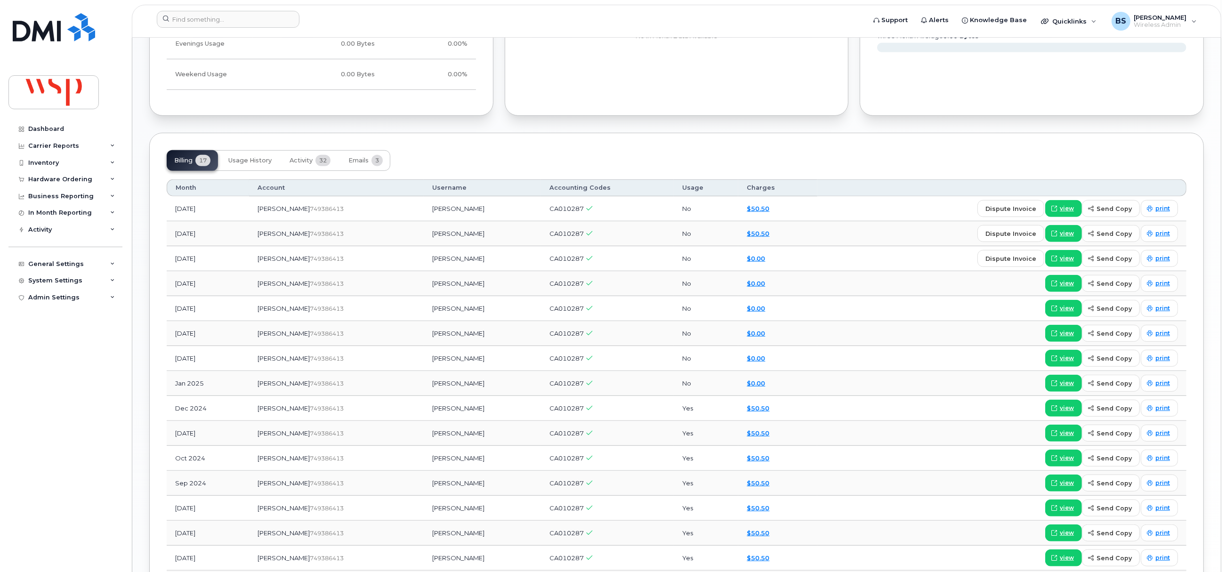
scroll to position [848, 0]
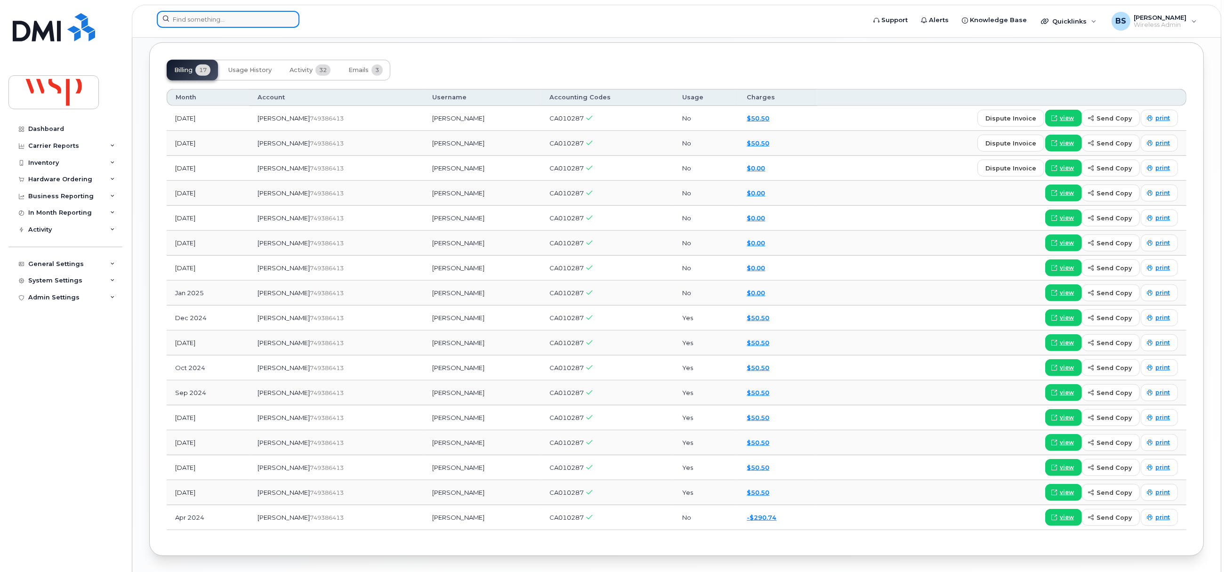
click at [183, 18] on input at bounding box center [228, 19] width 143 height 17
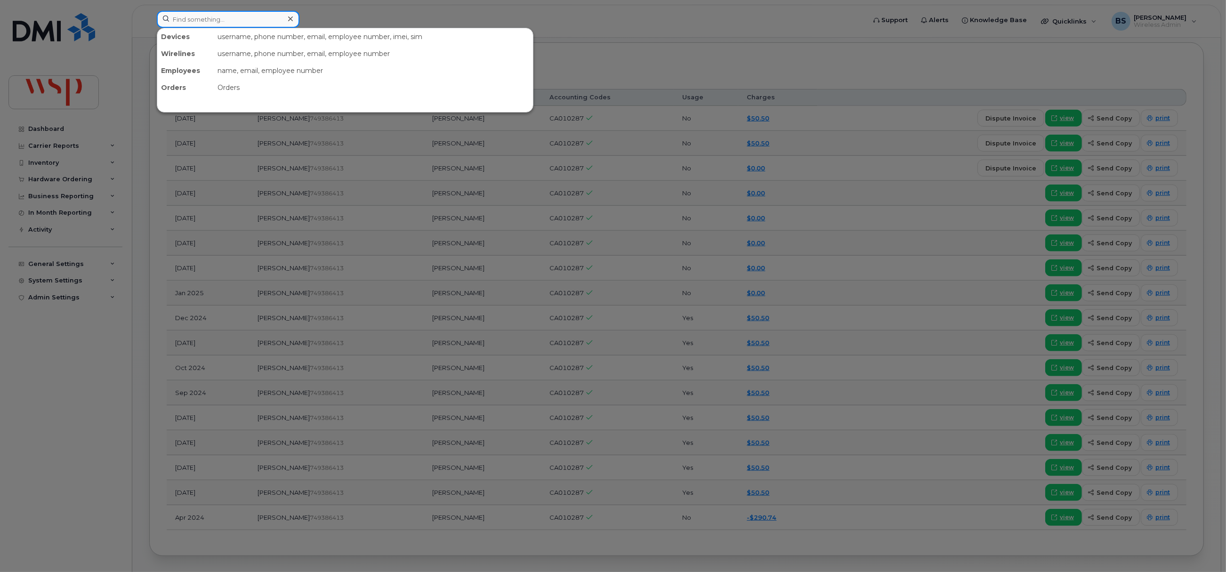
paste input "3062511834"
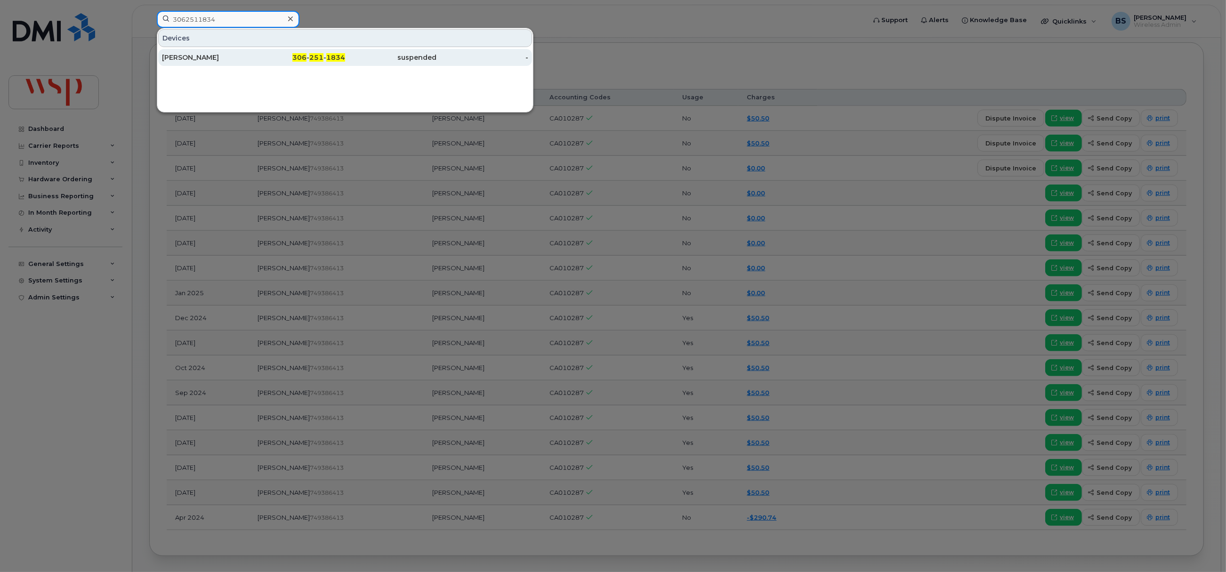
type input "3062511834"
drag, startPoint x: 190, startPoint y: 54, endPoint x: 231, endPoint y: 95, distance: 58.3
click at [190, 54] on div "[PERSON_NAME]" at bounding box center [208, 57] width 92 height 9
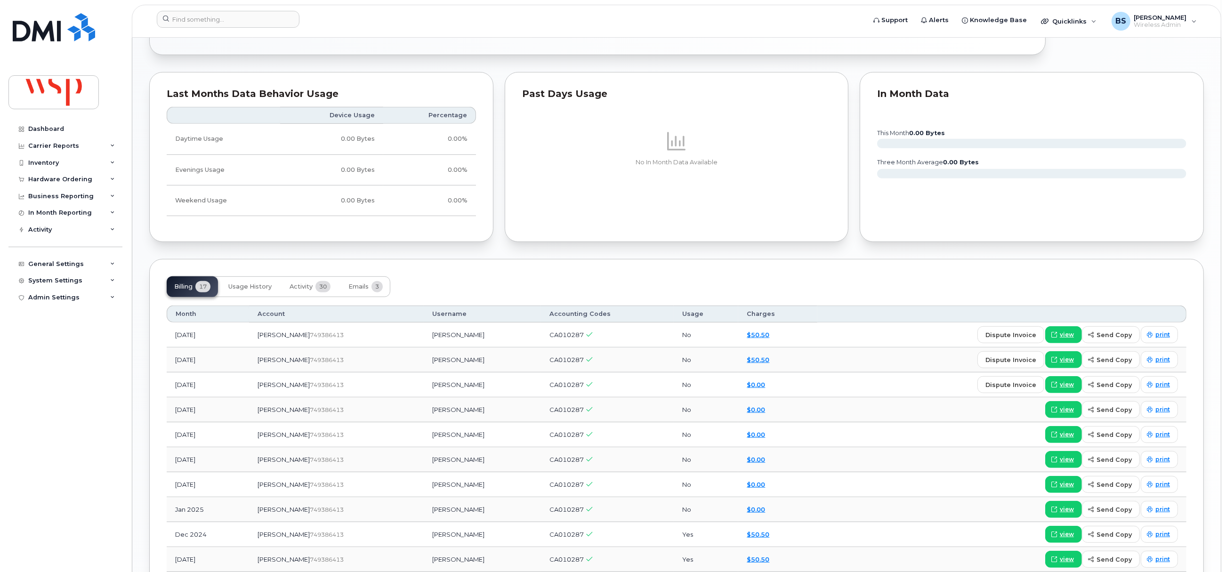
scroll to position [636, 0]
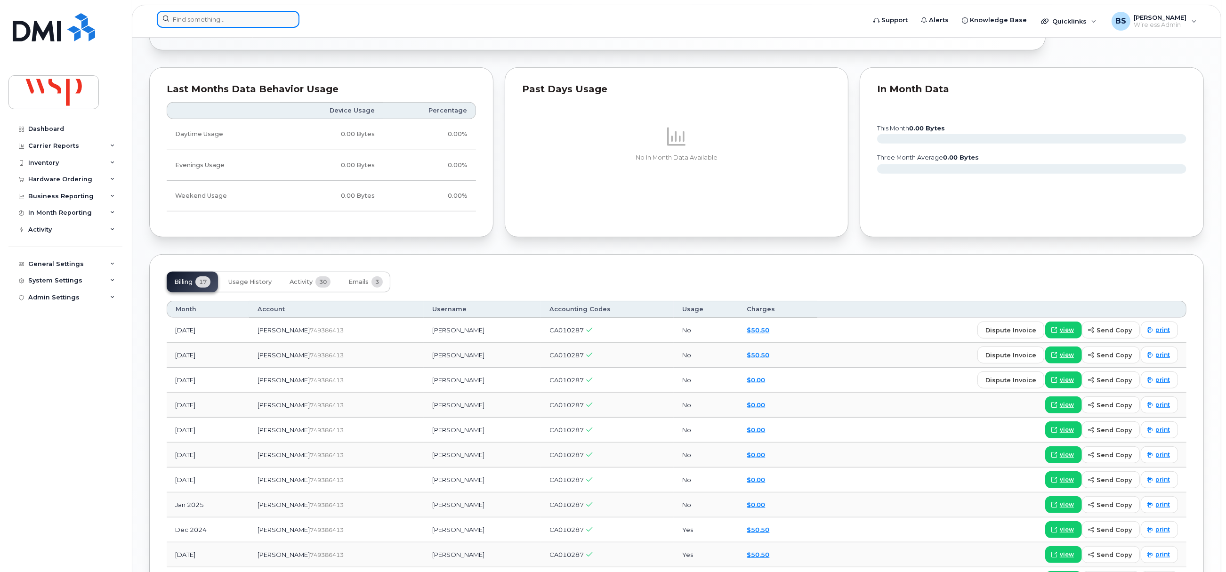
click at [241, 17] on input at bounding box center [228, 19] width 143 height 17
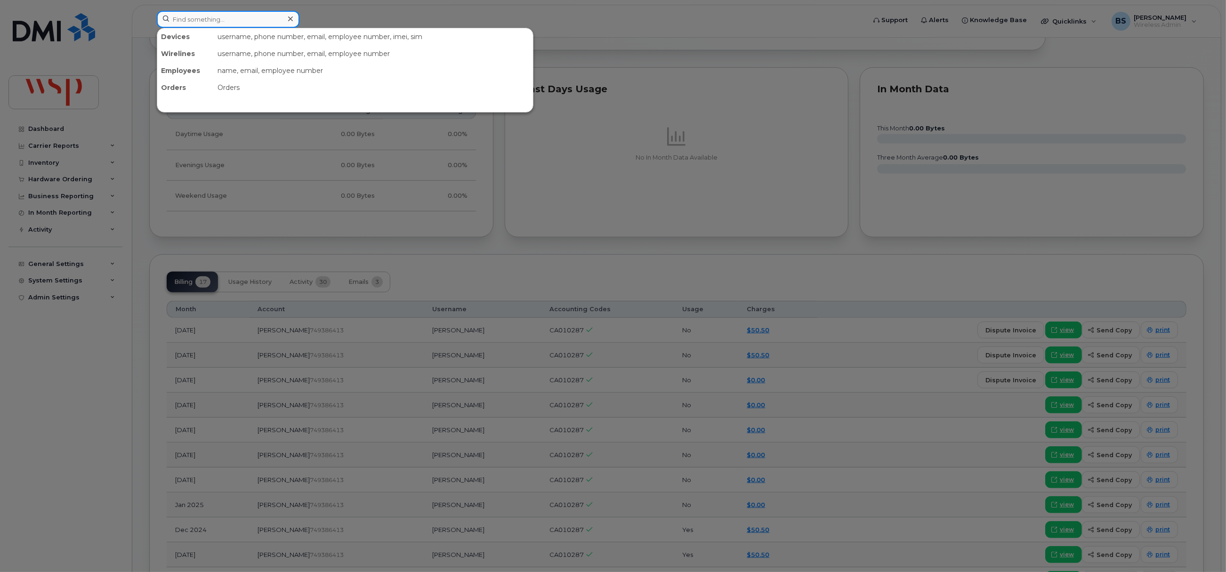
paste input "3062512093"
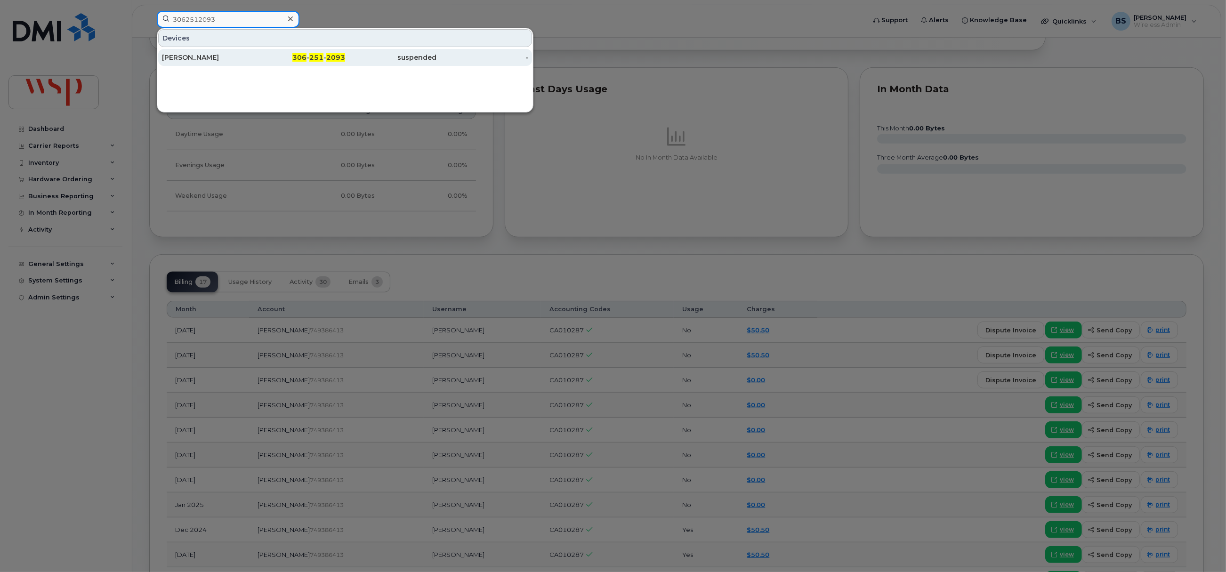
type input "3062512093"
drag, startPoint x: 196, startPoint y: 55, endPoint x: 219, endPoint y: 73, distance: 28.2
click at [196, 55] on div "[PERSON_NAME]" at bounding box center [208, 57] width 92 height 9
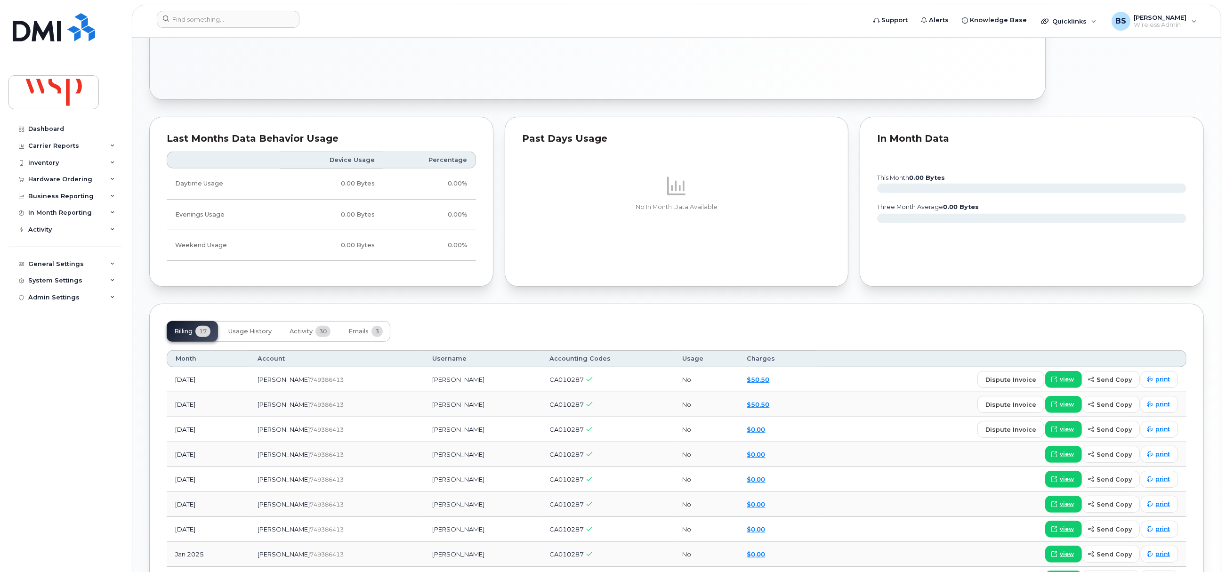
scroll to position [777, 0]
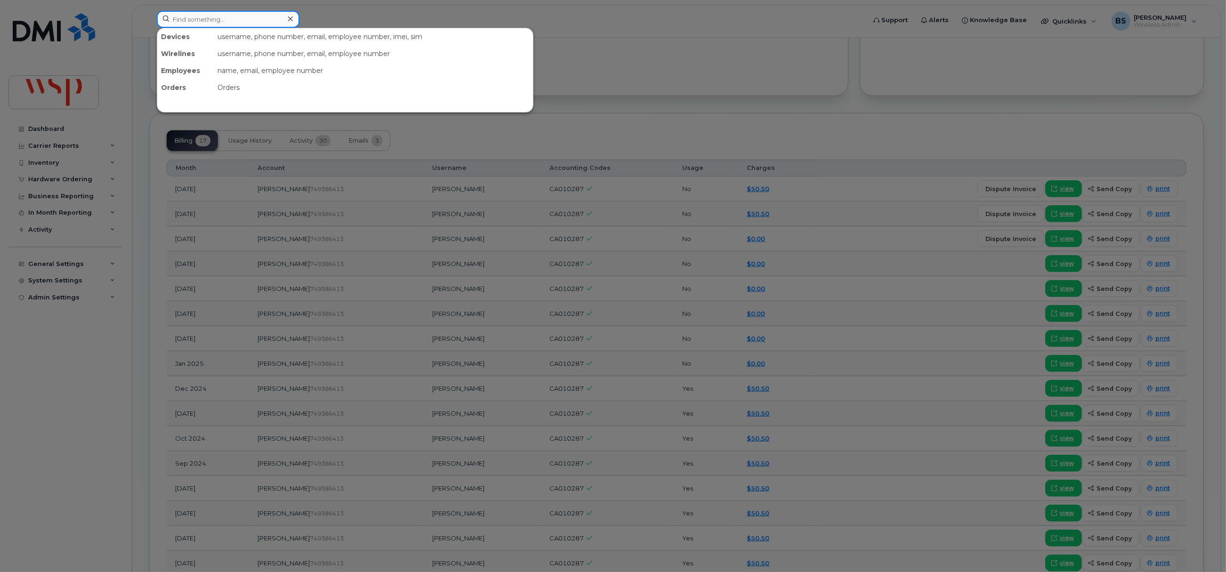
click at [194, 20] on input at bounding box center [228, 19] width 143 height 17
paste input "3062611057"
type input "3062611057"
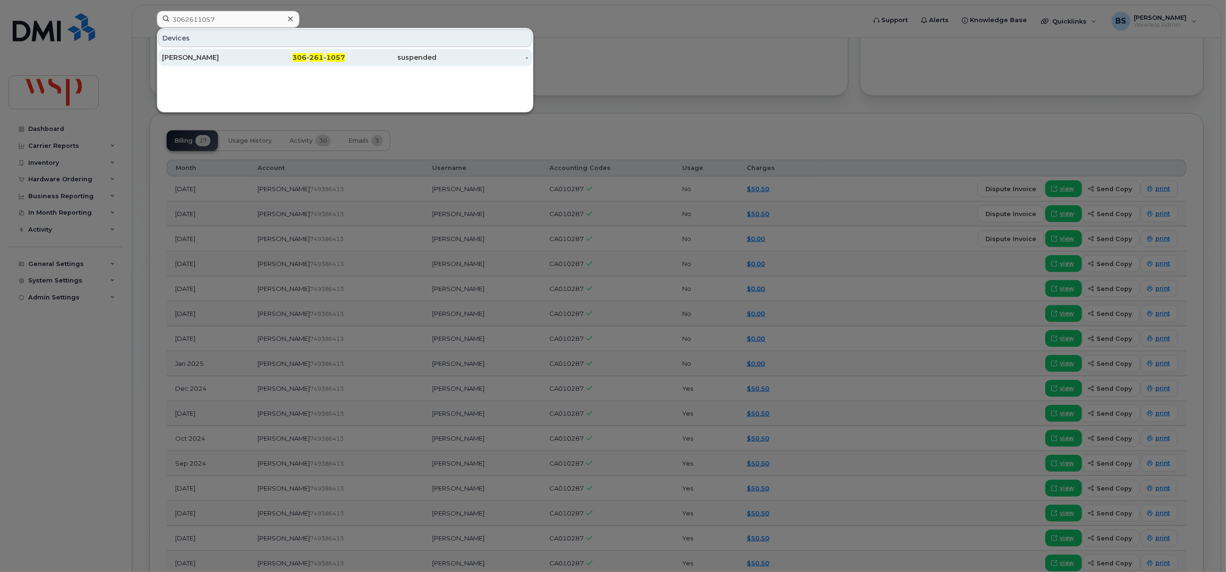
drag, startPoint x: 193, startPoint y: 54, endPoint x: 188, endPoint y: 57, distance: 6.4
click at [192, 54] on div "[PERSON_NAME]" at bounding box center [208, 57] width 92 height 9
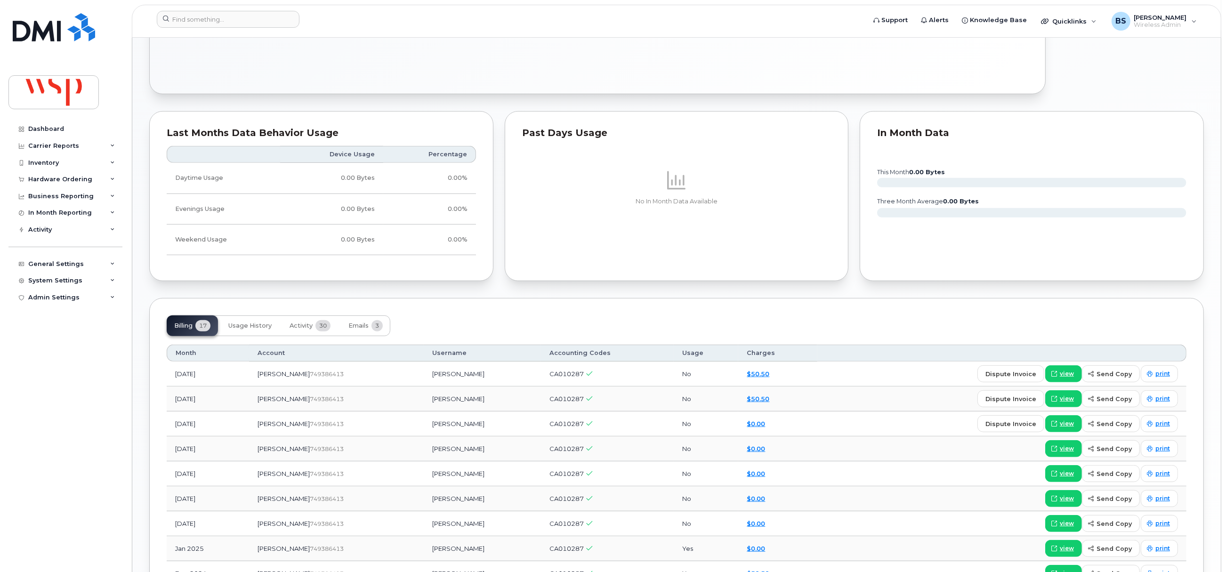
scroll to position [777, 0]
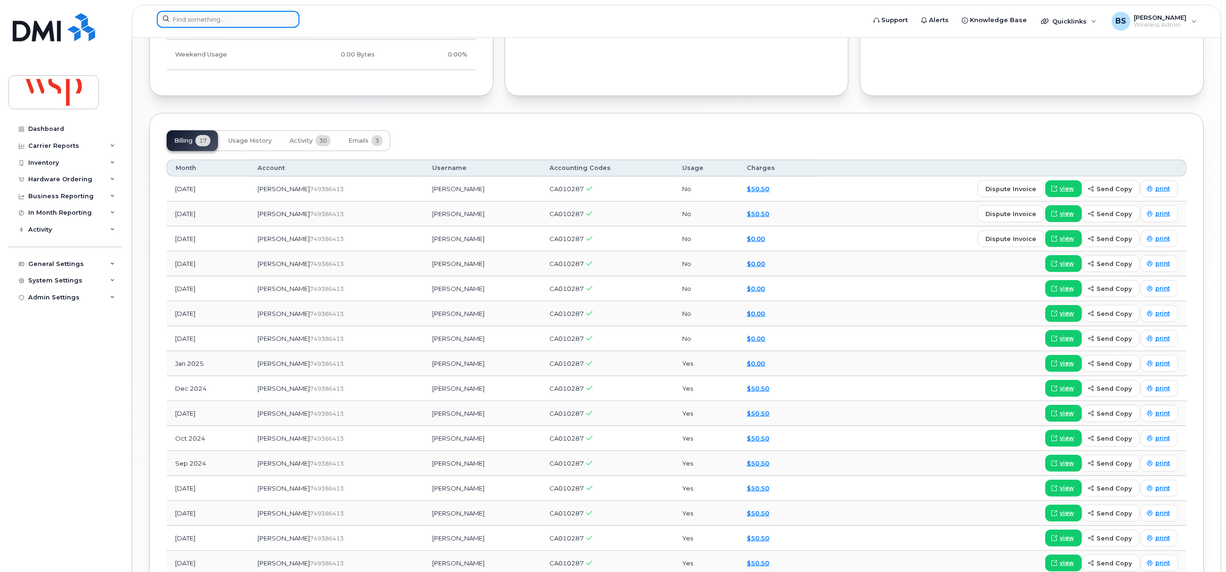
click at [220, 20] on input at bounding box center [228, 19] width 143 height 17
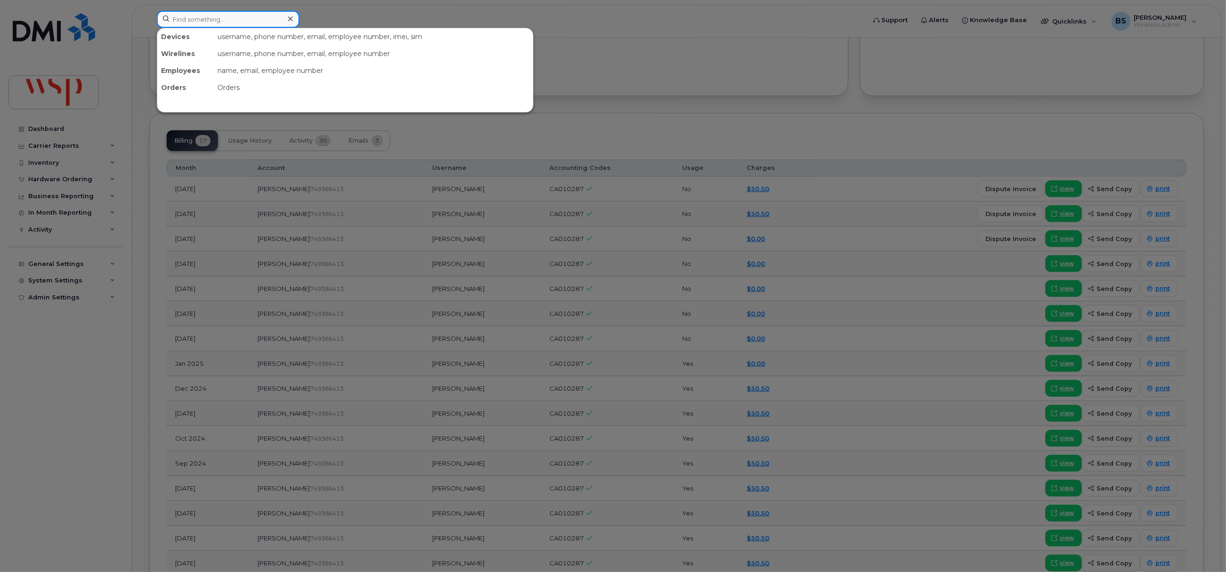
paste input "3065011619"
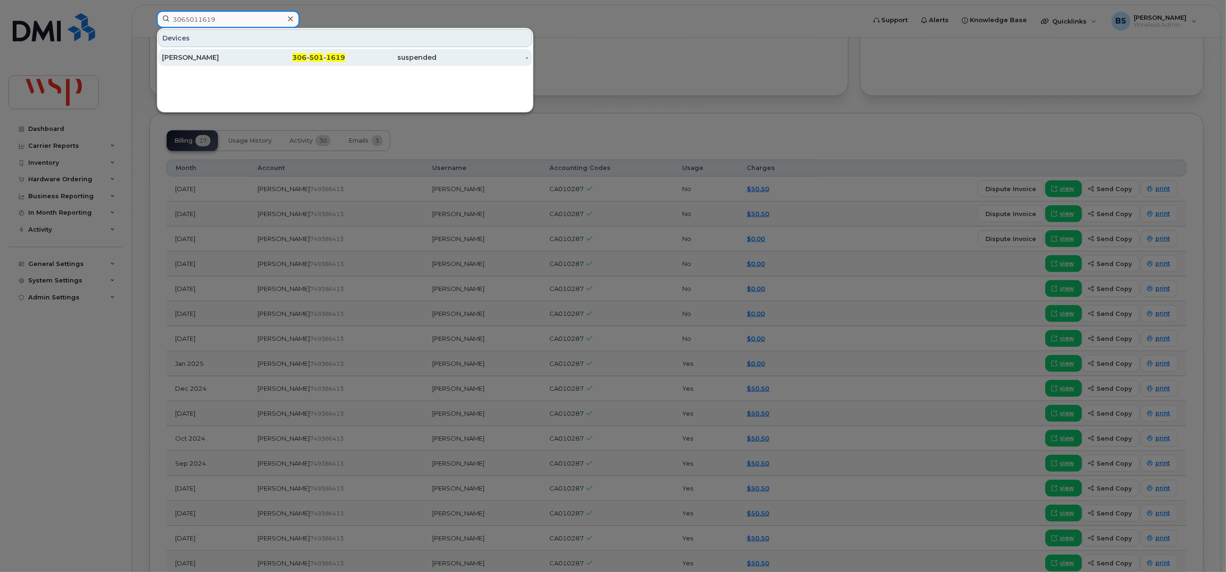
type input "3065011619"
click at [208, 53] on div "REBECCA BALDWIN" at bounding box center [208, 57] width 92 height 17
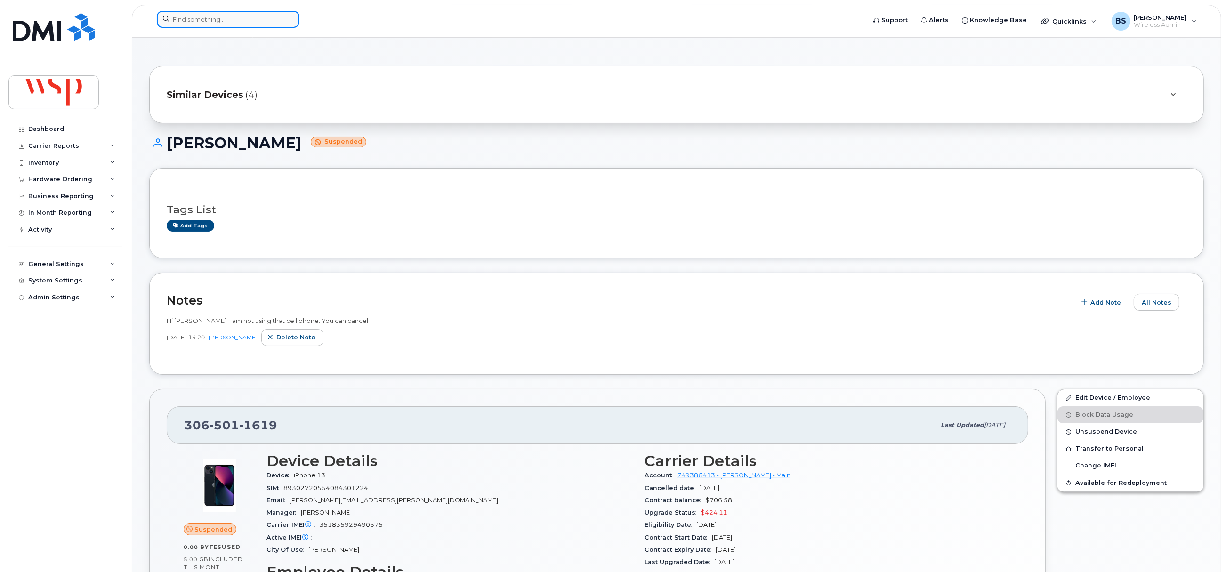
drag, startPoint x: 204, startPoint y: 16, endPoint x: 201, endPoint y: 21, distance: 6.0
click at [204, 17] on input at bounding box center [228, 19] width 143 height 17
paste input "Omair"
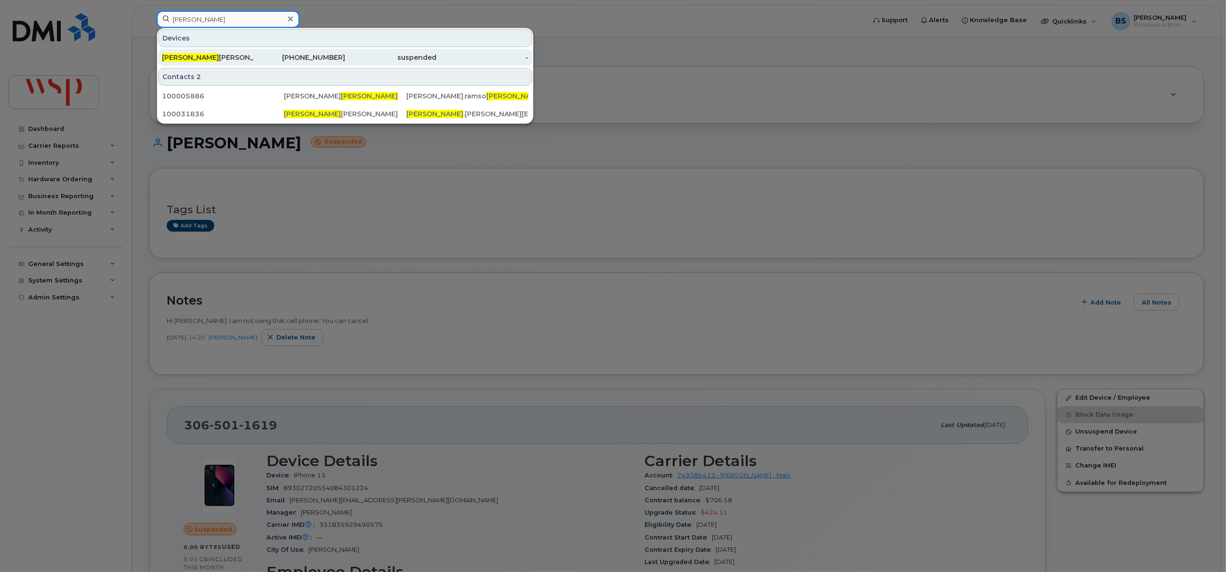
type input "Omair"
drag, startPoint x: 201, startPoint y: 55, endPoint x: 214, endPoint y: 52, distance: 13.5
click at [201, 55] on div "OMAIR MOHAMMAD" at bounding box center [208, 57] width 92 height 9
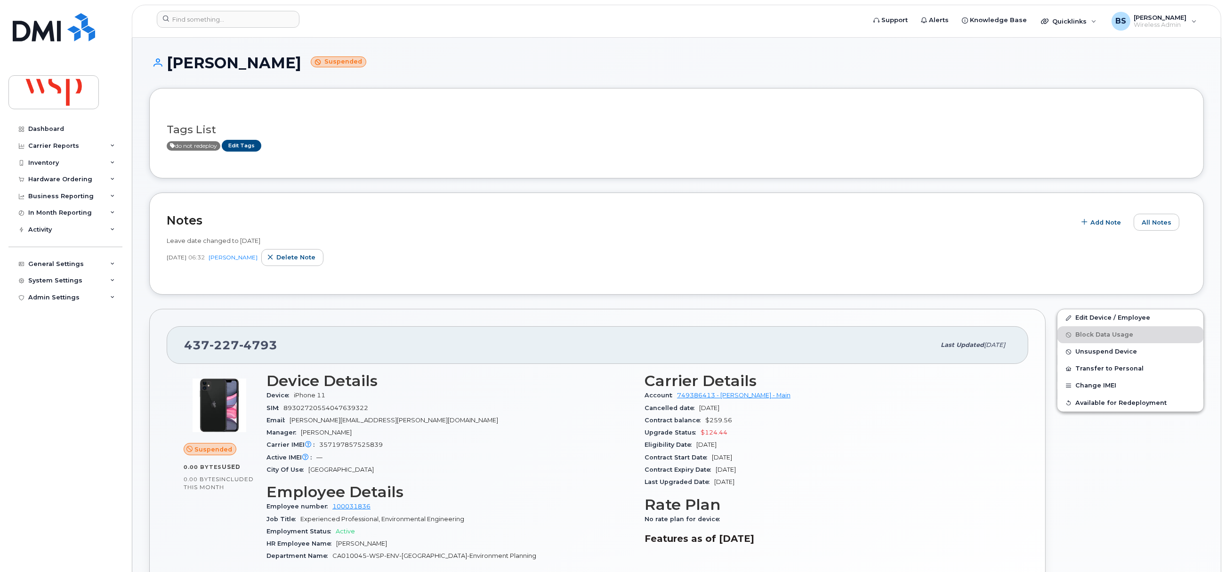
click at [326, 59] on h1 "[PERSON_NAME] Suspended" at bounding box center [676, 63] width 1055 height 16
drag, startPoint x: 330, startPoint y: 59, endPoint x: 170, endPoint y: 73, distance: 160.2
click at [170, 73] on div "[PERSON_NAME] Suspended" at bounding box center [676, 71] width 1055 height 33
copy h1 "[PERSON_NAME]"
drag, startPoint x: 281, startPoint y: 343, endPoint x: 170, endPoint y: 347, distance: 111.7
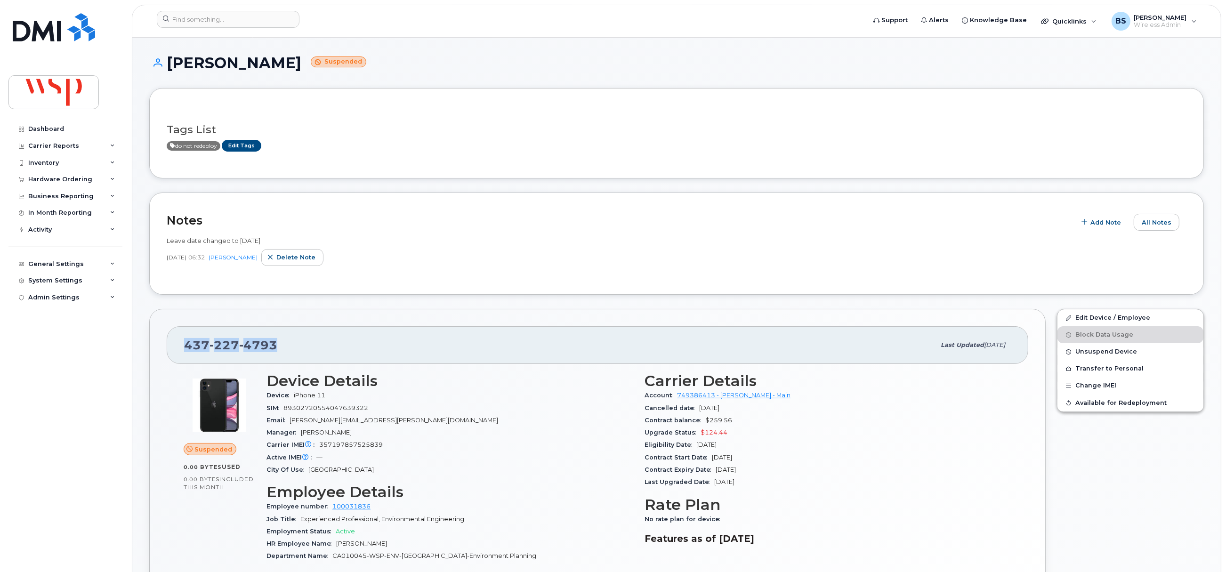
click at [170, 347] on div "[PHONE_NUMBER] Last updated [DATE]" at bounding box center [598, 345] width 862 height 38
copy span "[PHONE_NUMBER]"
click at [299, 254] on span "Delete note" at bounding box center [295, 257] width 39 height 9
click at [251, 145] on link "Edit Tags" at bounding box center [242, 146] width 40 height 12
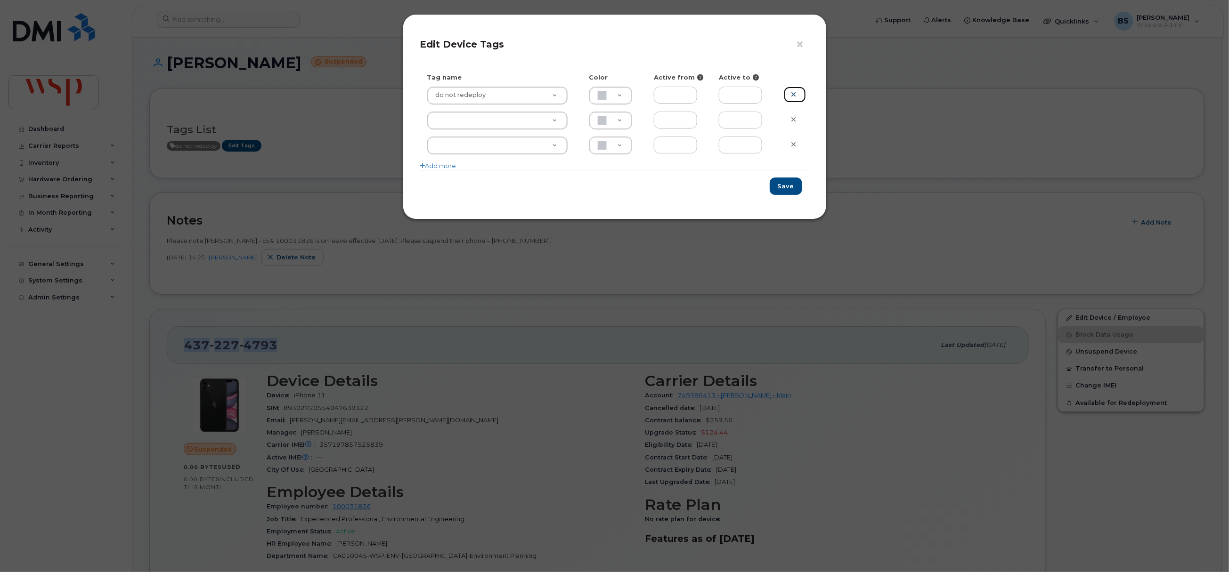
click at [792, 92] on icon at bounding box center [793, 94] width 5 height 7
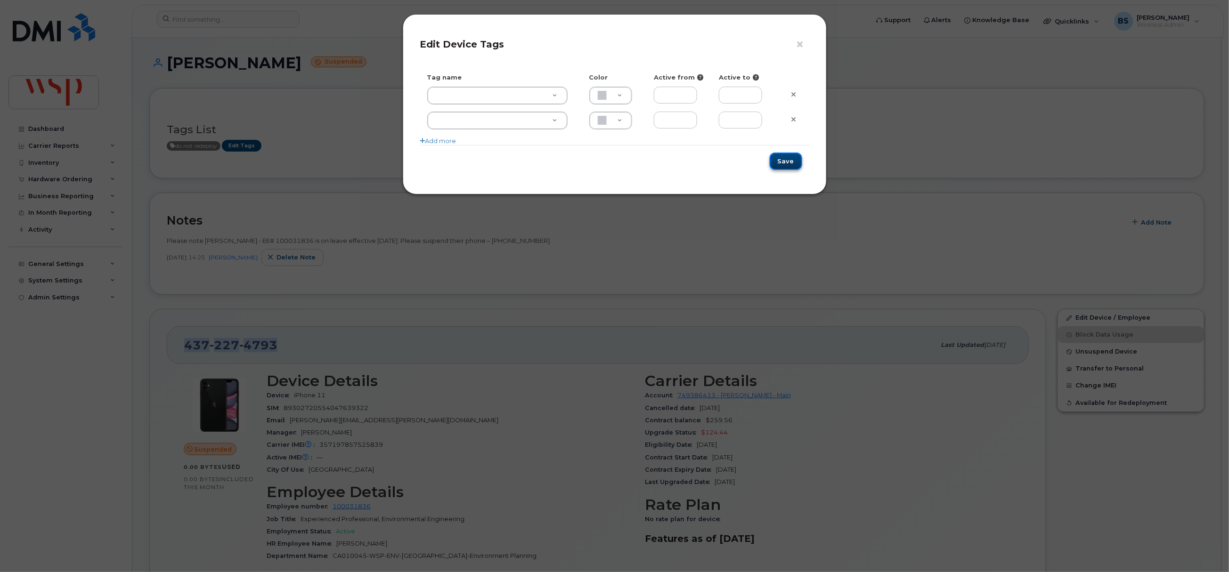
click at [783, 159] on button "Save" at bounding box center [786, 161] width 32 height 17
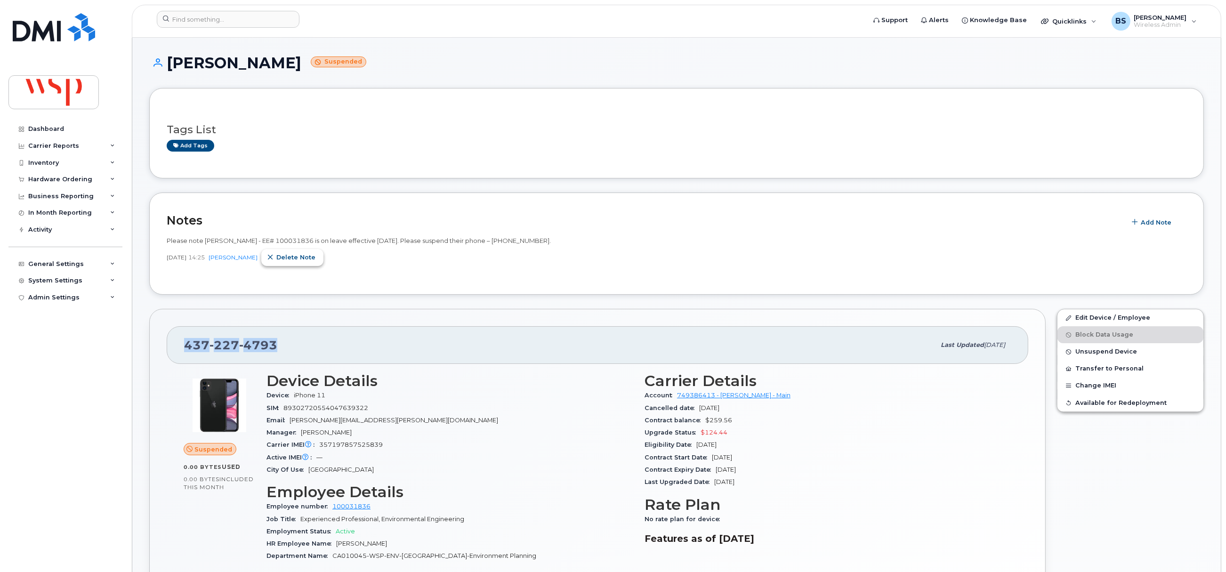
click at [293, 257] on span "Delete note" at bounding box center [295, 257] width 39 height 9
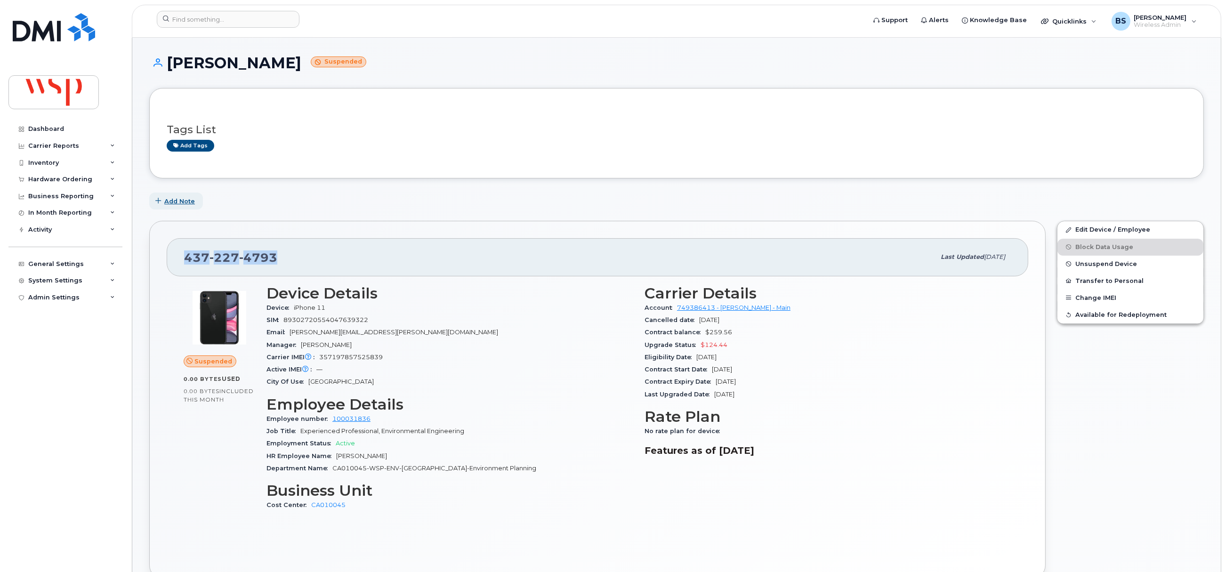
click at [190, 202] on span "Add Note" at bounding box center [179, 201] width 31 height 9
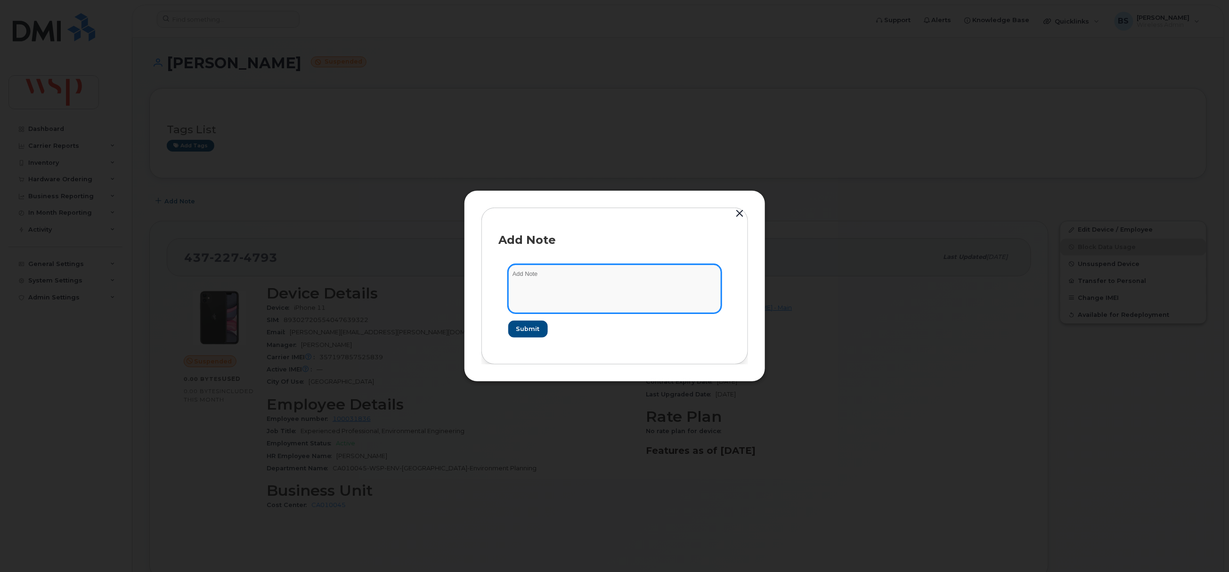
drag, startPoint x: 579, startPoint y: 289, endPoint x: 574, endPoint y: 287, distance: 5.5
click at [576, 289] on textarea at bounding box center [614, 289] width 213 height 48
type textarea "returned to work - reactivated"
click at [525, 329] on span "Submit" at bounding box center [528, 329] width 24 height 9
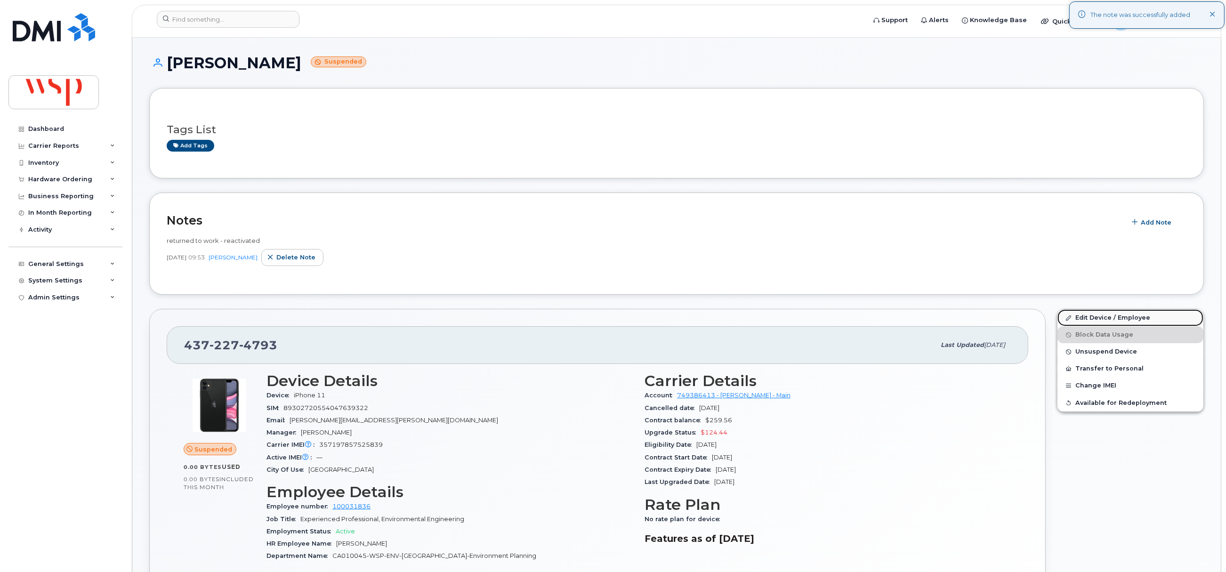
drag, startPoint x: 1076, startPoint y: 317, endPoint x: 1048, endPoint y: 310, distance: 28.2
click at [1075, 317] on link "Edit Device / Employee" at bounding box center [1131, 317] width 146 height 17
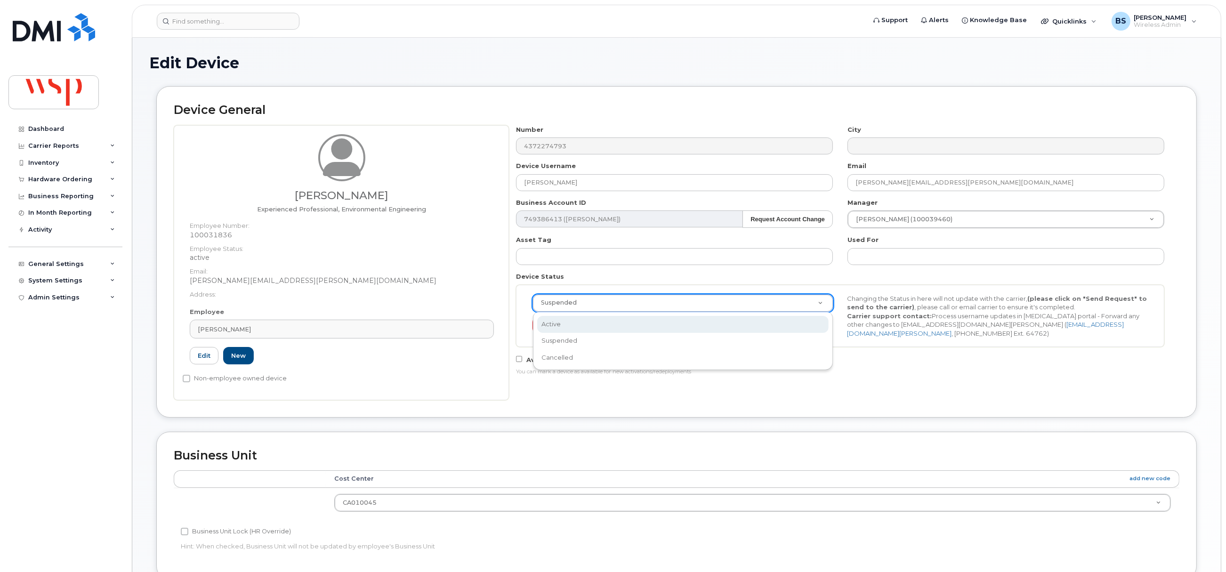
select select "active"
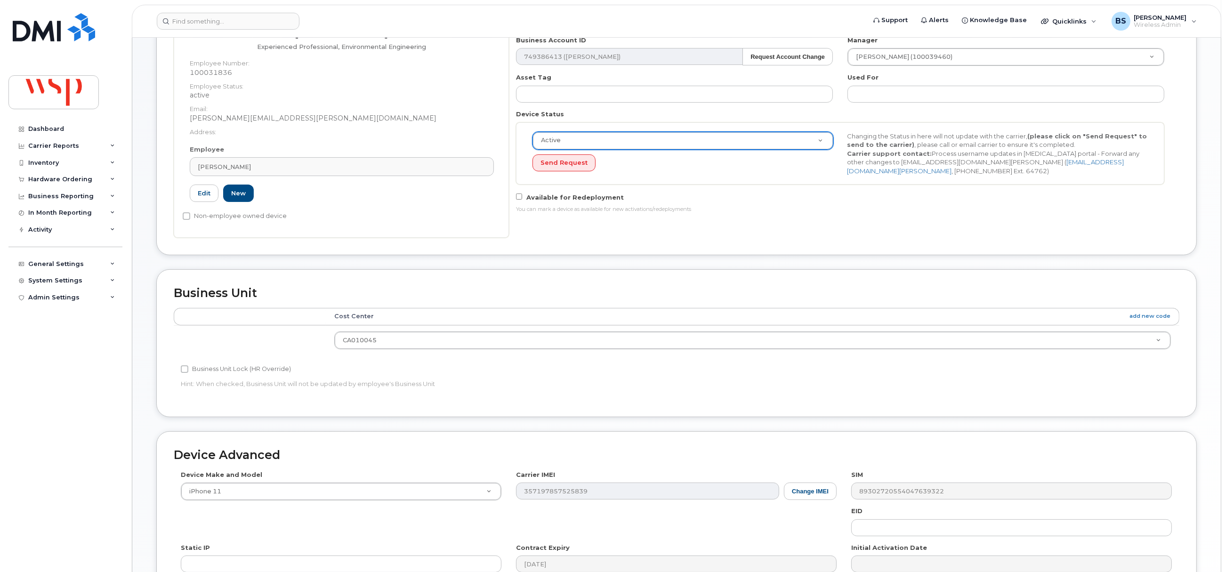
scroll to position [305, 0]
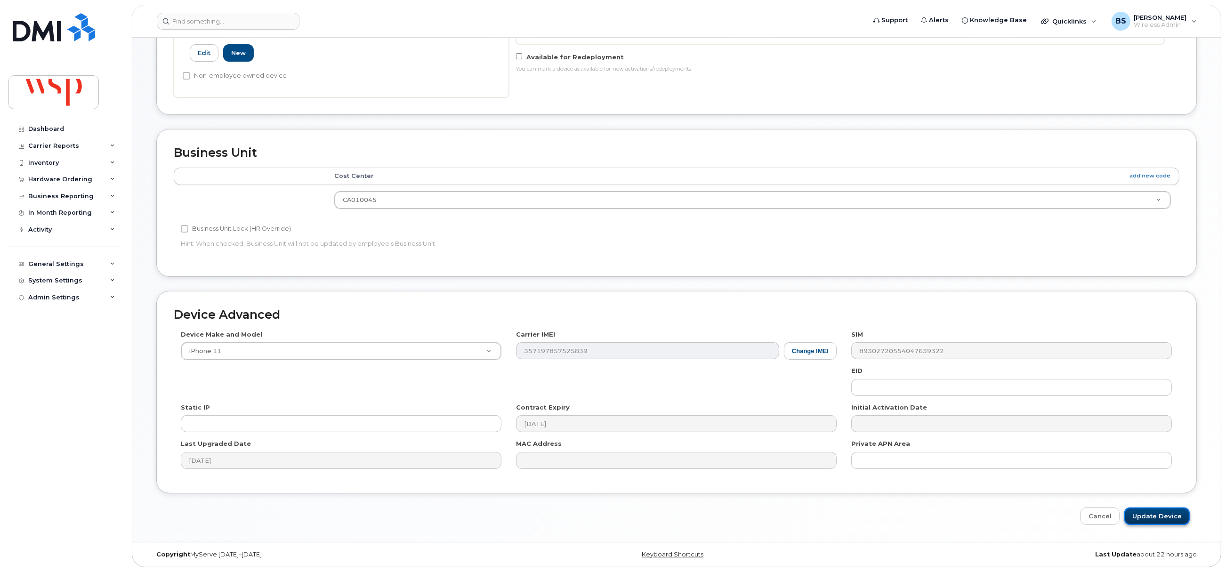
click at [1145, 513] on input "Update Device" at bounding box center [1157, 516] width 65 height 17
type input "Saving..."
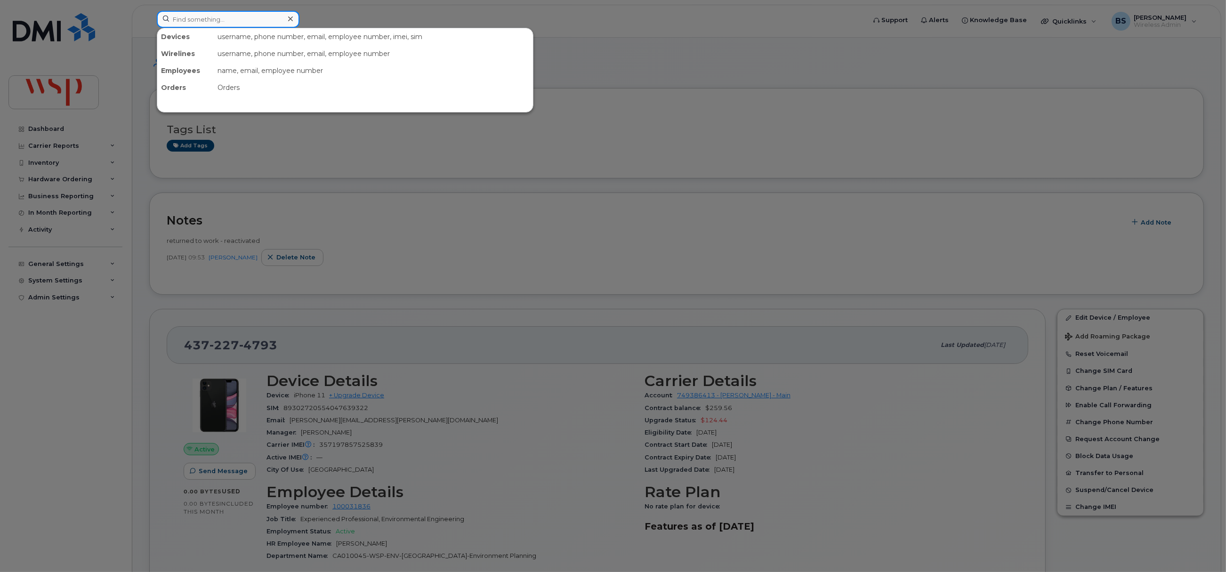
click at [201, 21] on input at bounding box center [228, 19] width 143 height 17
paste input "3065025167"
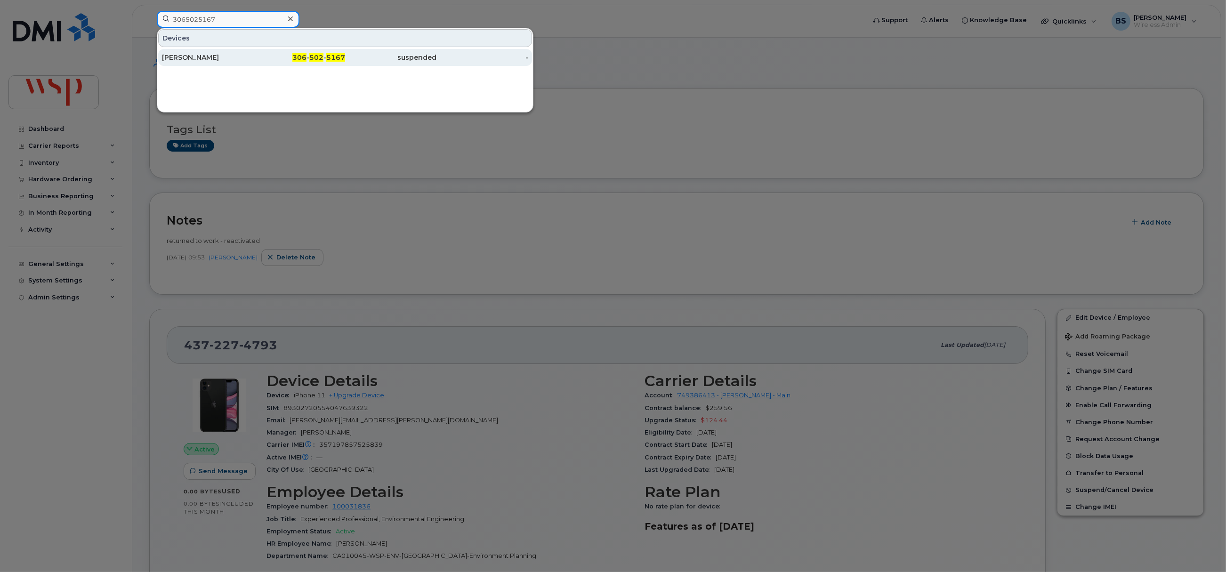
type input "3065025167"
drag, startPoint x: 187, startPoint y: 55, endPoint x: 24, endPoint y: 148, distance: 186.9
click at [187, 55] on div "STEPHANIE HUBER" at bounding box center [208, 57] width 92 height 9
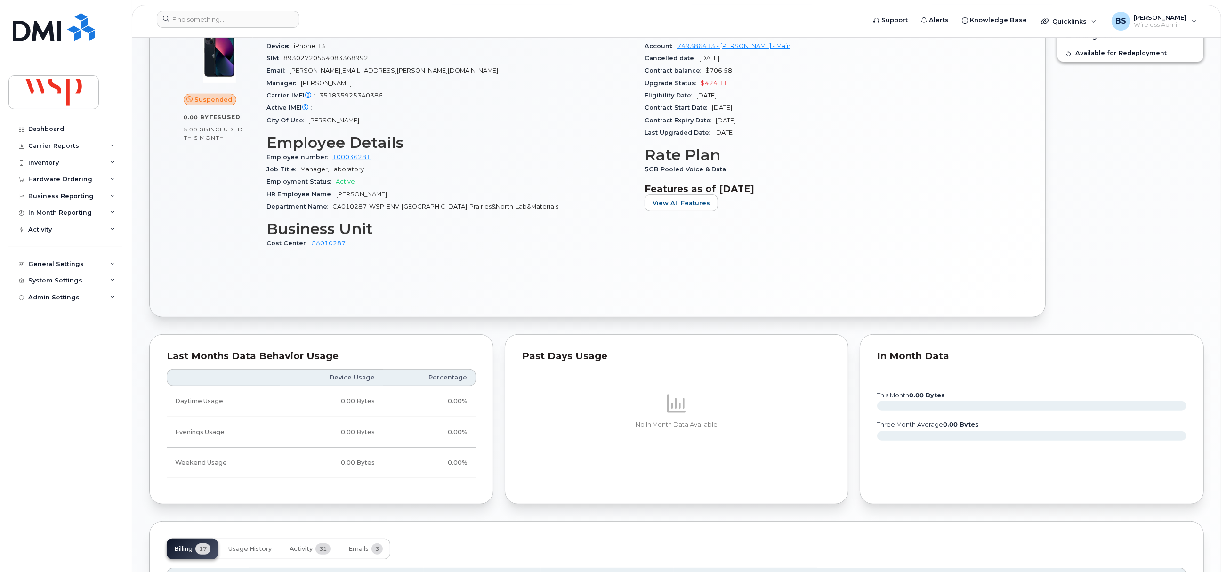
scroll to position [179, 0]
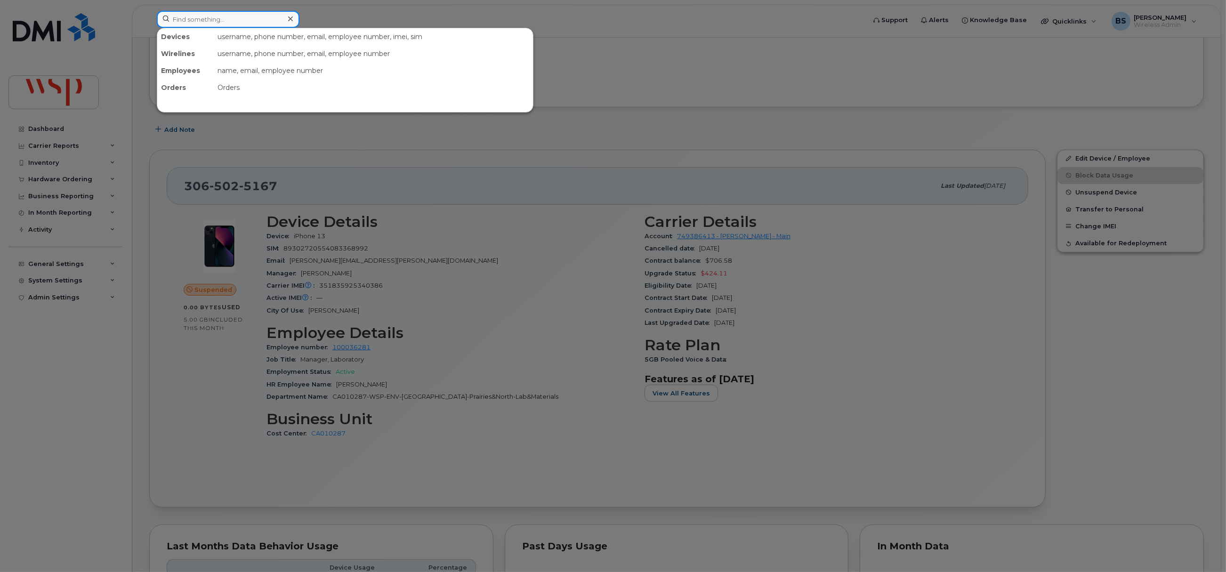
click at [242, 18] on input at bounding box center [228, 19] width 143 height 17
paste input "3439968902"
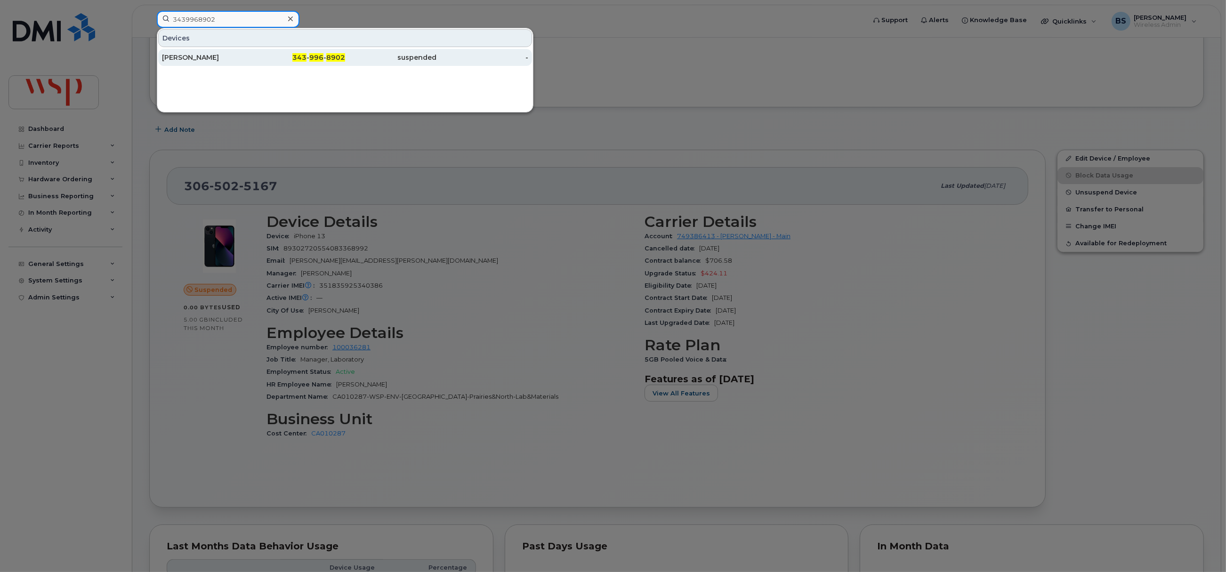
type input "3439968902"
click at [192, 57] on div "[PERSON_NAME]" at bounding box center [208, 57] width 92 height 9
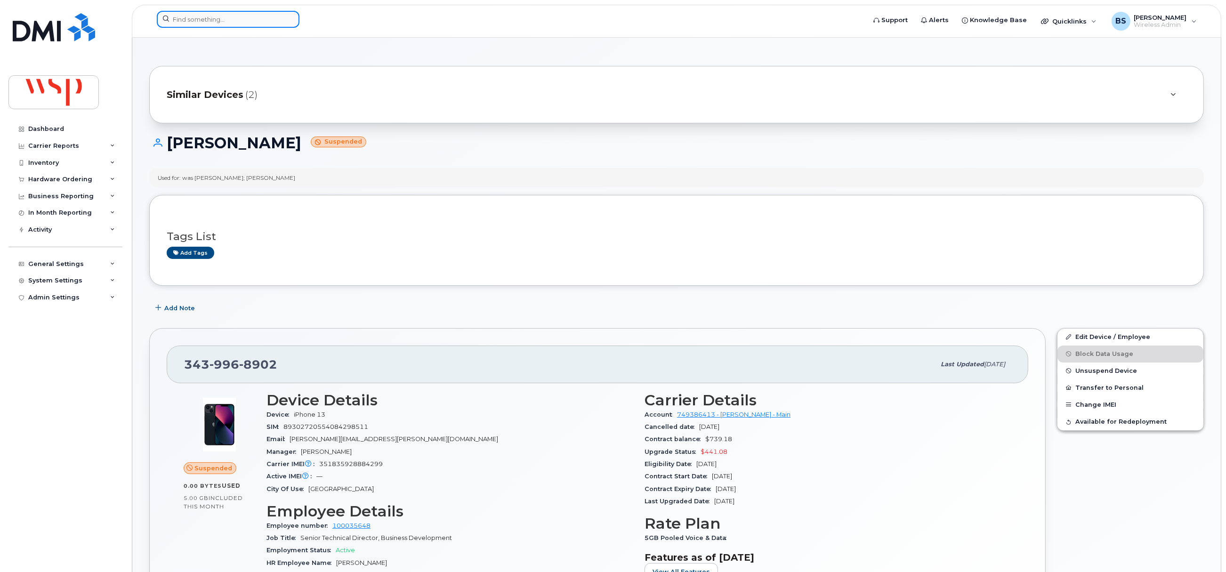
click at [220, 23] on input at bounding box center [228, 19] width 143 height 17
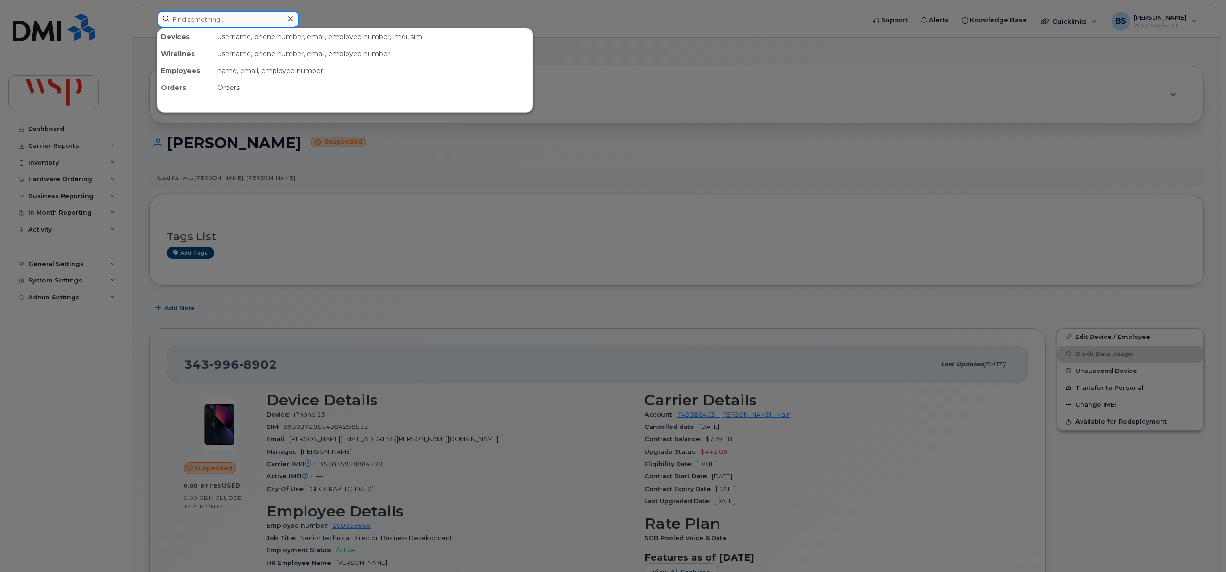
paste input "2899284695"
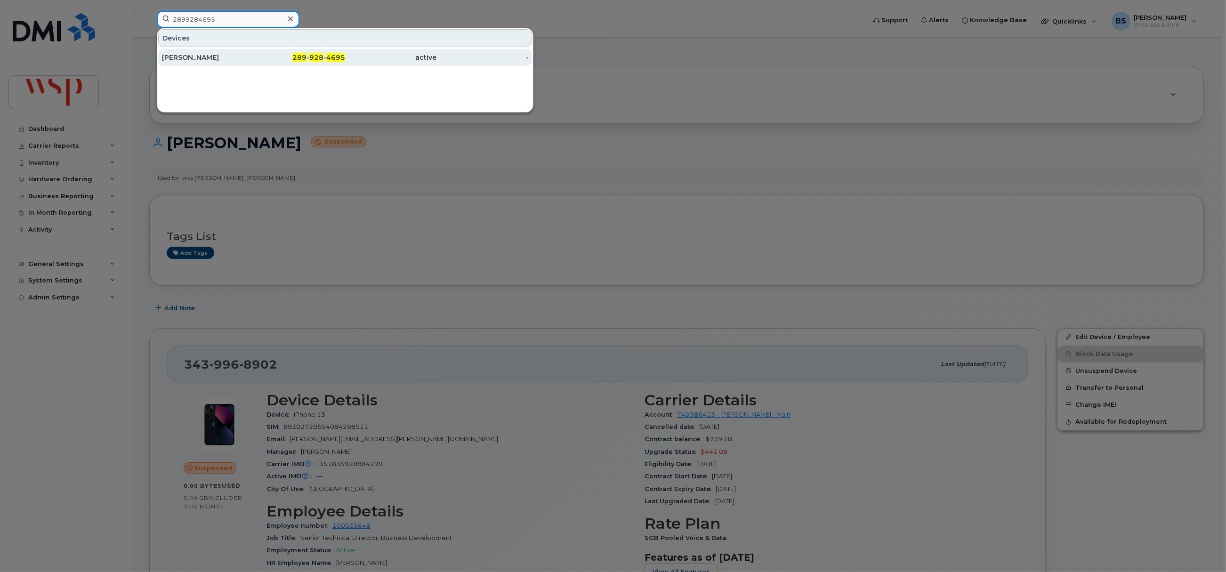
type input "2899284695"
click at [183, 55] on div "[PERSON_NAME]" at bounding box center [208, 57] width 92 height 9
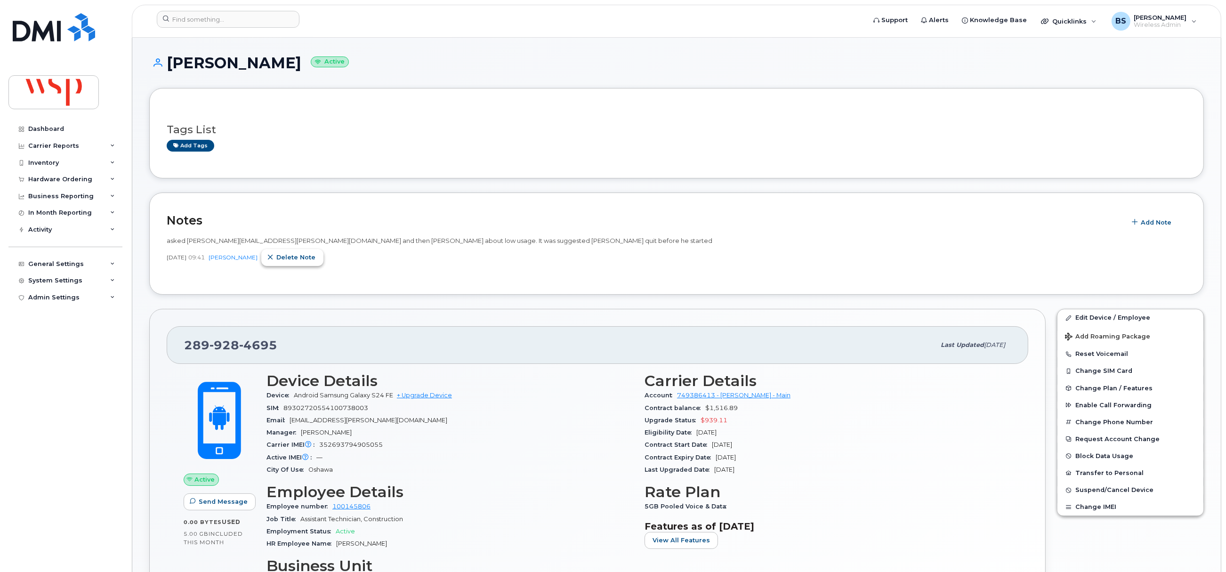
click at [308, 261] on span "Delete note" at bounding box center [295, 257] width 39 height 9
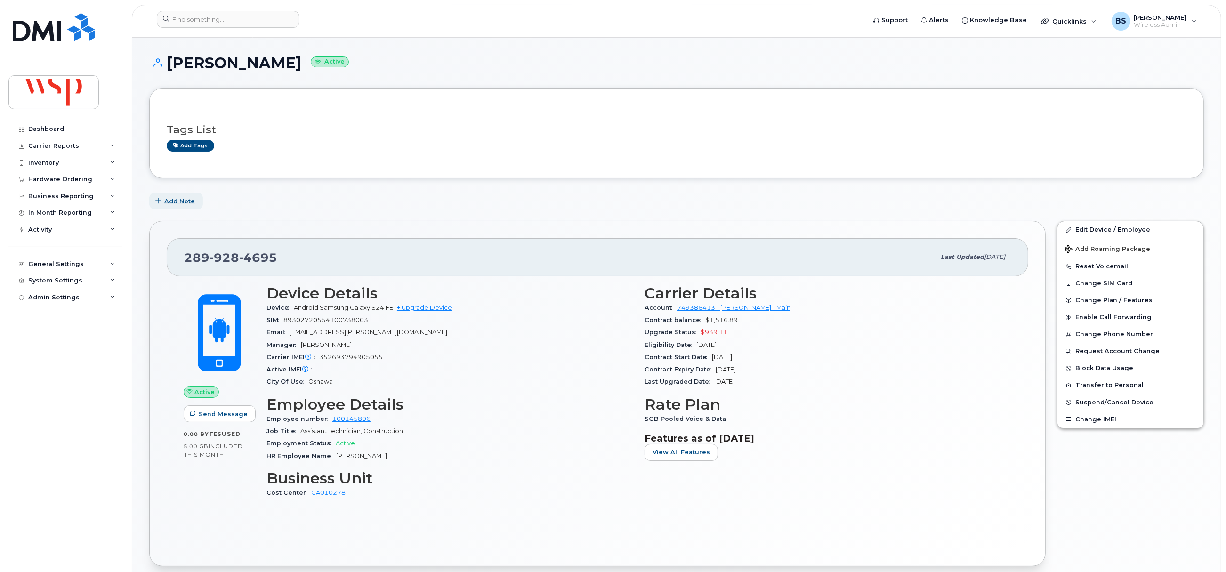
click at [176, 205] on span "Add Note" at bounding box center [179, 201] width 31 height 9
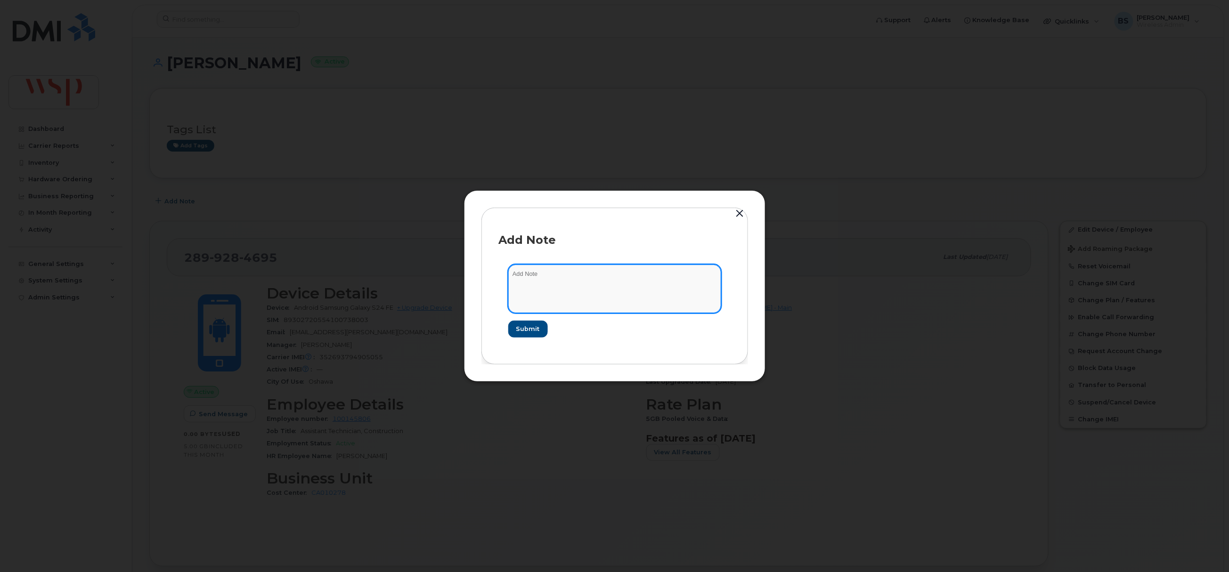
click at [552, 294] on textarea at bounding box center [614, 289] width 213 height 48
paste textarea "Aidan was never employed, he quit before he started and the phone was supposed …"
drag, startPoint x: 650, startPoint y: 284, endPoint x: 743, endPoint y: 298, distance: 93.9
click at [743, 298] on div "Add Note Aidan was never employed, he quit before he started and the phone was …" at bounding box center [614, 286] width 267 height 156
type textarea "Aidan was never employed, he quit before he started and the phone was supposed …"
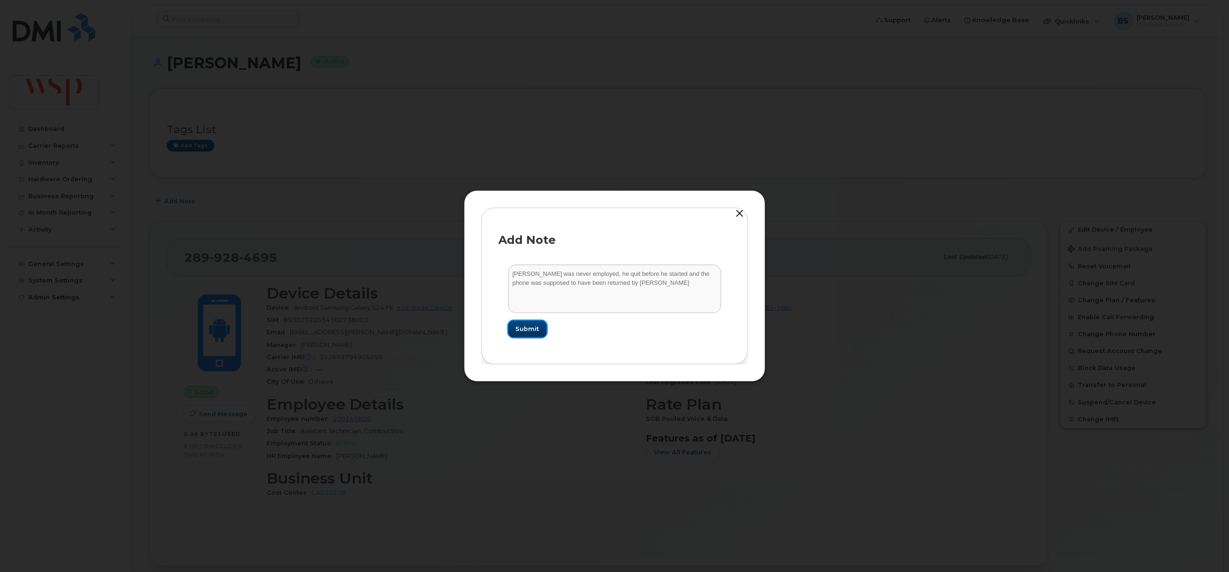
click at [519, 326] on span "Submit" at bounding box center [528, 329] width 24 height 9
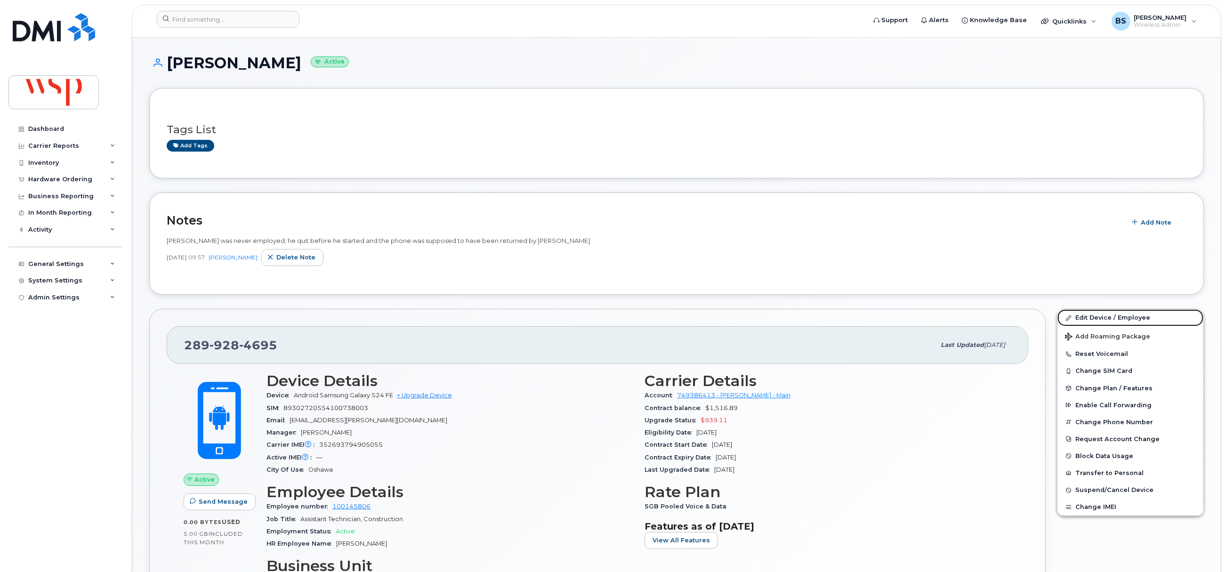
drag, startPoint x: 1085, startPoint y: 316, endPoint x: 836, endPoint y: 341, distance: 250.4
click at [1085, 316] on link "Edit Device / Employee" at bounding box center [1131, 317] width 146 height 17
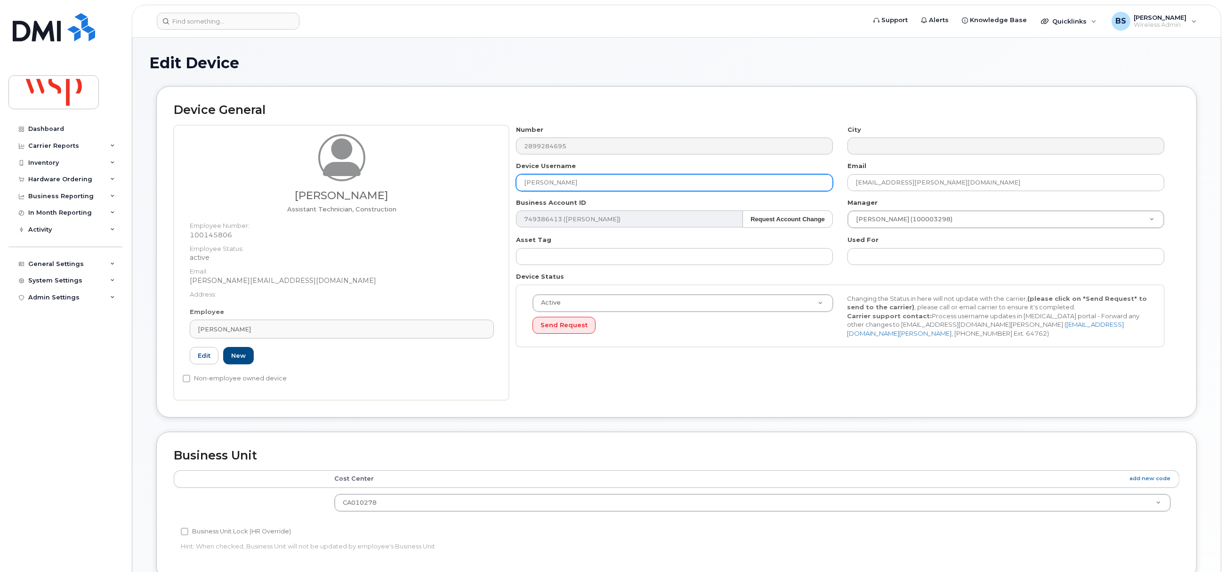
drag, startPoint x: 584, startPoint y: 184, endPoint x: 462, endPoint y: 191, distance: 122.6
click at [481, 184] on div "Aidan Adamson Assistant Technician, Construction Employee Number: 100145806 Emp…" at bounding box center [677, 262] width 1006 height 275
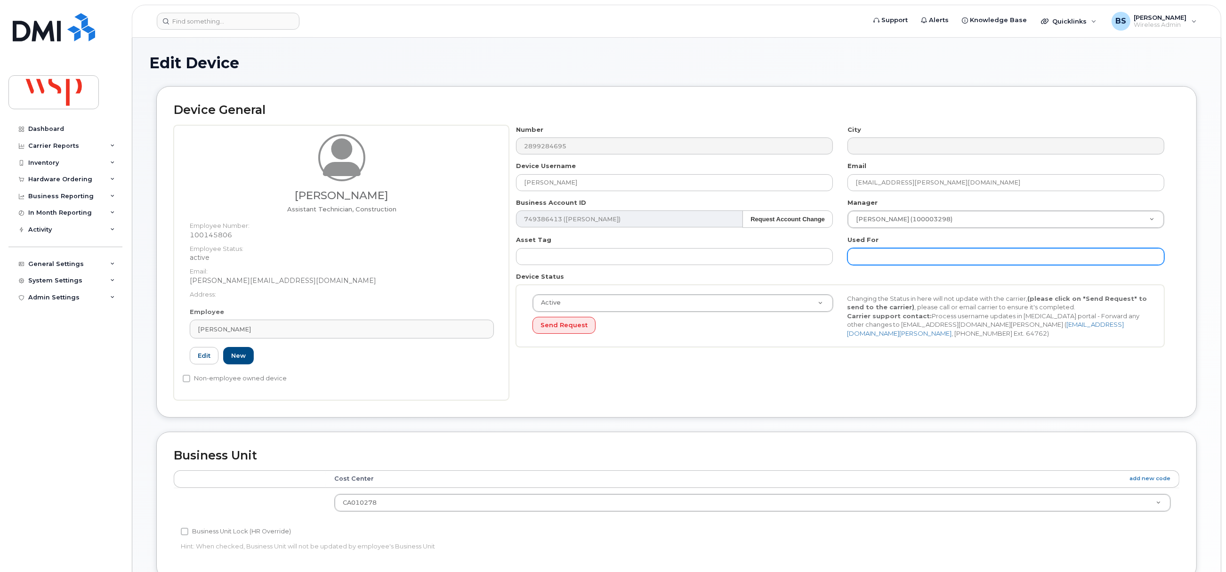
drag, startPoint x: 895, startPoint y: 260, endPoint x: 917, endPoint y: 256, distance: 23.1
click at [897, 260] on input "text" at bounding box center [1006, 256] width 317 height 17
paste input "AIDAN ADAMSON"
type input "was AIDAN ADAMSON;"
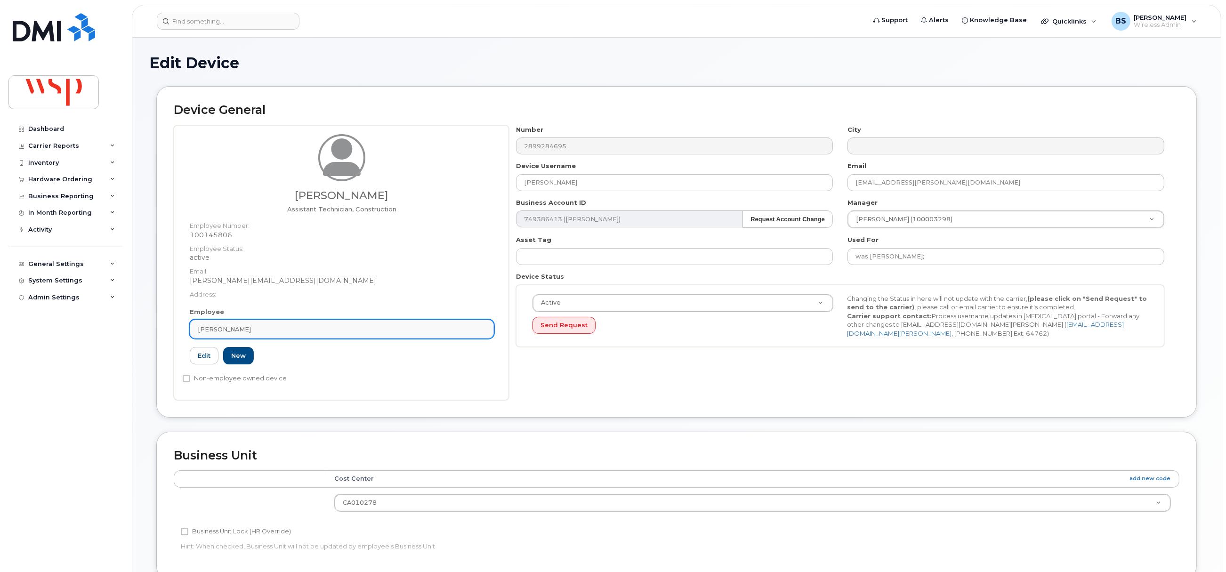
click at [215, 326] on span "Aidan Adamson" at bounding box center [224, 329] width 53 height 9
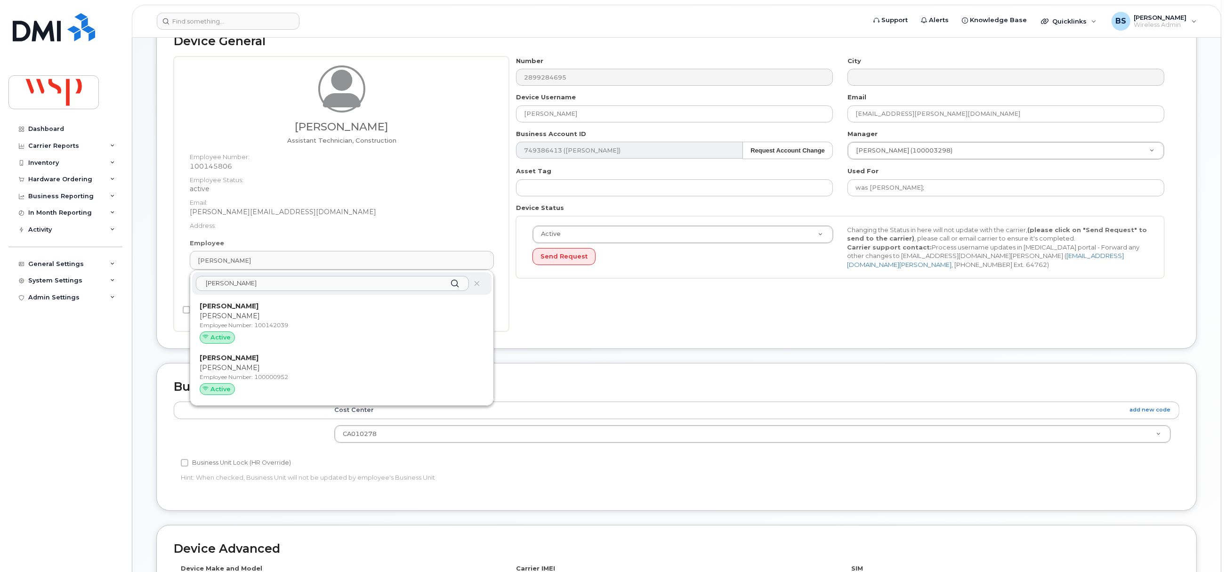
scroll to position [70, 0]
click at [210, 284] on input "laposta" at bounding box center [332, 282] width 273 height 15
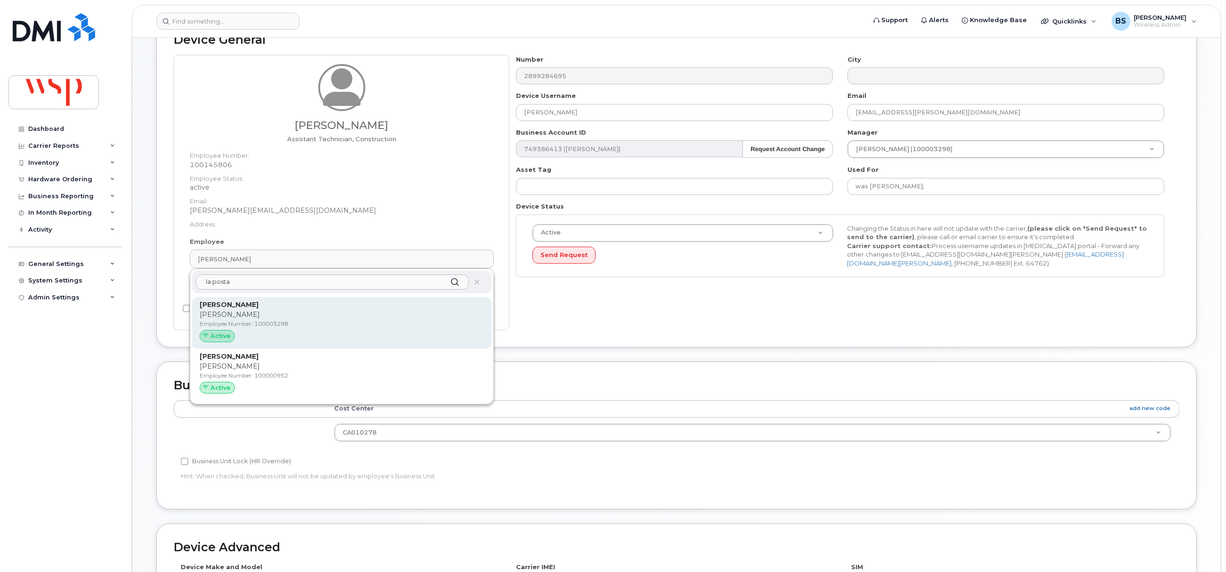
type input "la posta"
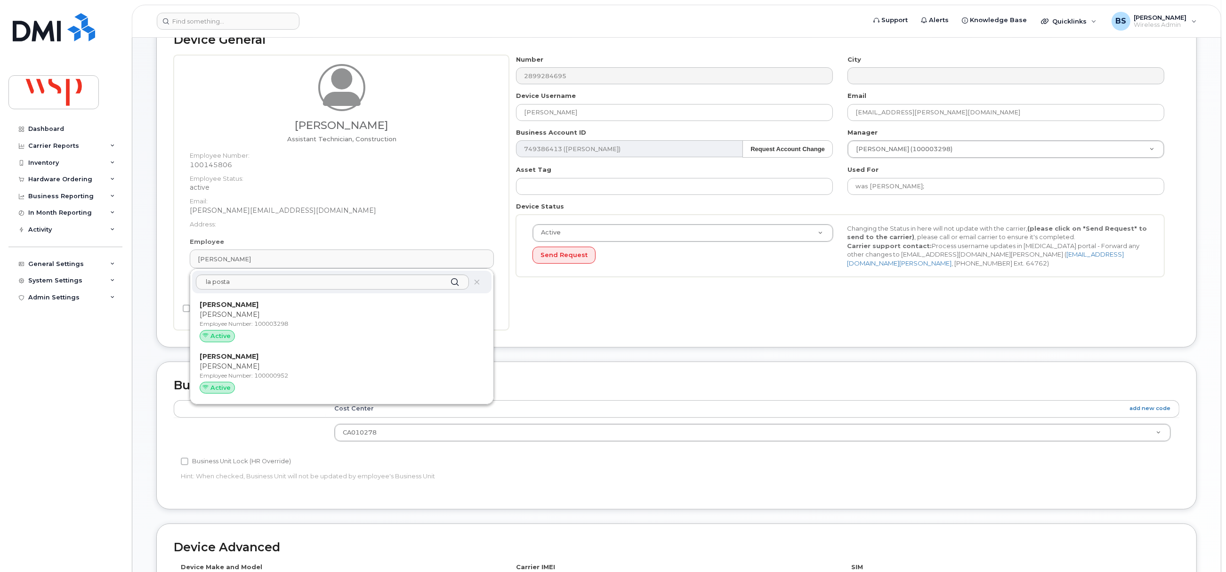
drag, startPoint x: 229, startPoint y: 319, endPoint x: 675, endPoint y: 47, distance: 522.4
click at [229, 320] on p "Employee Number: 100003298" at bounding box center [342, 324] width 284 height 8
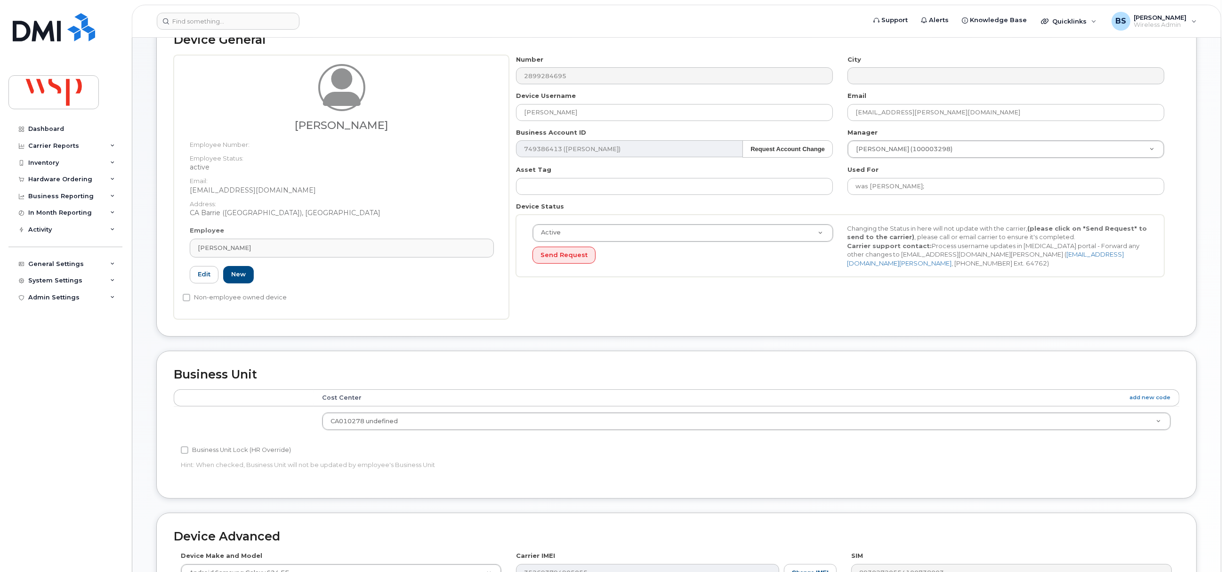
type input "100003298"
type input "Nick La Posta"
type input "nick.la.posta@wsp.com"
type input "21786771"
drag, startPoint x: 590, startPoint y: 113, endPoint x: 513, endPoint y: 120, distance: 76.6
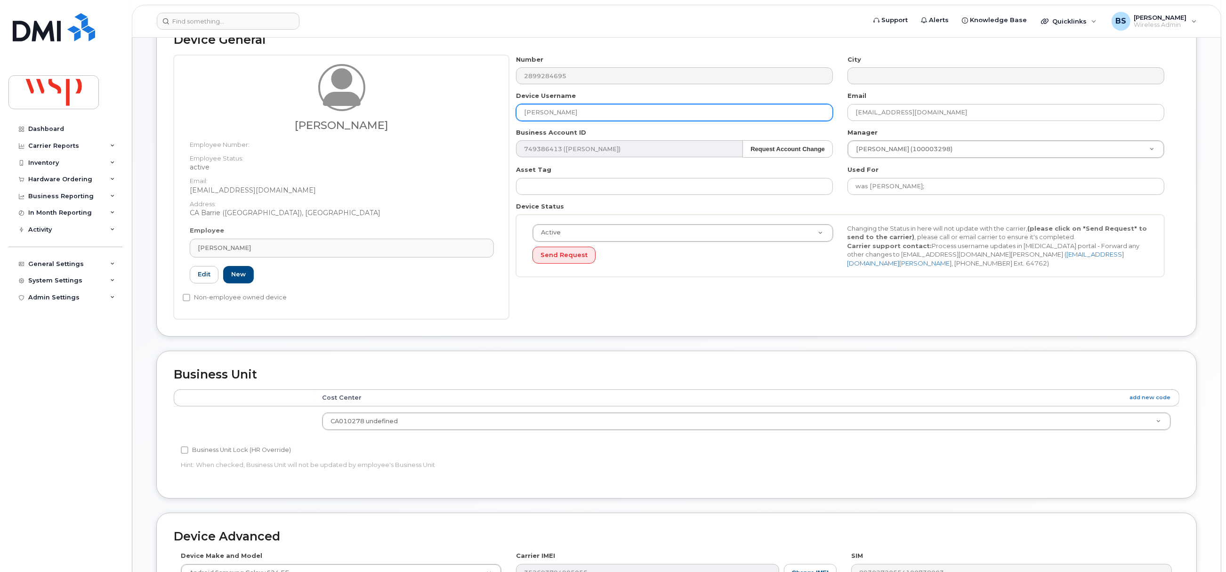
click at [513, 120] on div "Device Username Nick La Posta" at bounding box center [675, 106] width 332 height 30
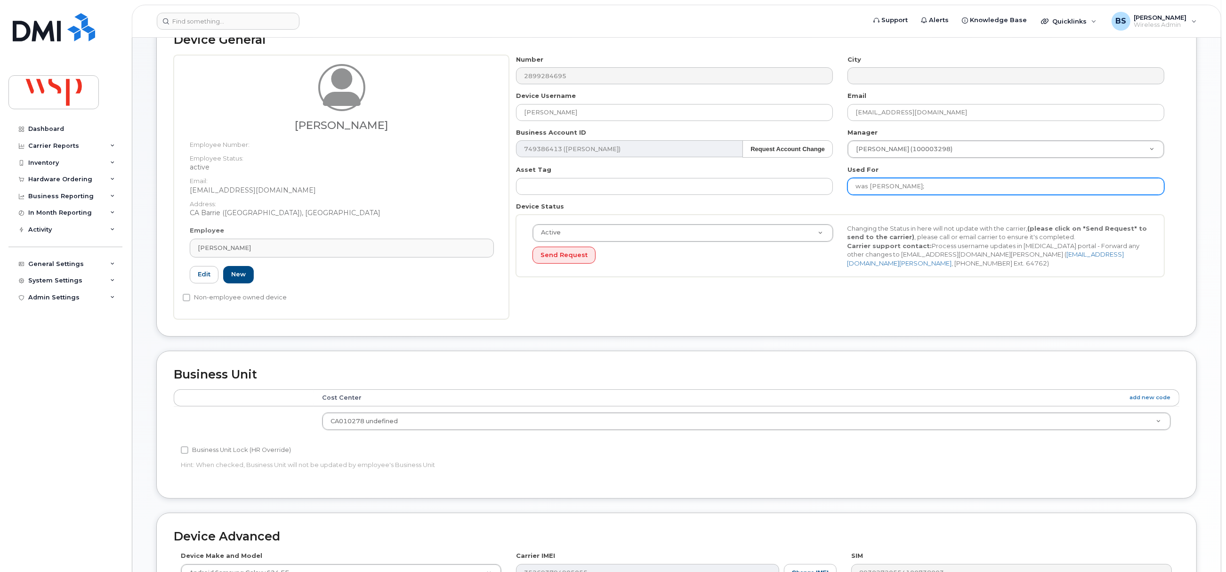
click at [987, 191] on input "was AIDAN ADAMSON;" at bounding box center [1006, 186] width 317 height 17
paste input "Nick La Posta"
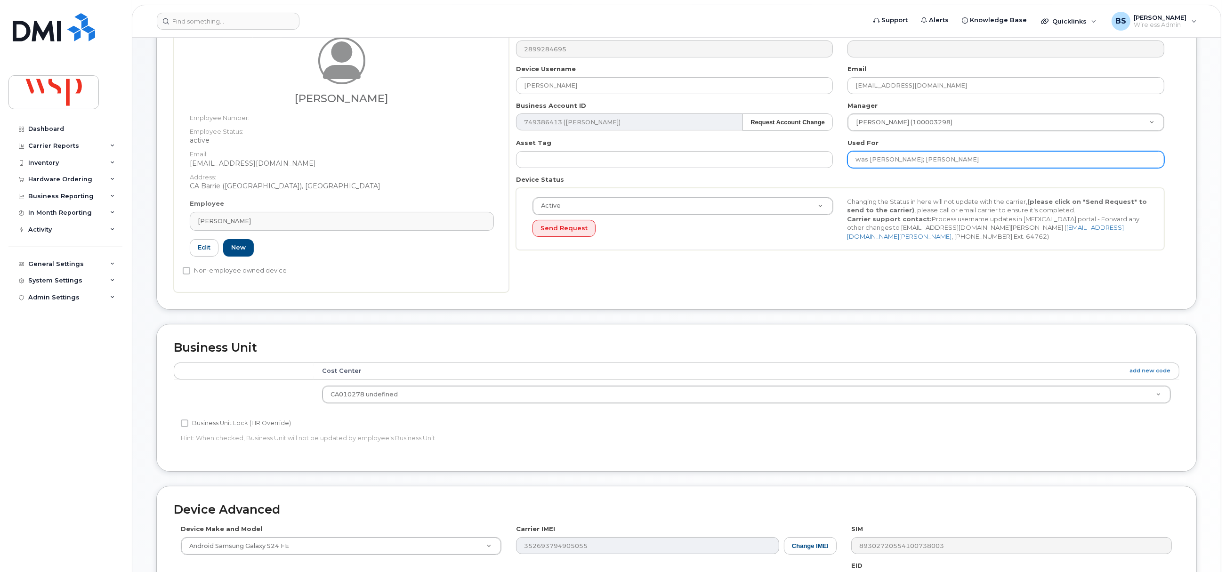
scroll to position [294, 0]
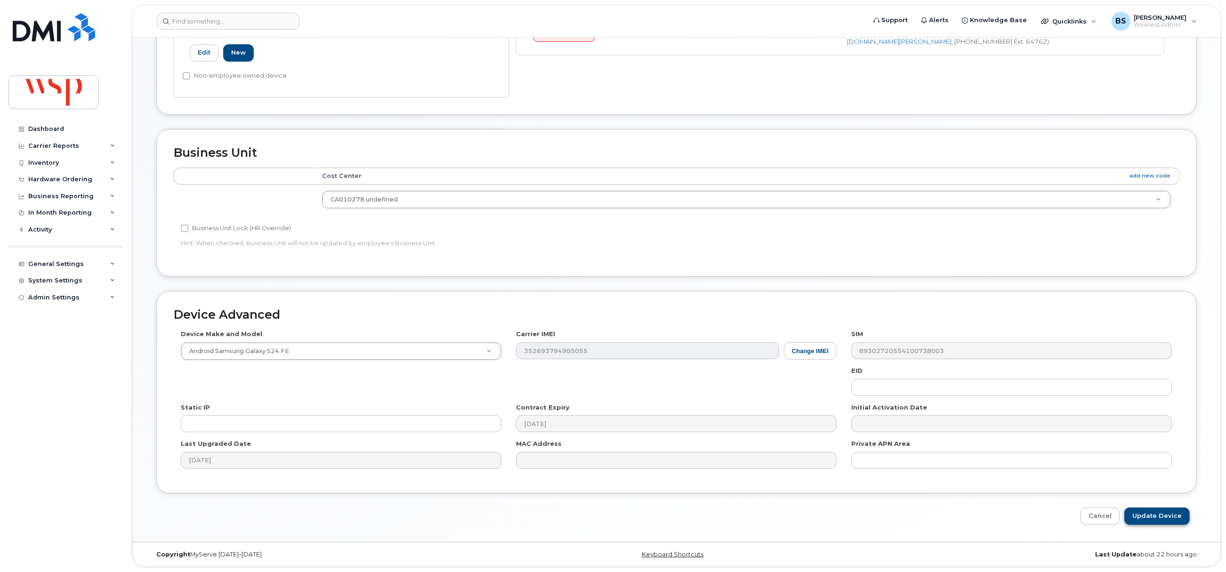
type input "was AIDAN ADAMSON; Nick La Posta"
click at [1152, 514] on input "Update Device" at bounding box center [1157, 516] width 65 height 17
type input "Saving..."
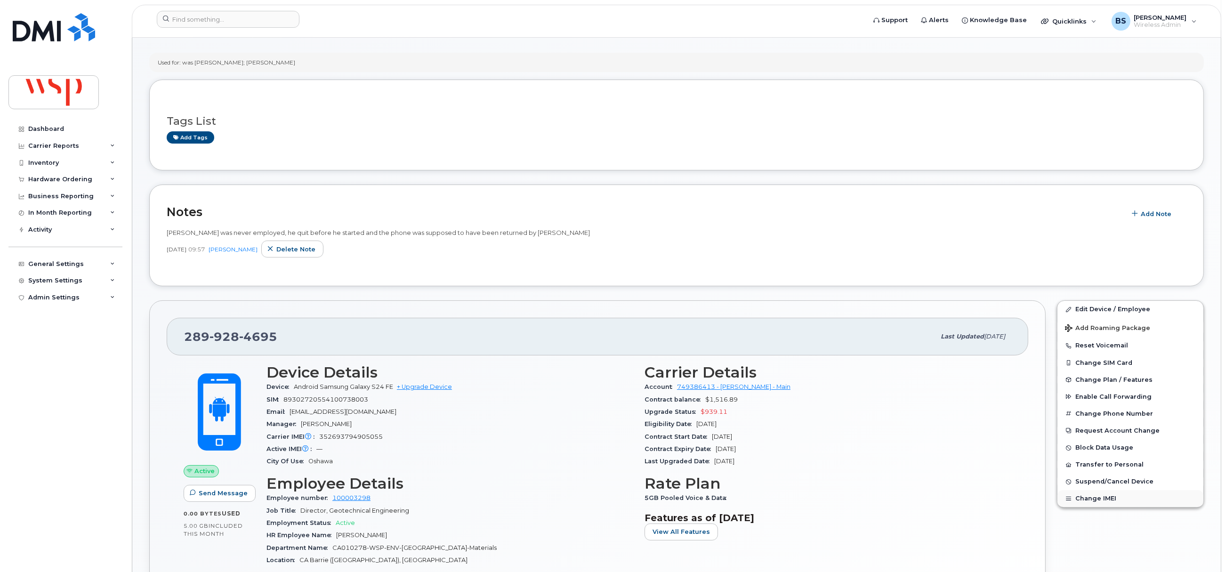
scroll to position [141, 0]
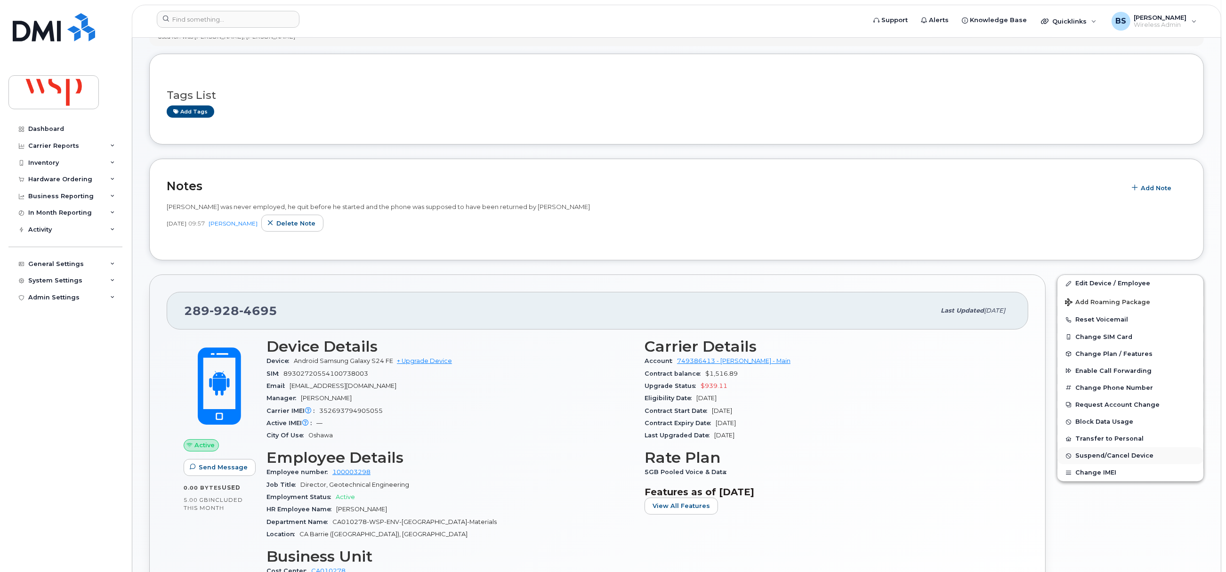
click at [1083, 455] on span "Suspend/Cancel Device" at bounding box center [1115, 456] width 78 height 7
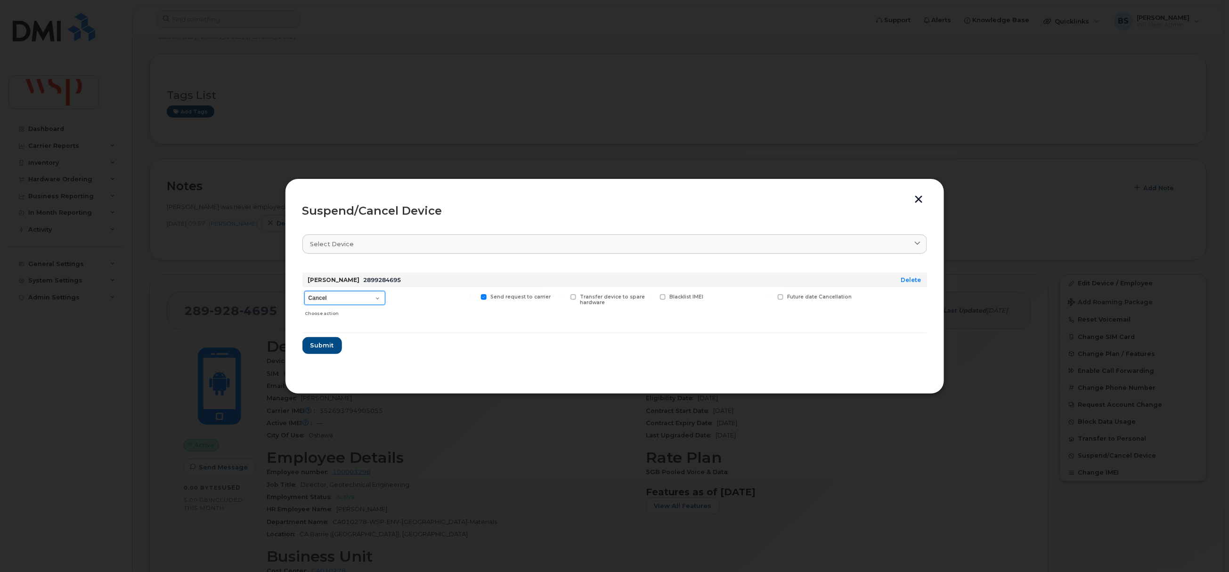
click at [320, 296] on select "Cancel Suspend - Reduced Rate Suspend - Full Rate Suspend - Lost Device/Stolen …" at bounding box center [344, 298] width 81 height 14
select select "[object Object]"
click at [304, 292] on select "Cancel Suspend - Reduced Rate Suspend - Full Rate Suspend - Lost Device/Stolen …" at bounding box center [344, 298] width 81 height 14
click at [318, 344] on span "Submit" at bounding box center [322, 345] width 24 height 9
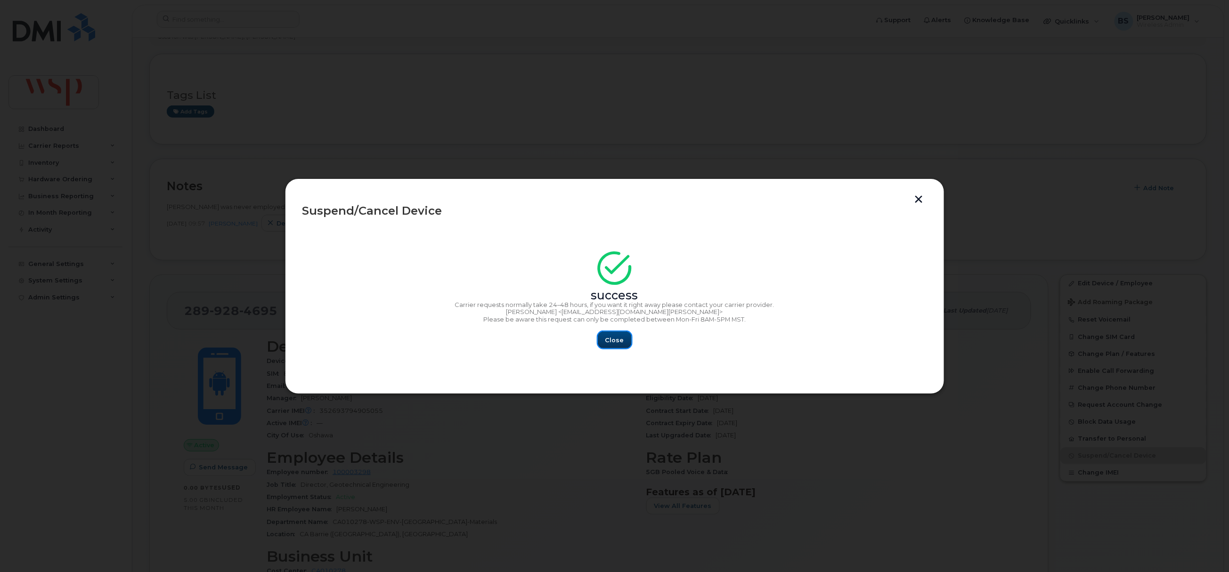
drag, startPoint x: 611, startPoint y: 340, endPoint x: 605, endPoint y: 335, distance: 7.4
click at [610, 339] on span "Close" at bounding box center [614, 340] width 19 height 9
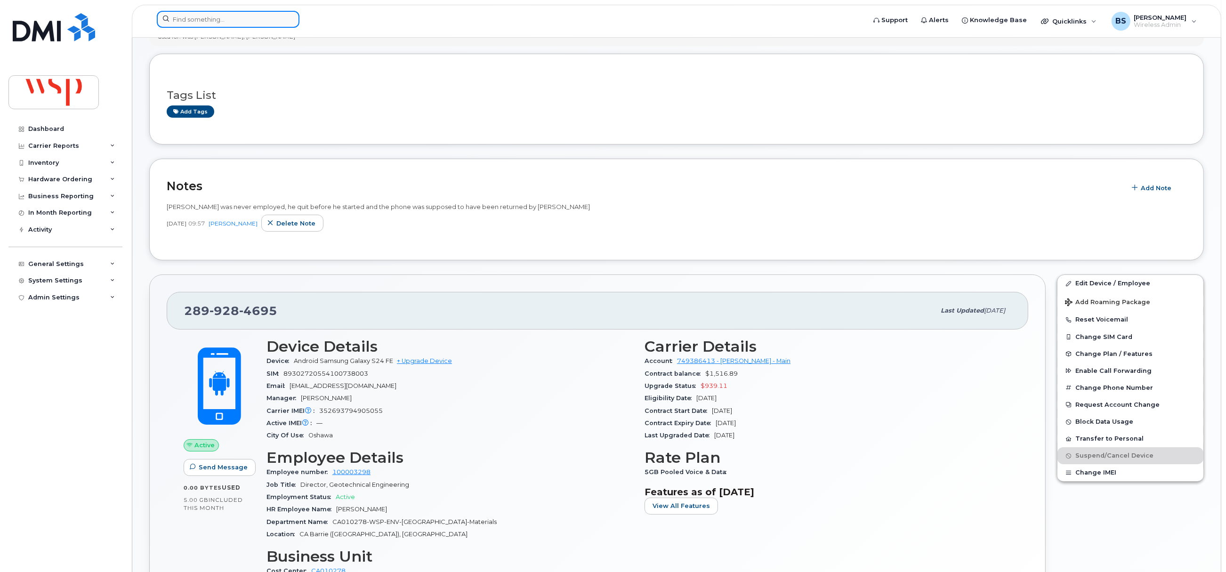
click at [204, 18] on input at bounding box center [228, 19] width 143 height 17
paste input "3658332138"
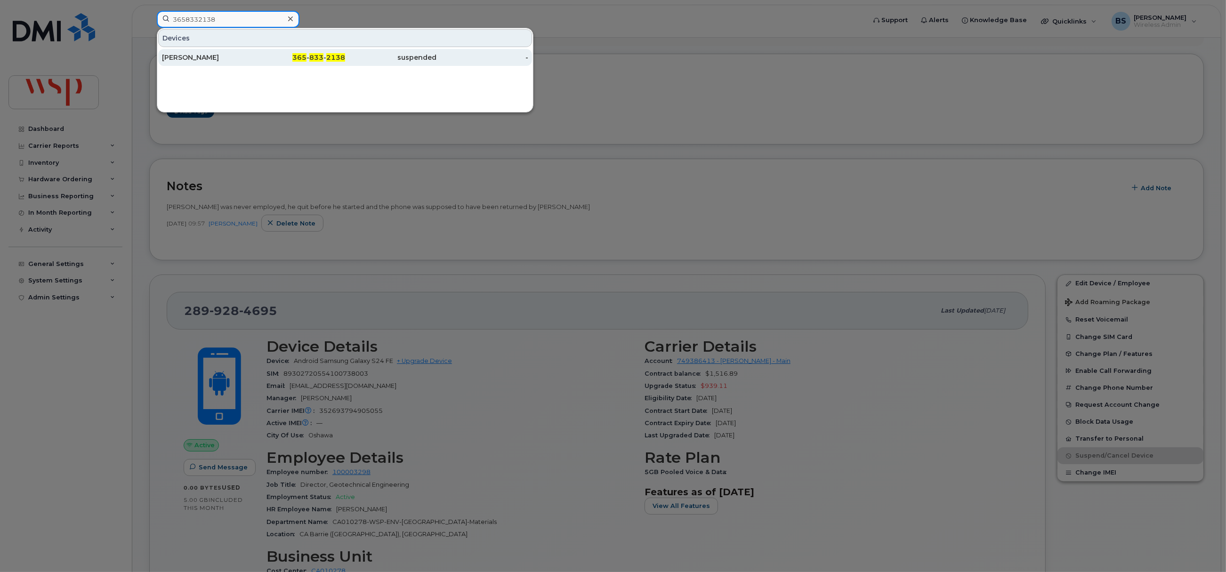
type input "3658332138"
click at [179, 56] on div "[PERSON_NAME]" at bounding box center [208, 57] width 92 height 9
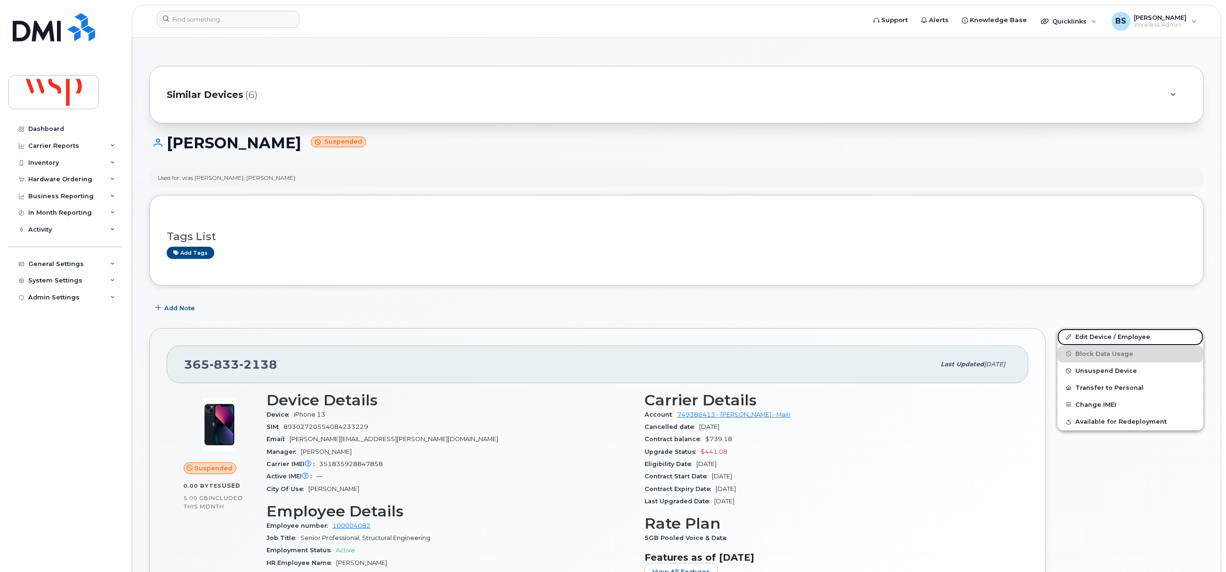
drag, startPoint x: 1082, startPoint y: 335, endPoint x: 972, endPoint y: 348, distance: 110.5
click at [1082, 335] on link "Edit Device / Employee" at bounding box center [1131, 337] width 146 height 17
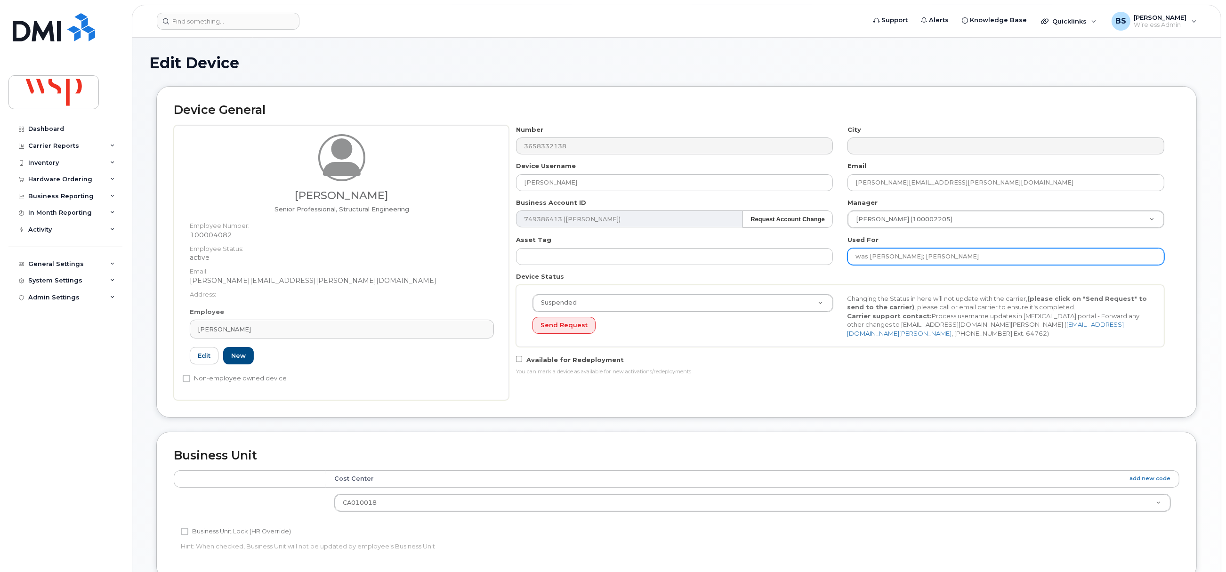
drag, startPoint x: 935, startPoint y: 256, endPoint x: 913, endPoint y: 258, distance: 22.7
click at [913, 258] on input "was [PERSON_NAME]; [PERSON_NAME]" at bounding box center [1006, 256] width 317 height 17
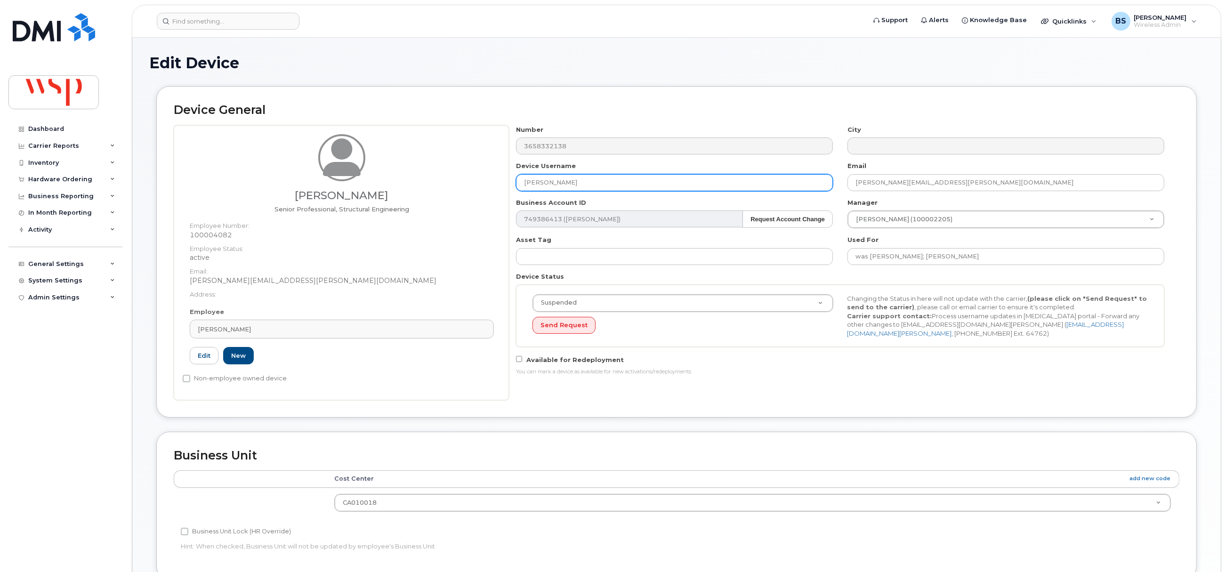
drag, startPoint x: 525, startPoint y: 184, endPoint x: 429, endPoint y: 184, distance: 96.6
click at [430, 184] on div "Cameron Wynn Senior Professional, Structural Engineering Employee Number: 10000…" at bounding box center [677, 262] width 1006 height 275
paste input "[PERSON_NAME]"
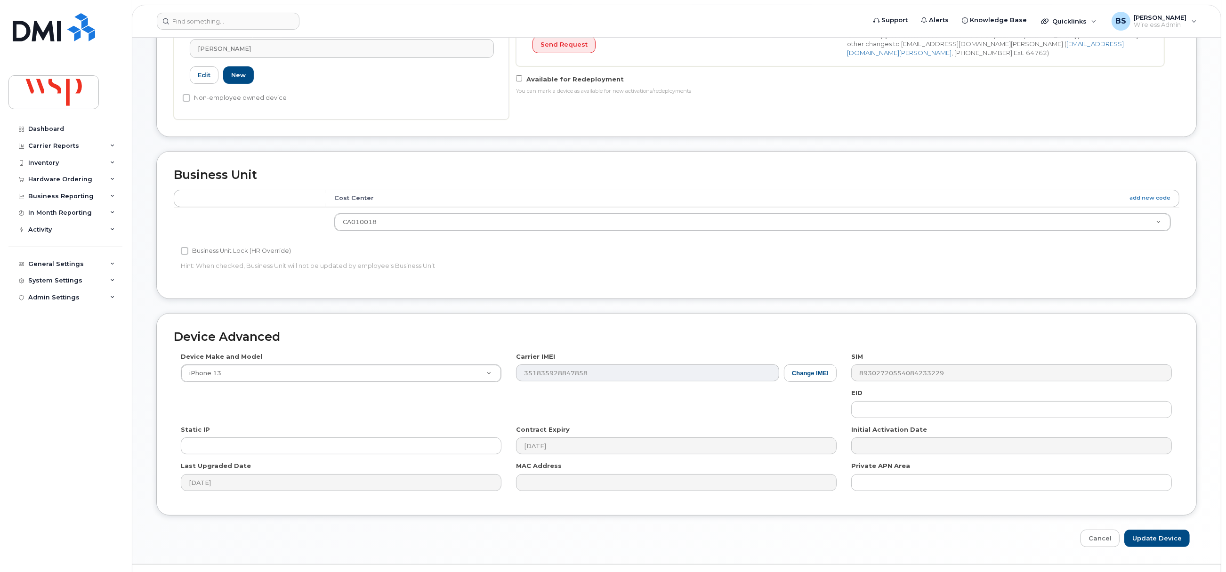
scroll to position [305, 0]
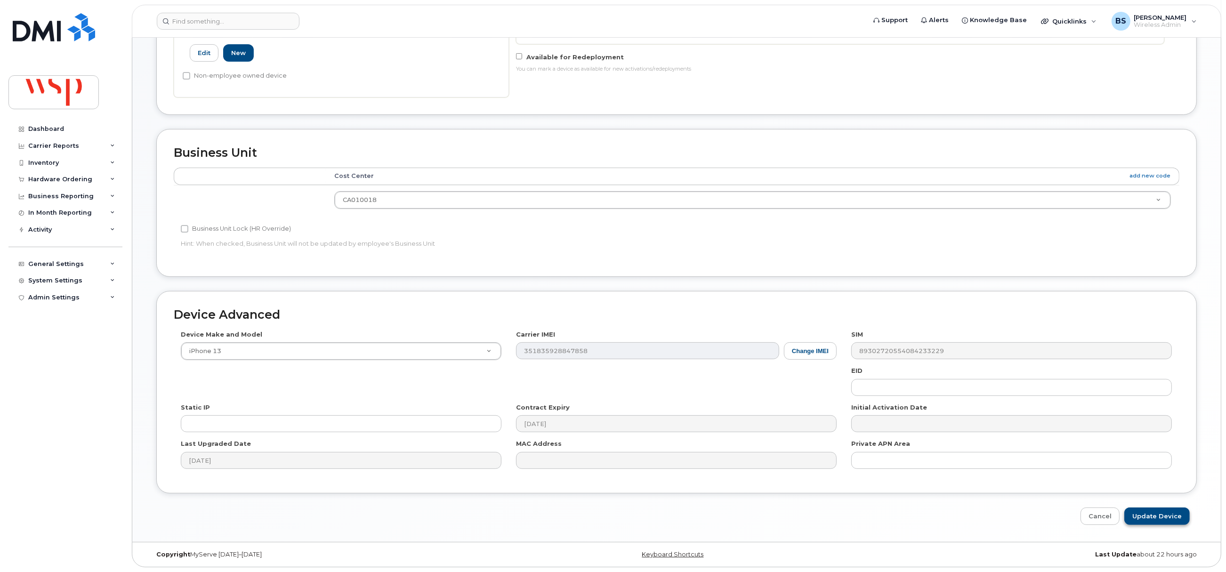
type input "[PERSON_NAME]"
click at [1150, 513] on input "Update Device" at bounding box center [1157, 516] width 65 height 17
type input "Saving..."
